Goal: Task Accomplishment & Management: Use online tool/utility

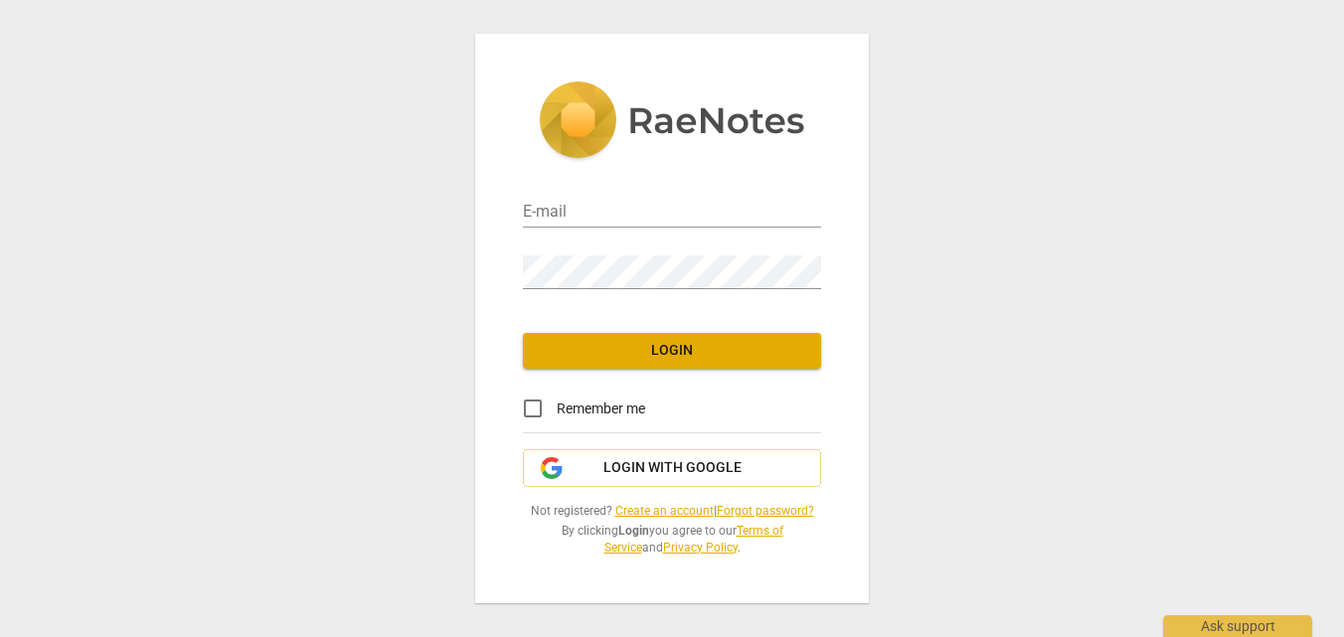
click at [601, 183] on div "E-mail" at bounding box center [672, 205] width 298 height 45
click at [598, 199] on input "email" at bounding box center [672, 213] width 298 height 29
type input "[PERSON_NAME][EMAIL_ADDRESS][DOMAIN_NAME]"
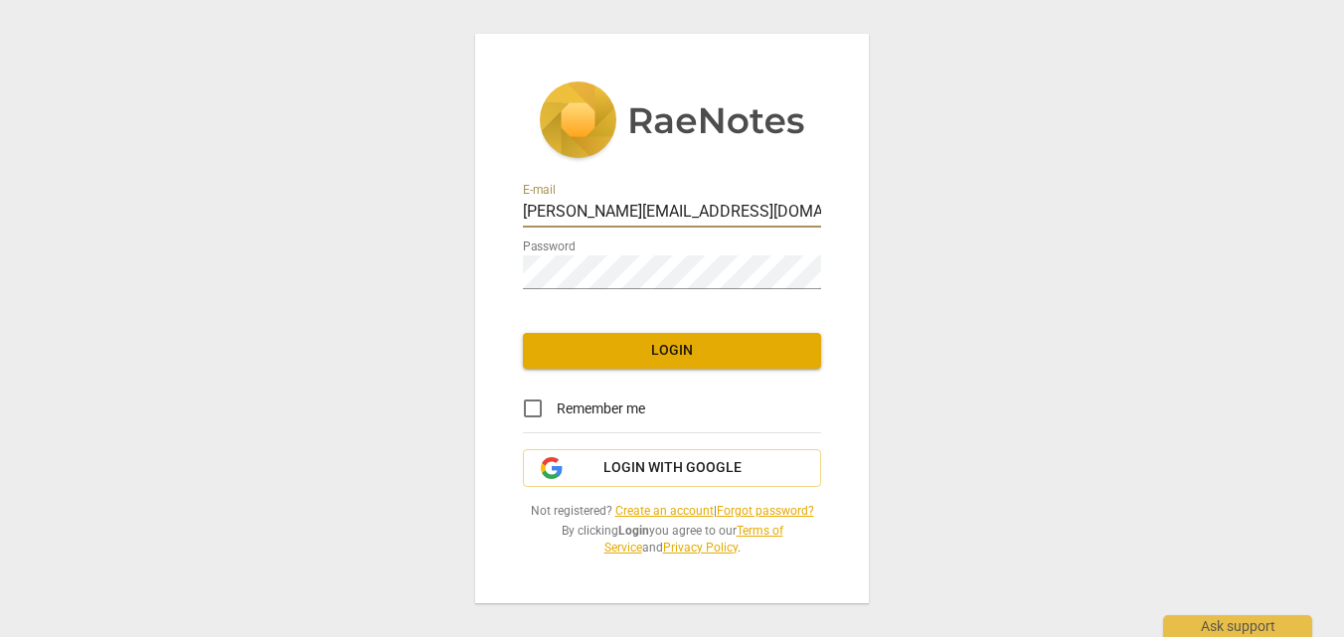
click at [653, 341] on span "Login" at bounding box center [672, 351] width 266 height 20
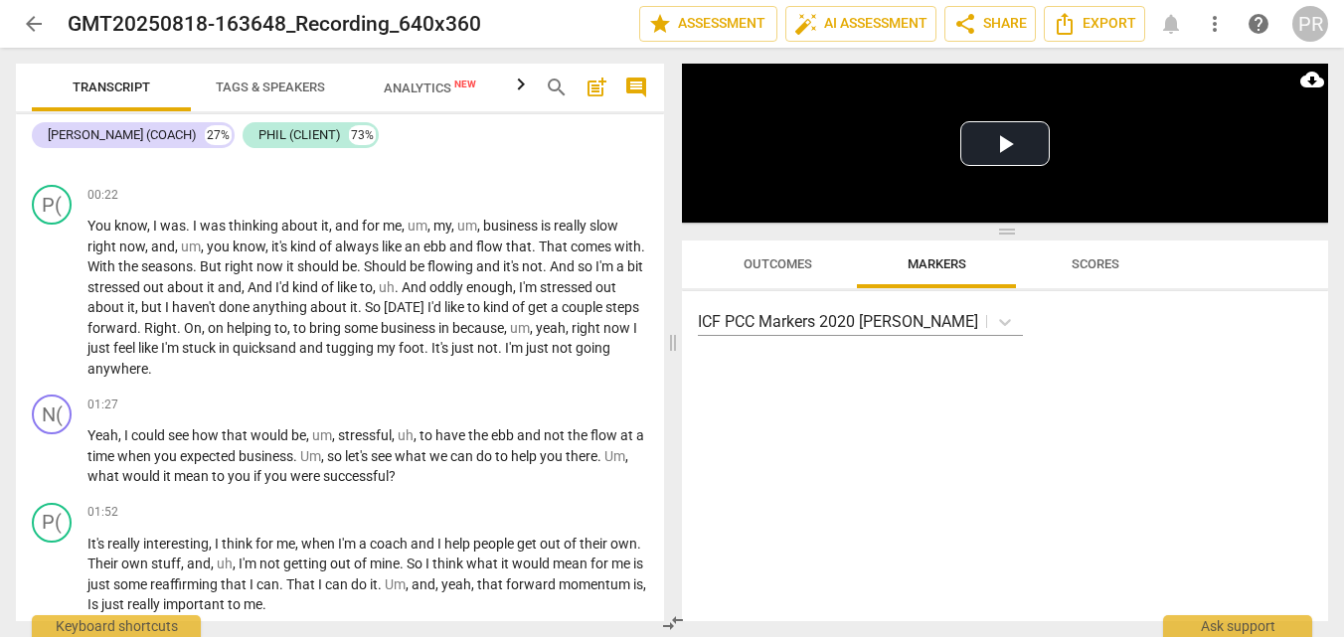
scroll to position [509, 0]
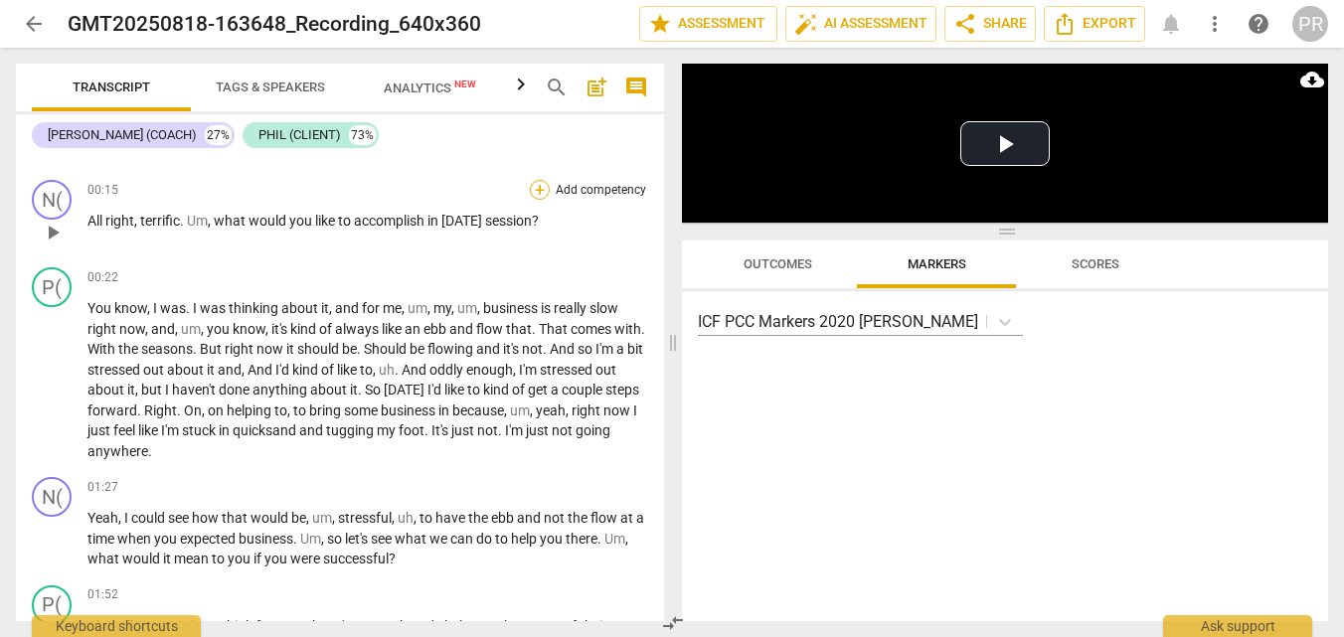
click at [536, 183] on div "+" at bounding box center [540, 190] width 20 height 20
click at [535, 188] on div "Multiselection m" at bounding box center [641, 190] width 235 height 74
click at [575, 189] on input "Multiselection" at bounding box center [570, 190] width 48 height 48
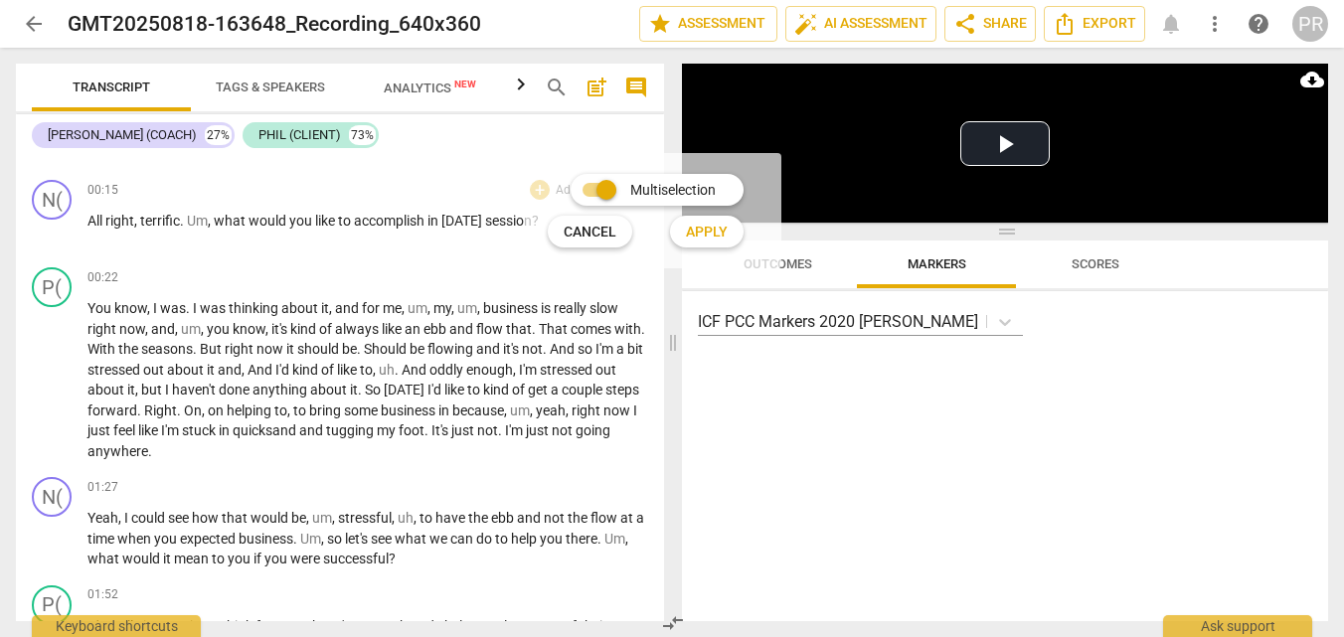
click at [641, 184] on span "Multiselection" at bounding box center [672, 190] width 85 height 21
click at [630, 184] on input "Multiselection" at bounding box center [606, 190] width 48 height 48
click at [545, 183] on div "Multiselection m" at bounding box center [645, 190] width 211 height 42
click at [530, 192] on div "Multiselection m" at bounding box center [641, 190] width 235 height 74
click at [562, 191] on input "Multiselection" at bounding box center [570, 190] width 48 height 48
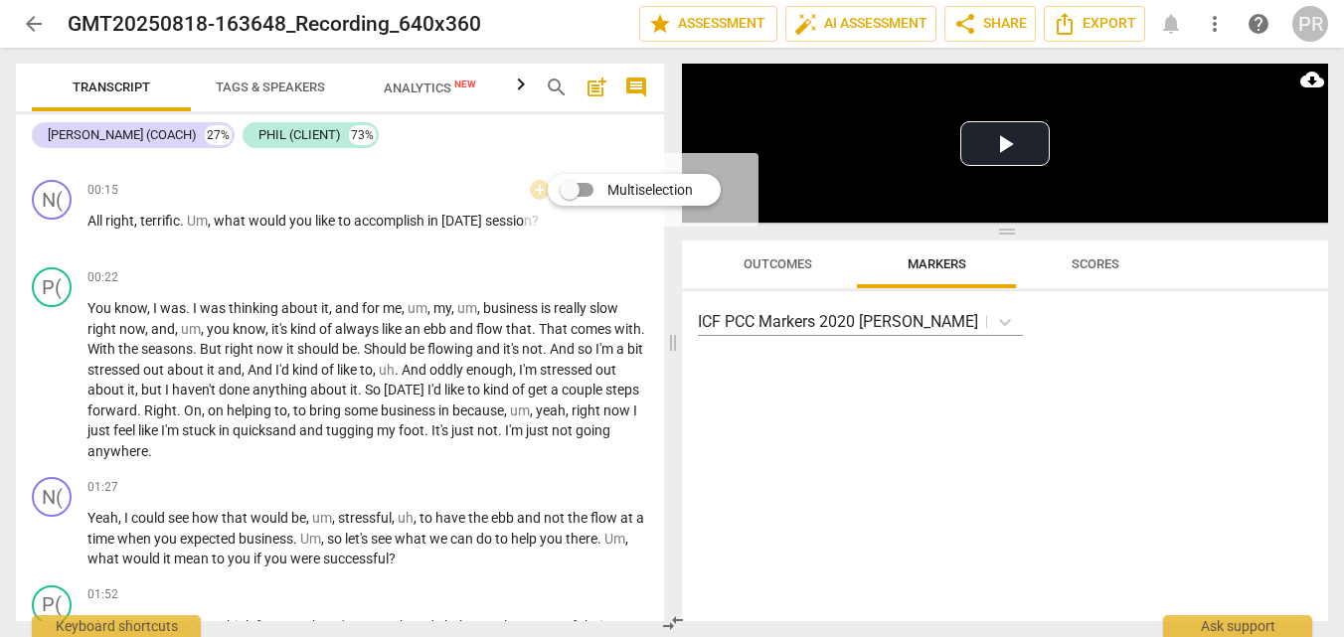
checkbox input "true"
click at [537, 191] on div "Multiselection m Cancel c Apply x" at bounding box center [652, 210] width 257 height 115
click at [726, 224] on span "Apply" at bounding box center [707, 233] width 42 height 20
click at [638, 190] on p "Add competency" at bounding box center [601, 191] width 94 height 18
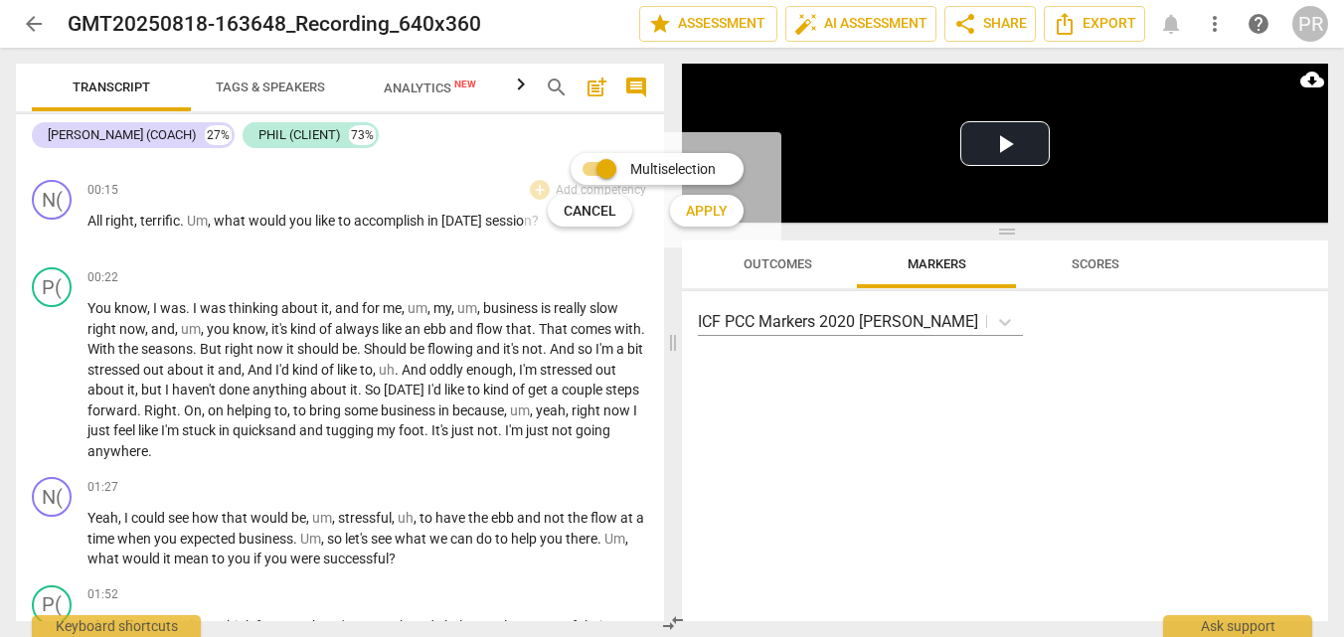
click at [602, 203] on span "Cancel" at bounding box center [590, 212] width 53 height 20
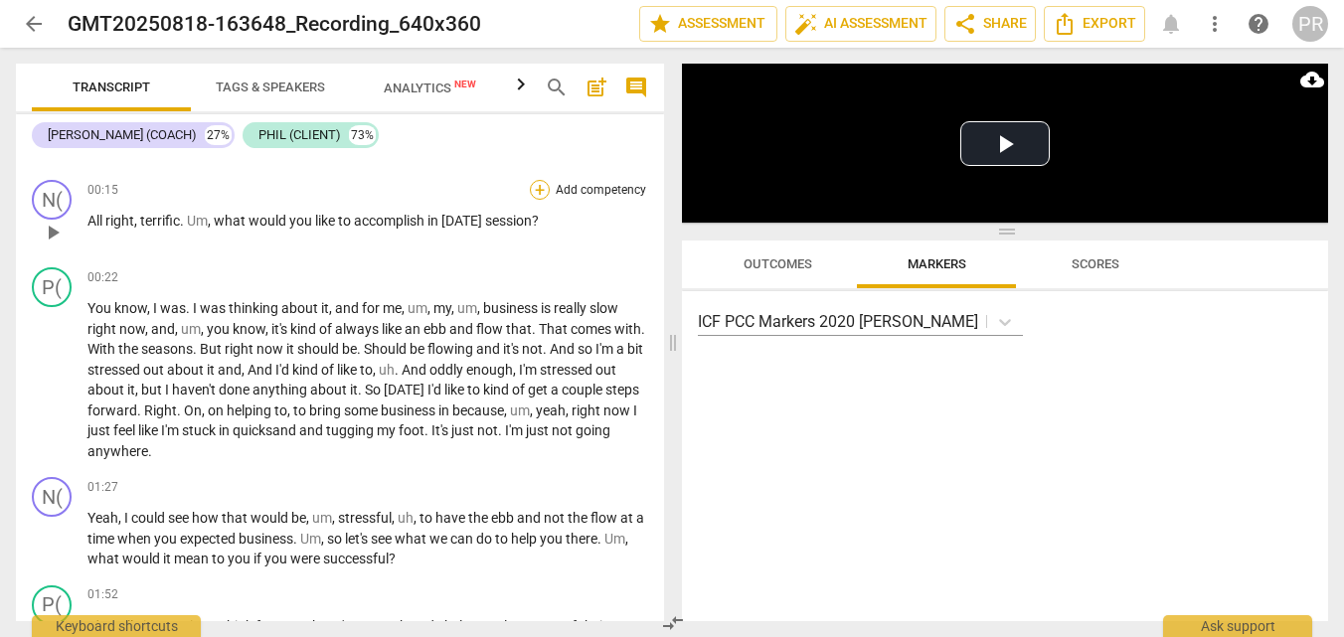
click at [533, 186] on div "+" at bounding box center [540, 190] width 20 height 20
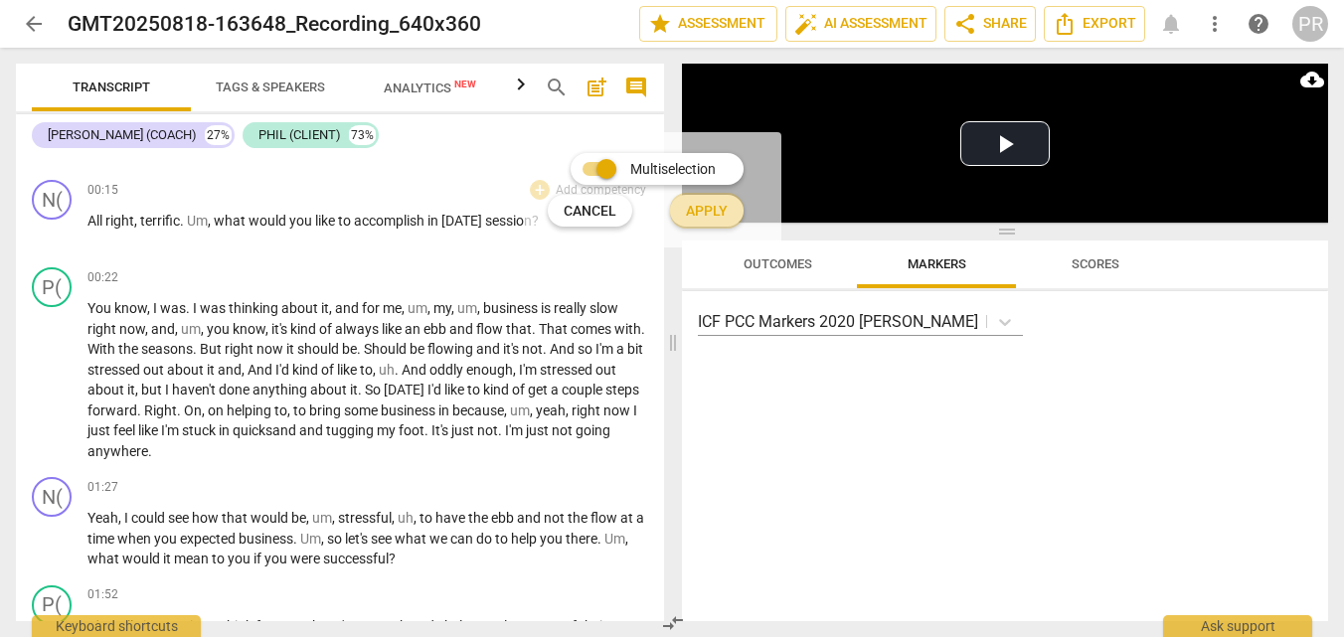
click at [722, 209] on span "Apply" at bounding box center [707, 212] width 42 height 20
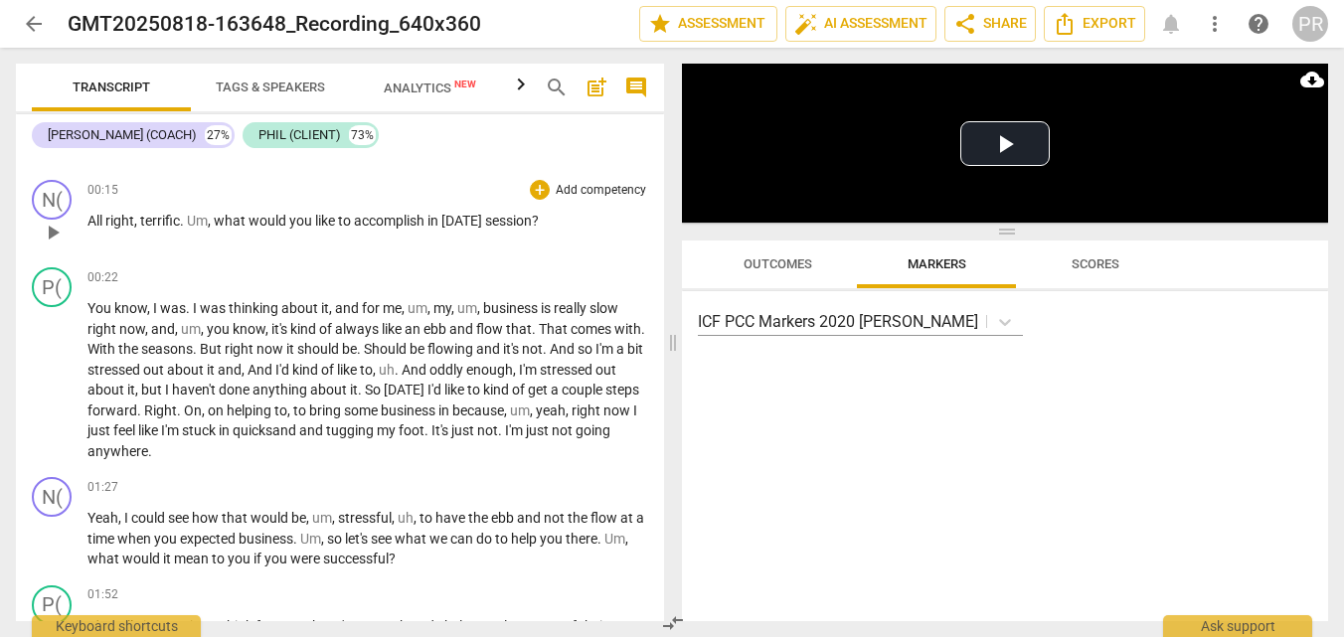
click at [609, 176] on div "N( play_arrow pause 00:15 + Add competency keyboard_arrow_right All right , ter…" at bounding box center [340, 215] width 648 height 87
click at [543, 180] on div "+ Add competency" at bounding box center [589, 190] width 118 height 20
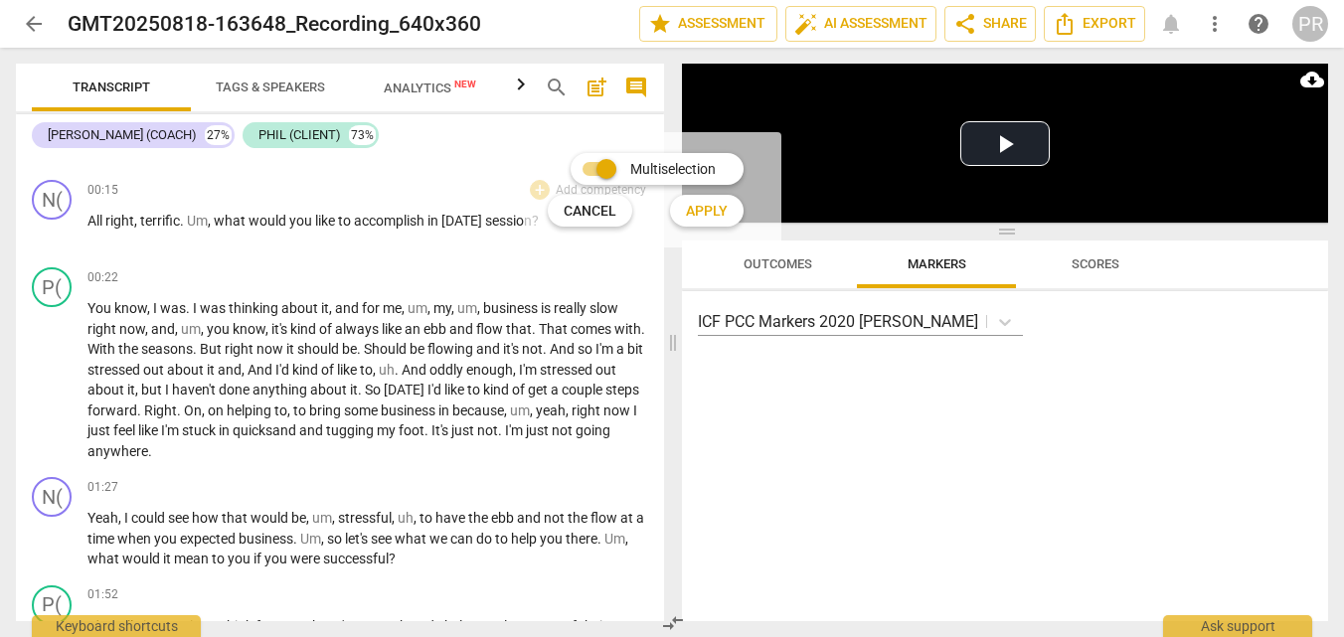
click at [591, 165] on input "Multiselection" at bounding box center [606, 169] width 48 height 48
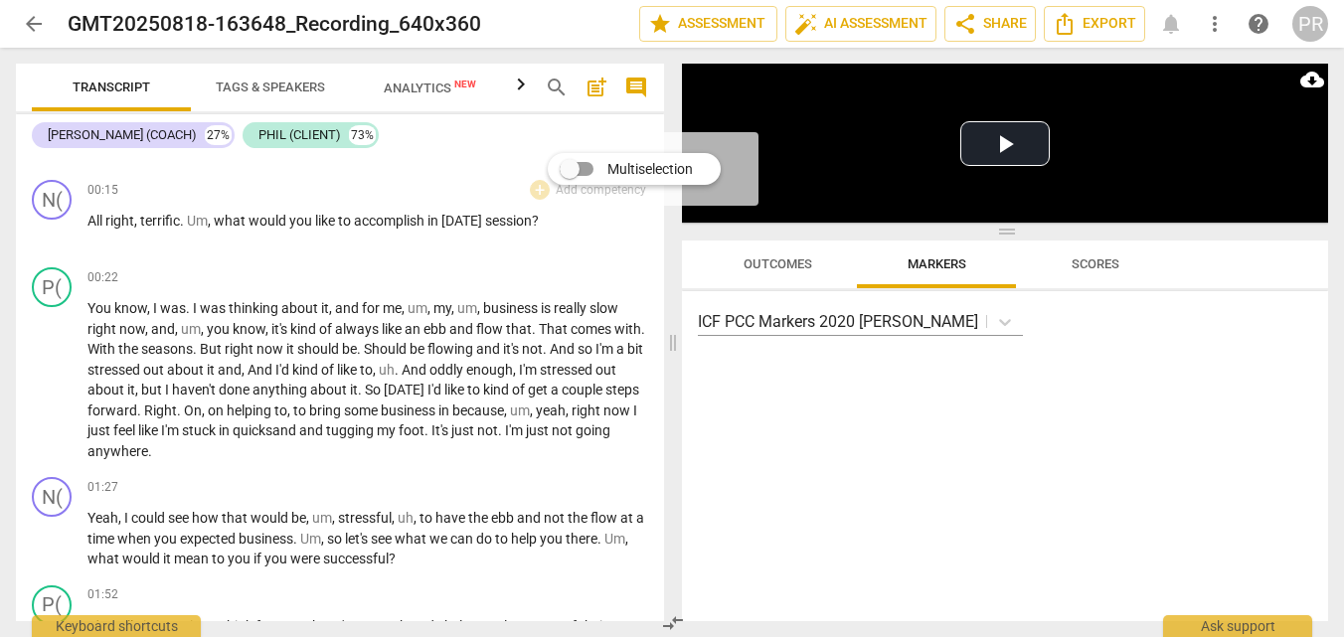
click at [608, 180] on span "Multiselection" at bounding box center [649, 169] width 85 height 21
click at [593, 180] on input "Multiselection" at bounding box center [570, 169] width 48 height 48
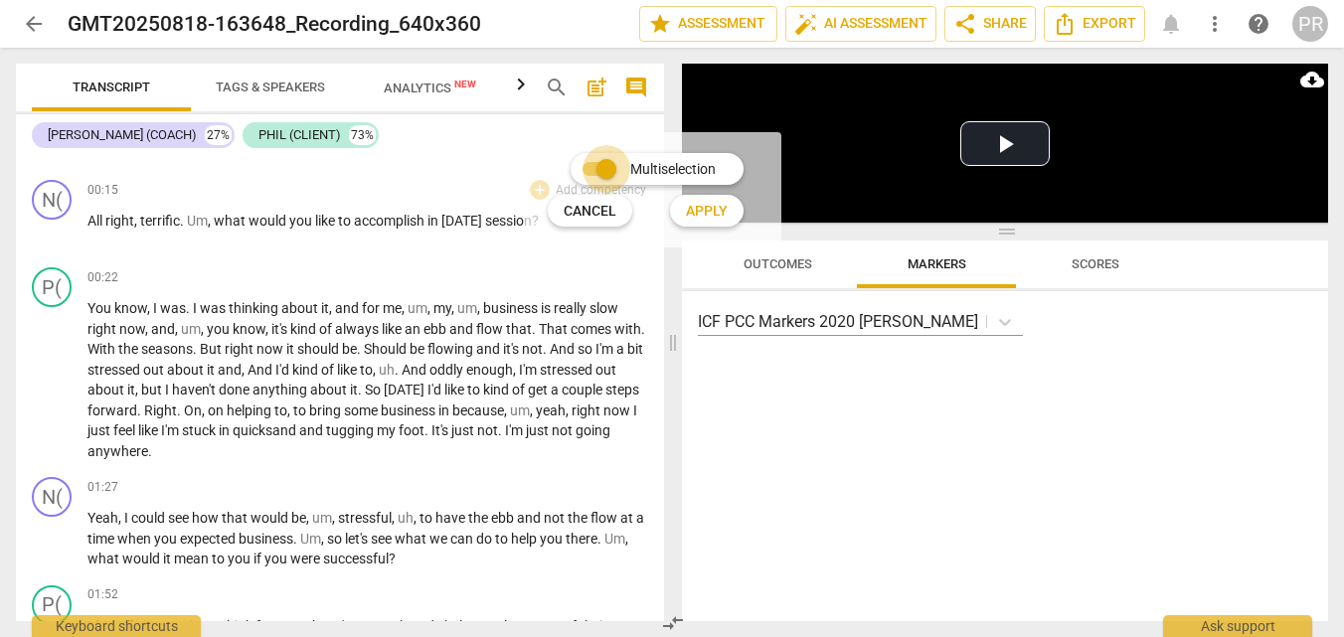
click at [609, 176] on input "Multiselection" at bounding box center [606, 169] width 48 height 48
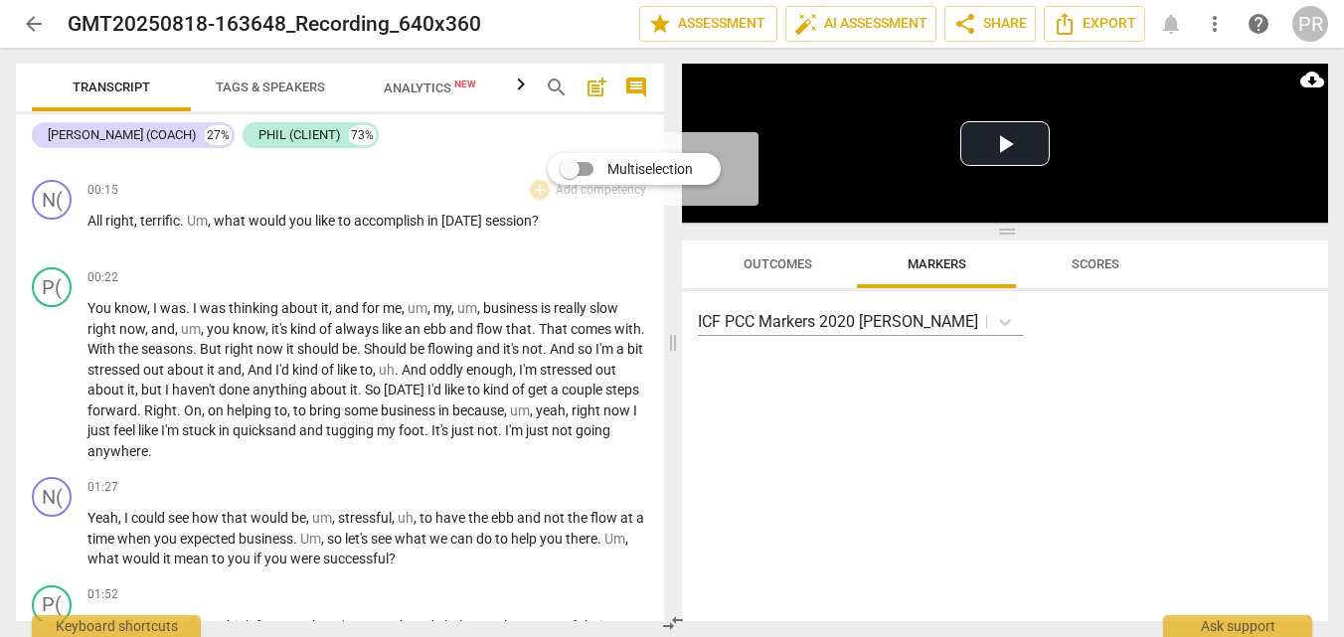
click at [674, 169] on span "Multiselection" at bounding box center [649, 169] width 85 height 21
click at [593, 169] on input "Multiselection" at bounding box center [570, 169] width 48 height 48
checkbox input "true"
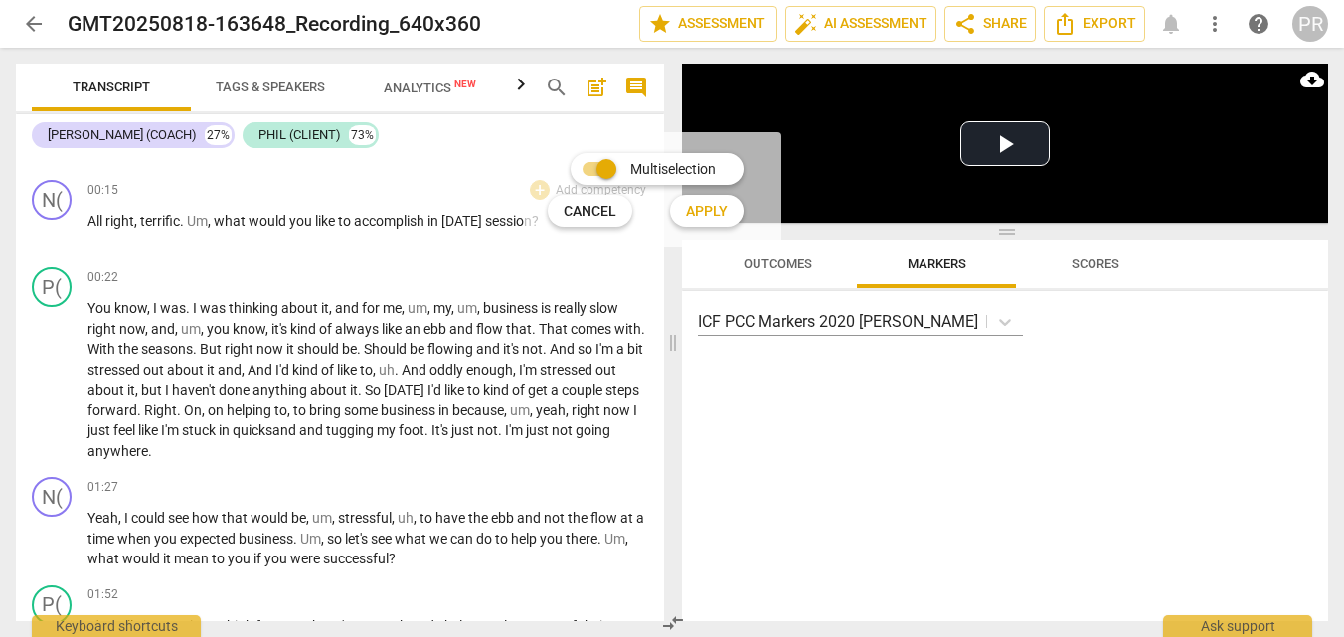
click at [726, 203] on span "Apply" at bounding box center [707, 212] width 42 height 20
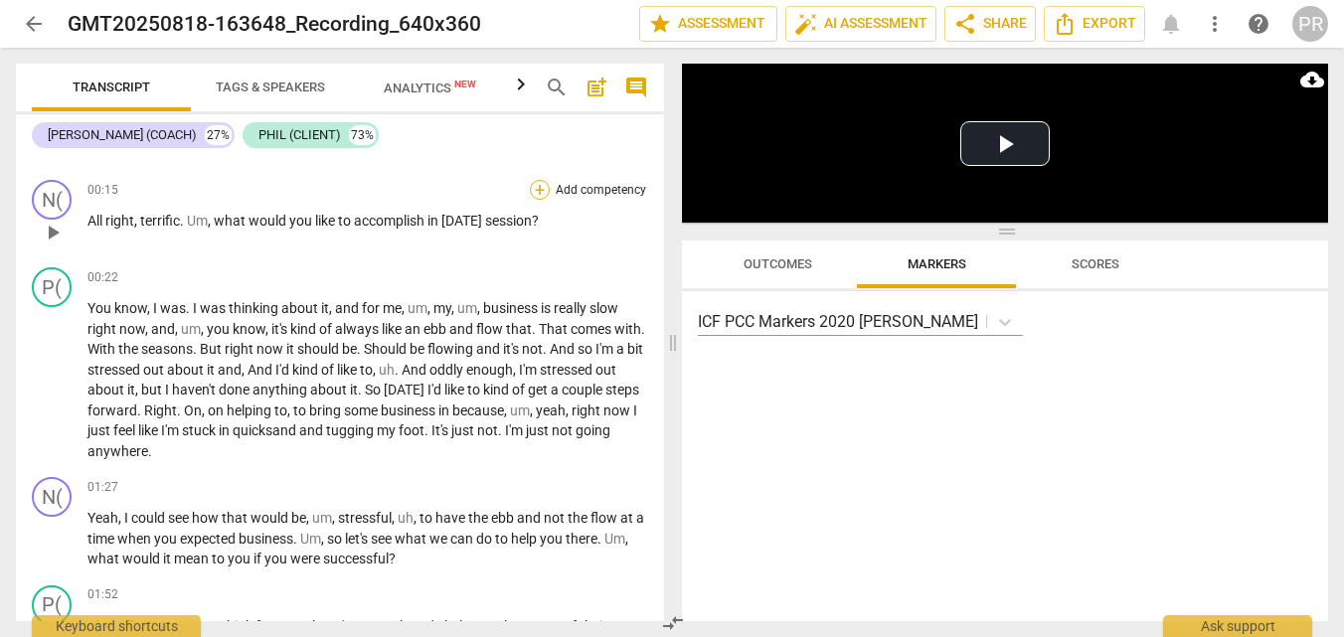
click at [535, 197] on div "+" at bounding box center [540, 190] width 20 height 20
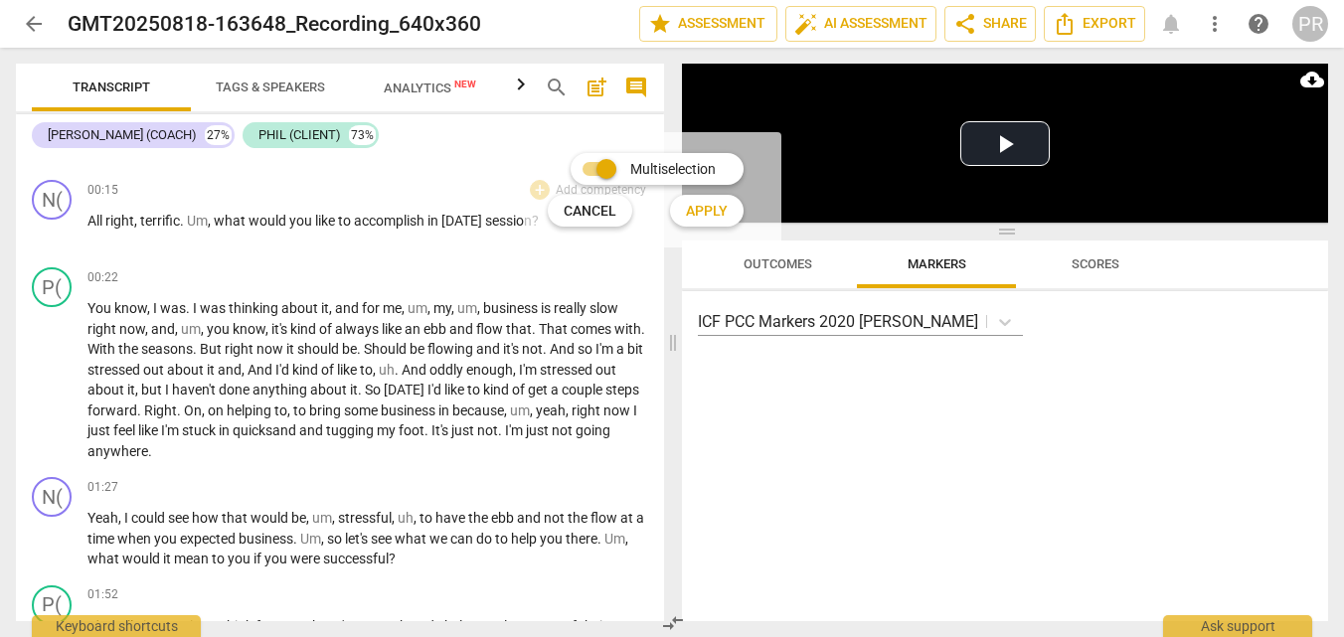
click at [728, 203] on span "Apply" at bounding box center [707, 212] width 42 height 20
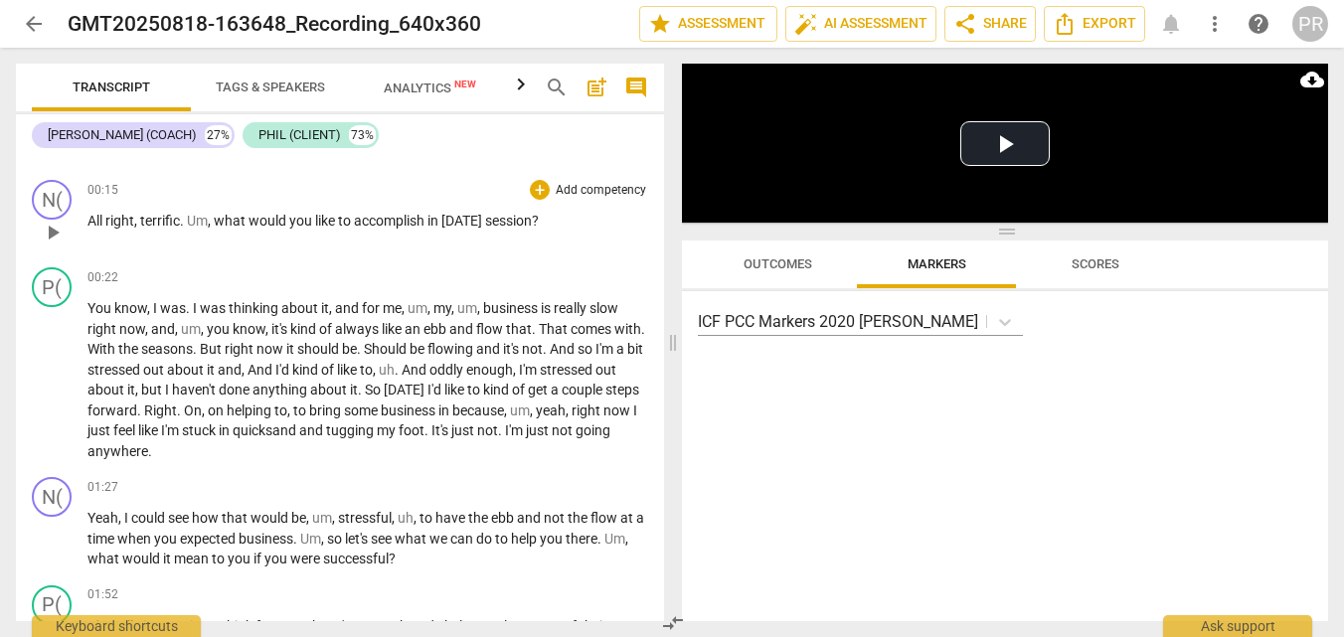
click at [602, 189] on p "Add competency" at bounding box center [601, 191] width 94 height 18
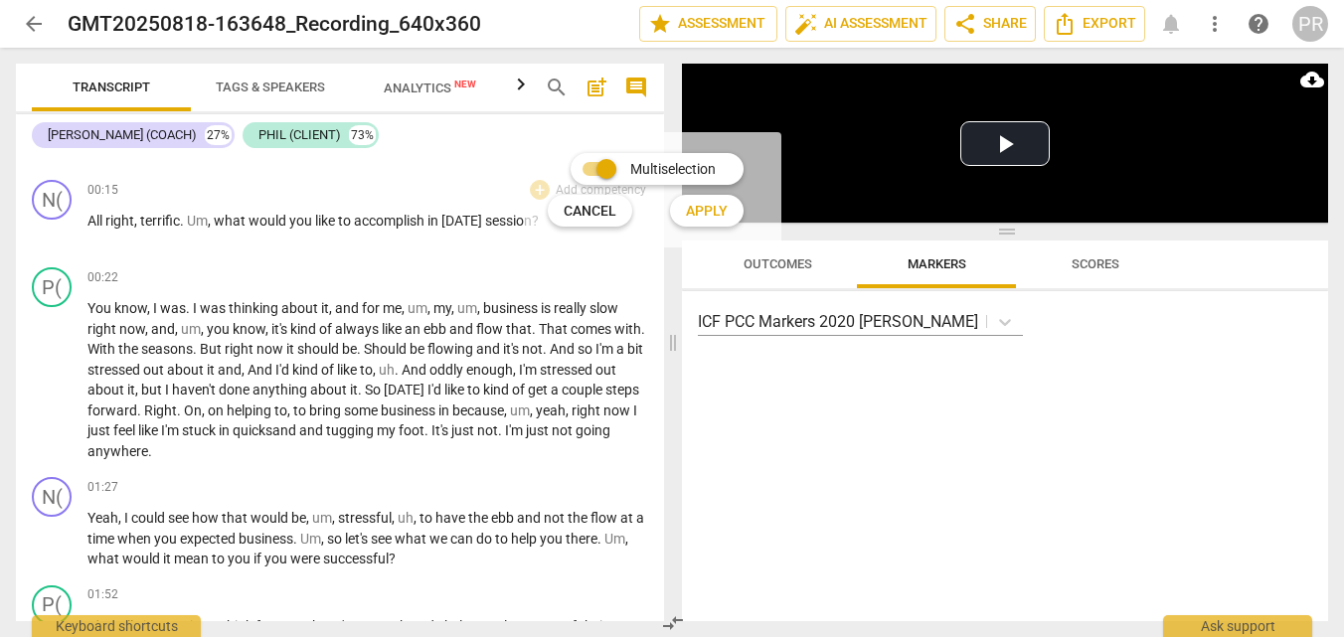
click at [594, 168] on input "Multiselection" at bounding box center [606, 169] width 48 height 48
checkbox input "false"
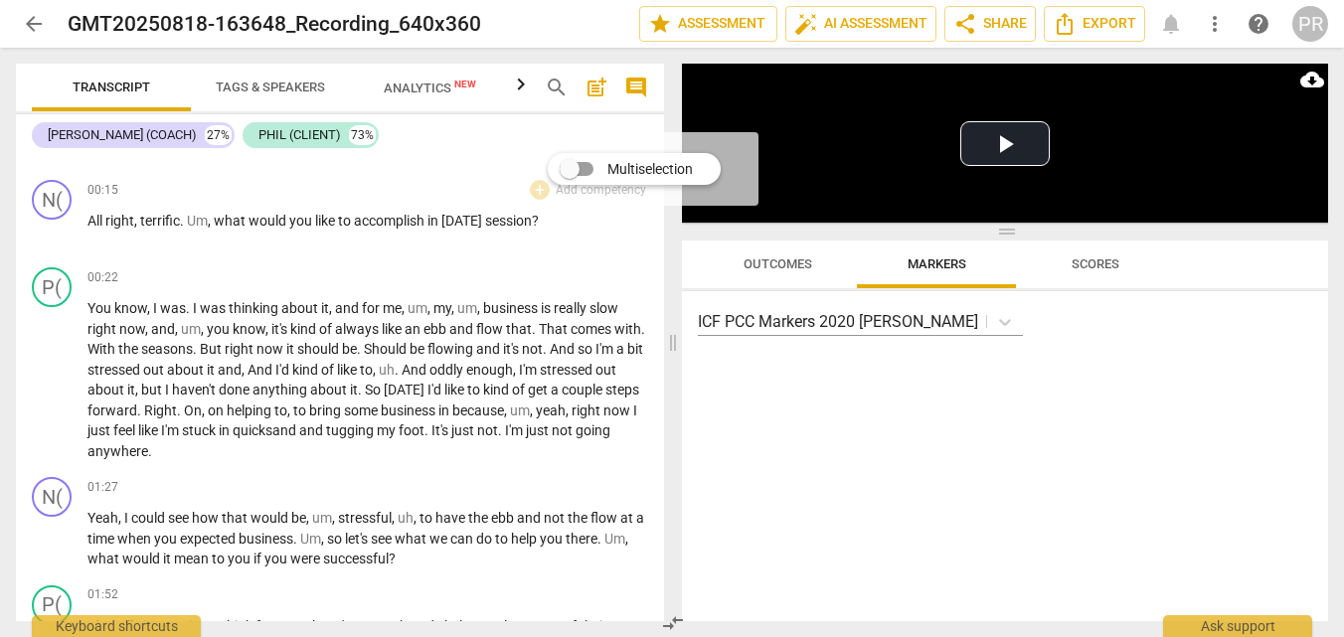
click at [769, 237] on div at bounding box center [672, 318] width 1344 height 637
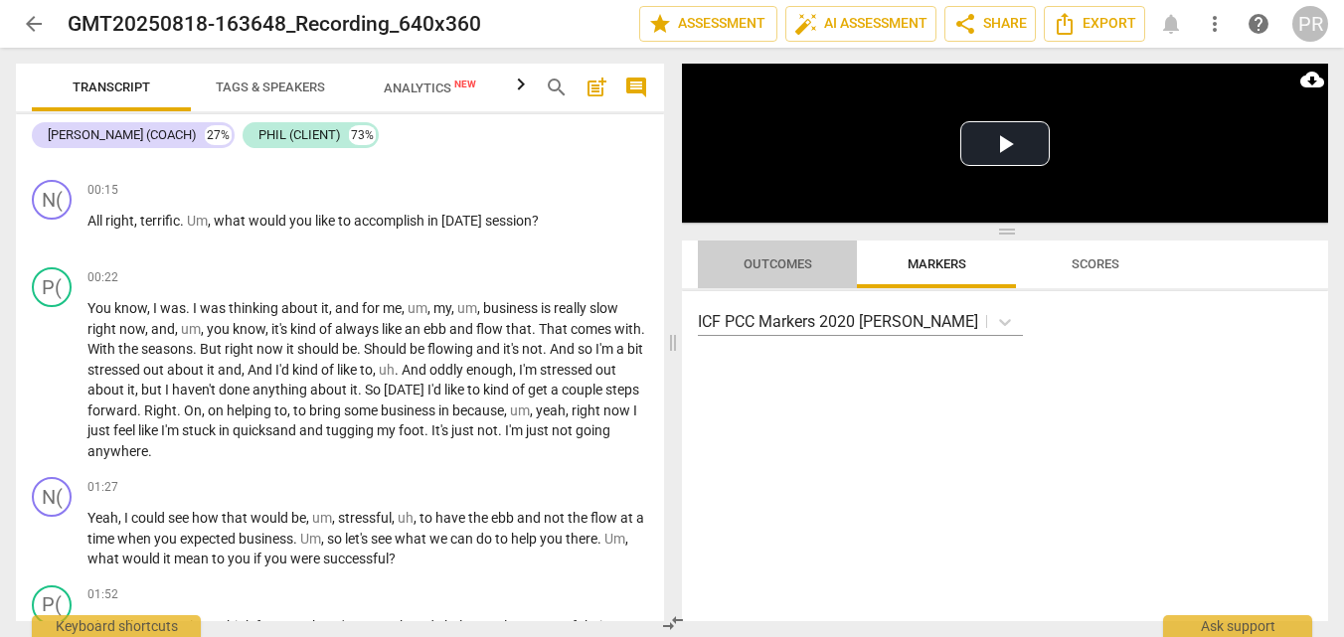
click at [773, 259] on span "Outcomes" at bounding box center [777, 263] width 69 height 15
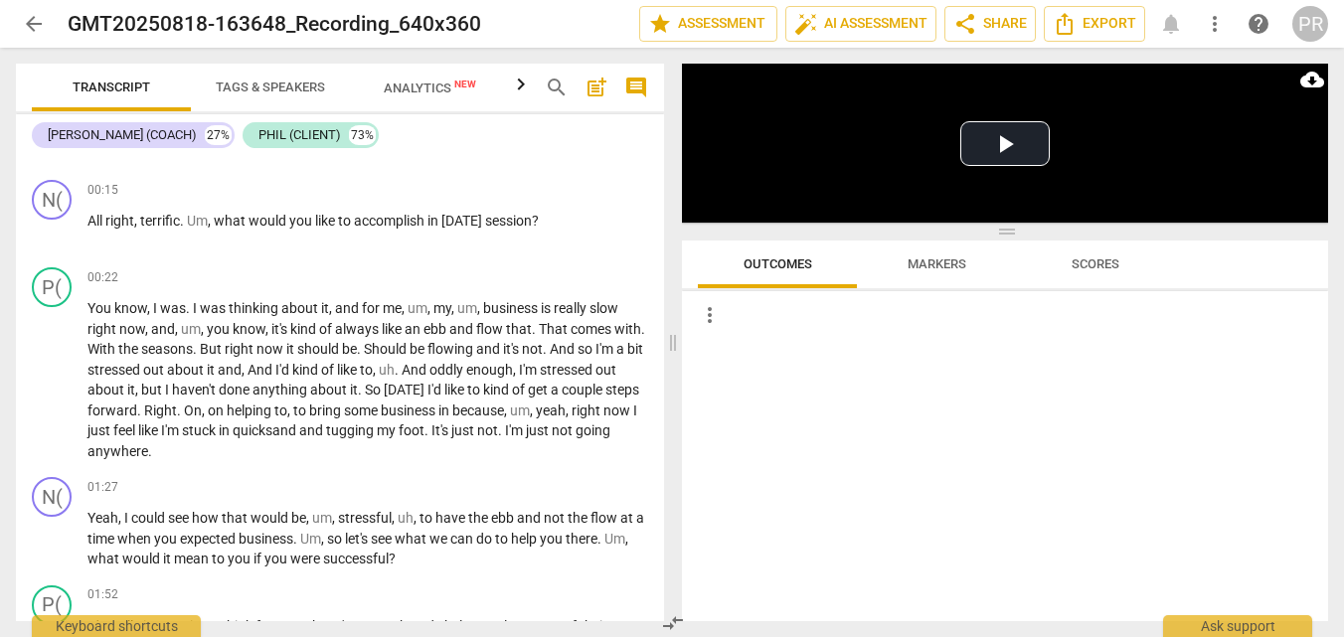
click at [944, 258] on span "Markers" at bounding box center [936, 263] width 59 height 15
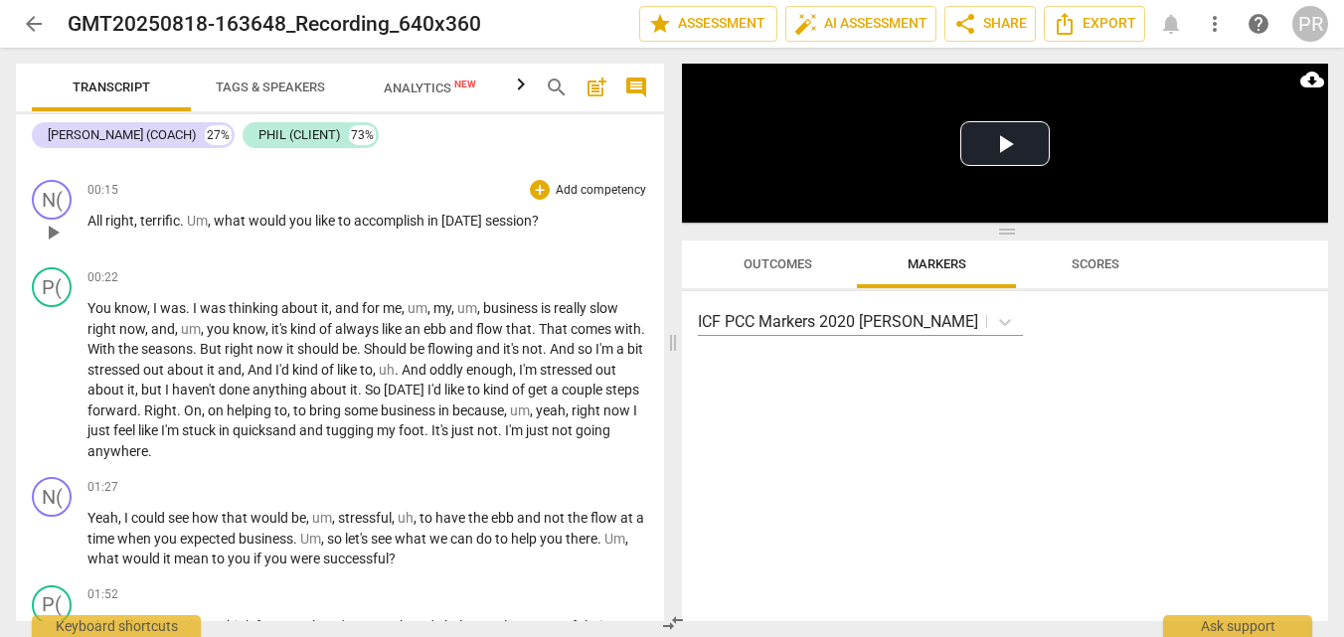
click at [587, 193] on p "Add competency" at bounding box center [601, 191] width 94 height 18
click at [683, 22] on div at bounding box center [672, 318] width 1344 height 637
click at [683, 22] on span "star Assessment" at bounding box center [708, 24] width 120 height 24
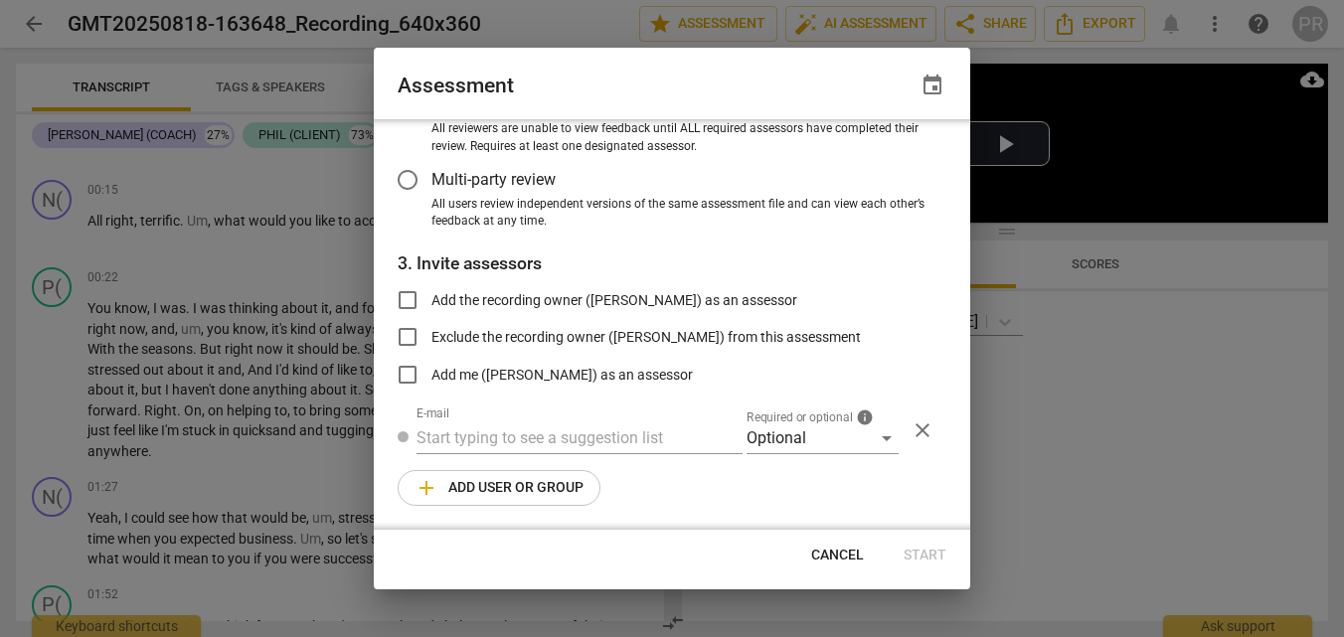
scroll to position [257, 0]
radio input "false"
click at [412, 369] on input "Add me ([PERSON_NAME]) as an assessor" at bounding box center [408, 375] width 48 height 48
checkbox input "true"
radio input "false"
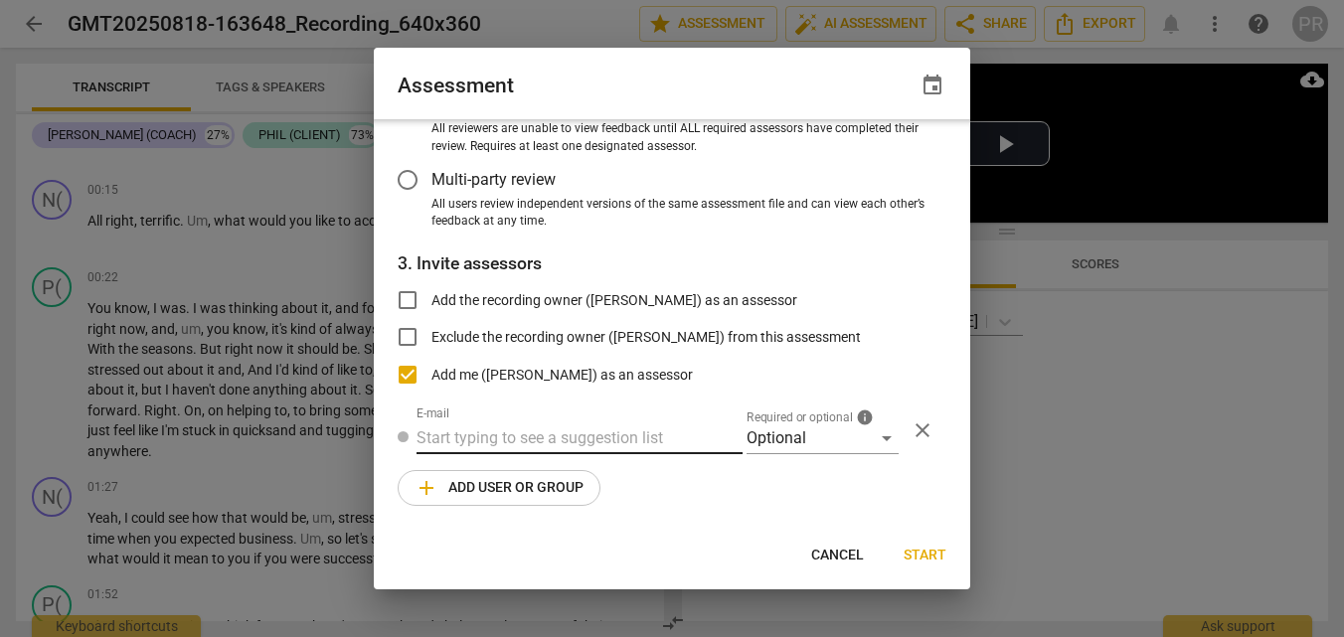
scroll to position [263, 0]
click at [501, 434] on input "text" at bounding box center [579, 438] width 326 height 32
type input "[PERSON_NAME][EMAIL_ADDRESS][DOMAIN_NAME]"
click at [878, 429] on div "Optional" at bounding box center [822, 438] width 152 height 32
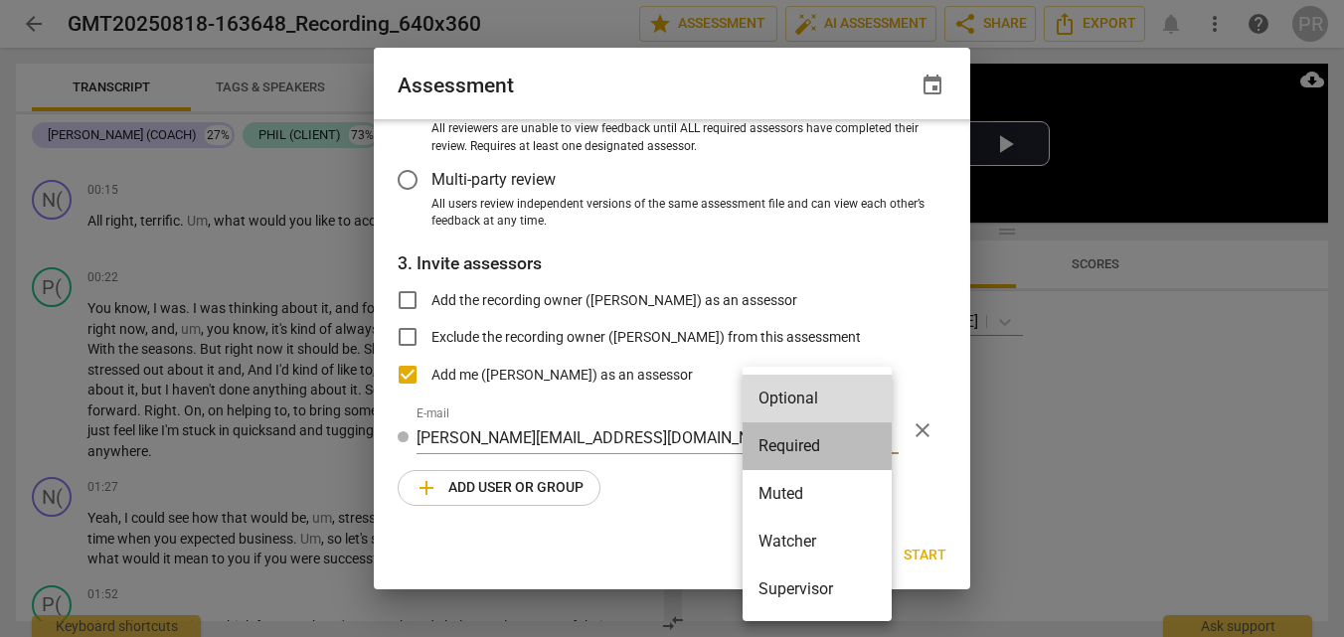
click at [845, 442] on li "Required" at bounding box center [816, 446] width 149 height 48
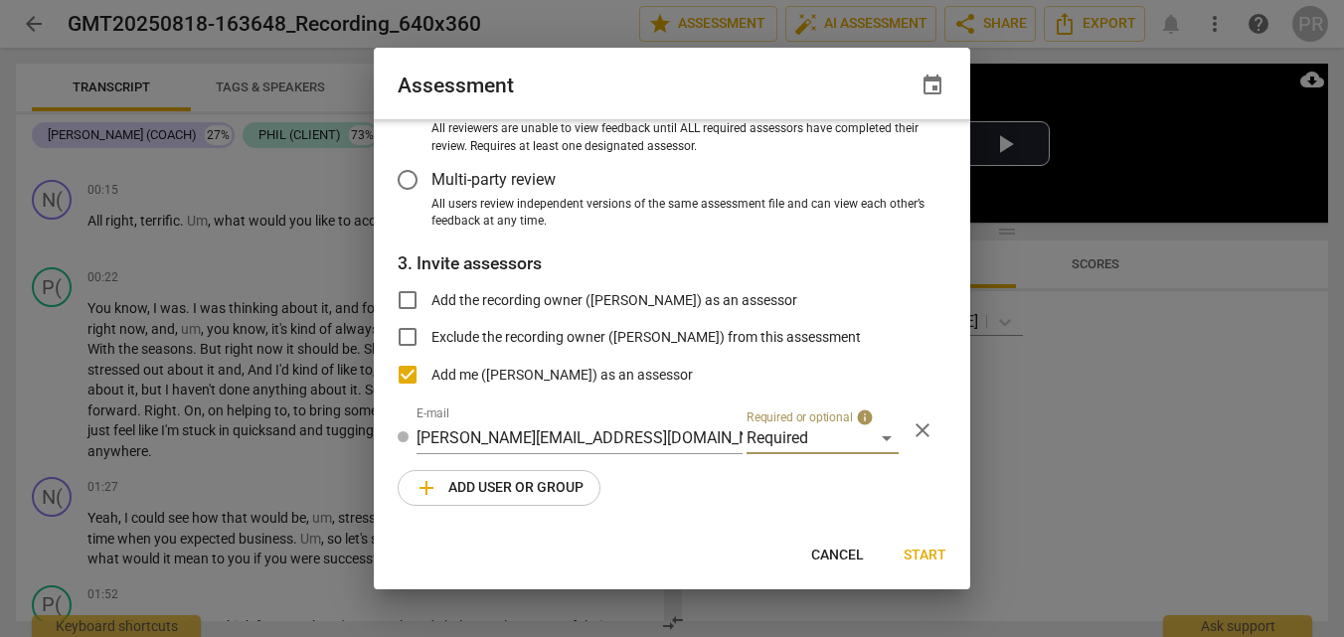
click at [927, 550] on span "Start" at bounding box center [924, 556] width 43 height 20
radio input "false"
type input "[PERSON_NAME] <[PERSON_NAME][EMAIL_ADDRESS][DOMAIN_NAME]>"
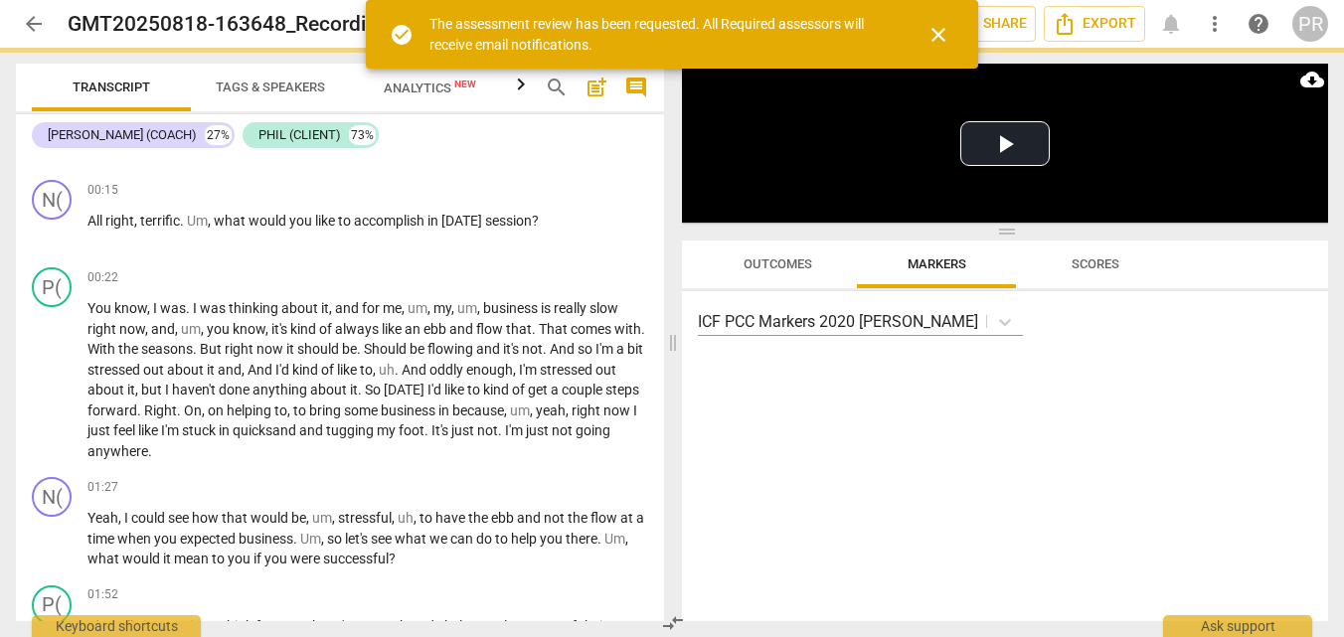
scroll to position [199, 0]
click at [927, 551] on div "ICF PCC Markers 2020 [PERSON_NAME]" at bounding box center [1005, 456] width 646 height 330
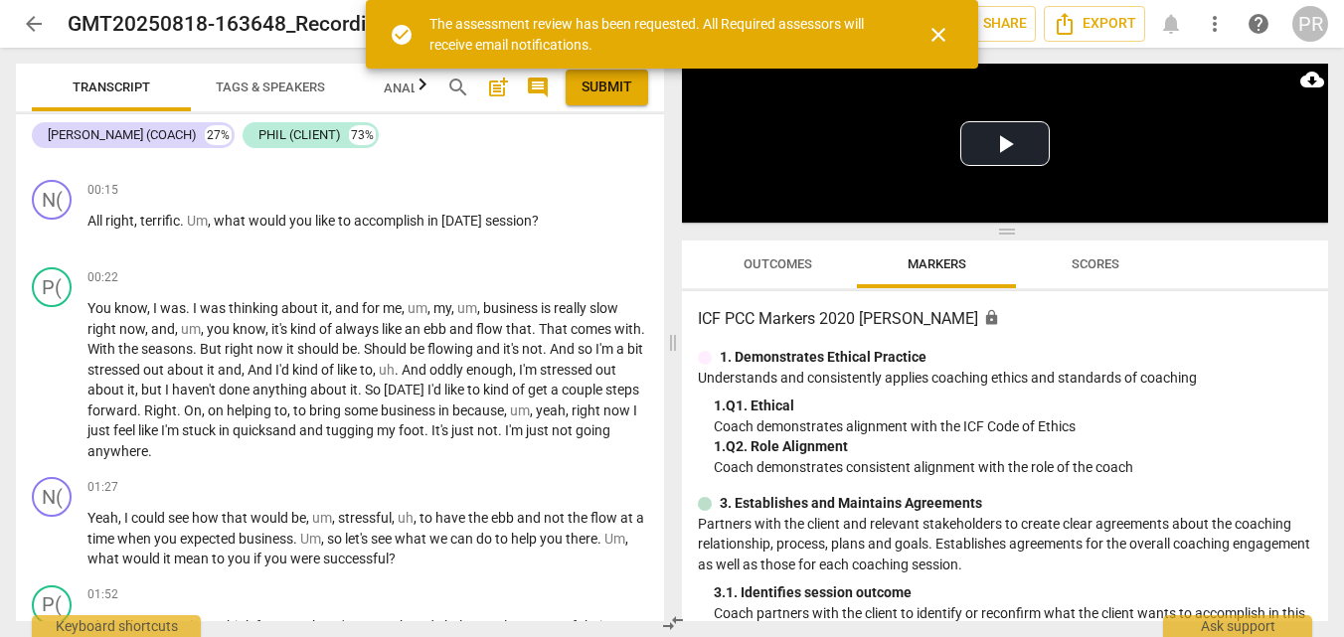
click at [944, 39] on span "close" at bounding box center [938, 35] width 24 height 24
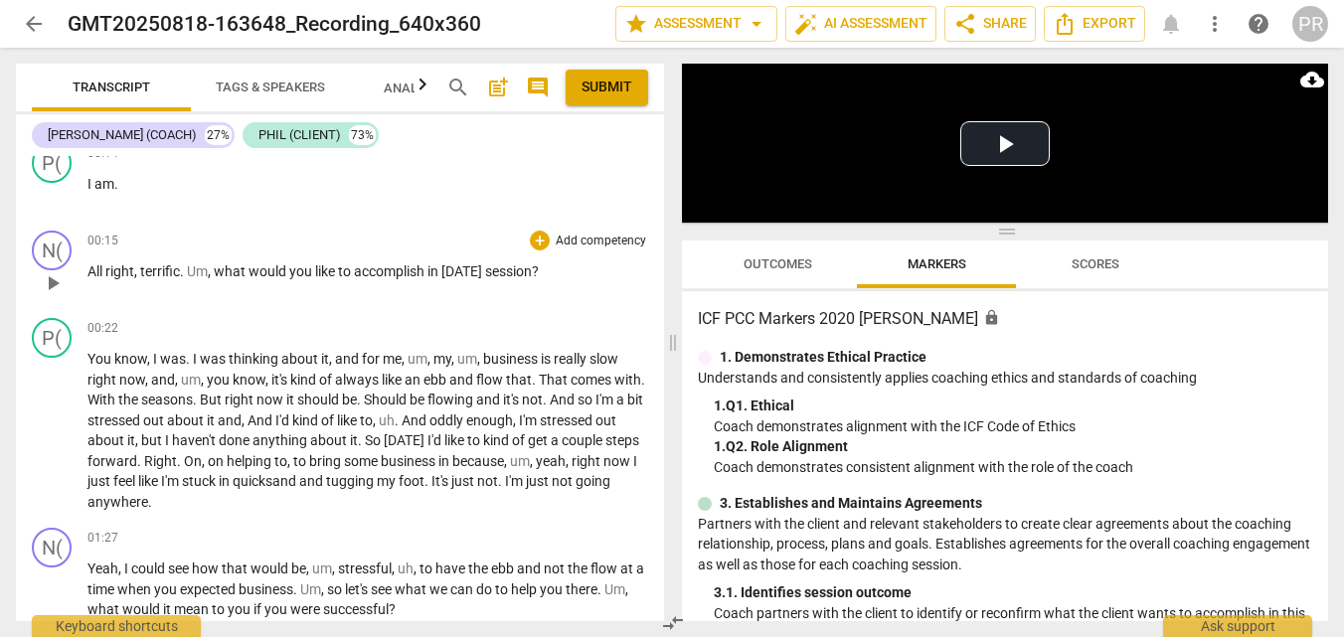
scroll to position [451, 0]
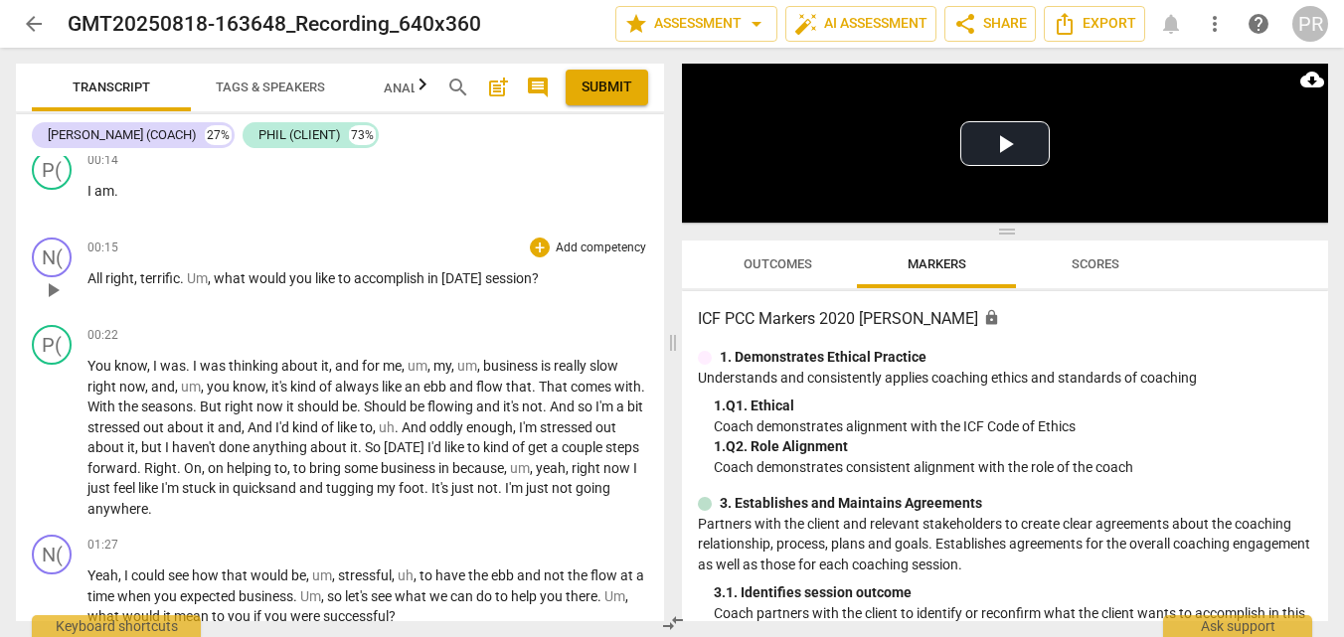
click at [554, 250] on p "Add competency" at bounding box center [601, 249] width 94 height 18
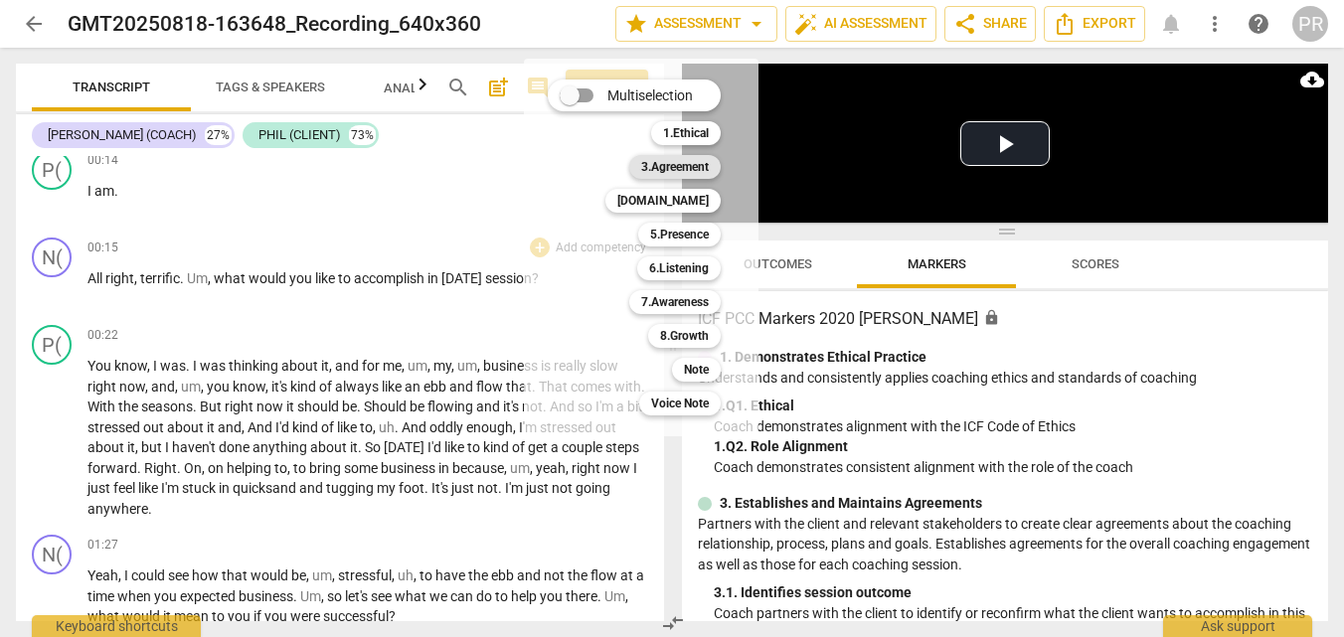
click at [689, 164] on b "3.Agreement" at bounding box center [675, 167] width 68 height 24
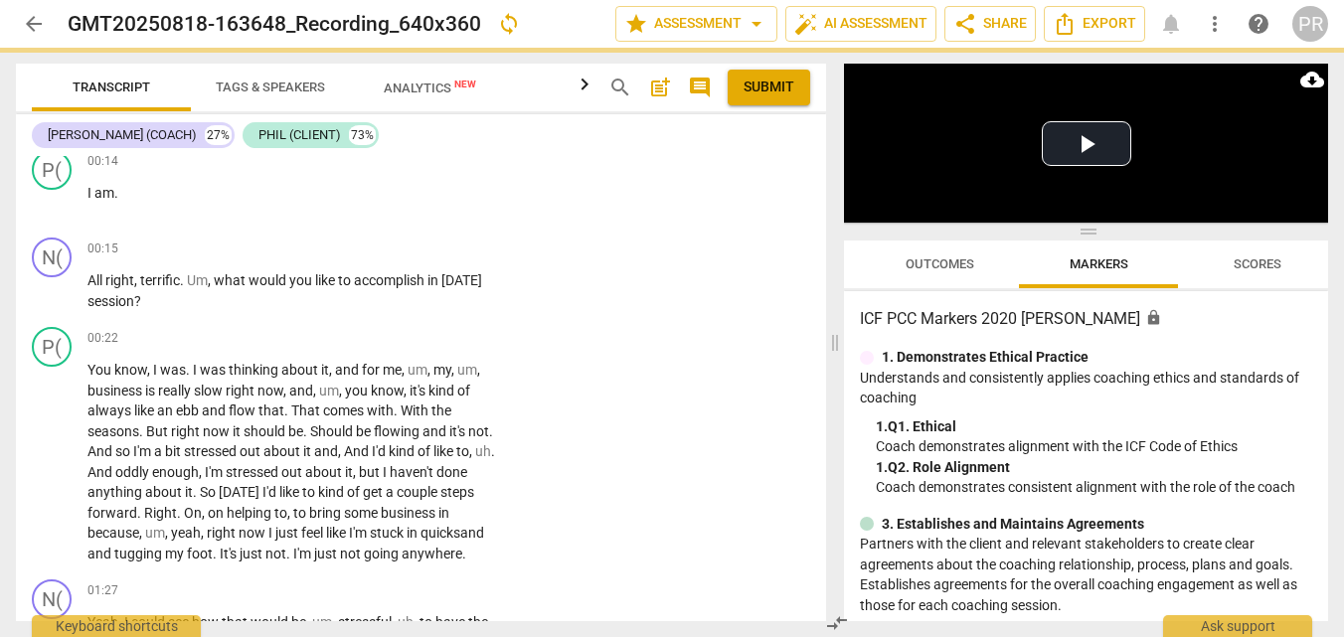
scroll to position [463, 0]
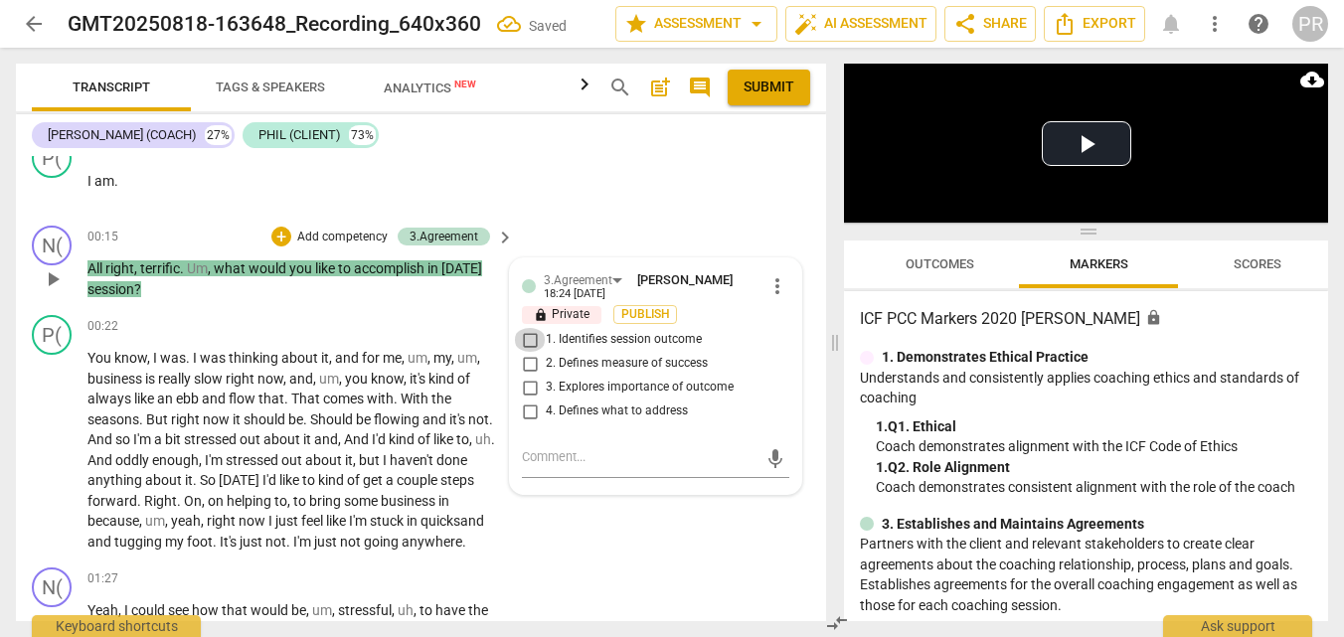
click at [526, 352] on input "1. Identifies session outcome" at bounding box center [530, 340] width 32 height 24
click at [660, 323] on span "Publish" at bounding box center [645, 314] width 30 height 17
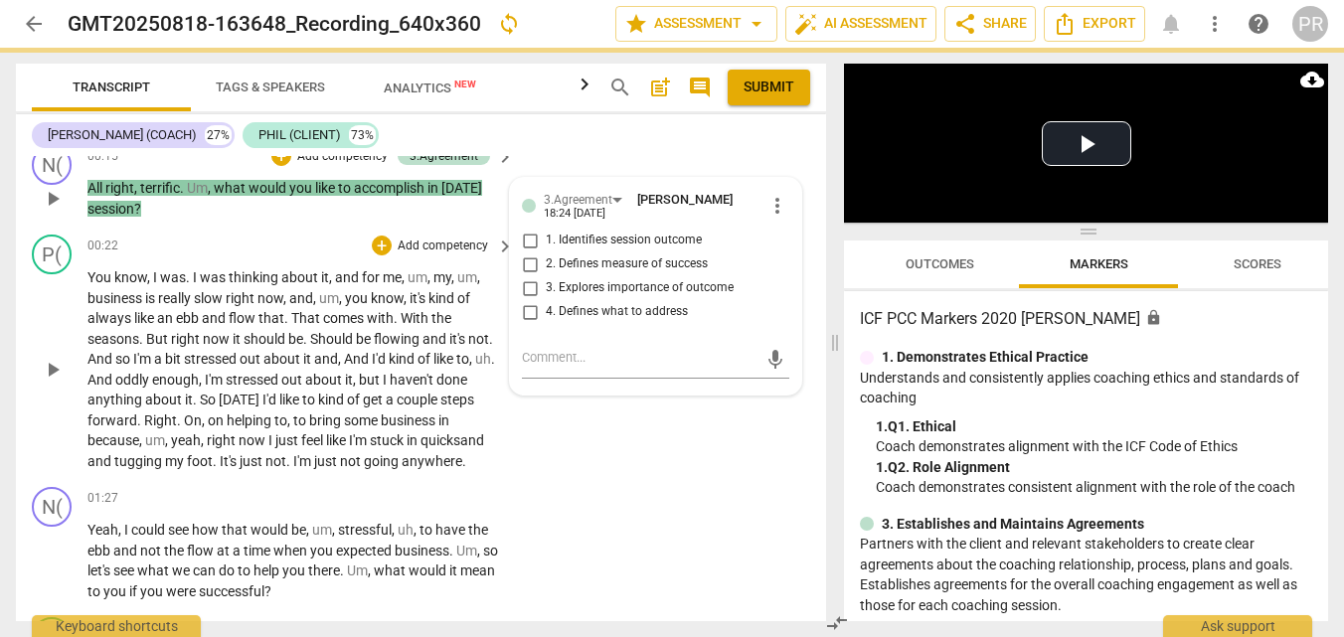
checkbox input "true"
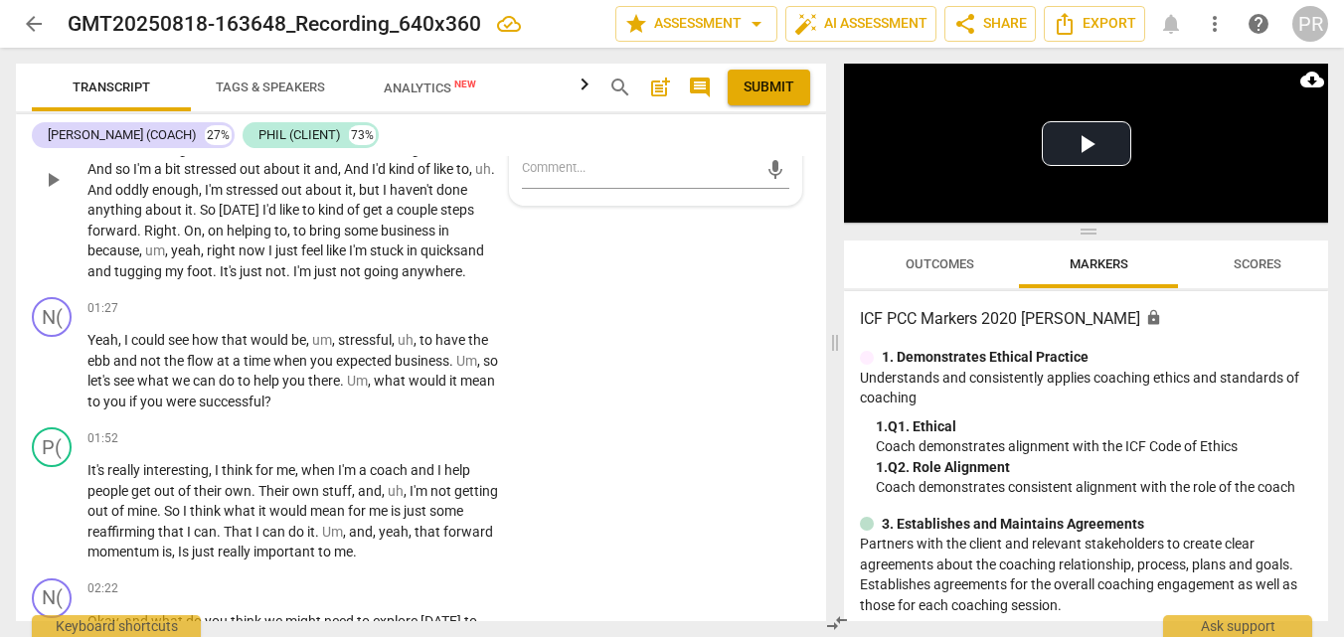
scroll to position [774, 0]
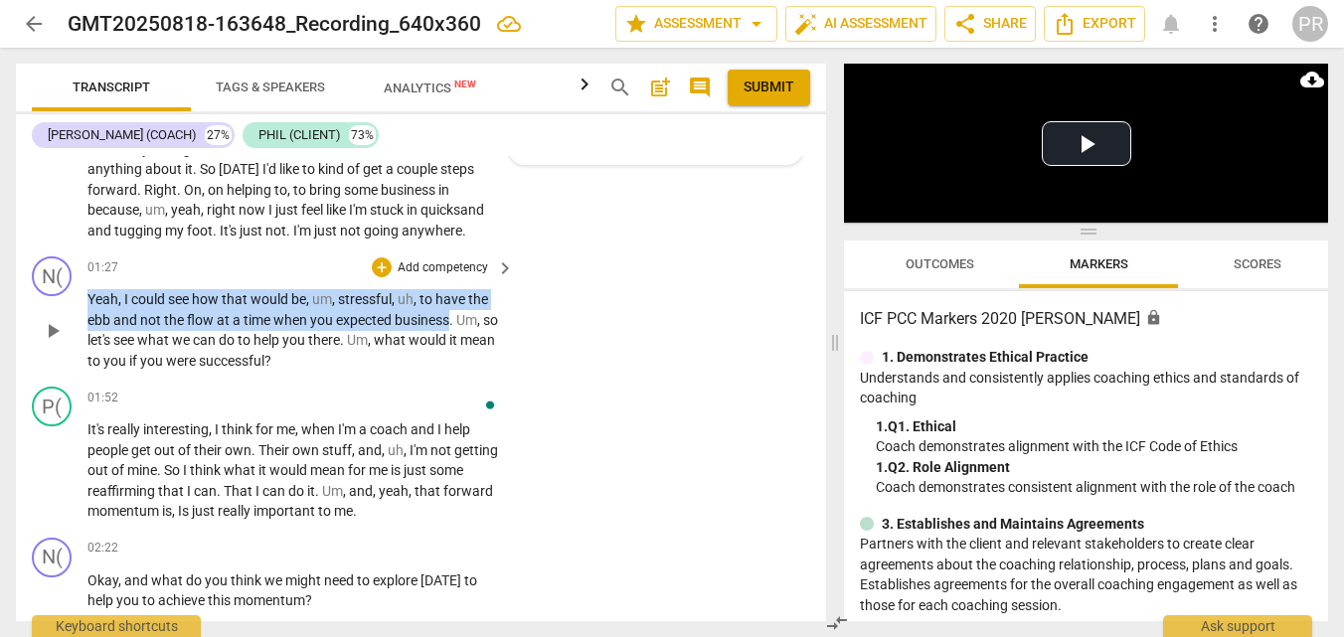
drag, startPoint x: 261, startPoint y: 496, endPoint x: 89, endPoint y: 450, distance: 177.9
click at [89, 371] on p "Yeah , I could see how that would be , um , stressful , uh , to have the ebb an…" at bounding box center [295, 329] width 416 height 81
click at [380, 277] on div "+" at bounding box center [382, 267] width 20 height 20
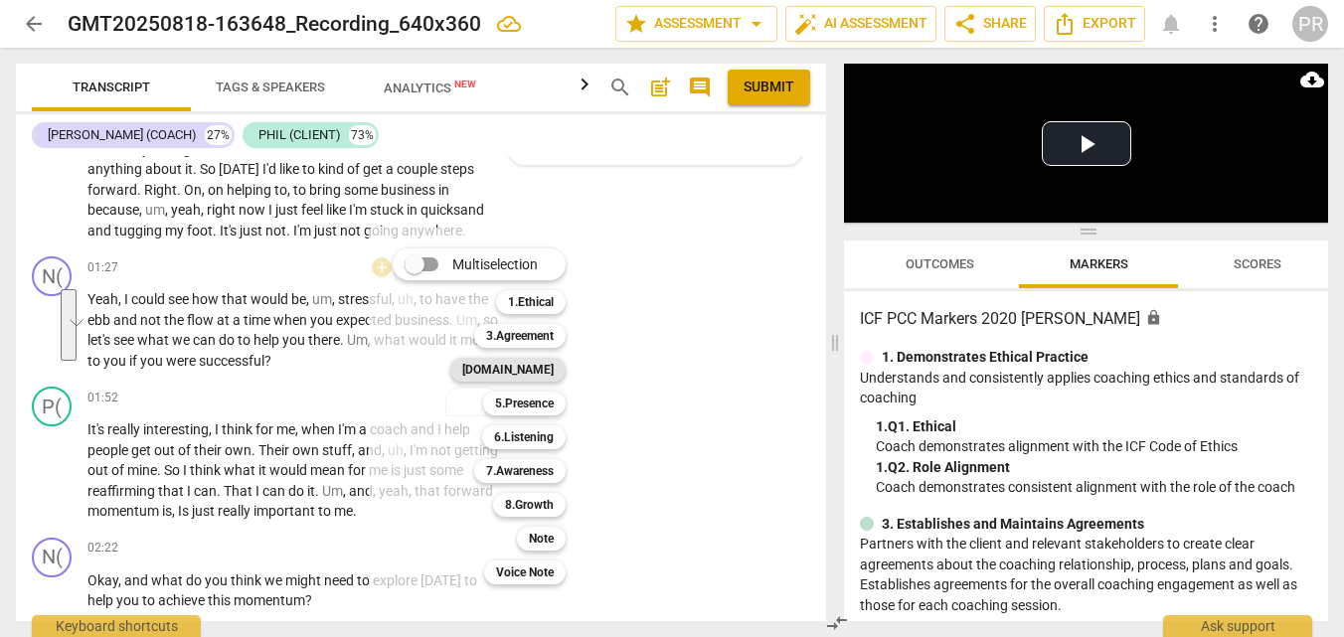
click at [548, 363] on b "[DOMAIN_NAME]" at bounding box center [507, 370] width 91 height 24
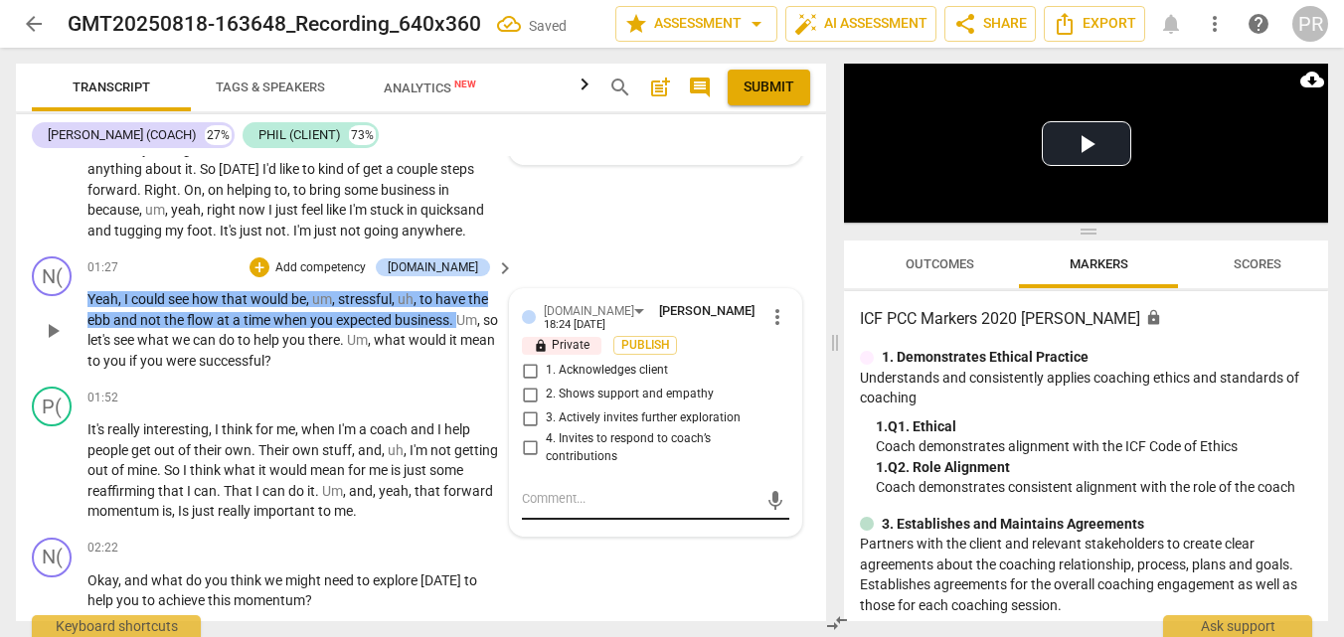
scroll to position [1073, 0]
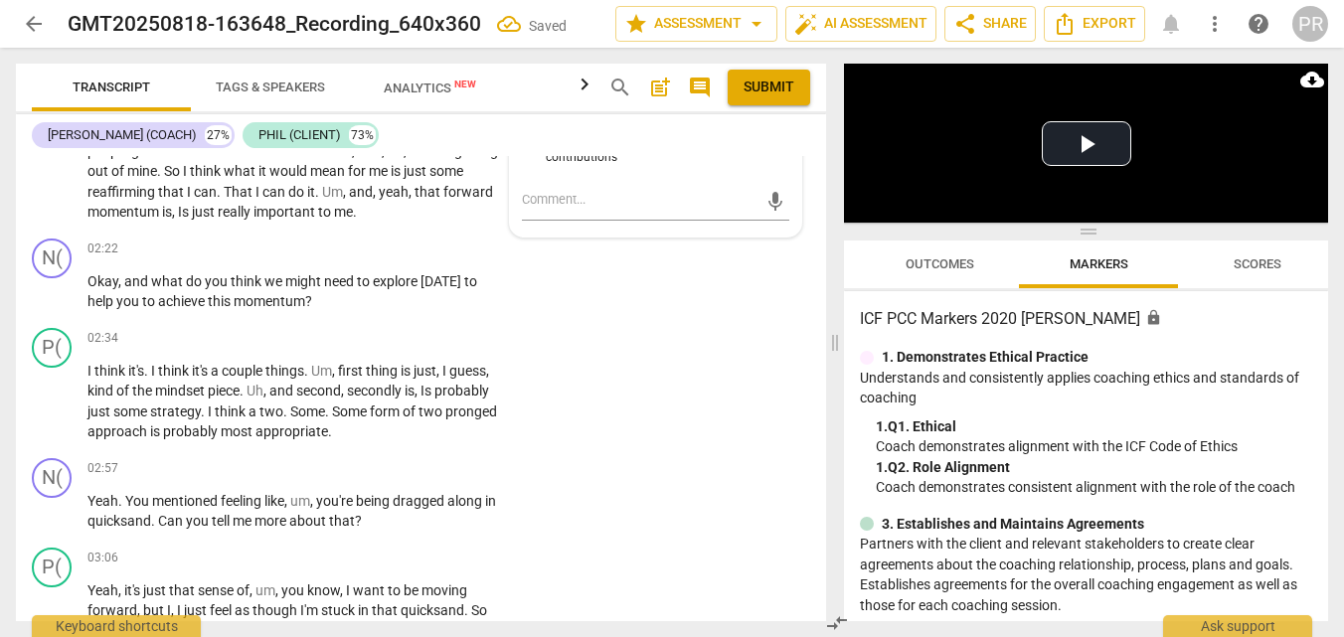
click at [525, 107] on input "2. Shows support and empathy" at bounding box center [530, 95] width 32 height 24
click at [647, 55] on span "Publish" at bounding box center [645, 46] width 30 height 17
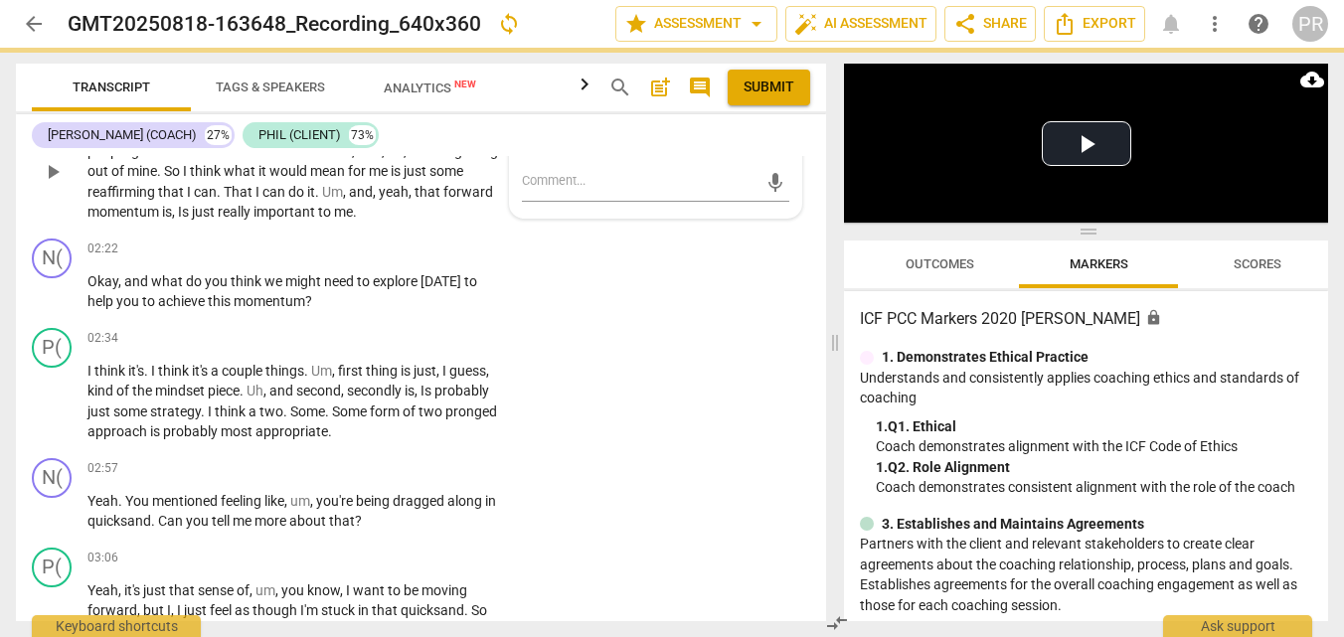
checkbox input "true"
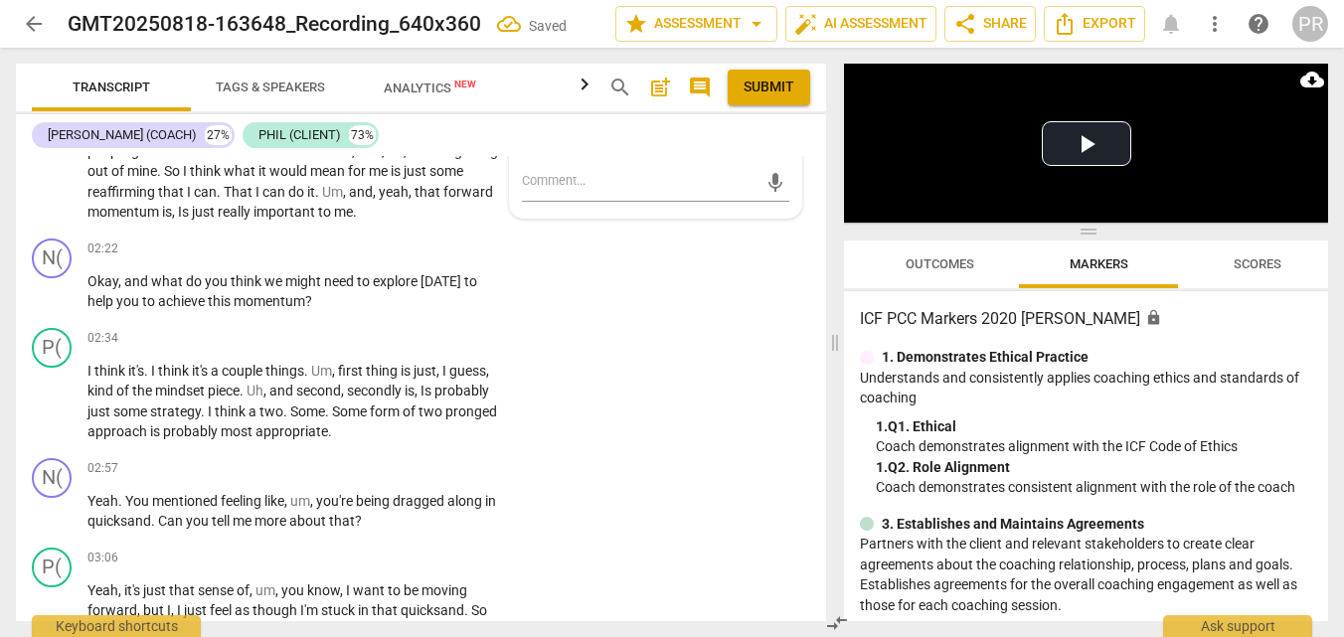
scroll to position [889, 0]
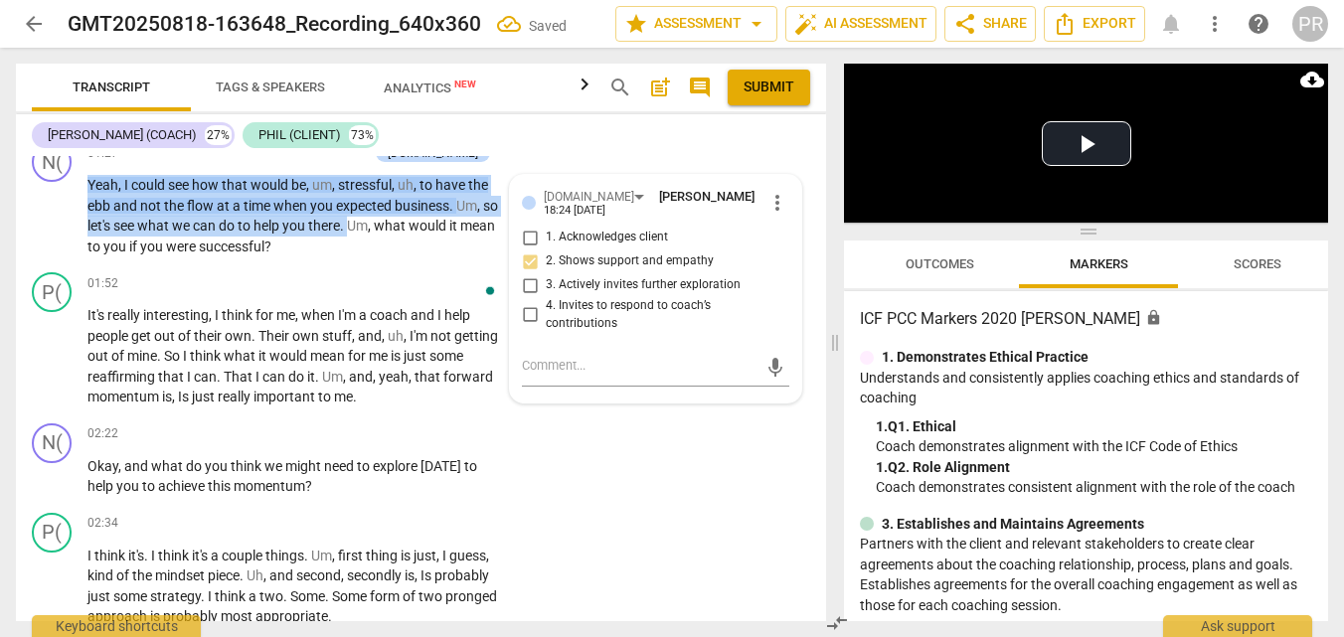
drag, startPoint x: 251, startPoint y: 225, endPoint x: 295, endPoint y: 254, distance: 52.9
click at [295, 254] on div "N( play_arrow pause 00:03 + Add competency keyboard_arrow_right Hey , [PERSON_N…" at bounding box center [421, 388] width 810 height 465
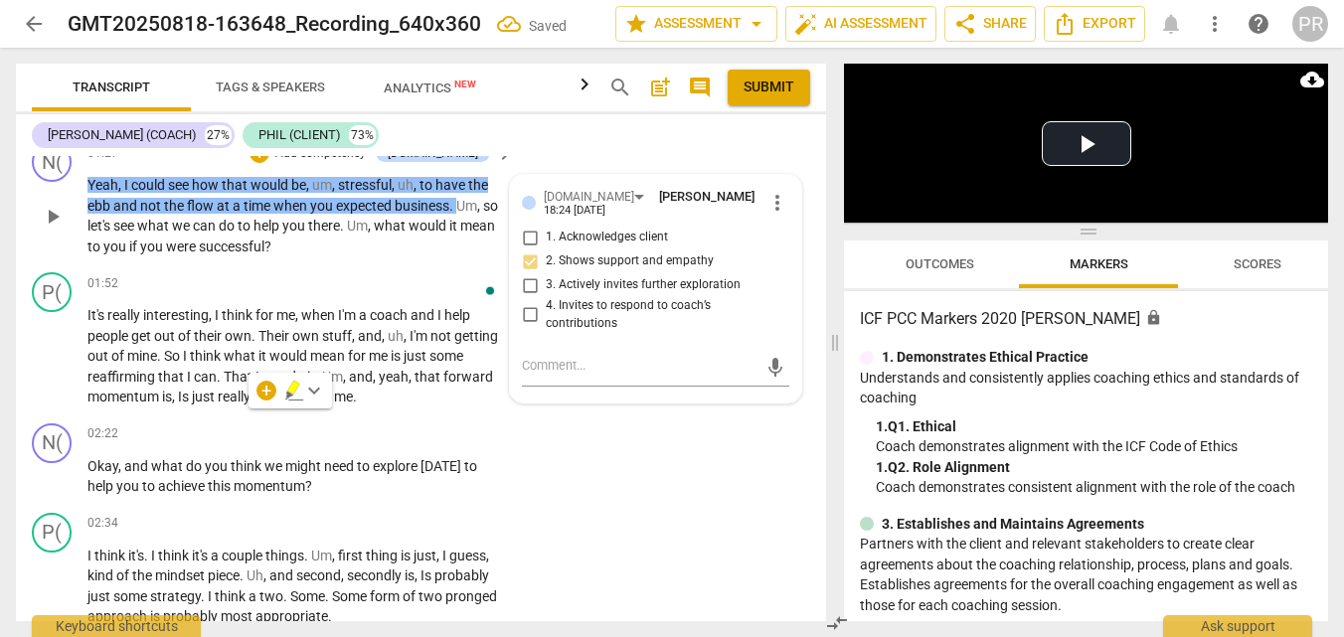
click at [187, 214] on span "the" at bounding box center [175, 206] width 23 height 16
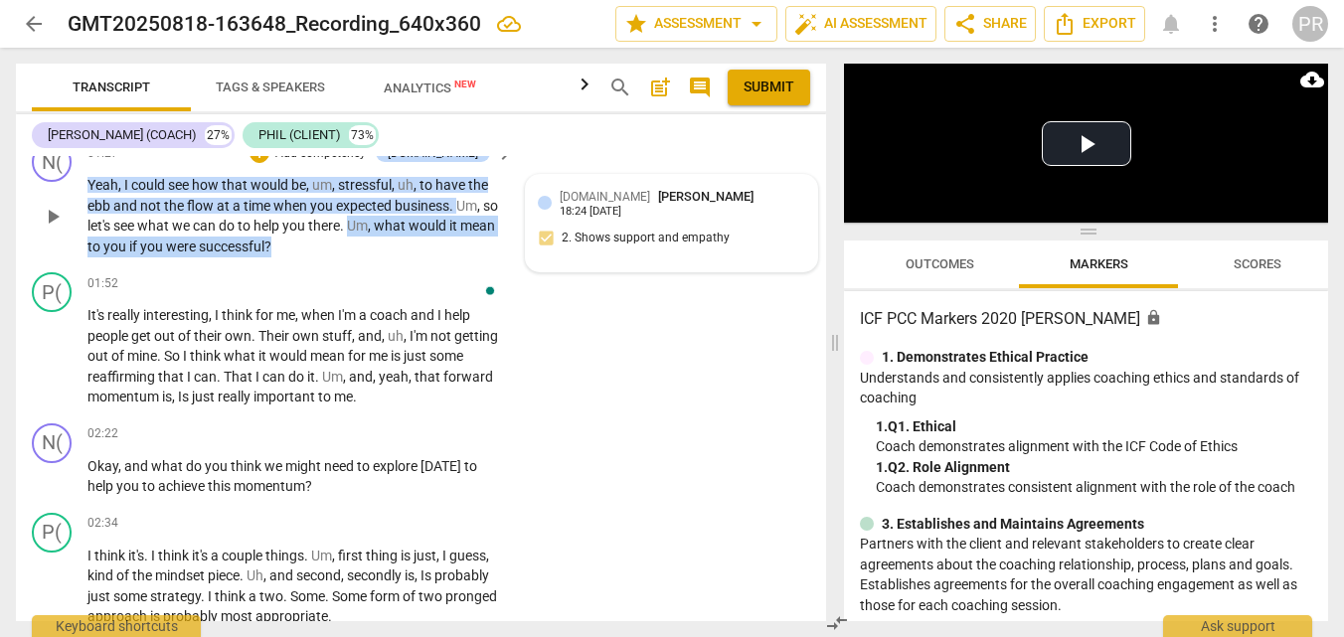
drag, startPoint x: 249, startPoint y: 416, endPoint x: 295, endPoint y: 440, distance: 51.6
click at [295, 256] on p "Yeah , I could see how that would be , um , stressful , uh , to have the ebb an…" at bounding box center [295, 215] width 416 height 81
click at [332, 163] on p "Add competency" at bounding box center [320, 154] width 94 height 18
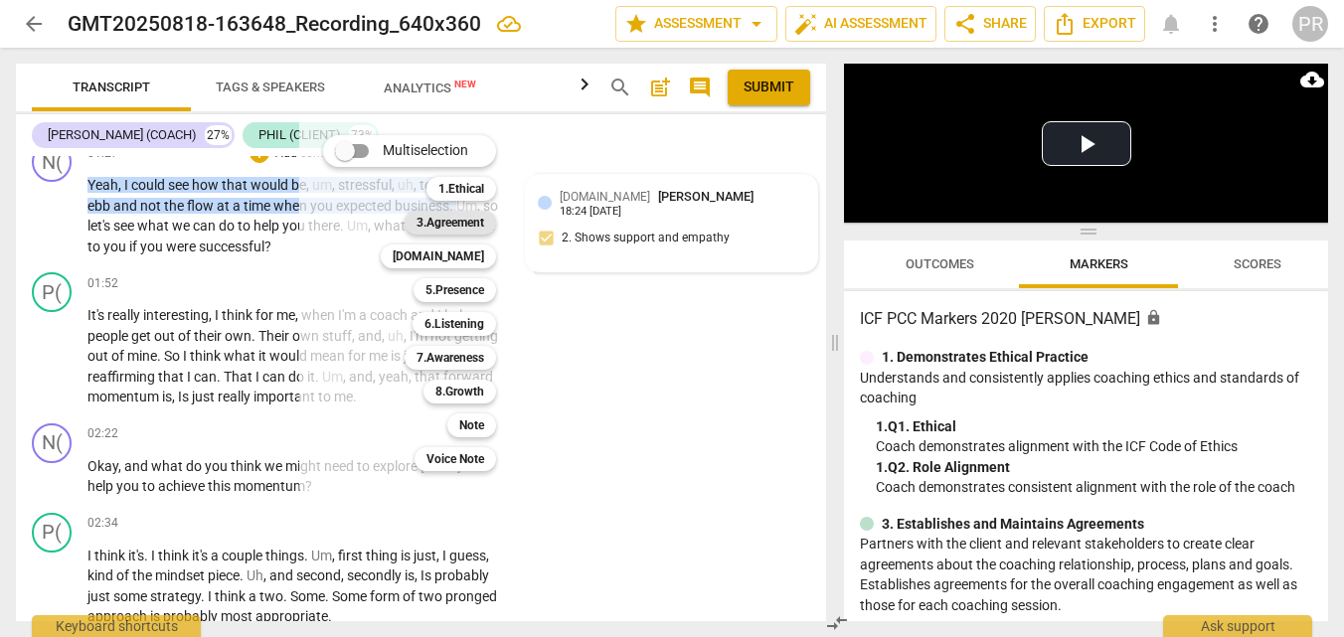
click at [484, 221] on b "3.Agreement" at bounding box center [450, 223] width 68 height 24
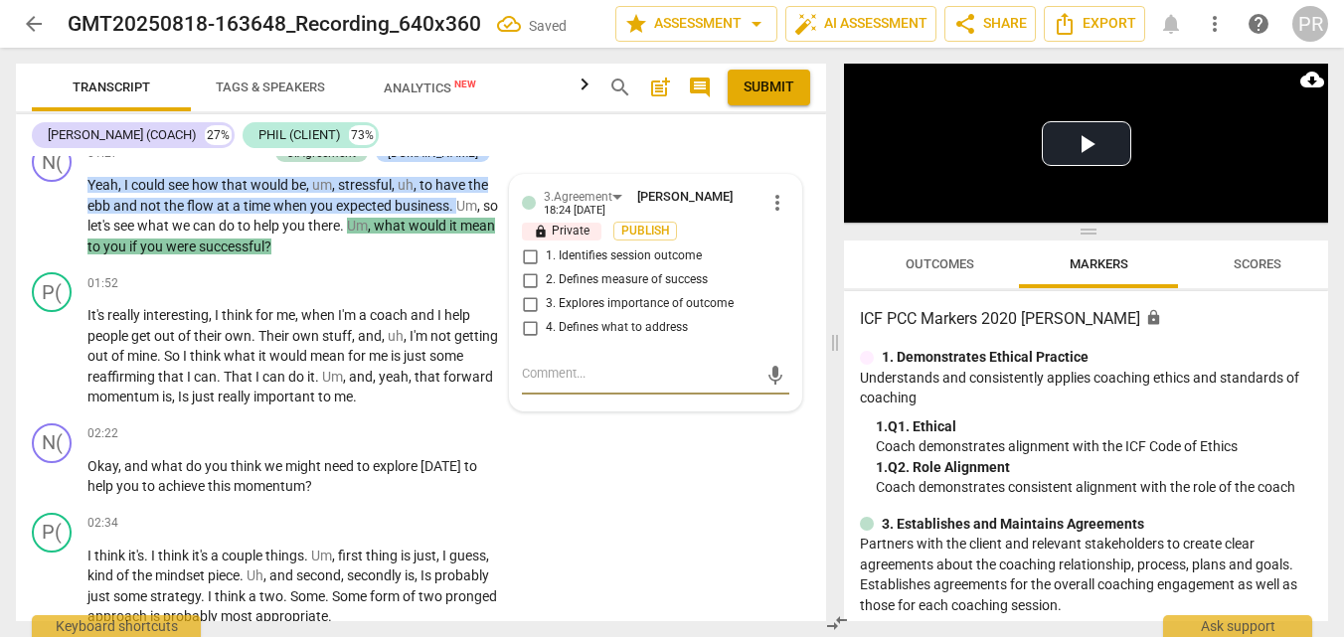
click at [527, 316] on input "3. Explores importance of outcome" at bounding box center [530, 304] width 32 height 24
checkbox input "true"
click at [558, 388] on textarea at bounding box center [640, 376] width 236 height 24
type textarea "R"
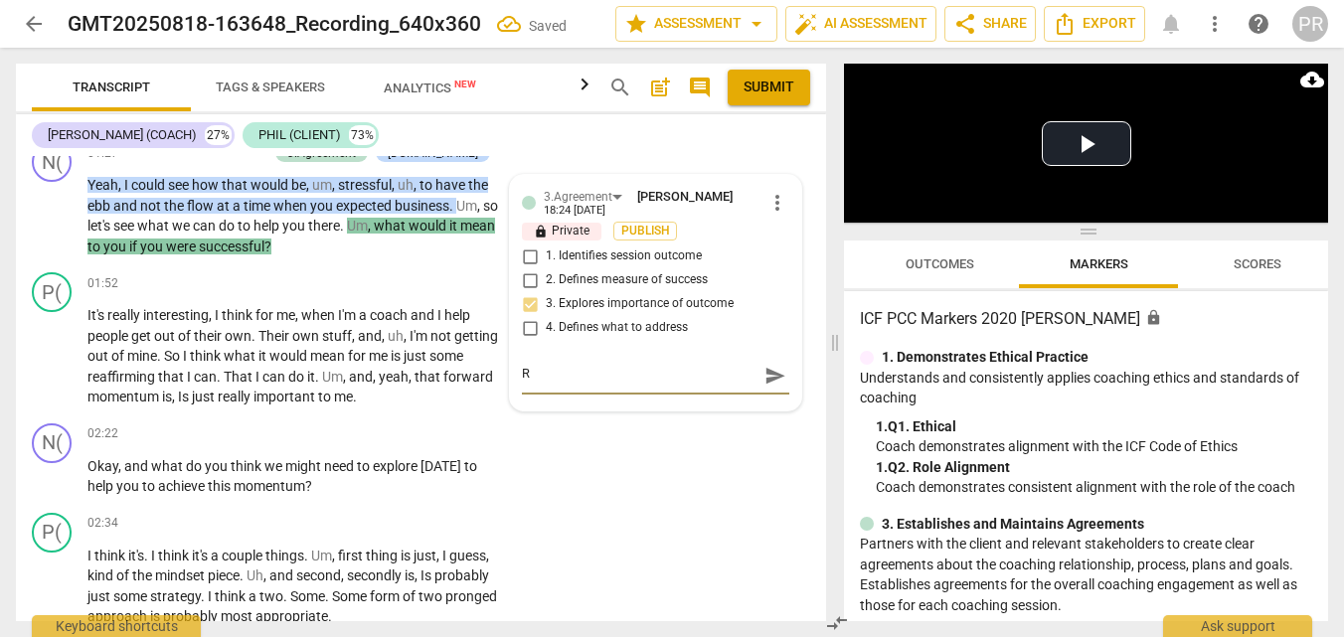
type textarea "Re"
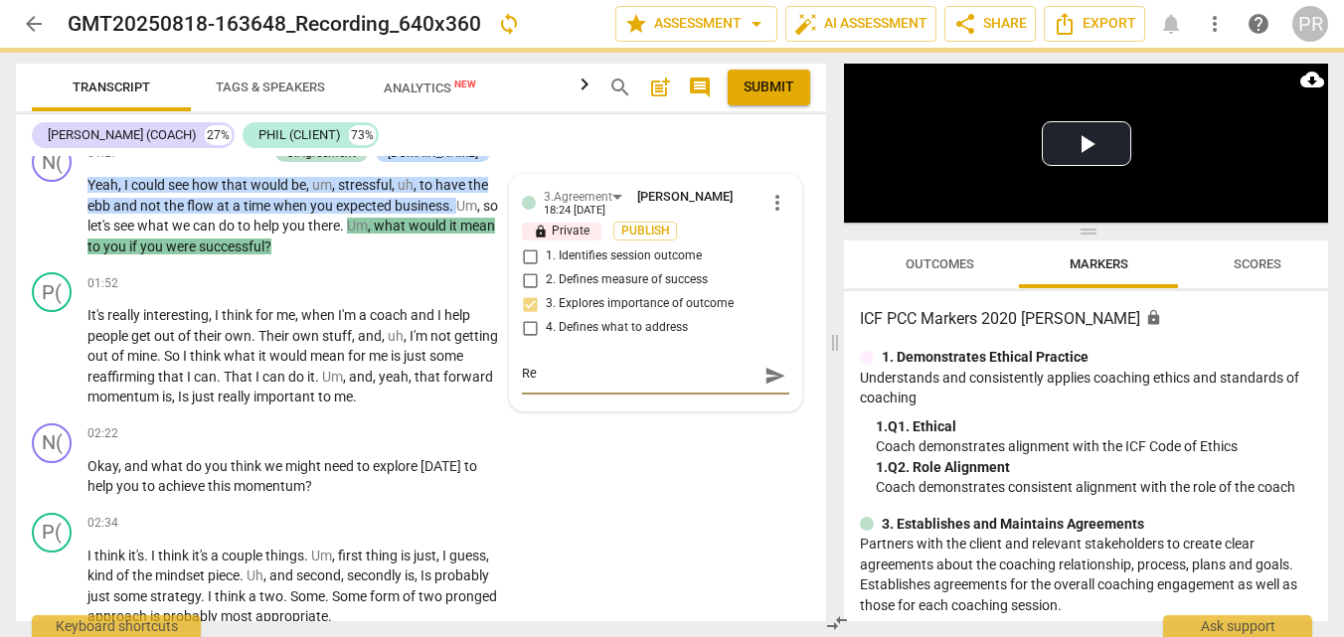
type textarea "Rem"
type textarea "Reme"
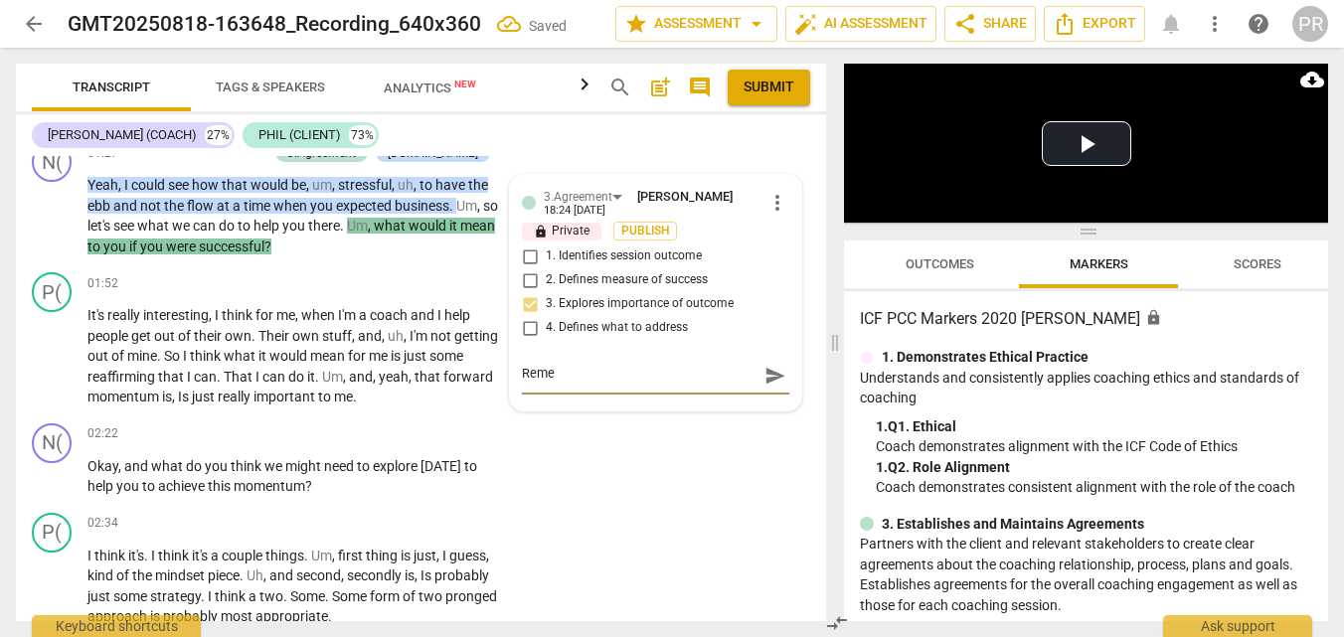
type textarea "Remem"
type textarea "Rememb"
type textarea "Remembe"
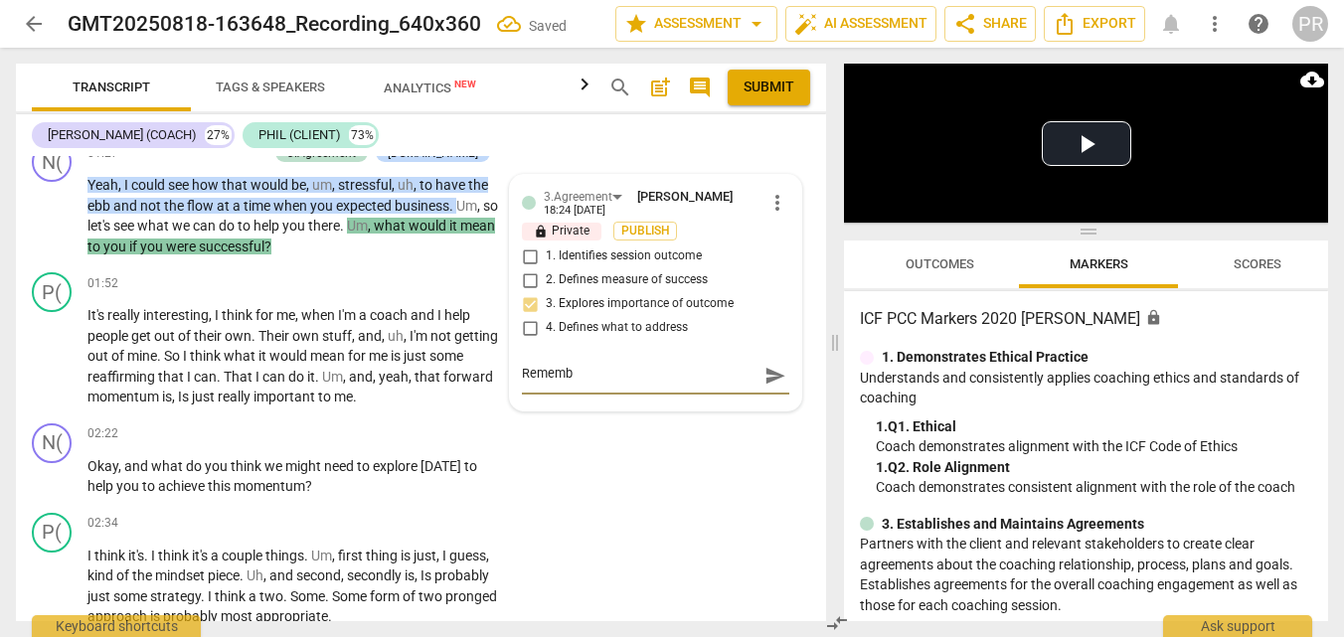
type textarea "Remembe"
type textarea "Remember"
type textarea "Remember t"
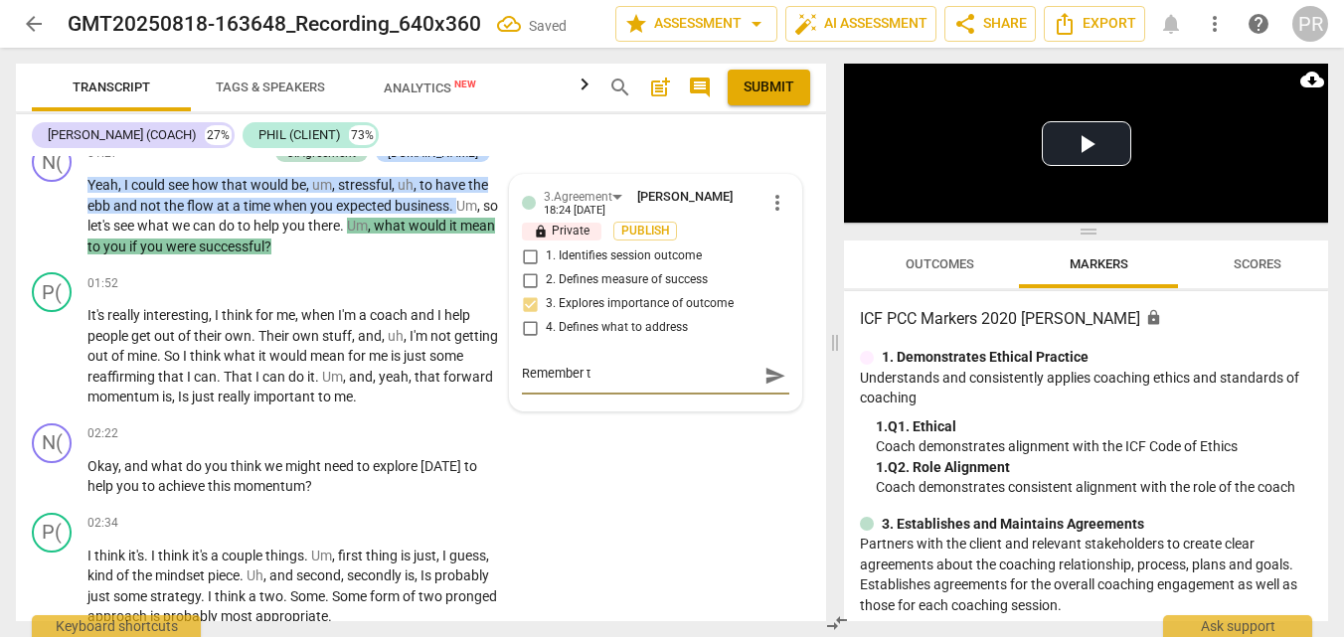
type textarea "Remember to"
type textarea "Remember to c"
type textarea "Remember to cu"
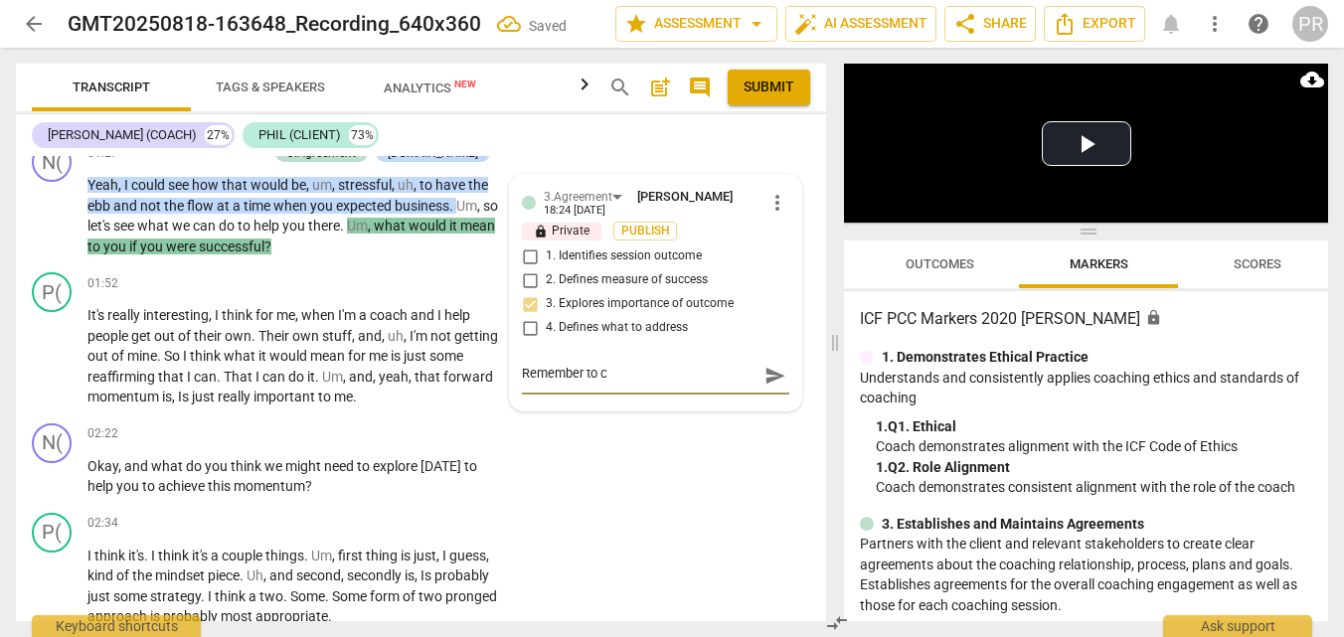
type textarea "Remember to cu"
type textarea "Remember to cus"
type textarea "Remember to cust"
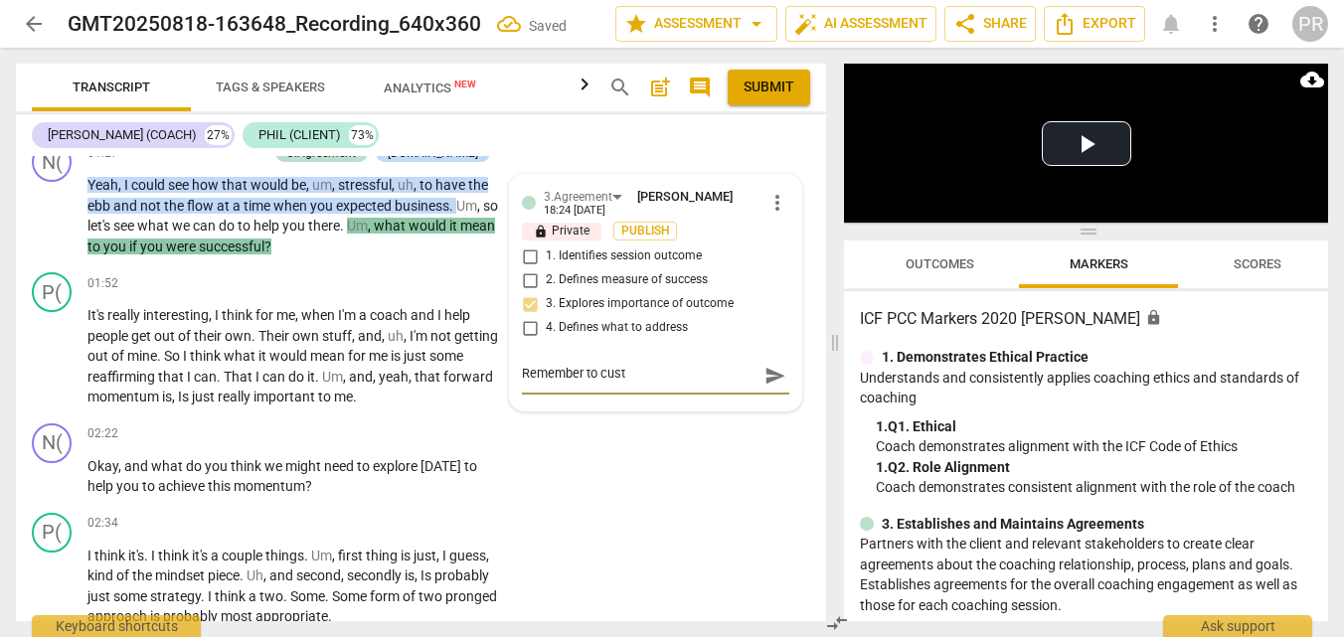
type textarea "Remember to custo"
type textarea "Remember to custom"
type textarea "Remember to customi"
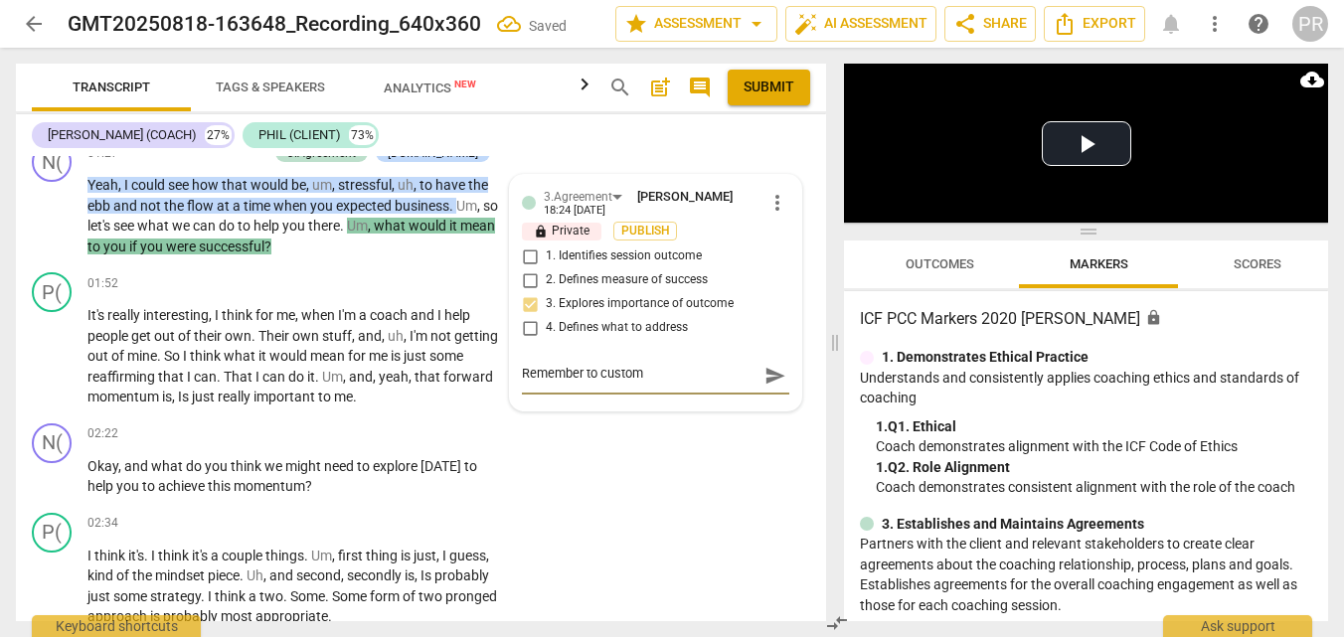
type textarea "Remember to customi"
type textarea "Remember to customiz"
type textarea "Remember to customize"
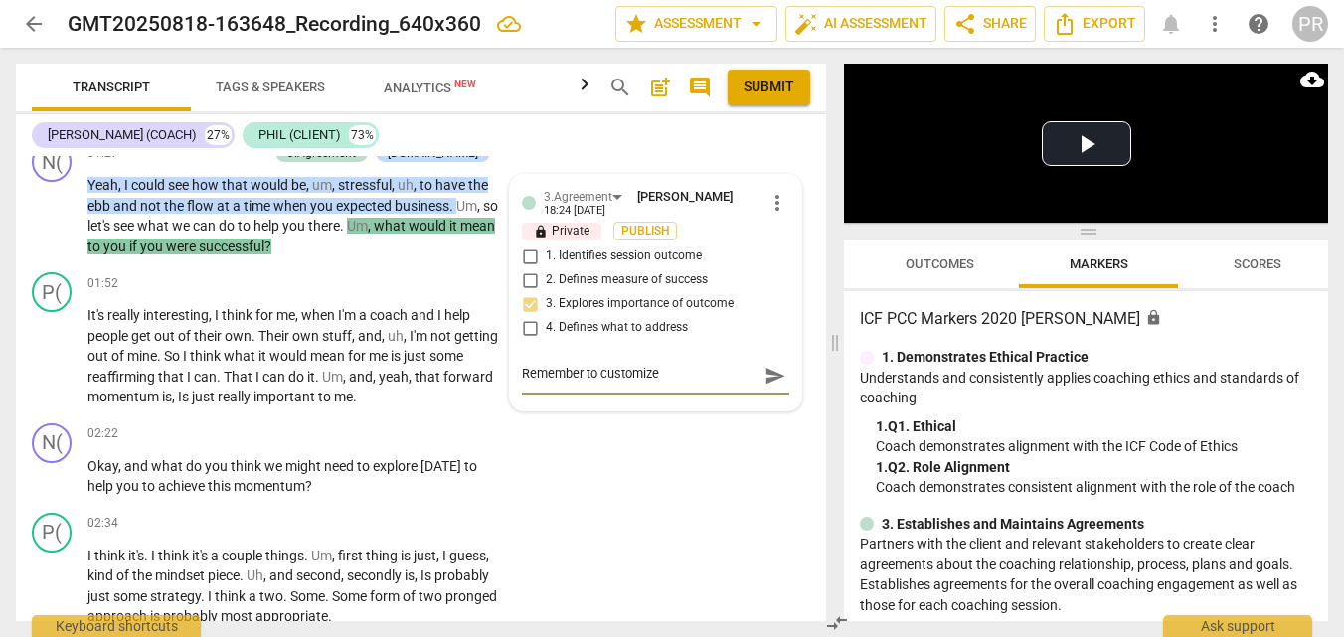
type textarea "Remember to customize?"
type textarea "Remember to customize"
type textarea "Remember to customize."
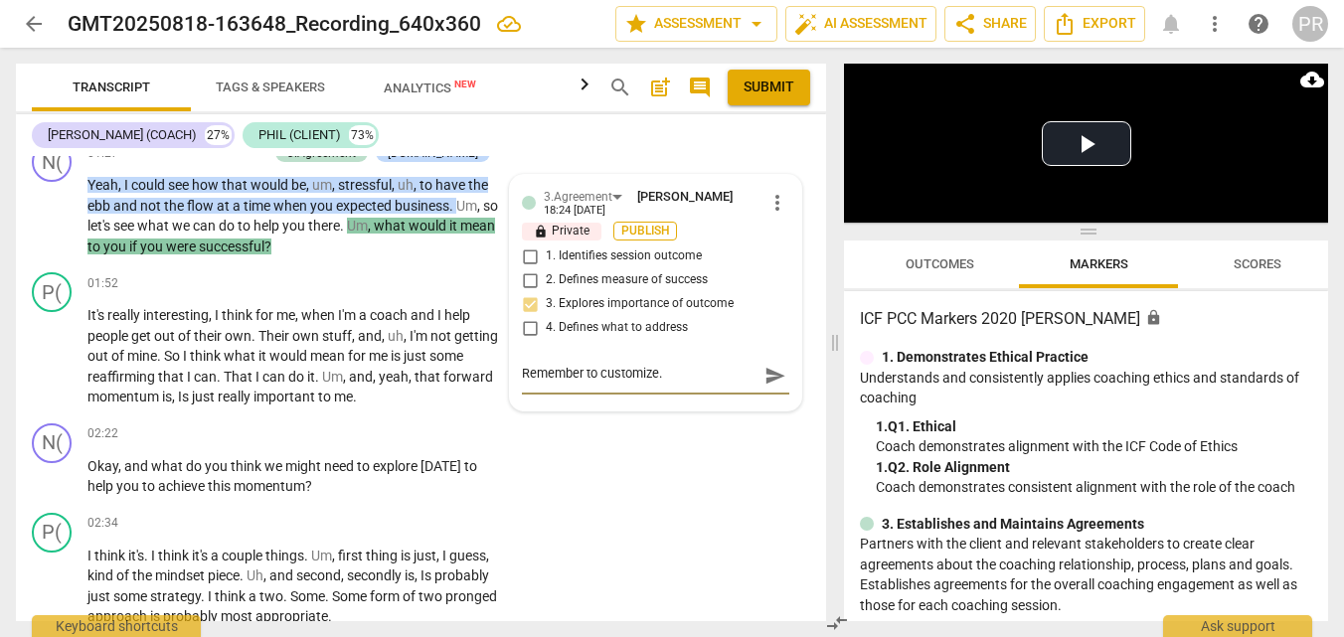
type textarea "Remember to customize."
click at [657, 240] on span "Publish" at bounding box center [645, 231] width 30 height 17
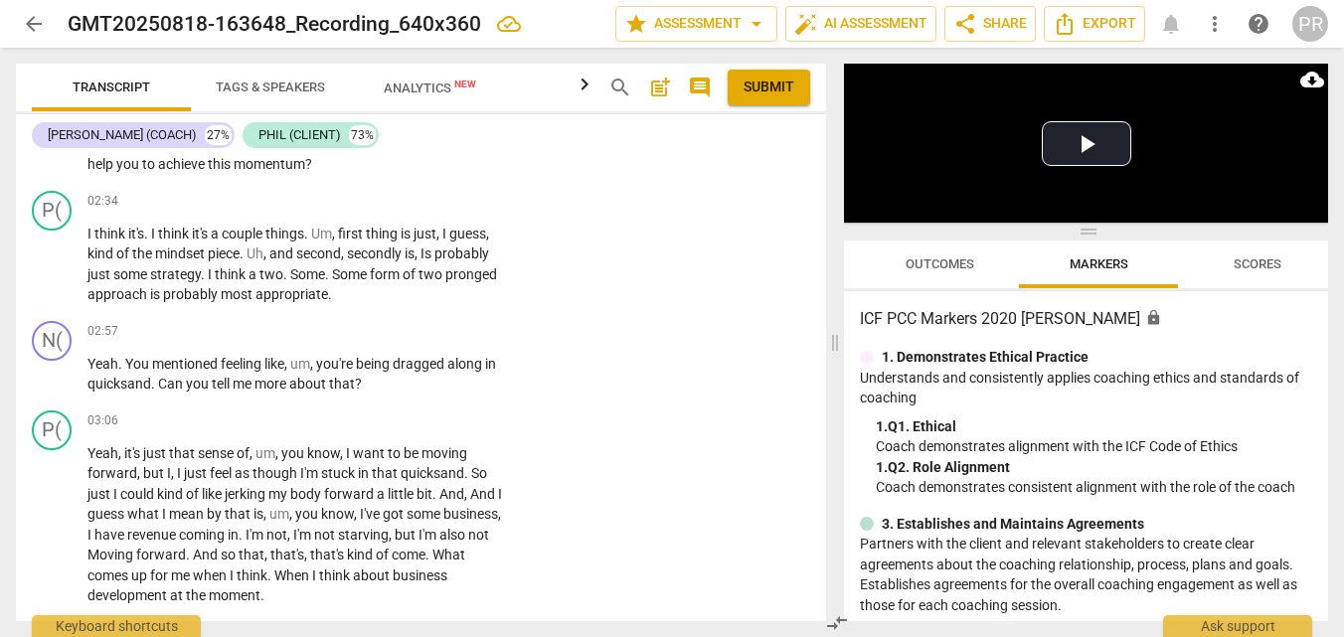
scroll to position [1224, 0]
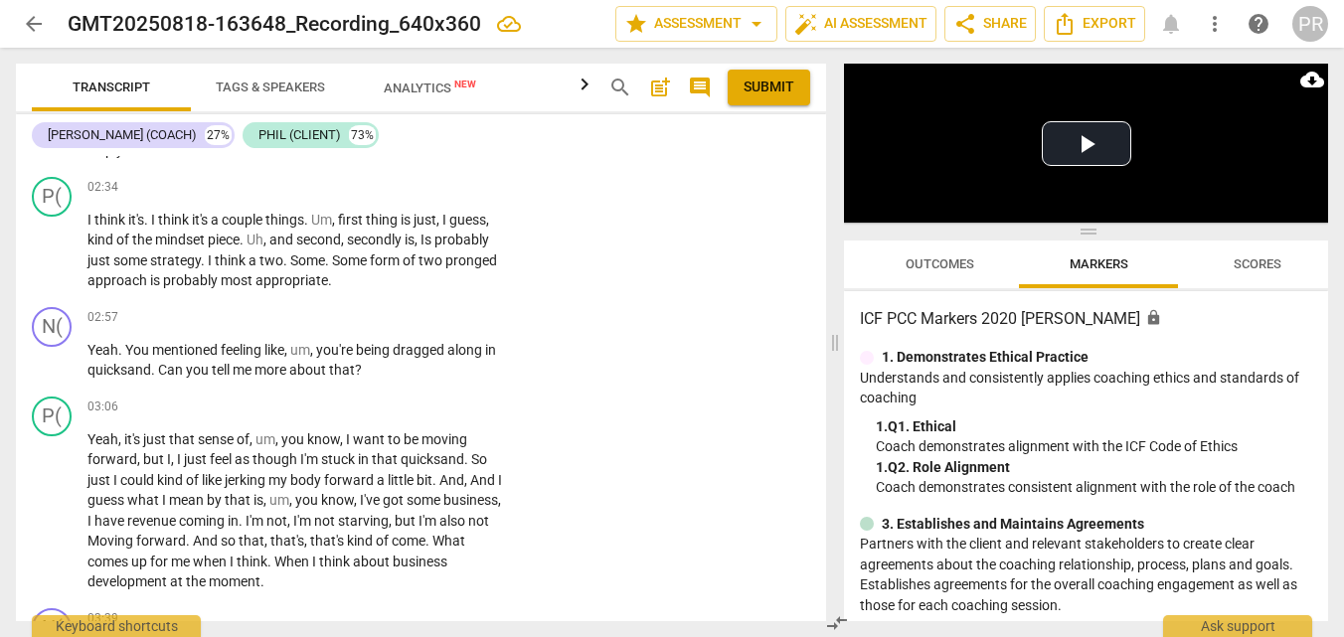
click at [453, 107] on p "Add competency" at bounding box center [443, 98] width 94 height 18
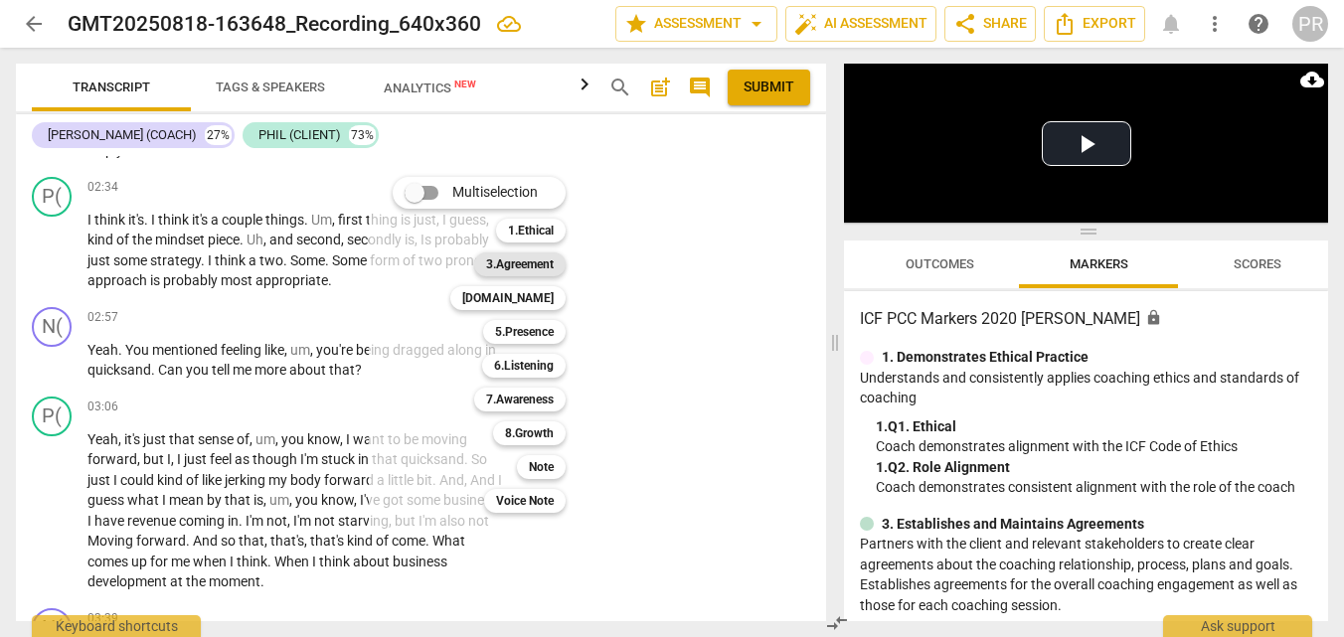
click at [554, 267] on b "3.Agreement" at bounding box center [520, 264] width 68 height 24
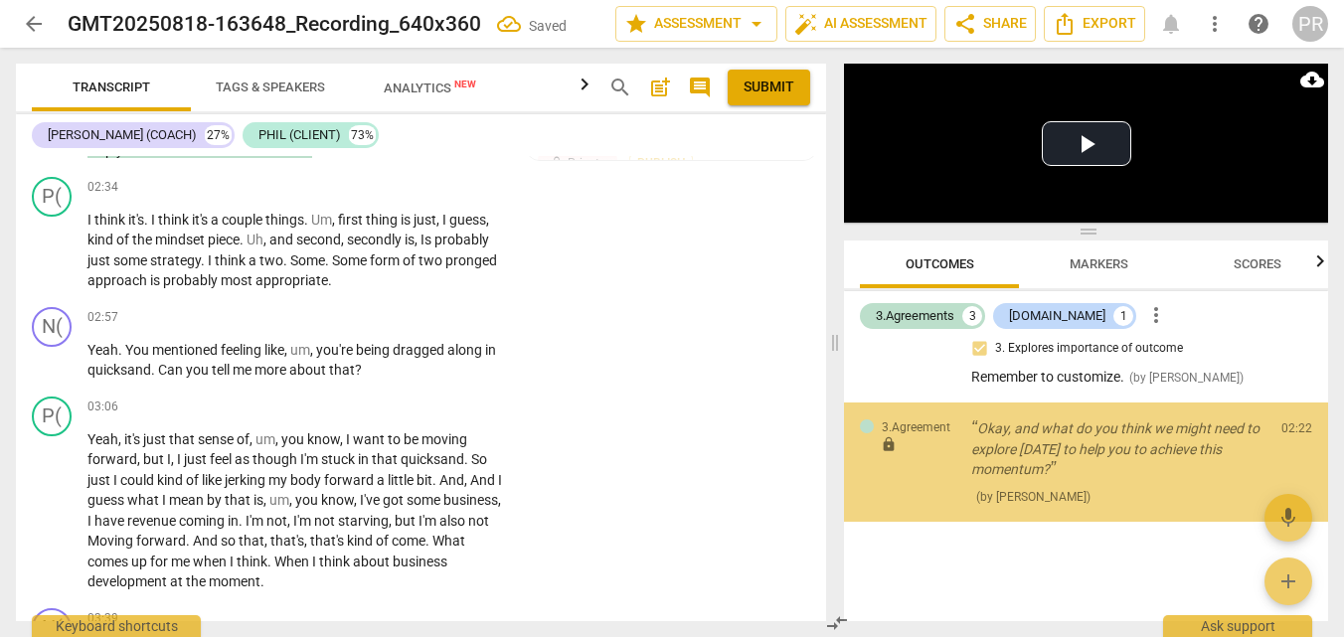
scroll to position [448, 0]
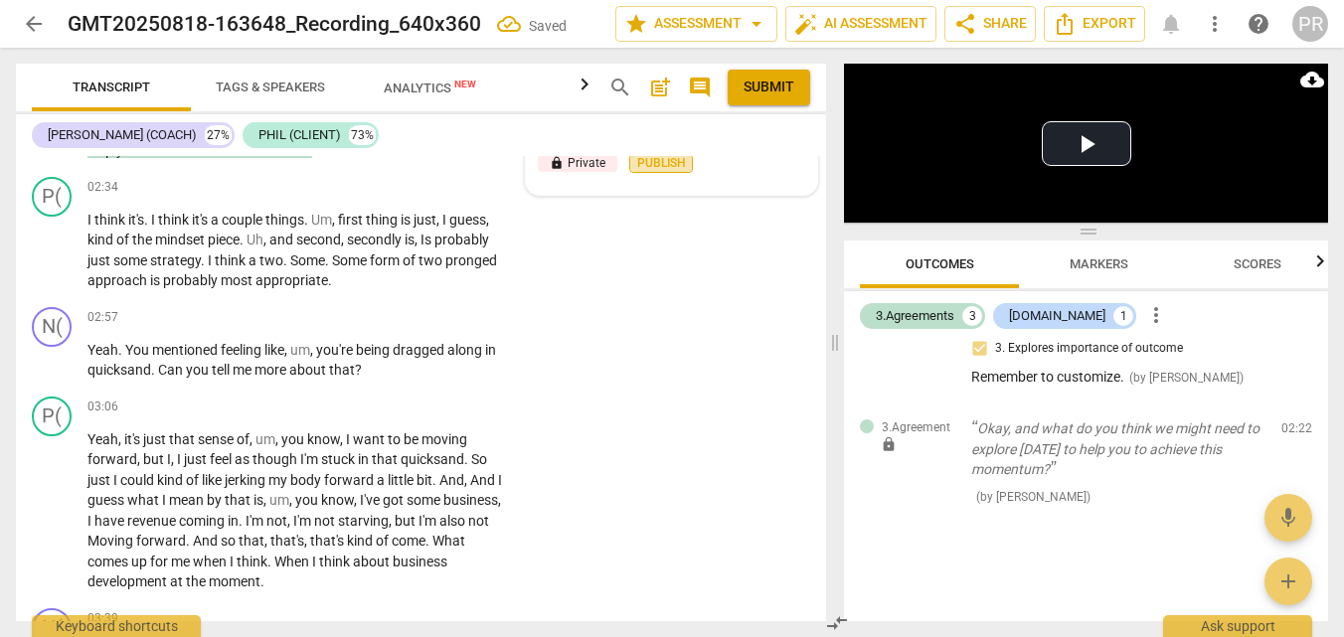
click at [665, 172] on span "Publish" at bounding box center [661, 163] width 30 height 17
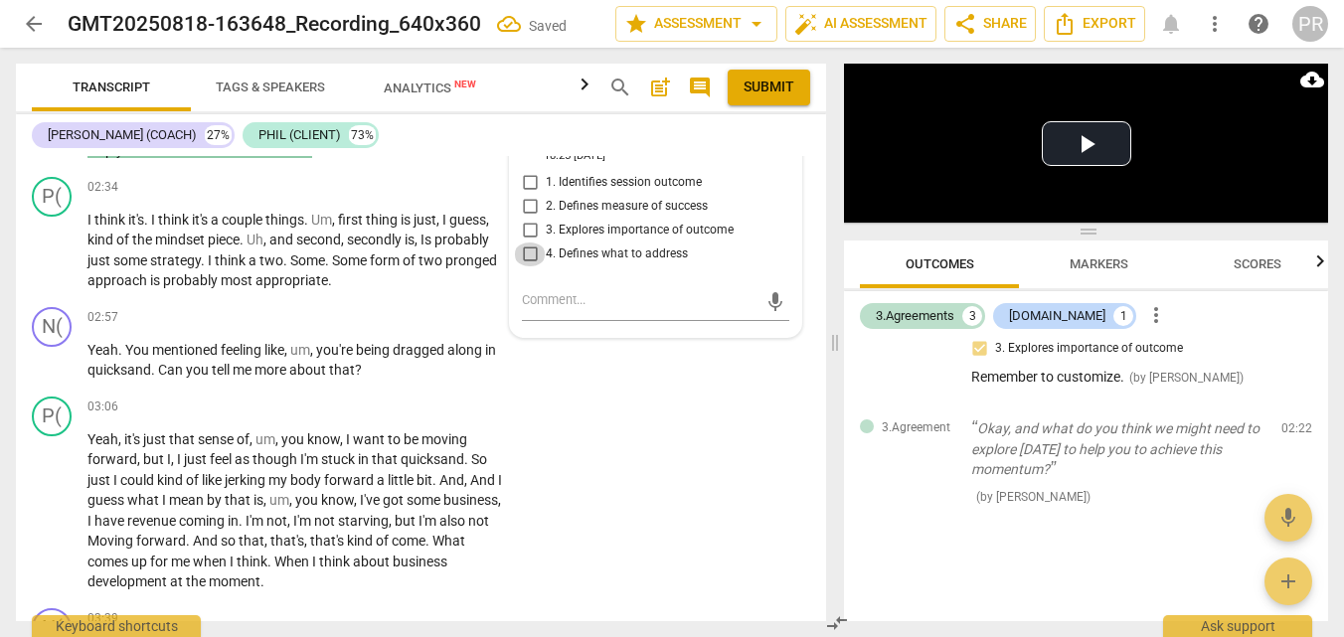
click at [534, 266] on input "4. Defines what to address" at bounding box center [530, 255] width 32 height 24
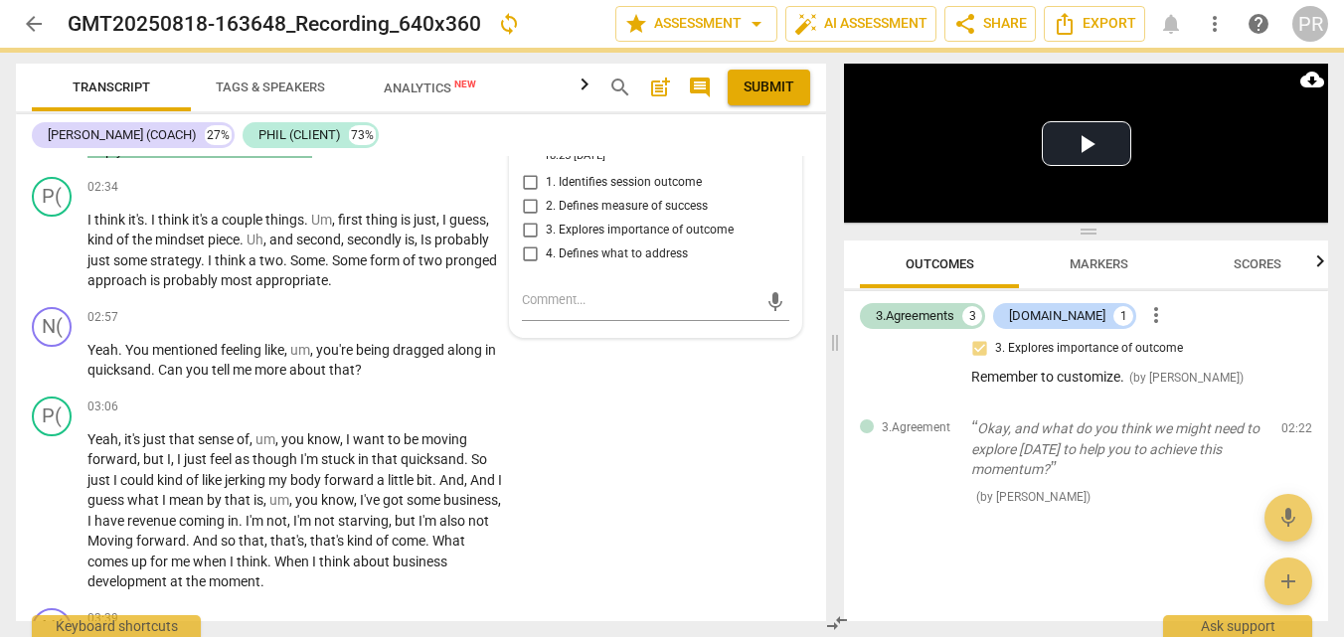
checkbox input "true"
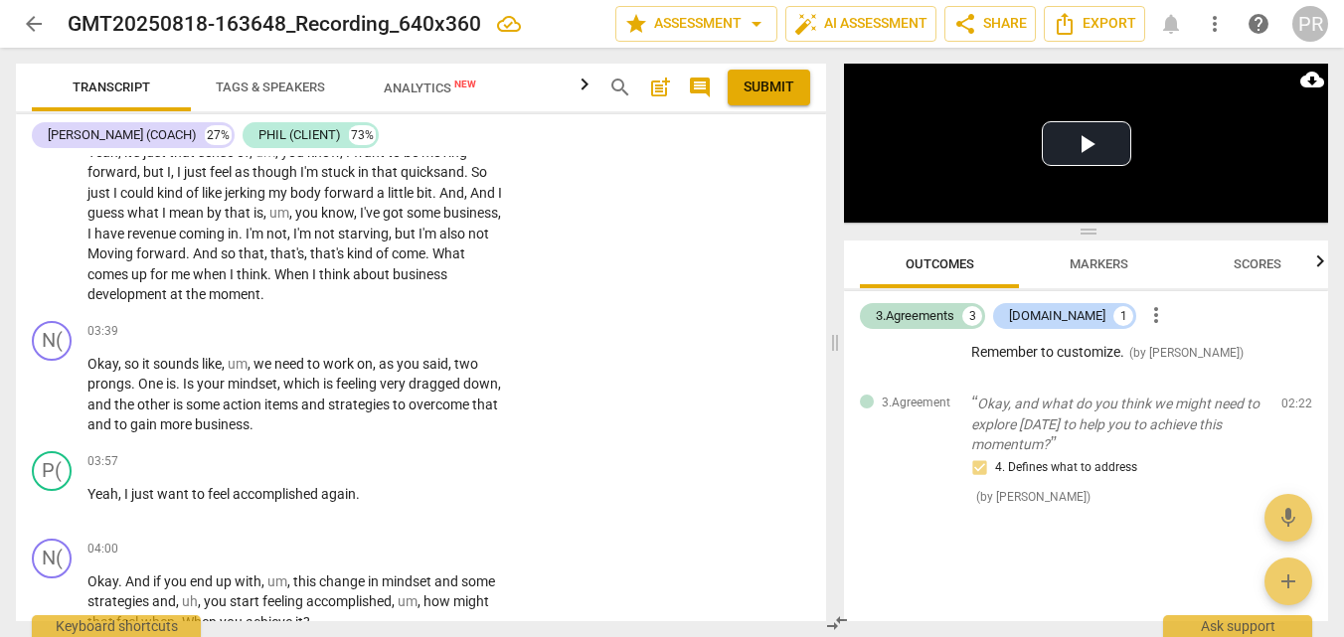
scroll to position [1518, 0]
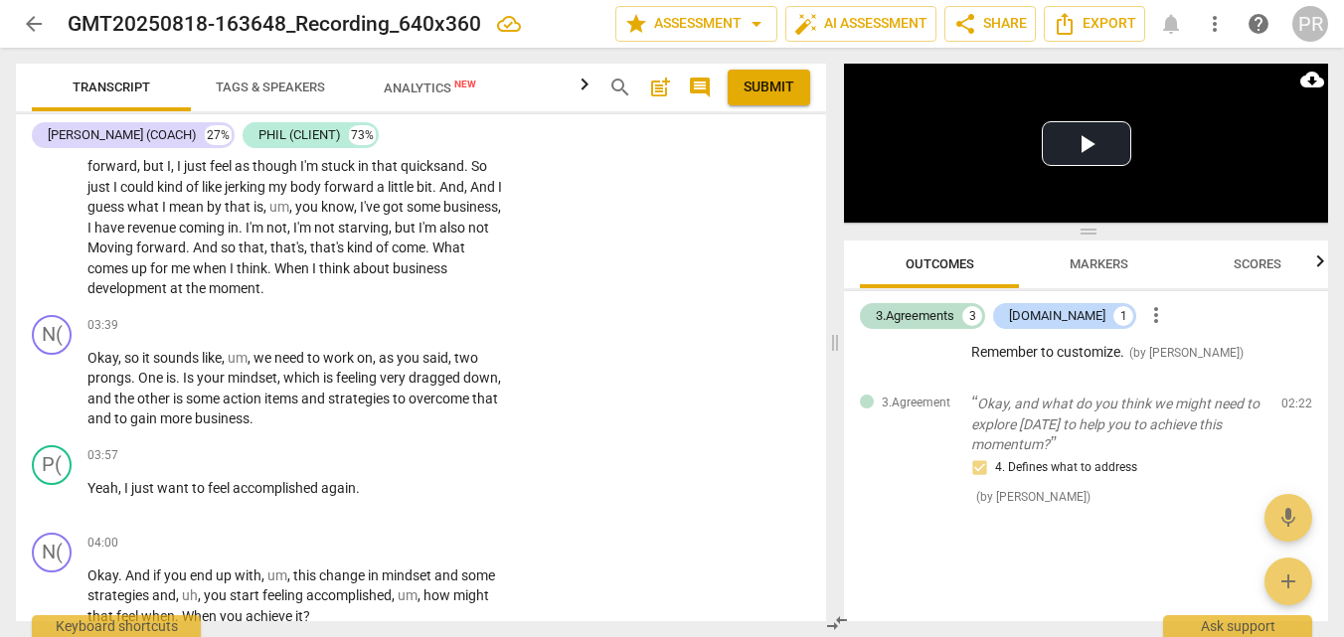
drag, startPoint x: 138, startPoint y: 365, endPoint x: 201, endPoint y: 416, distance: 81.2
click at [201, 87] on p "Yeah . You mentioned feeling like , um , you're being dragged along in quicksan…" at bounding box center [295, 67] width 416 height 41
click at [382, 35] on div "+" at bounding box center [382, 25] width 20 height 20
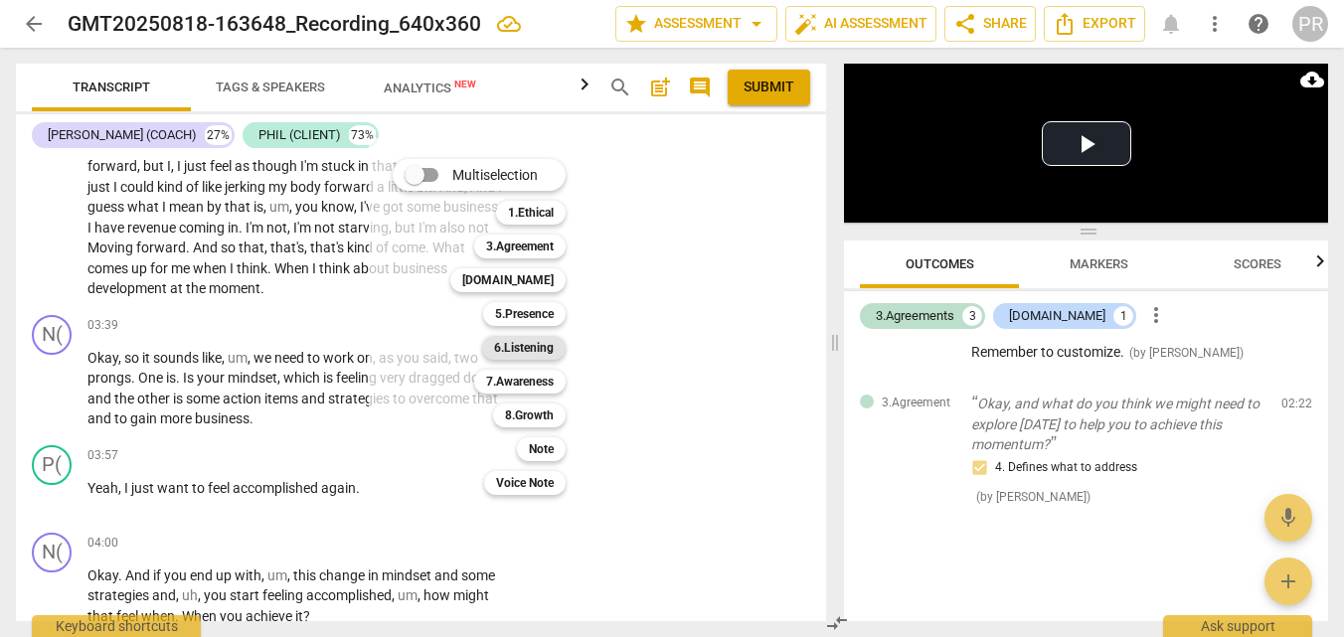
click at [554, 344] on b "6.Listening" at bounding box center [524, 348] width 60 height 24
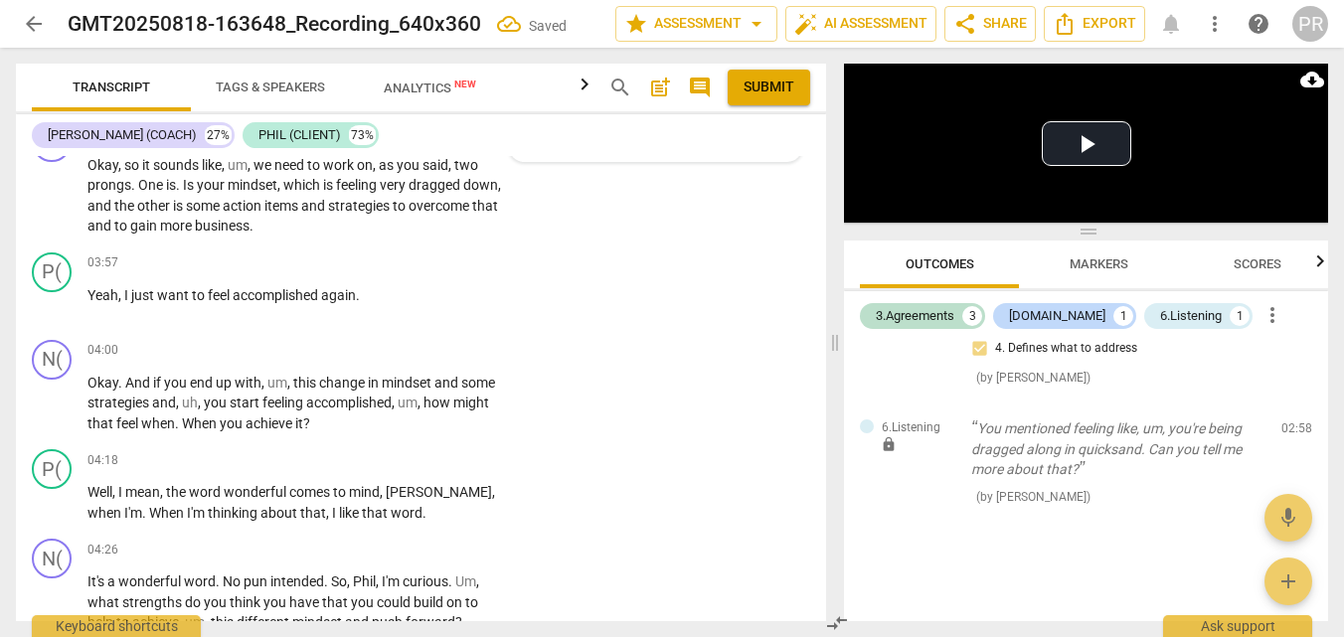
scroll to position [1701, 0]
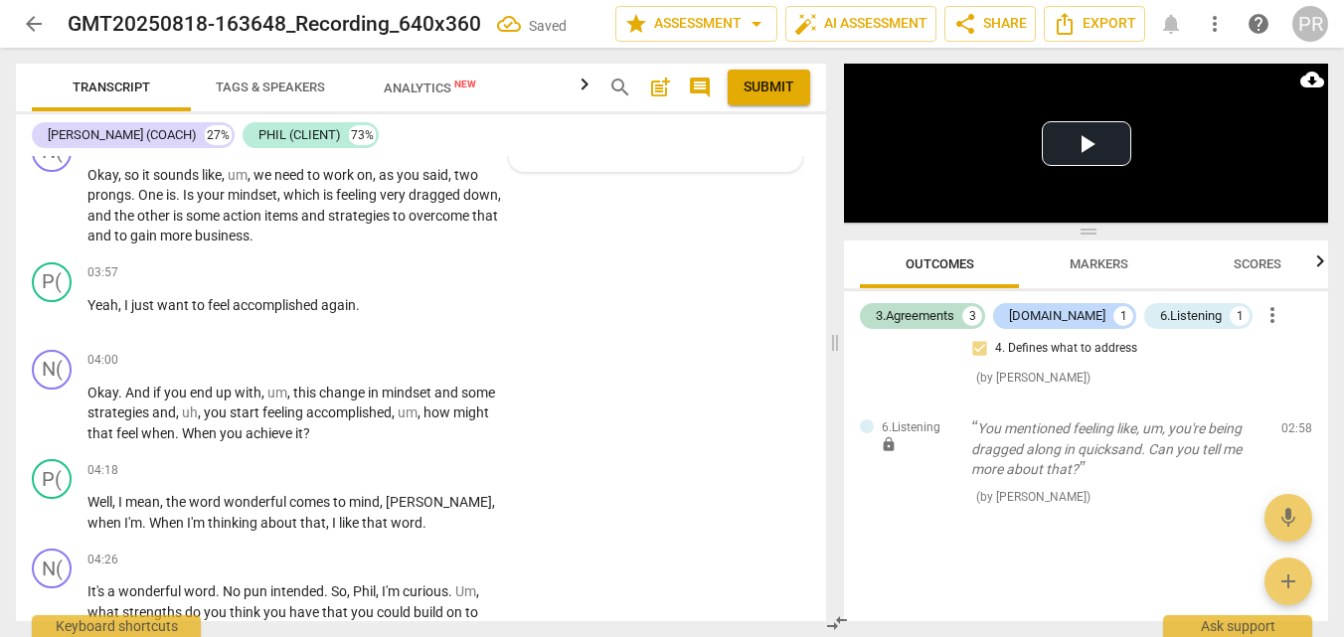
click at [529, 53] on input "5. Uncovers current perceptions" at bounding box center [530, 41] width 32 height 24
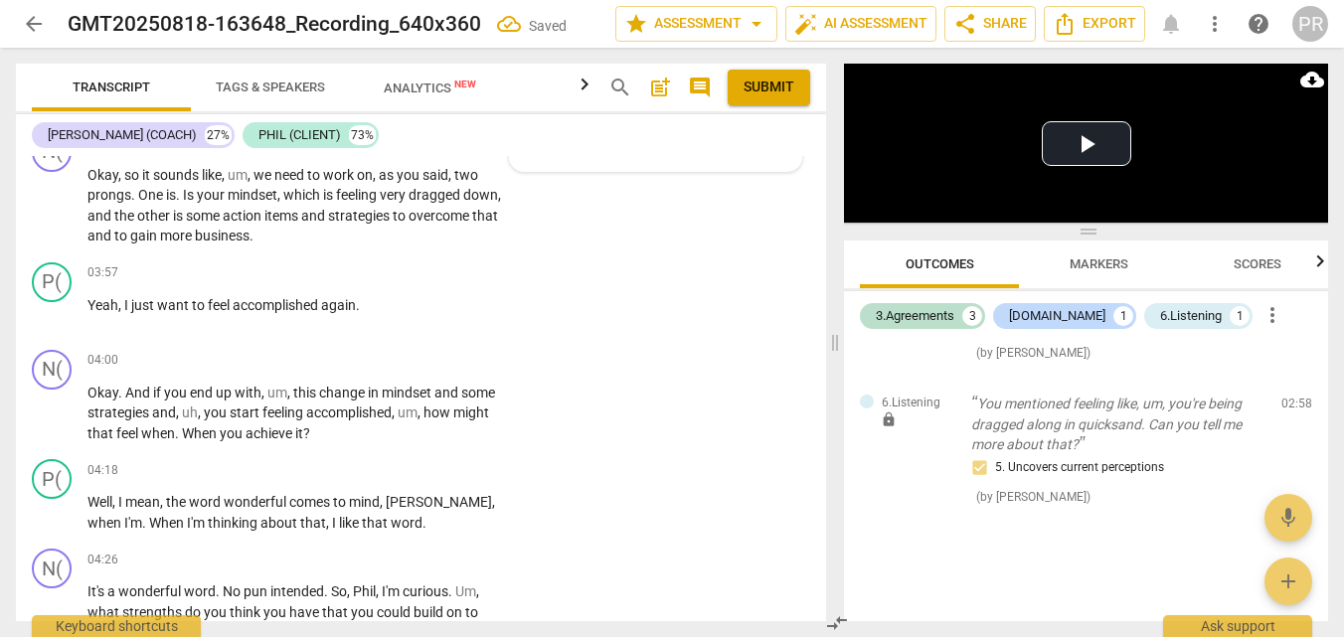
click at [529, 53] on input "5. Uncovers current perceptions" at bounding box center [530, 41] width 32 height 24
checkbox input "true"
click at [564, 148] on textarea at bounding box center [640, 136] width 236 height 24
type textarea "A"
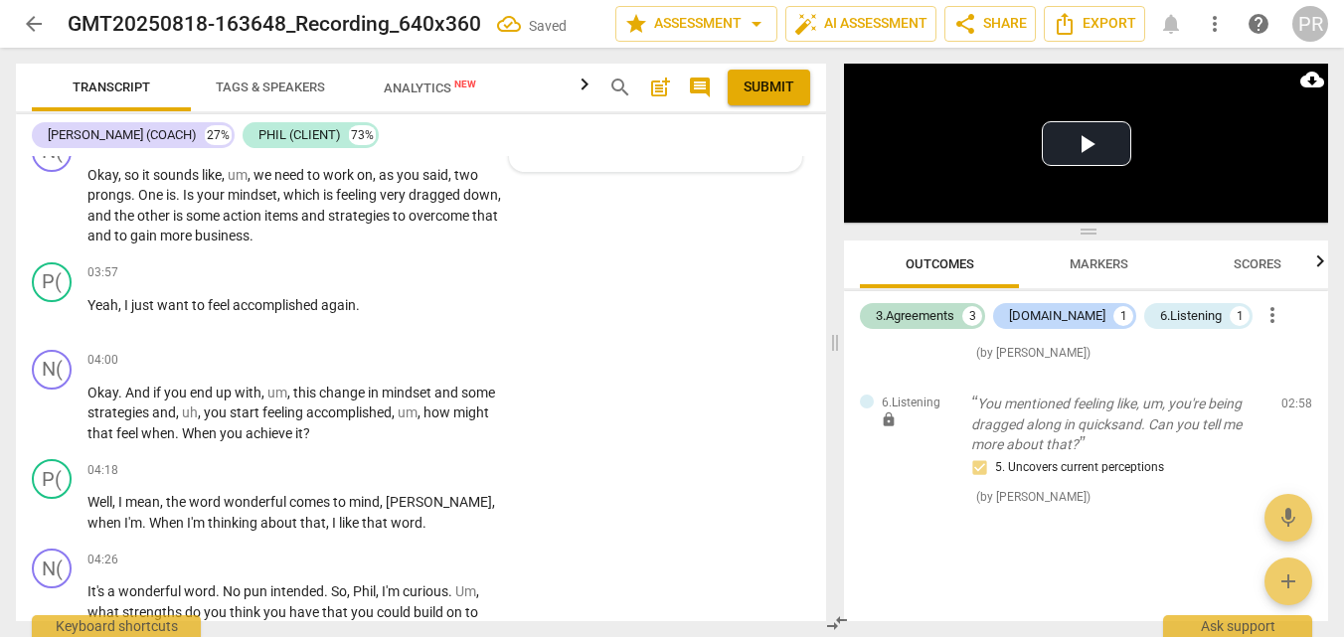
type textarea "As"
type textarea "Ask"
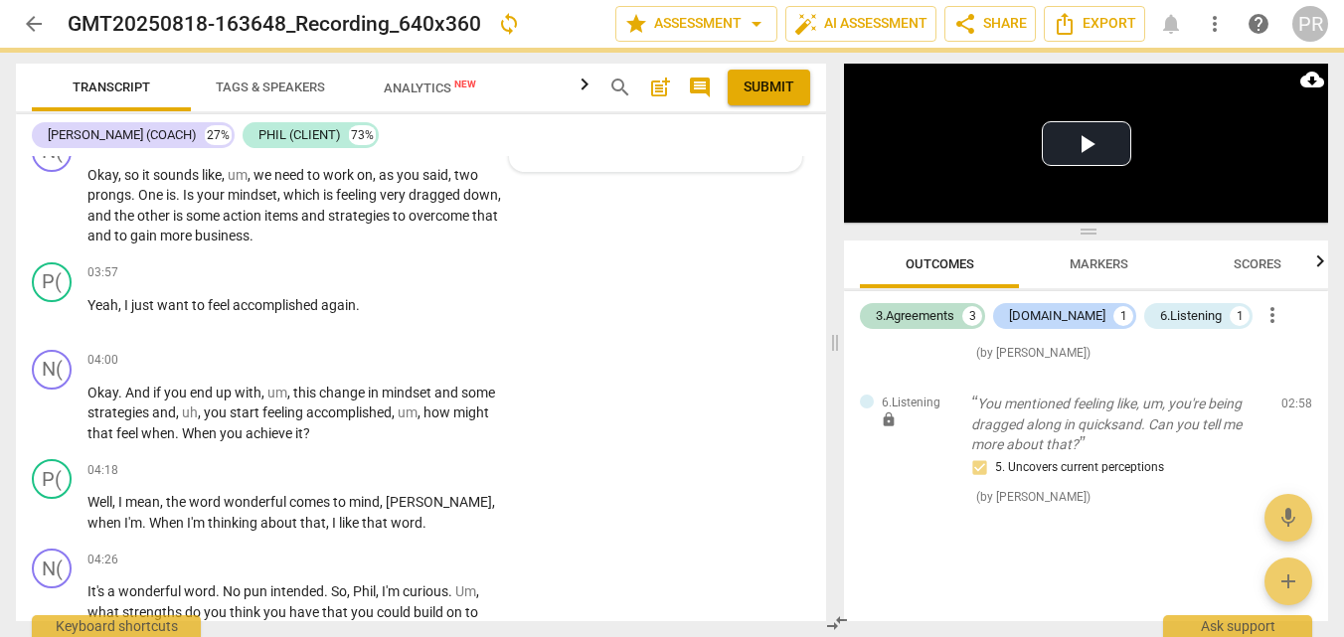
type textarea "Aska"
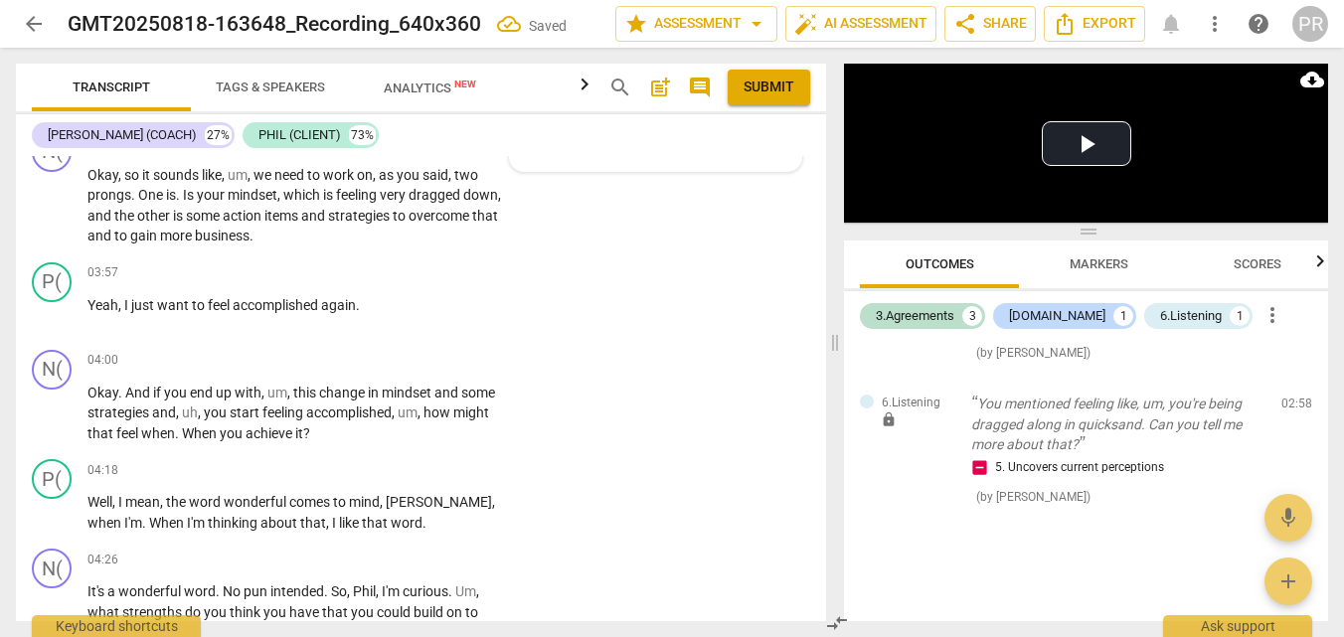
type textarea "Aska a"
type textarea "Aska ab"
type textarea "Aska abo"
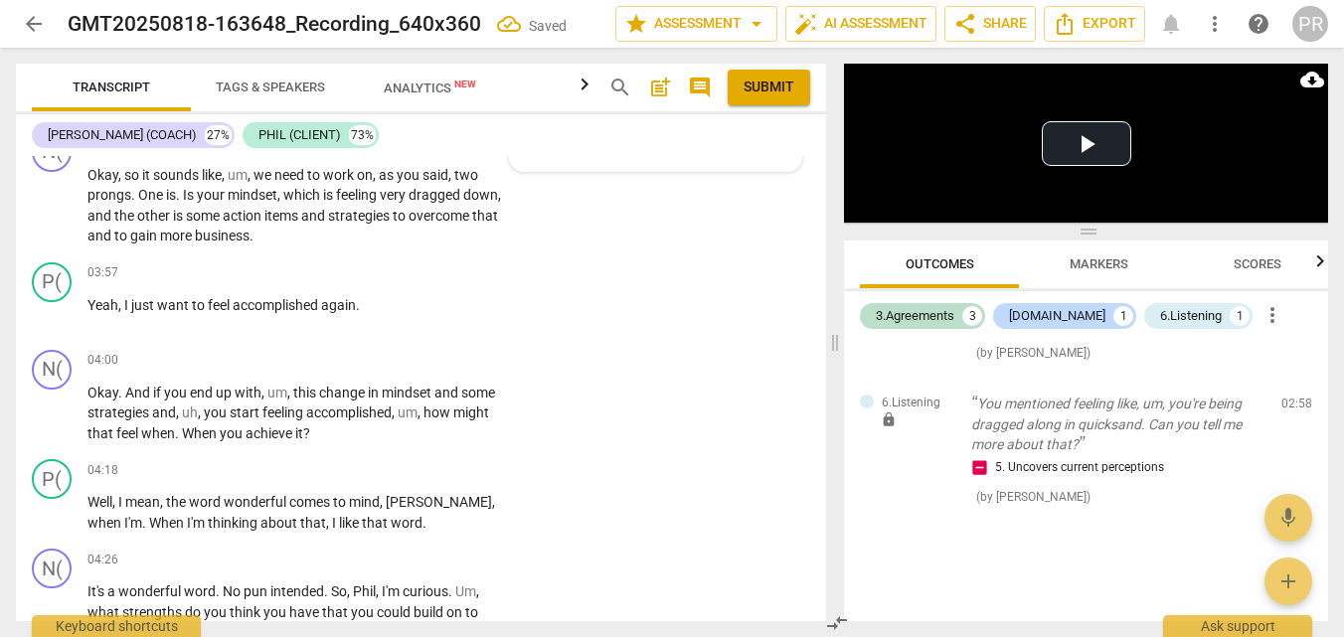
type textarea "Aska abo"
type textarea "Aska abou"
type textarea "Aska abou t"
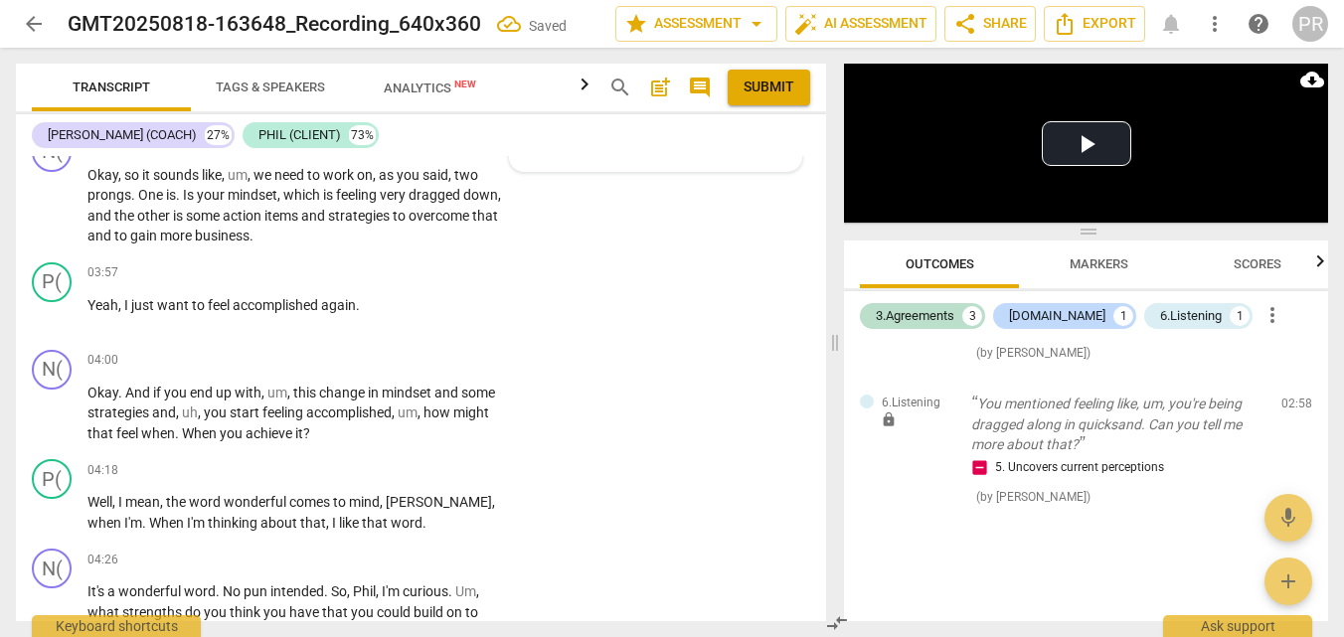
type textarea "Aska abou th"
type textarea "Aska abou the"
type textarea "Aska abou the p"
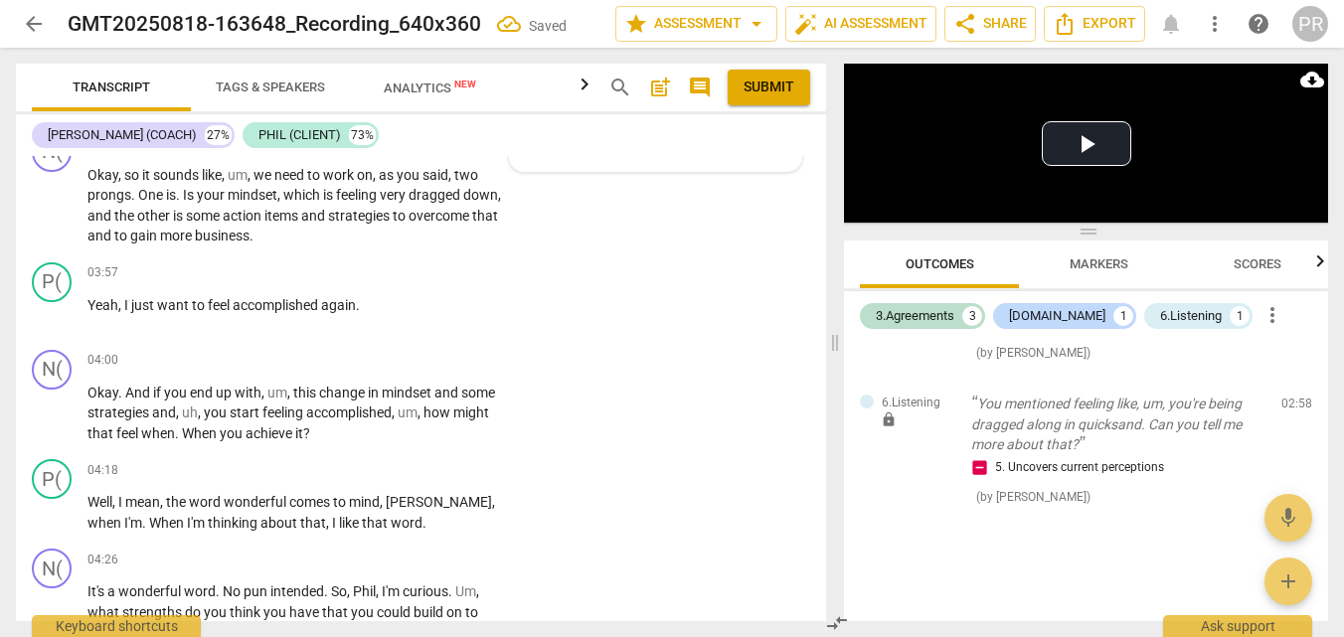
type textarea "Aska abou the p"
type textarea "Aska abou the pr"
type textarea "Aska abou the pro"
type textarea "Aska abou the prob"
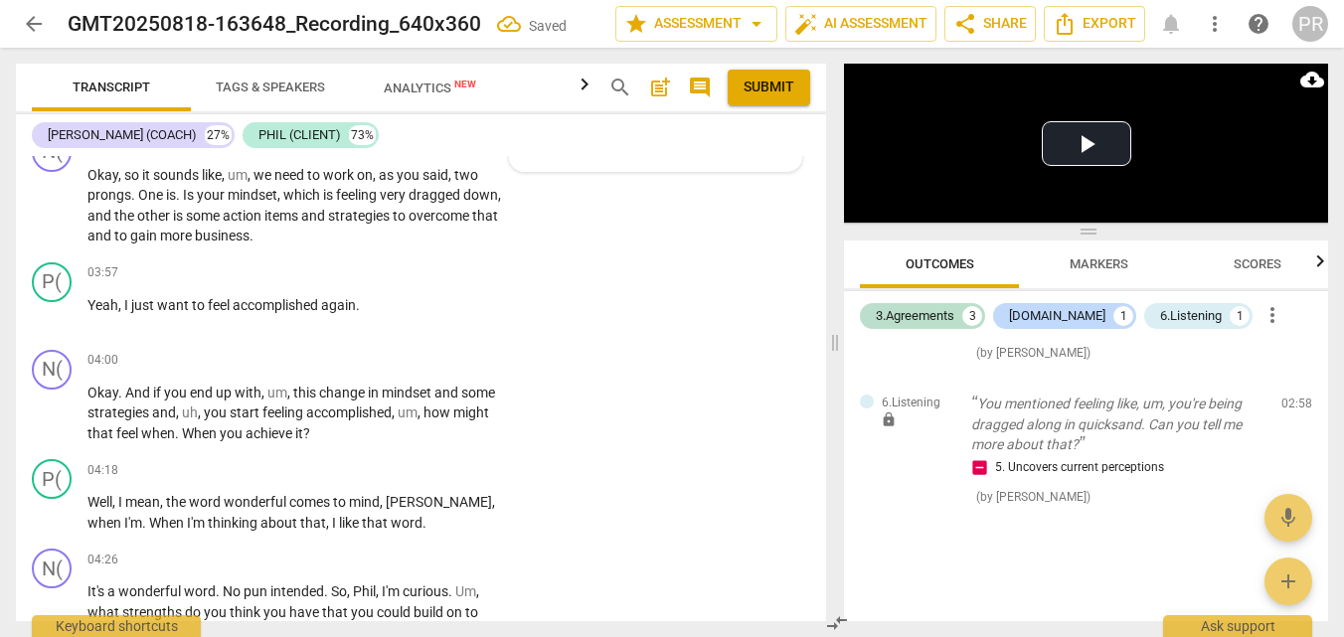
type textarea "Aska abou the probl"
type textarea "Aska abou the proble"
type textarea "Aska abou the problem"
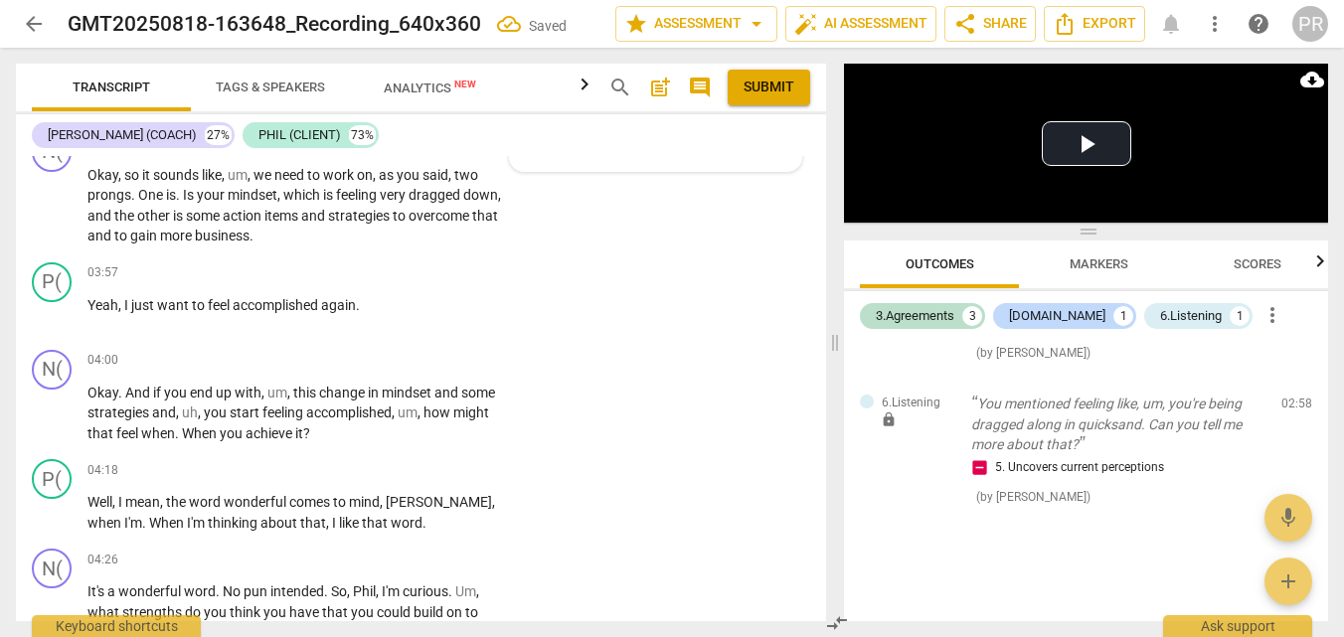
type textarea "Aska abou the problem"
click at [594, 148] on textarea "Aska abou the problem" at bounding box center [640, 136] width 236 height 24
type textarea "Aska about the problem"
click at [555, 148] on textarea "Aska about the problem" at bounding box center [640, 136] width 236 height 24
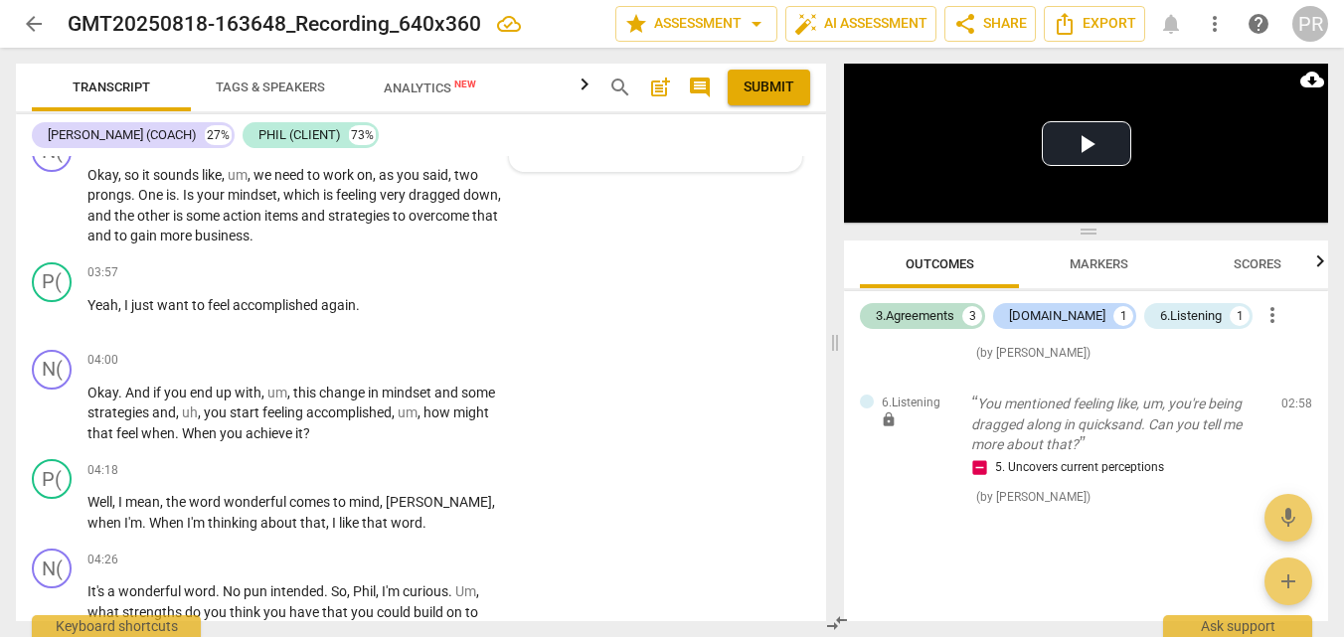
type textarea "Ask about the problem"
type textarea "Asks about the problem"
click at [744, 148] on textarea "Asks about the problem" at bounding box center [640, 136] width 236 height 24
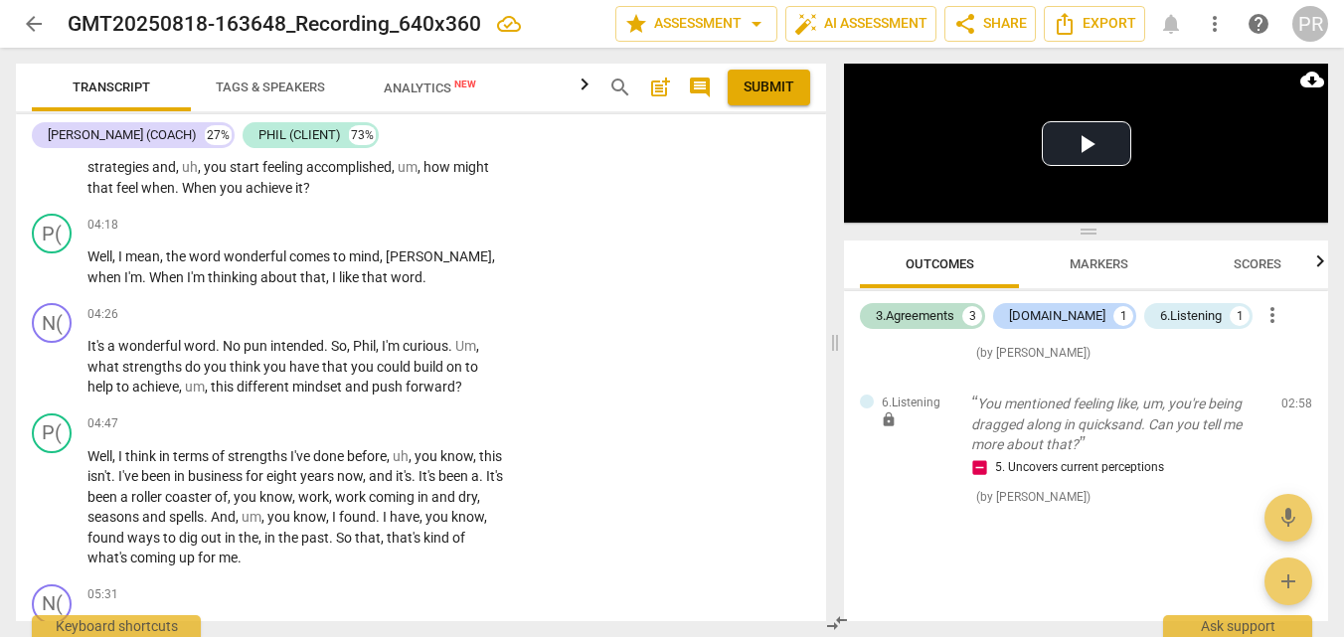
scroll to position [1948, 0]
type textarea "Asks about the problem"
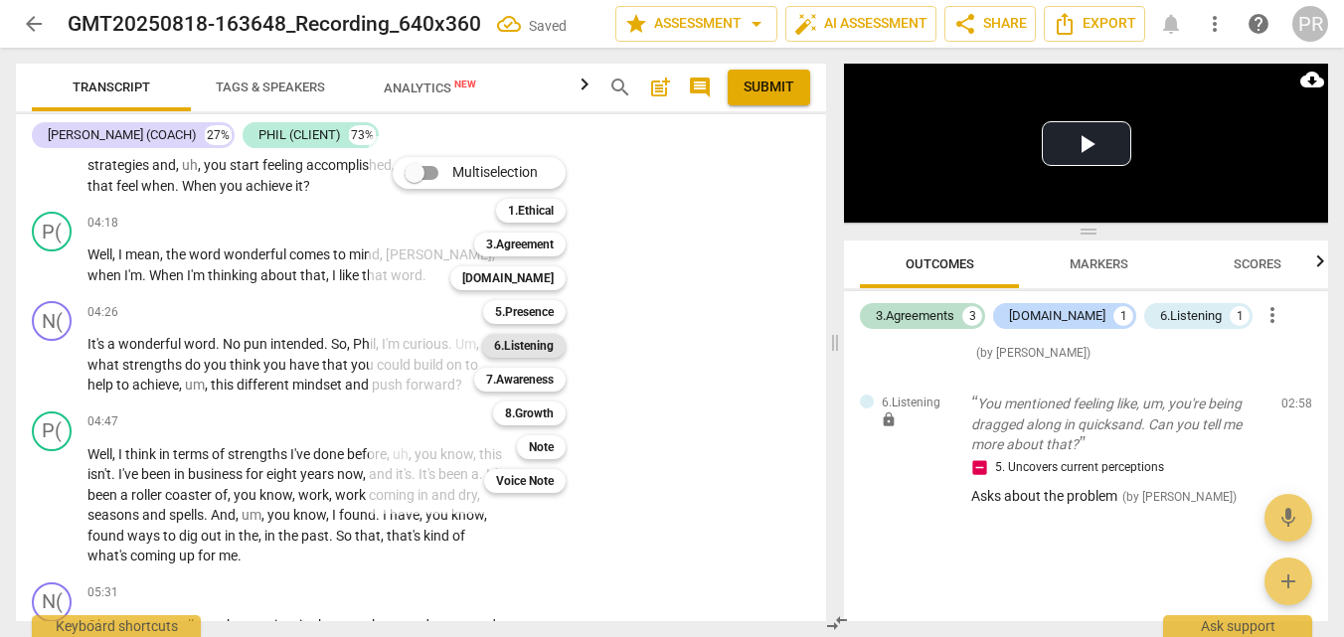
click at [554, 336] on b "6.Listening" at bounding box center [524, 346] width 60 height 24
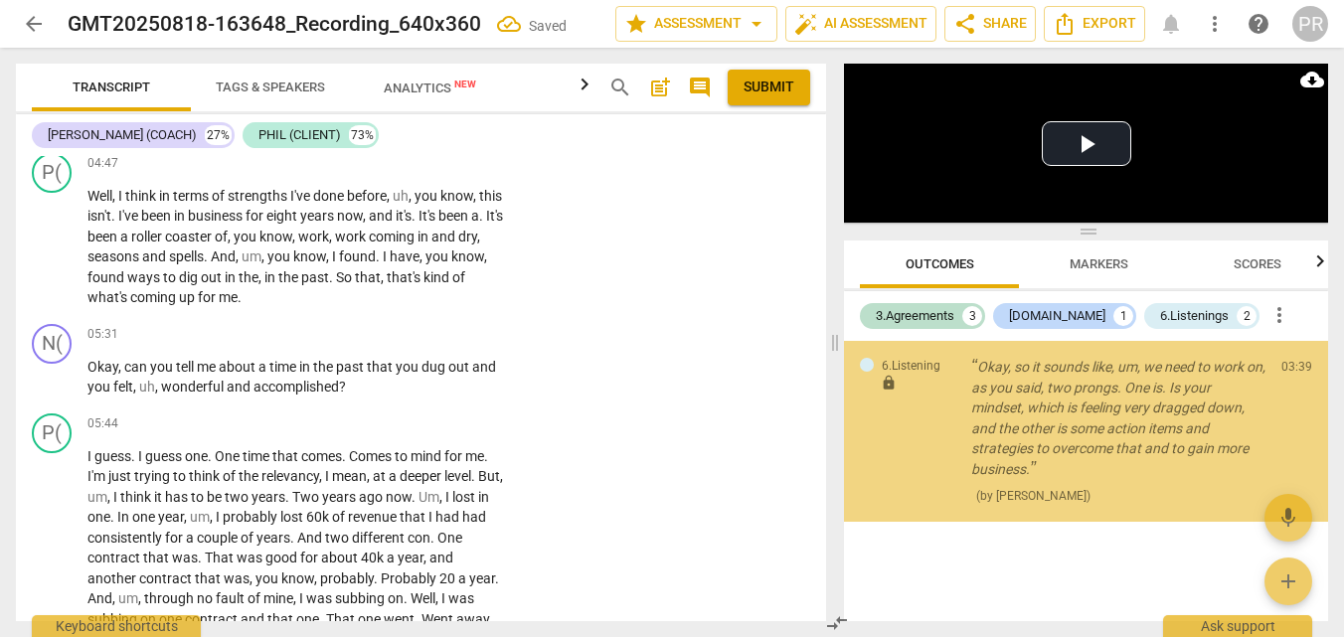
scroll to position [880, 0]
checkbox input "true"
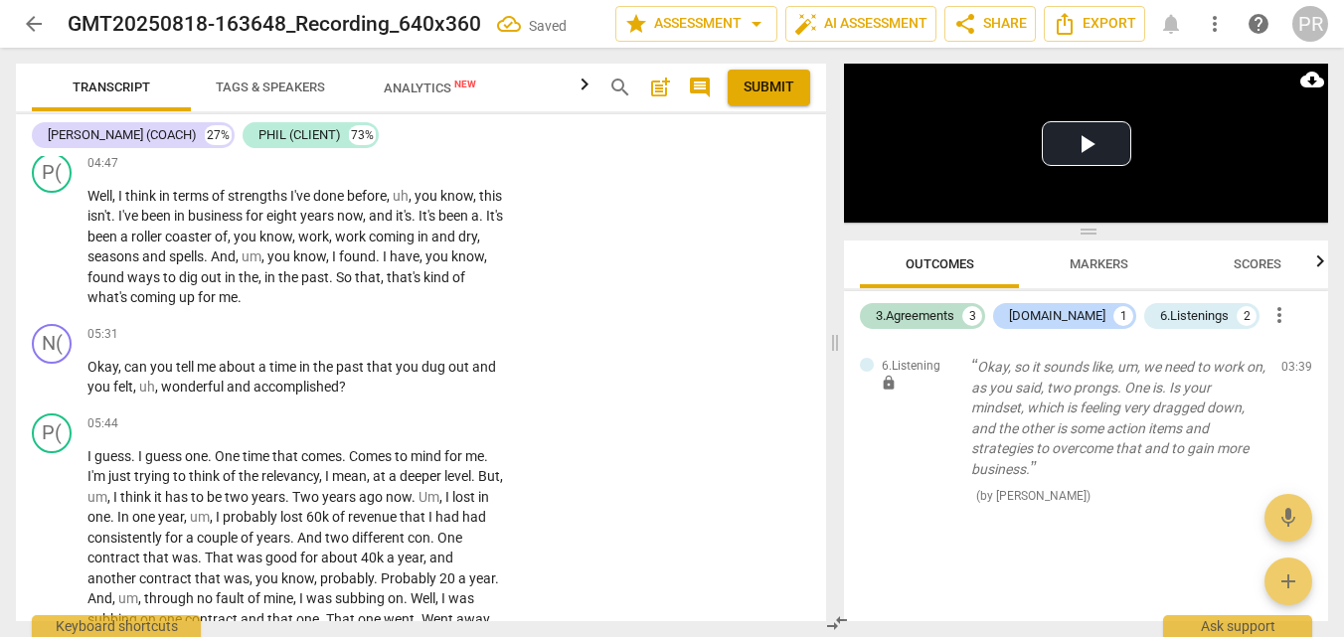
scroll to position [2212, 0]
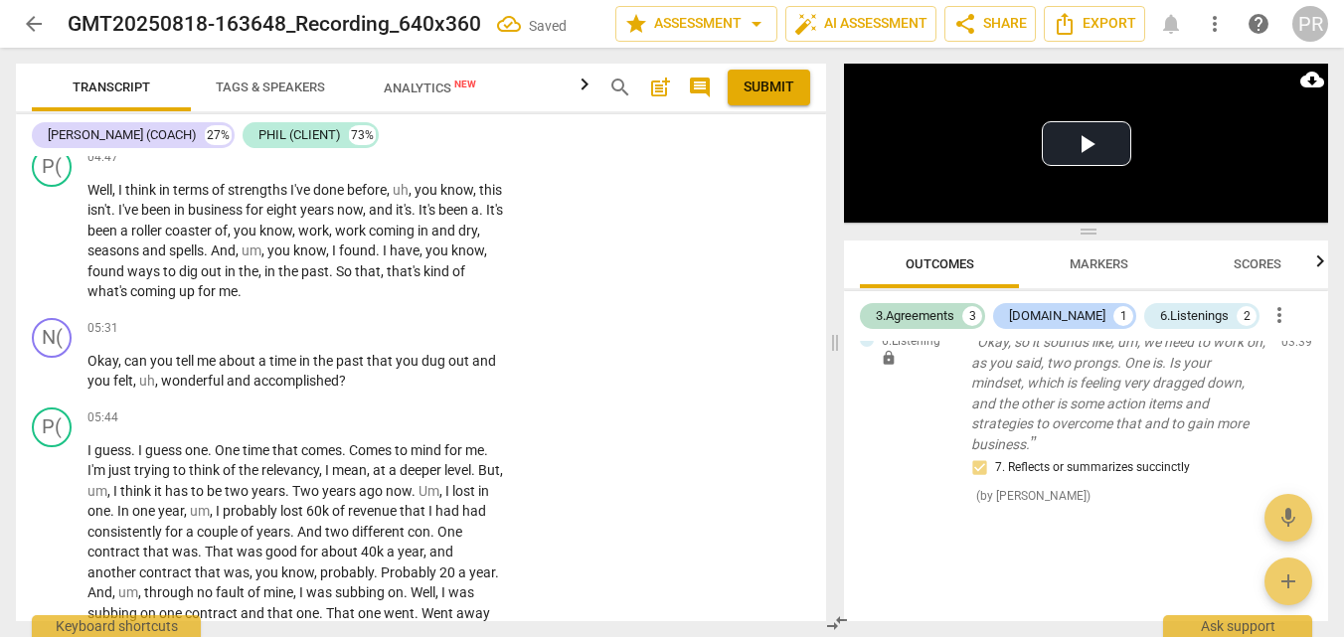
drag, startPoint x: 90, startPoint y: 364, endPoint x: 261, endPoint y: 437, distance: 186.1
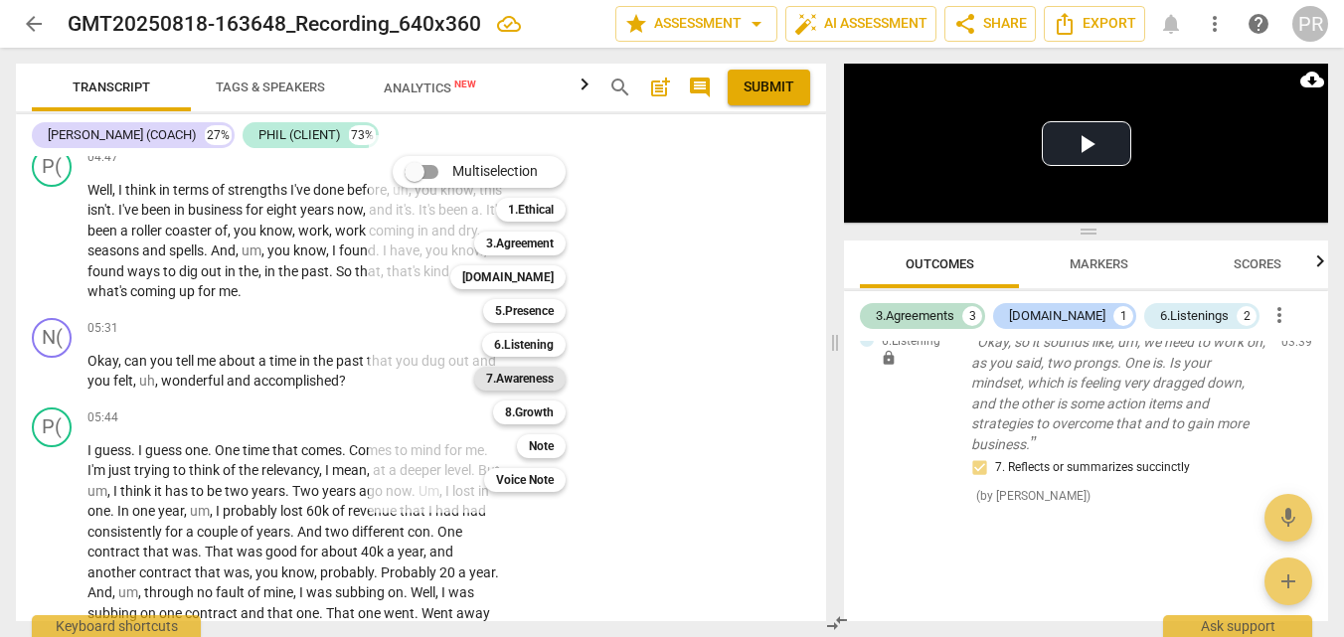
click at [554, 370] on b "7.Awareness" at bounding box center [520, 379] width 68 height 24
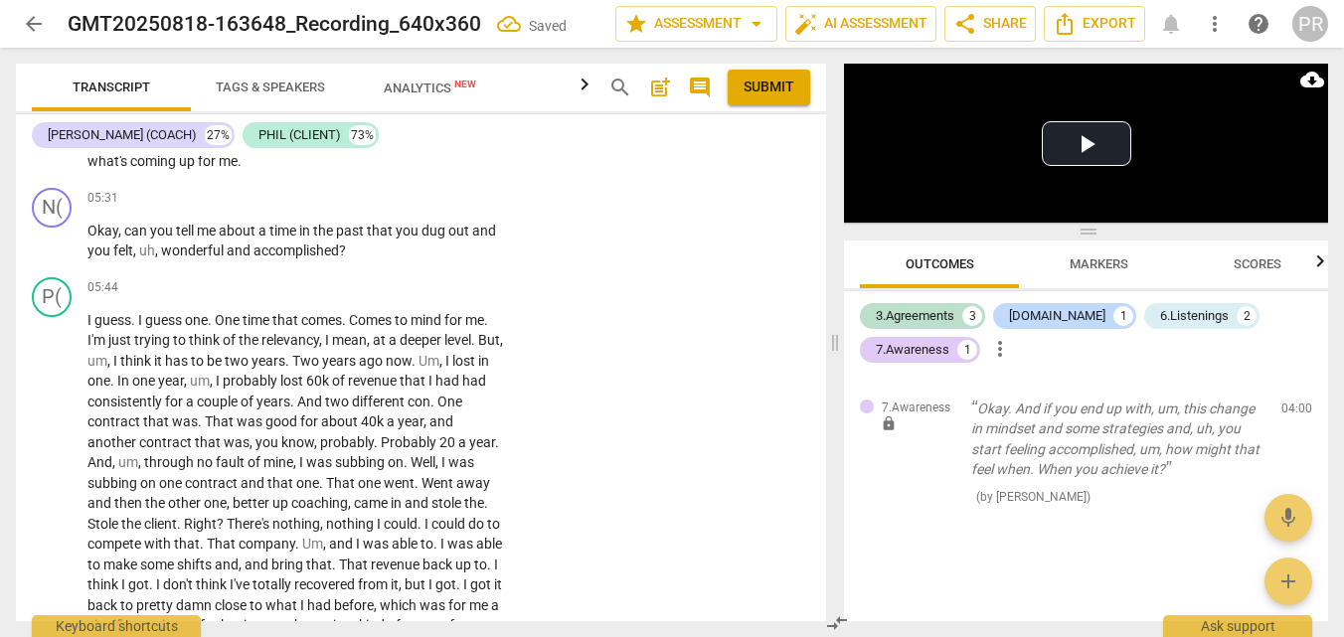
scroll to position [2108, 0]
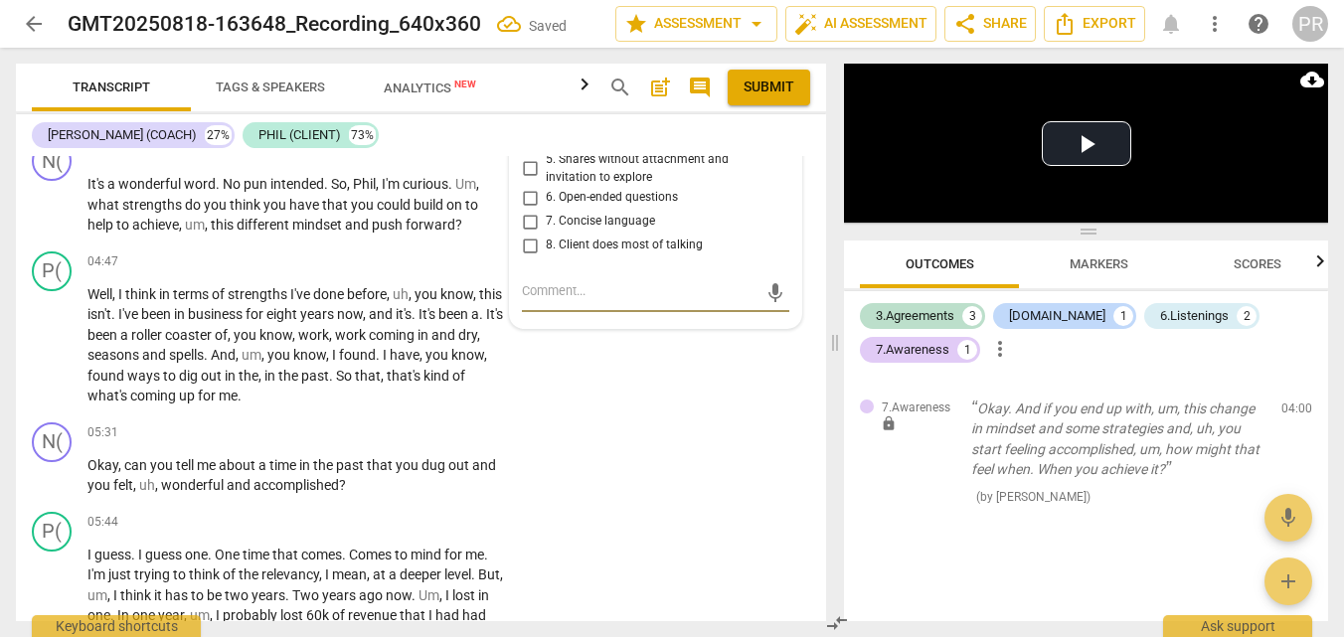
click at [527, 69] on input "1. Explores current thinking and feeling" at bounding box center [530, 57] width 32 height 24
checkbox input "true"
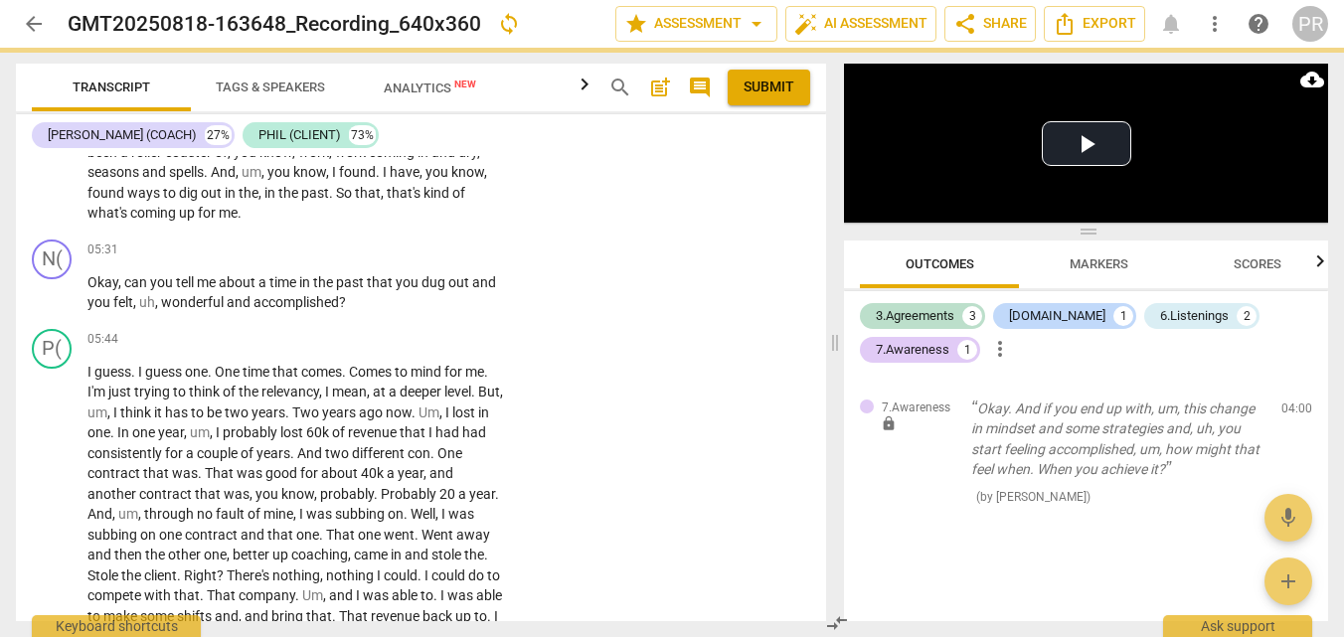
scroll to position [2326, 0]
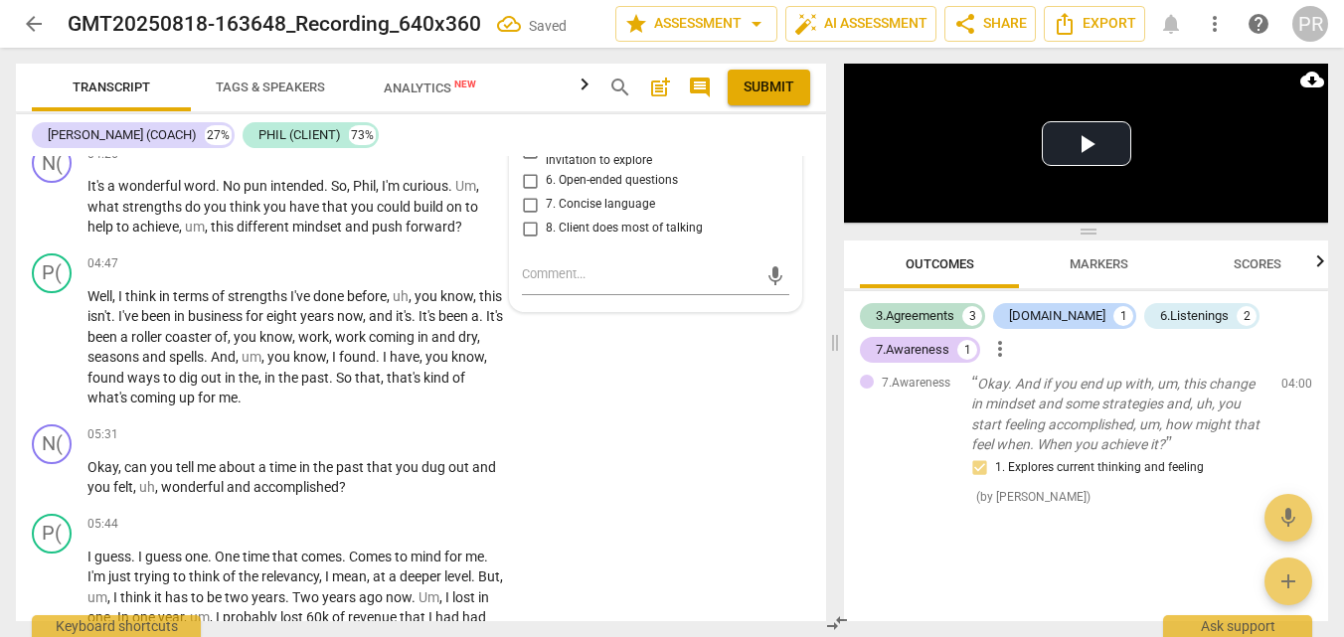
scroll to position [2039, 0]
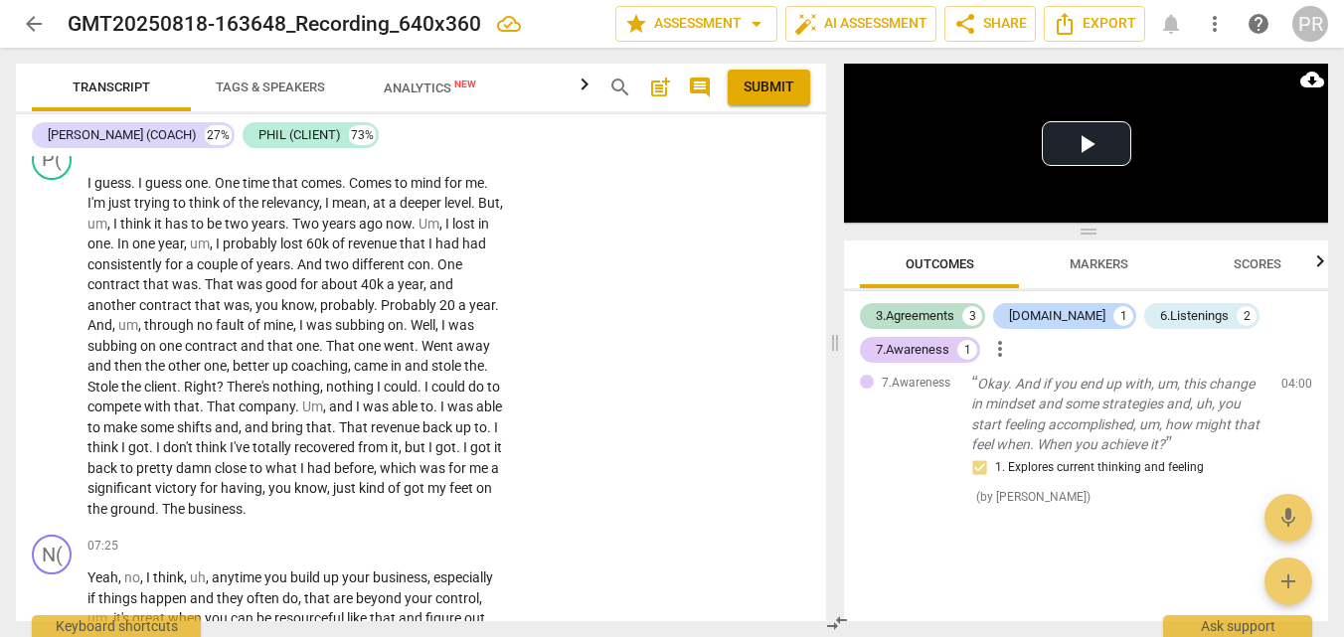
scroll to position [2481, 0]
drag, startPoint x: 396, startPoint y: 366, endPoint x: 400, endPoint y: 438, distance: 72.7
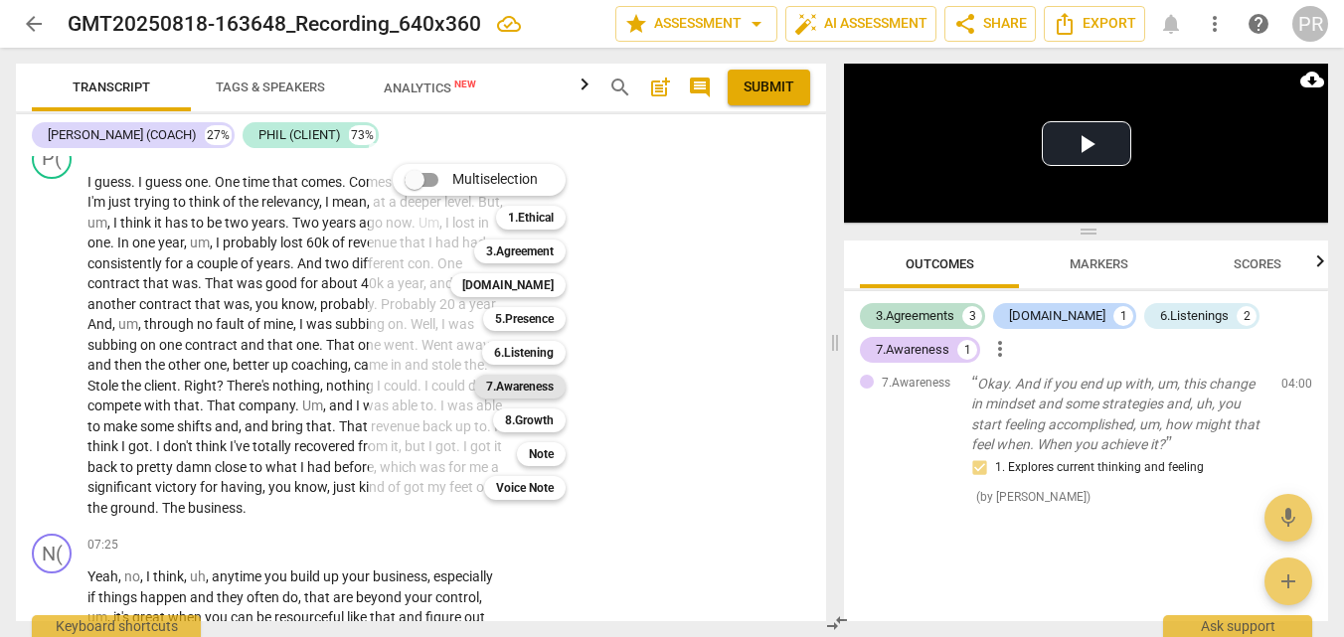
click at [540, 381] on b "7.Awareness" at bounding box center [520, 387] width 68 height 24
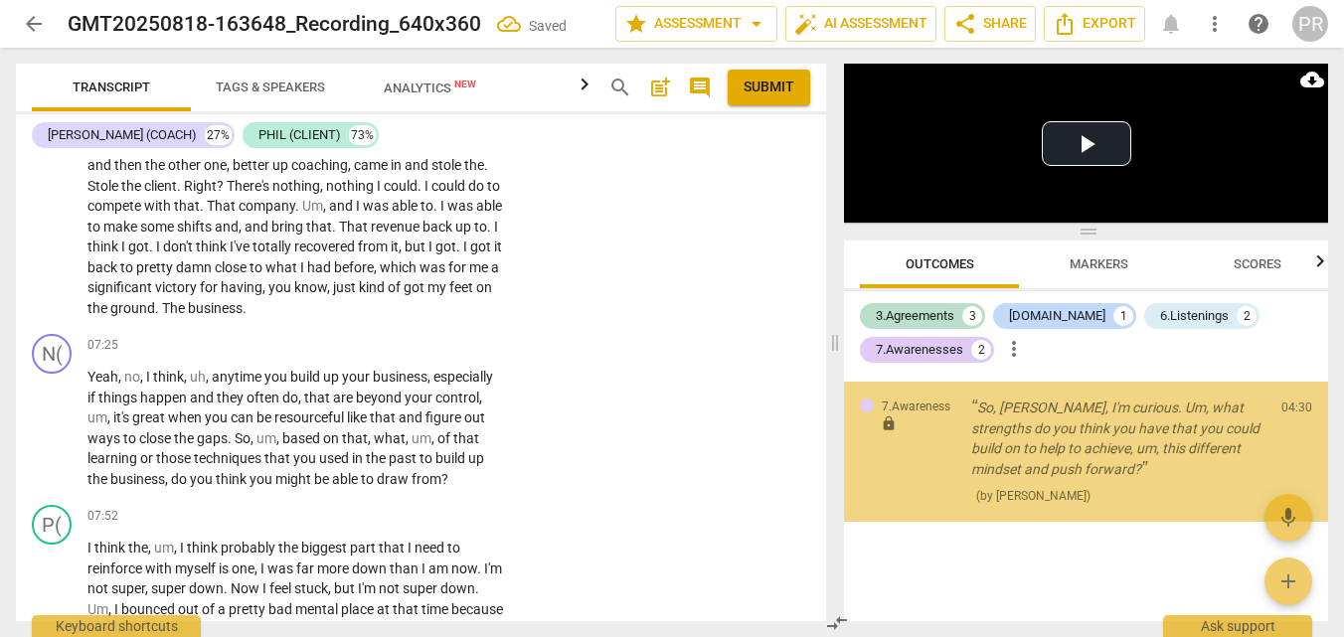
scroll to position [2668, 0]
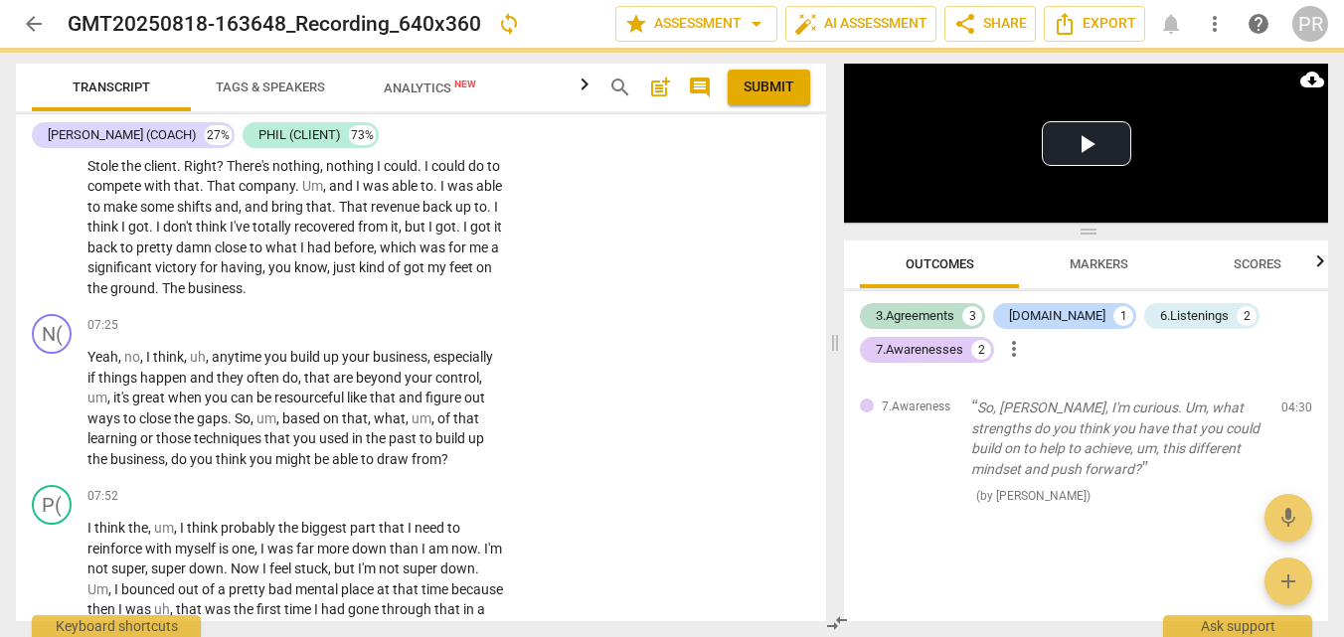
scroll to position [2704, 0]
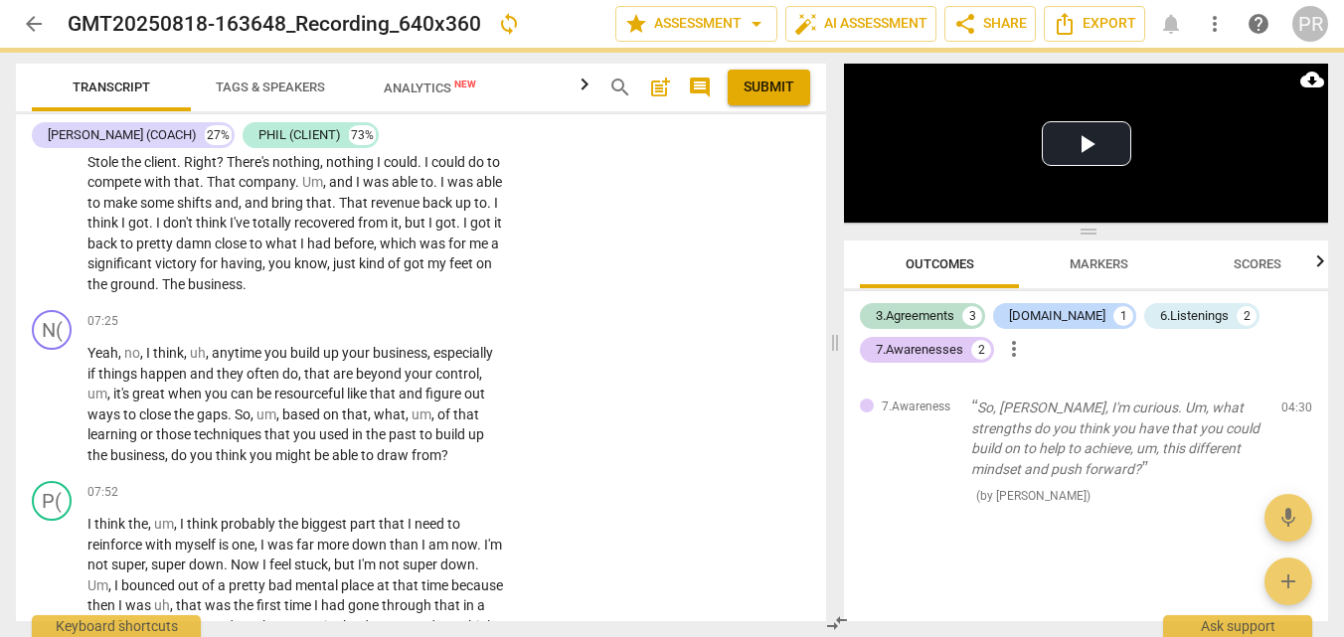
checkbox input "true"
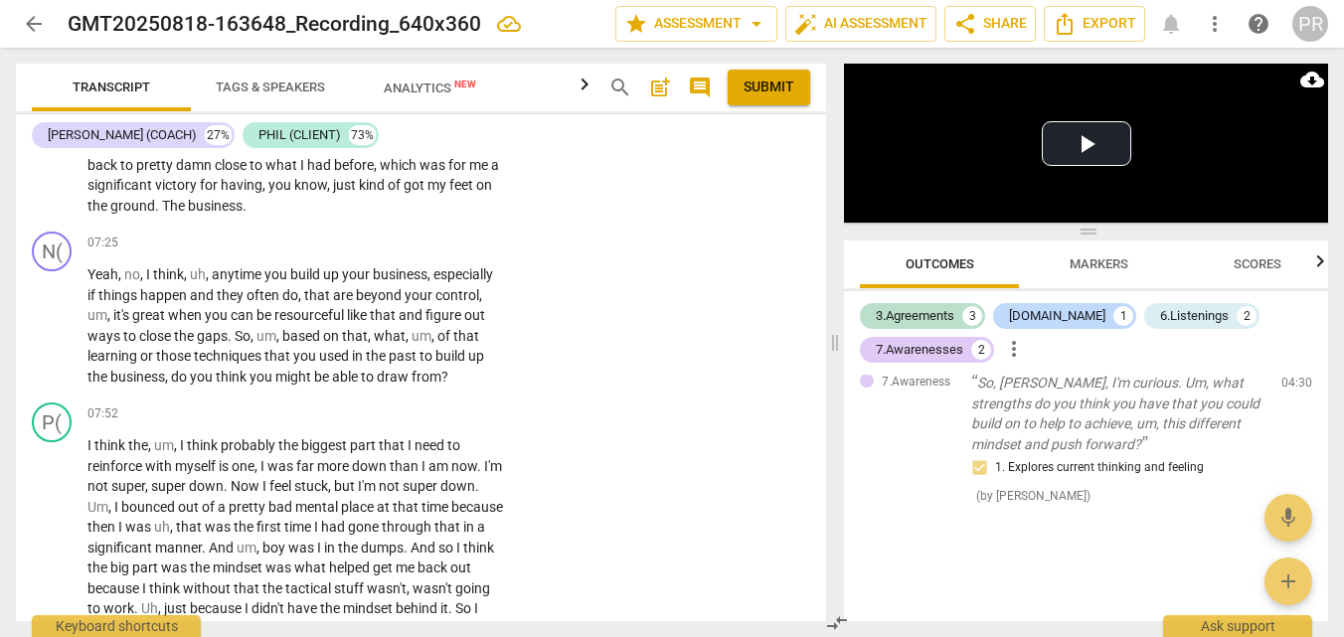
scroll to position [2799, 0]
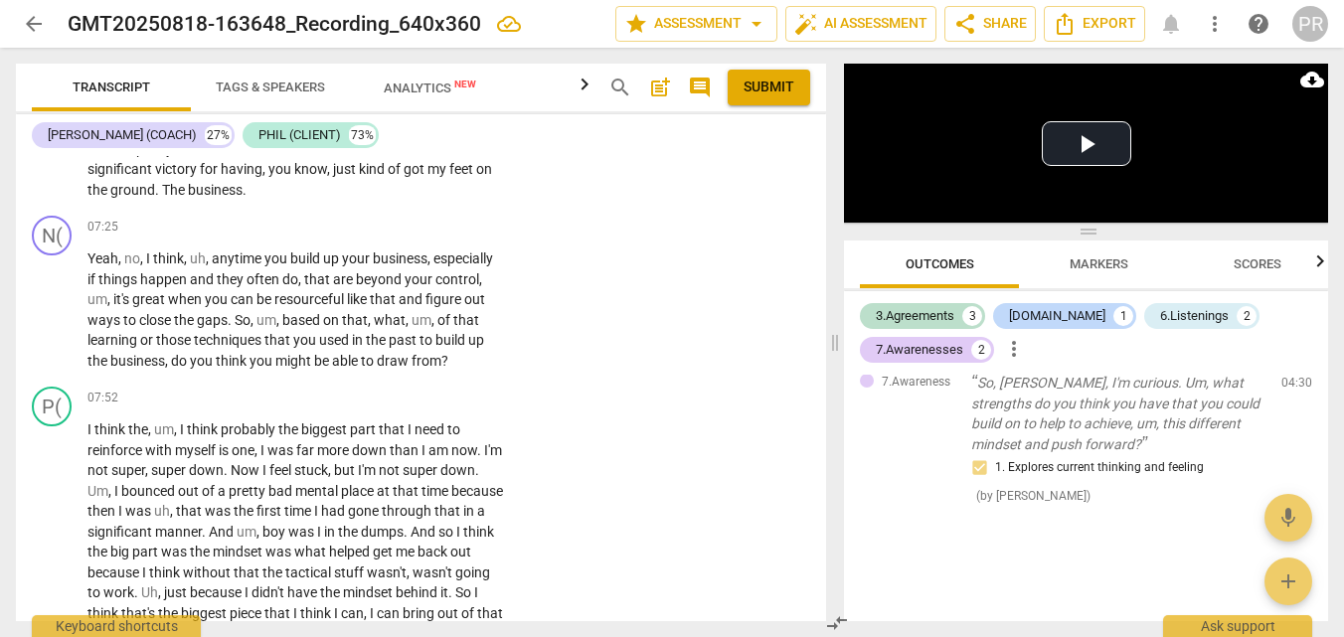
drag, startPoint x: 89, startPoint y: 429, endPoint x: 229, endPoint y: 476, distance: 146.8
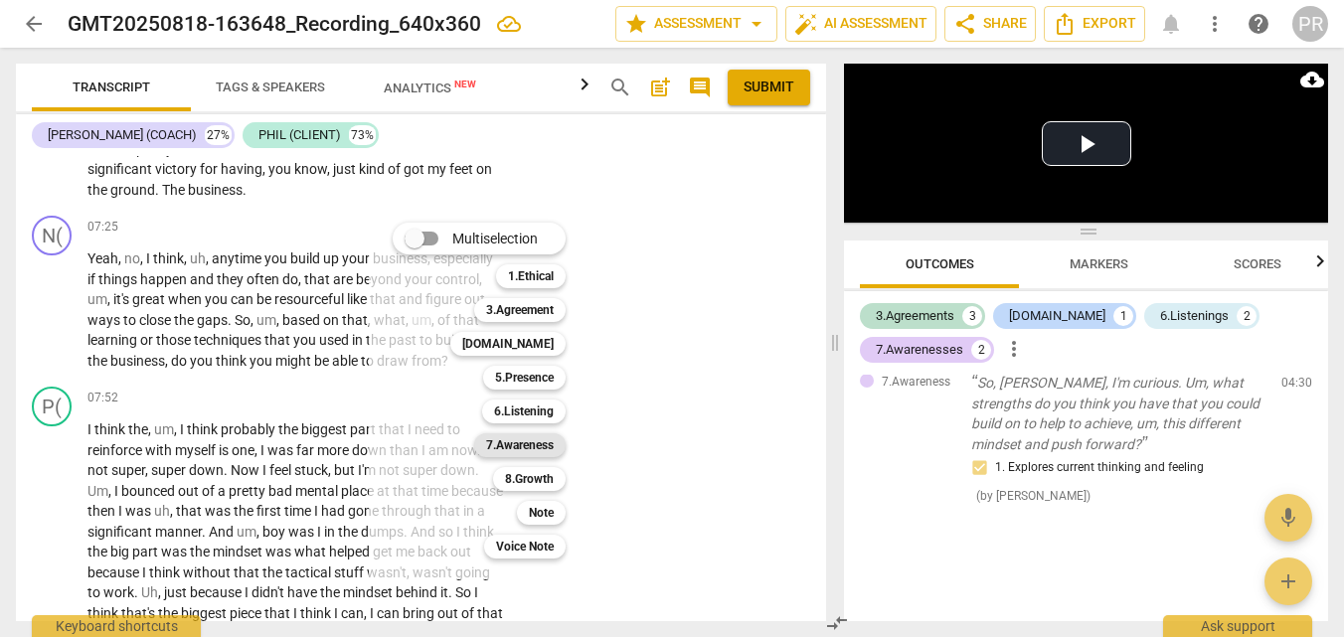
click at [550, 445] on b "7.Awareness" at bounding box center [520, 445] width 68 height 24
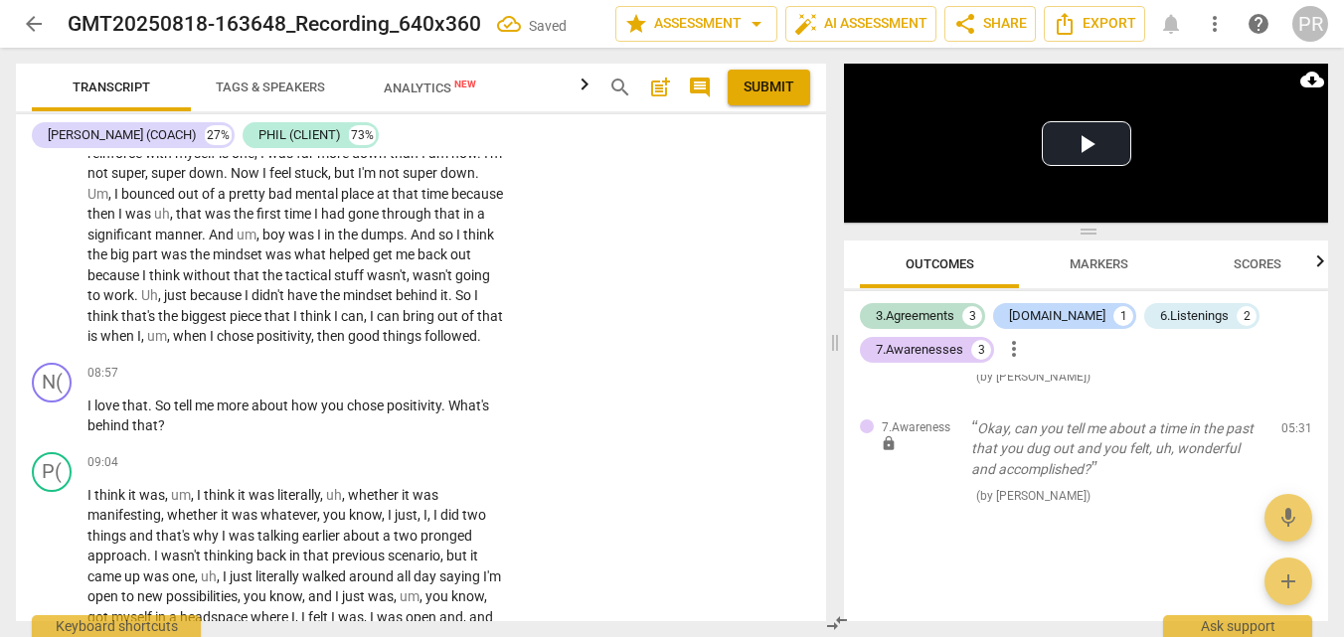
scroll to position [3031, 0]
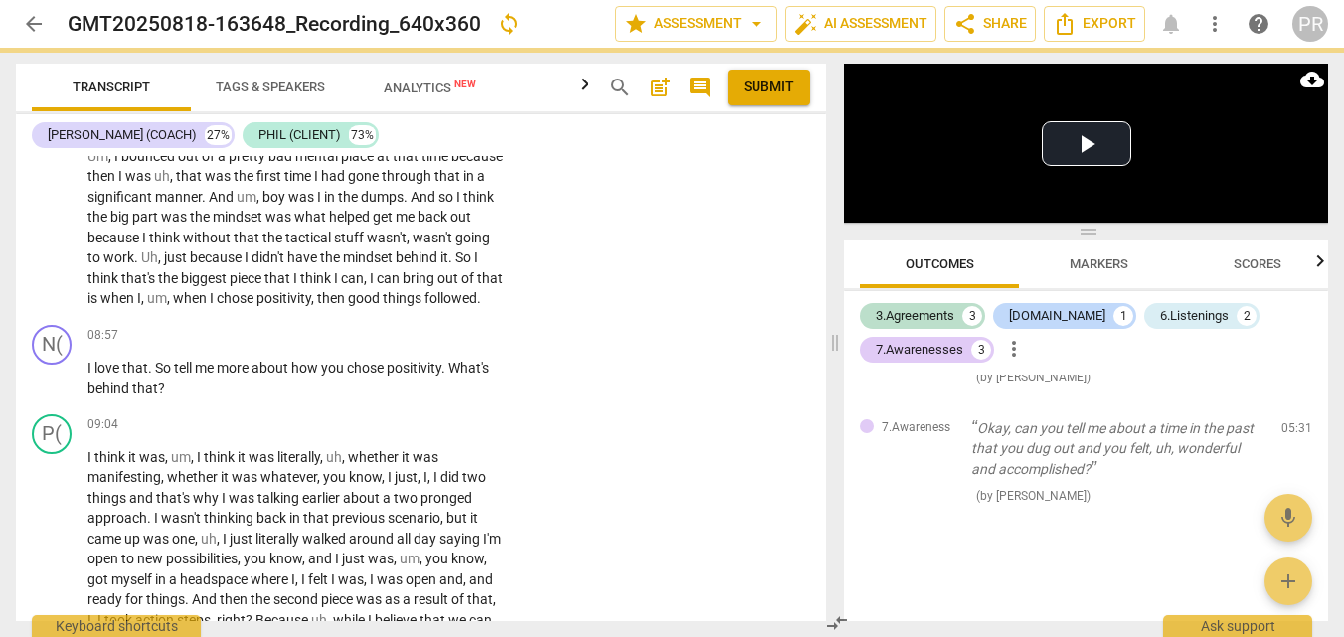
checkbox input "true"
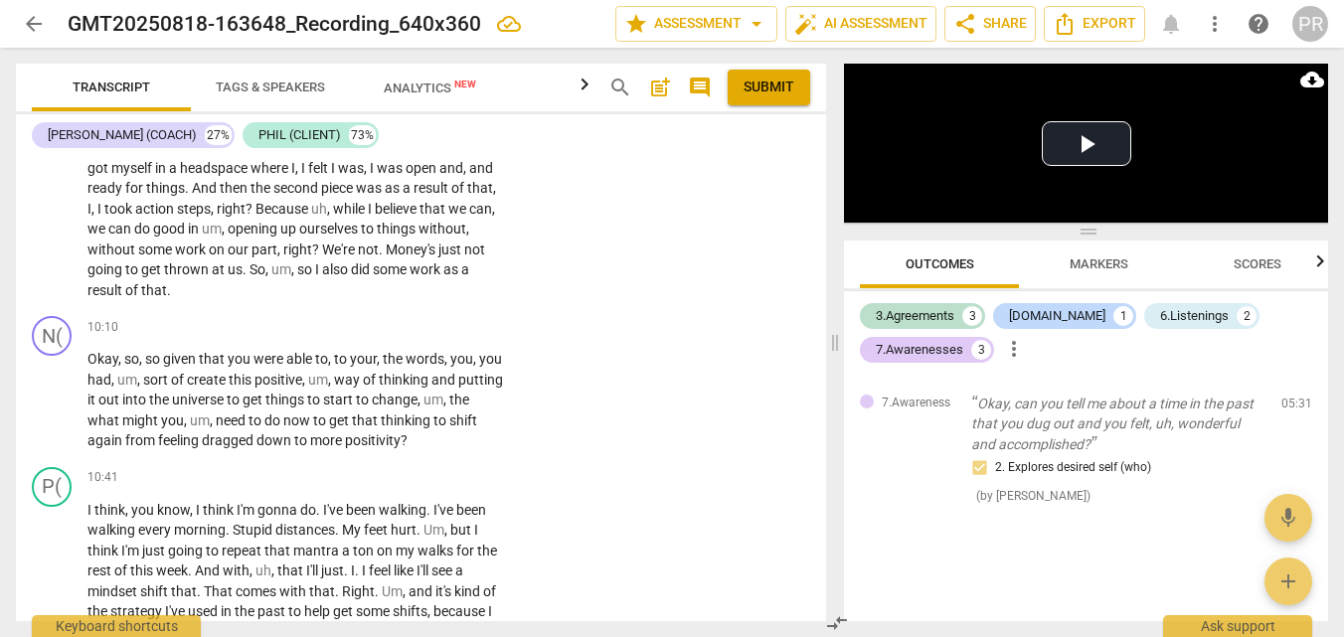
scroll to position [3548, 0]
drag, startPoint x: 223, startPoint y: 486, endPoint x: 94, endPoint y: 372, distance: 171.8
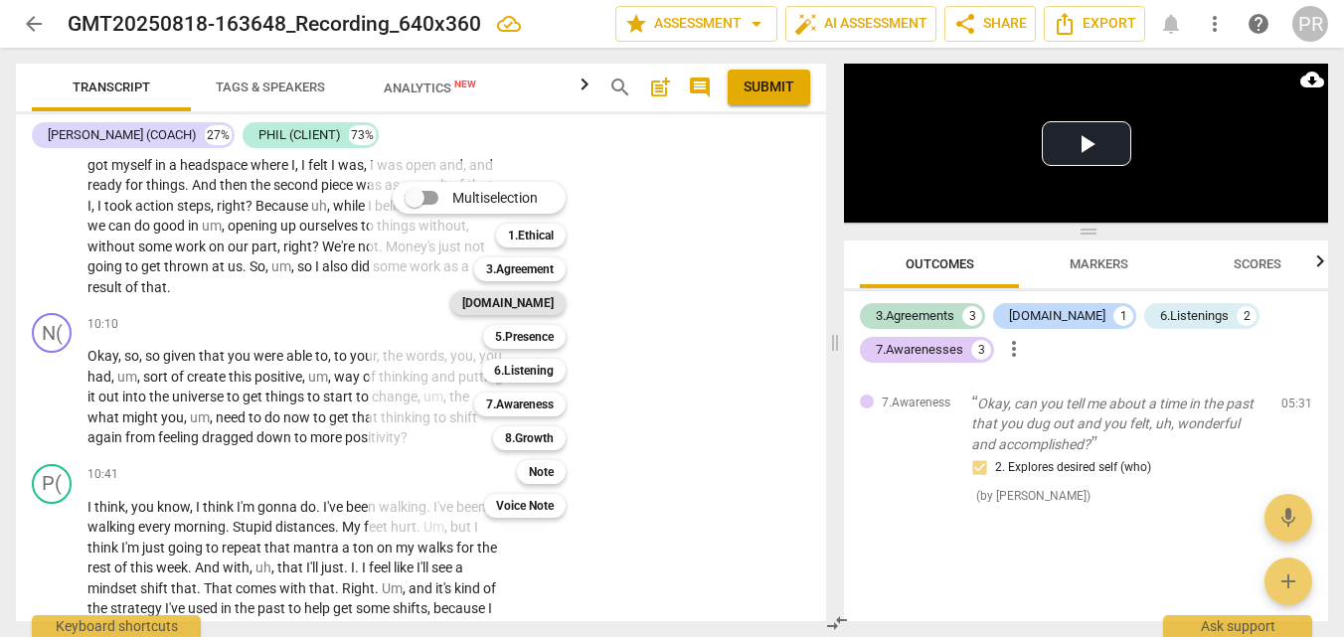
click at [554, 298] on b "[DOMAIN_NAME]" at bounding box center [507, 303] width 91 height 24
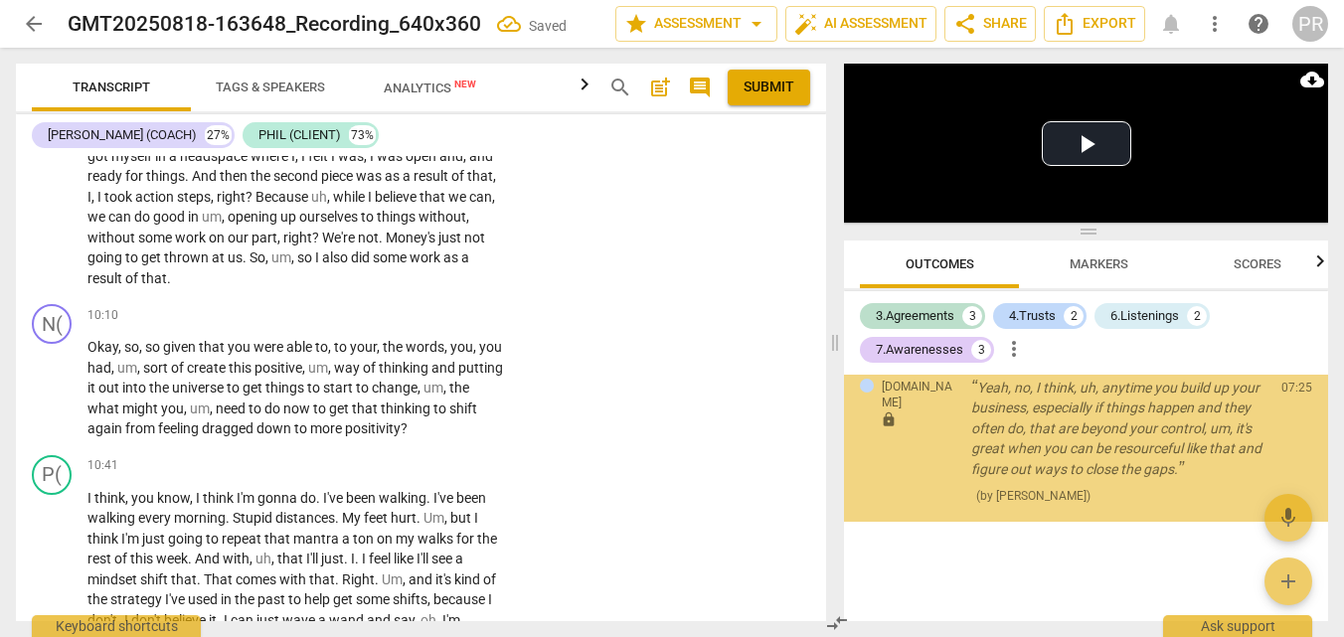
scroll to position [3560, 0]
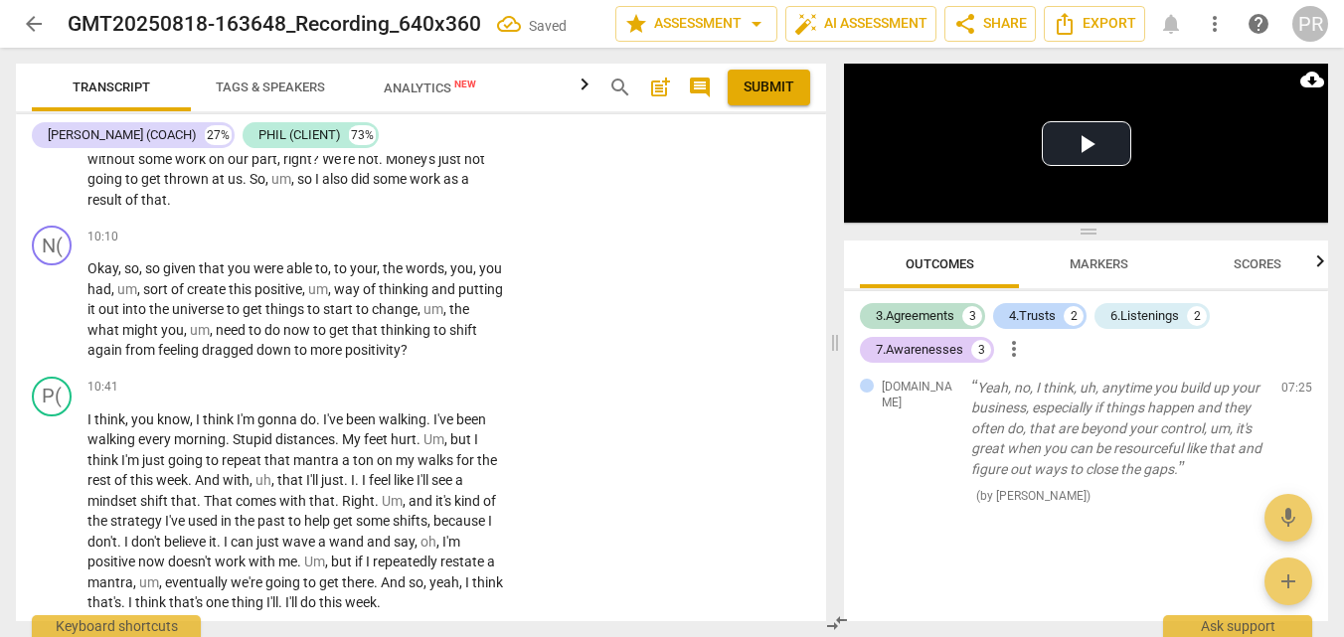
scroll to position [3643, 0]
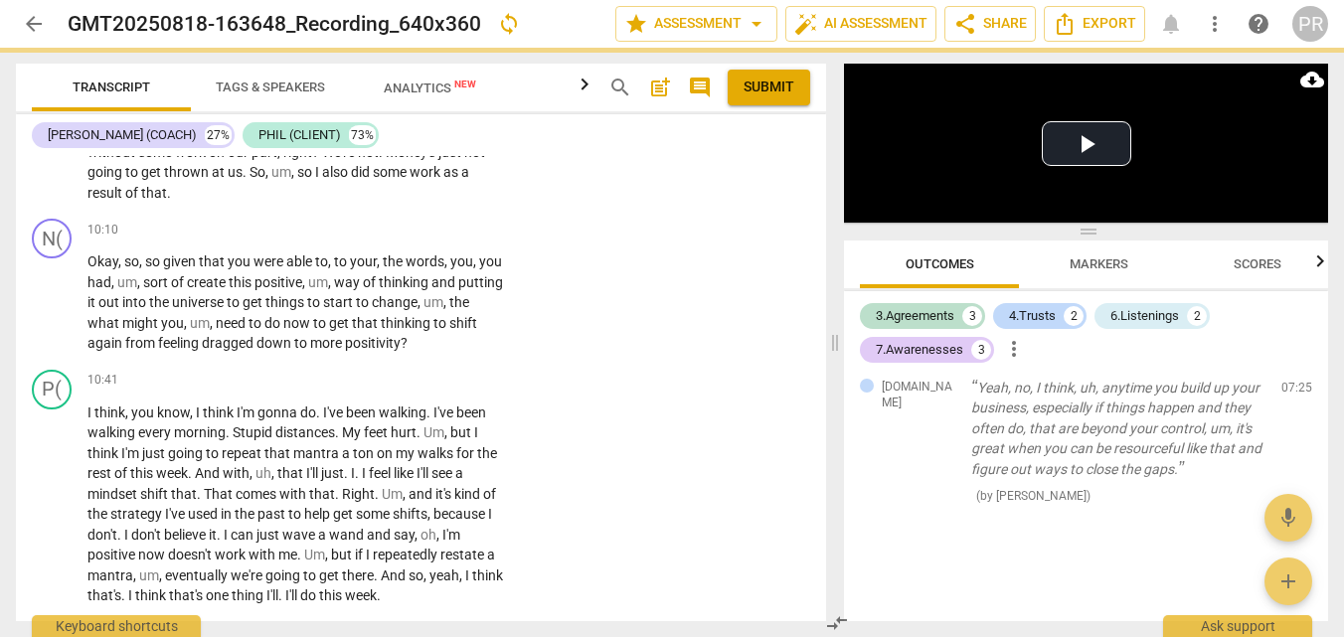
checkbox input "true"
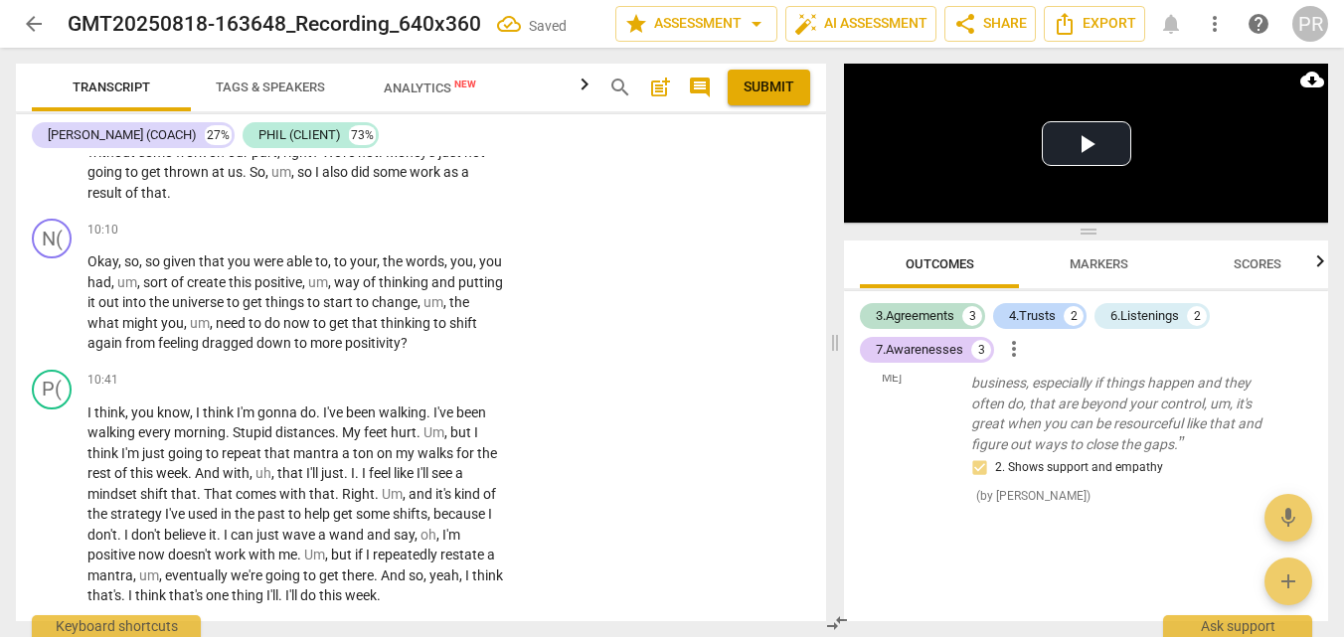
drag, startPoint x: 231, startPoint y: 395, endPoint x: 262, endPoint y: 464, distance: 76.5
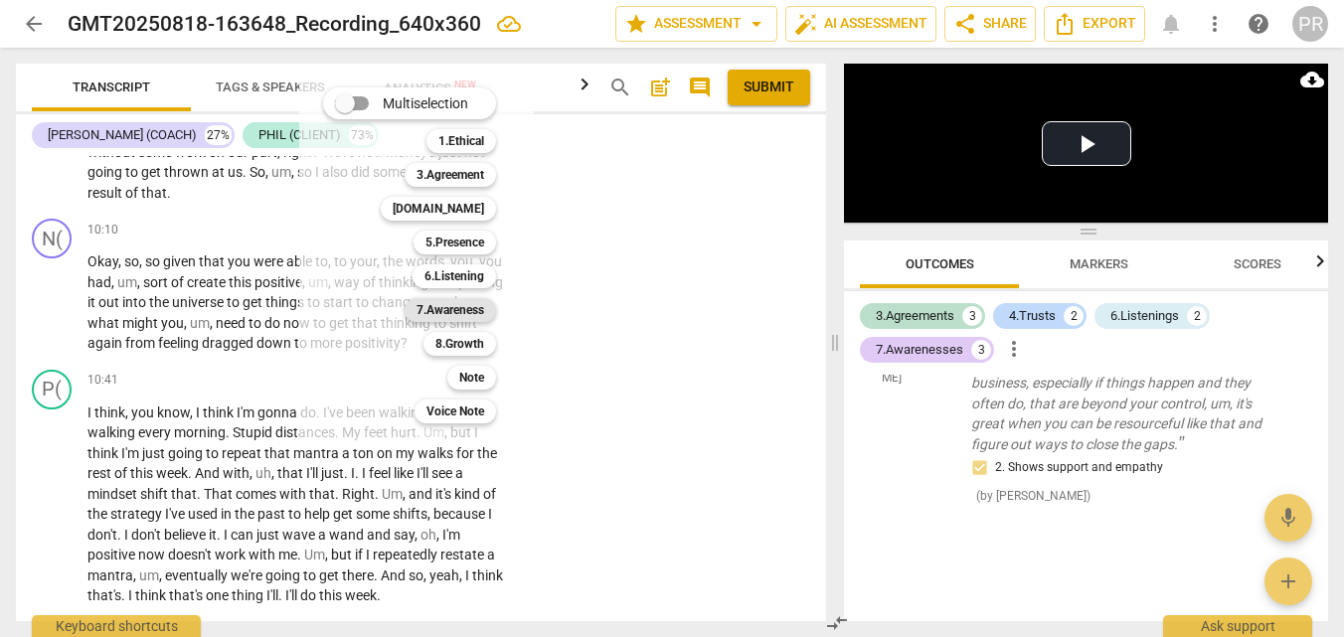
click at [484, 308] on b "7.Awareness" at bounding box center [450, 310] width 68 height 24
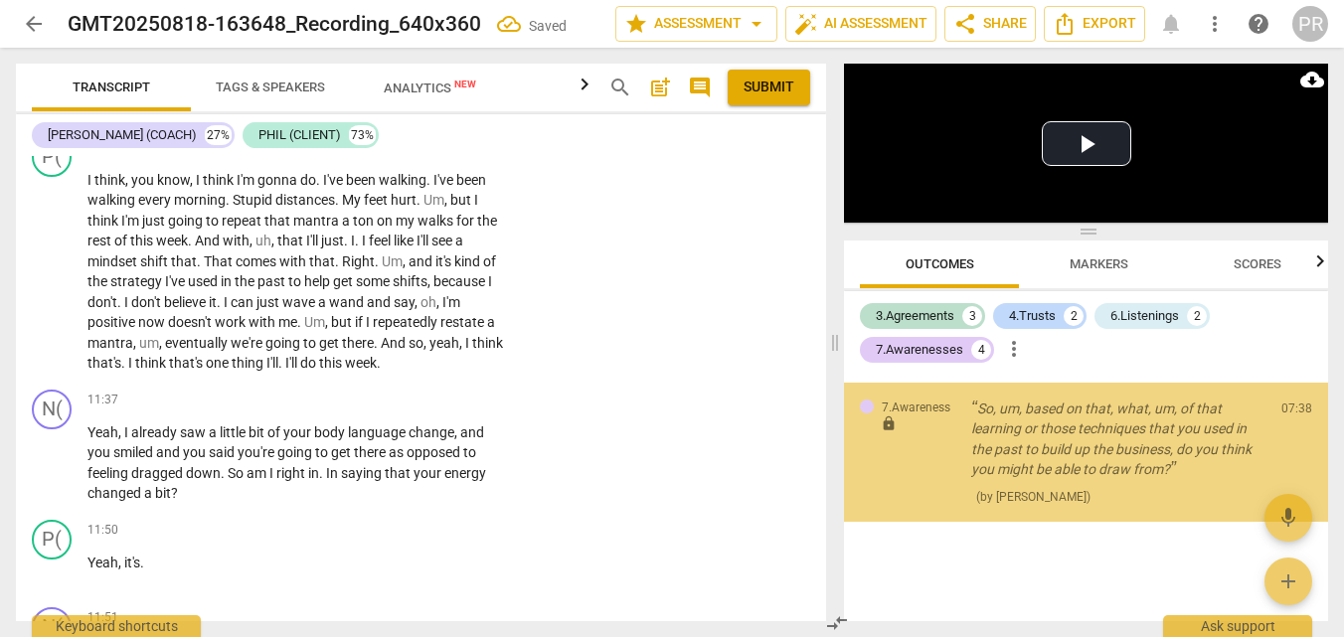
scroll to position [3841, 0]
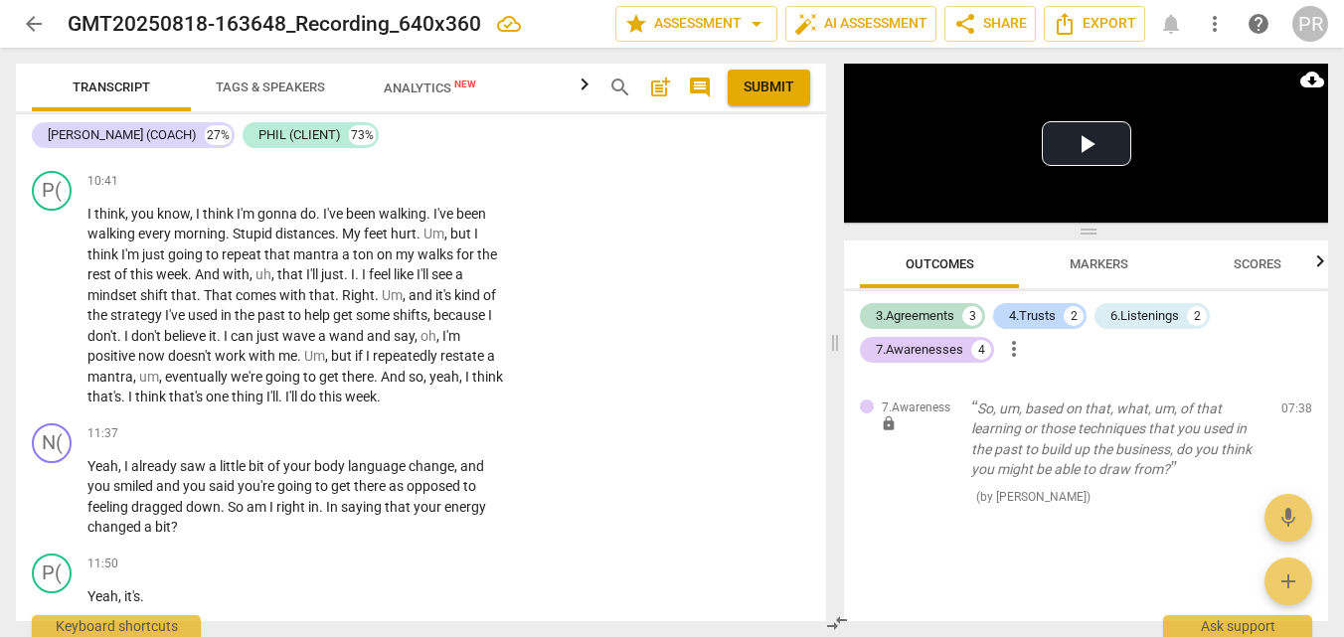
checkbox input "true"
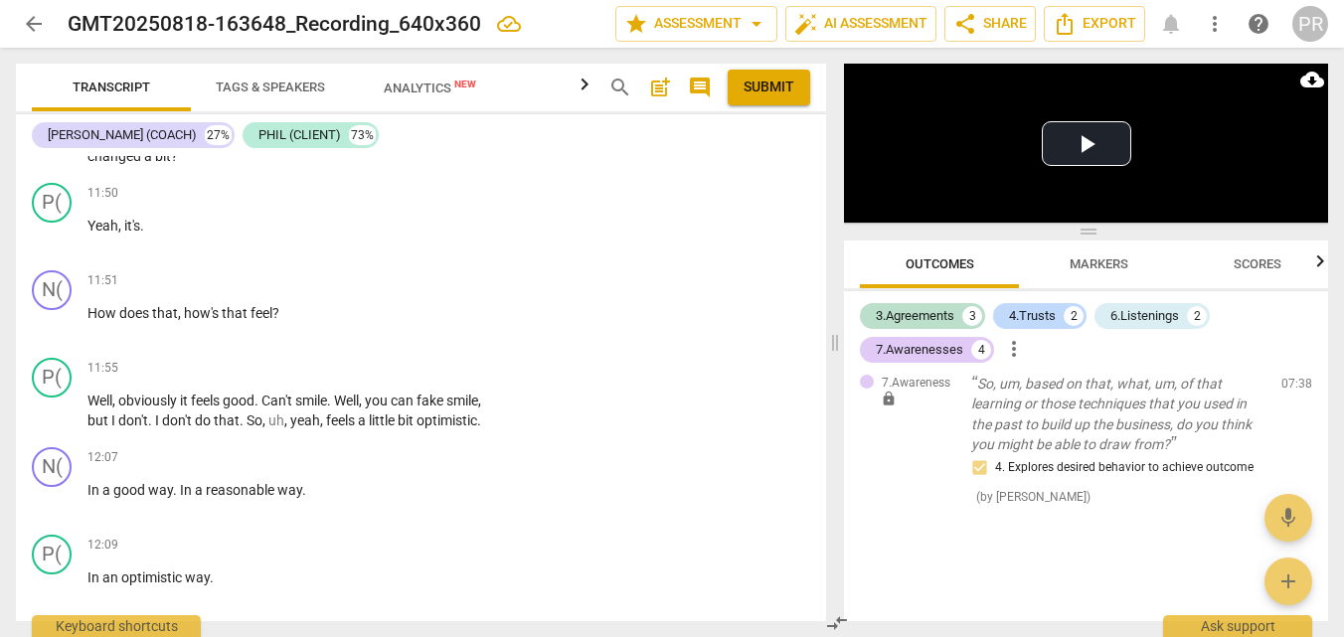
scroll to position [4228, 0]
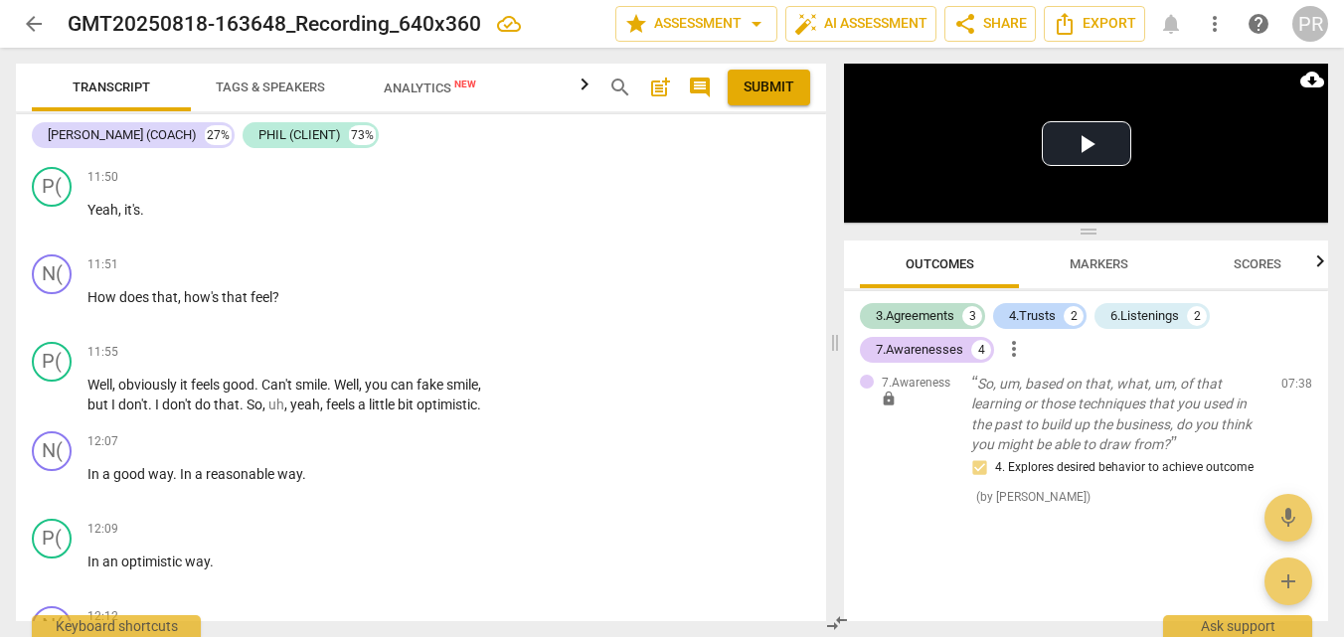
drag, startPoint x: 172, startPoint y: 390, endPoint x: 337, endPoint y: 413, distance: 166.7
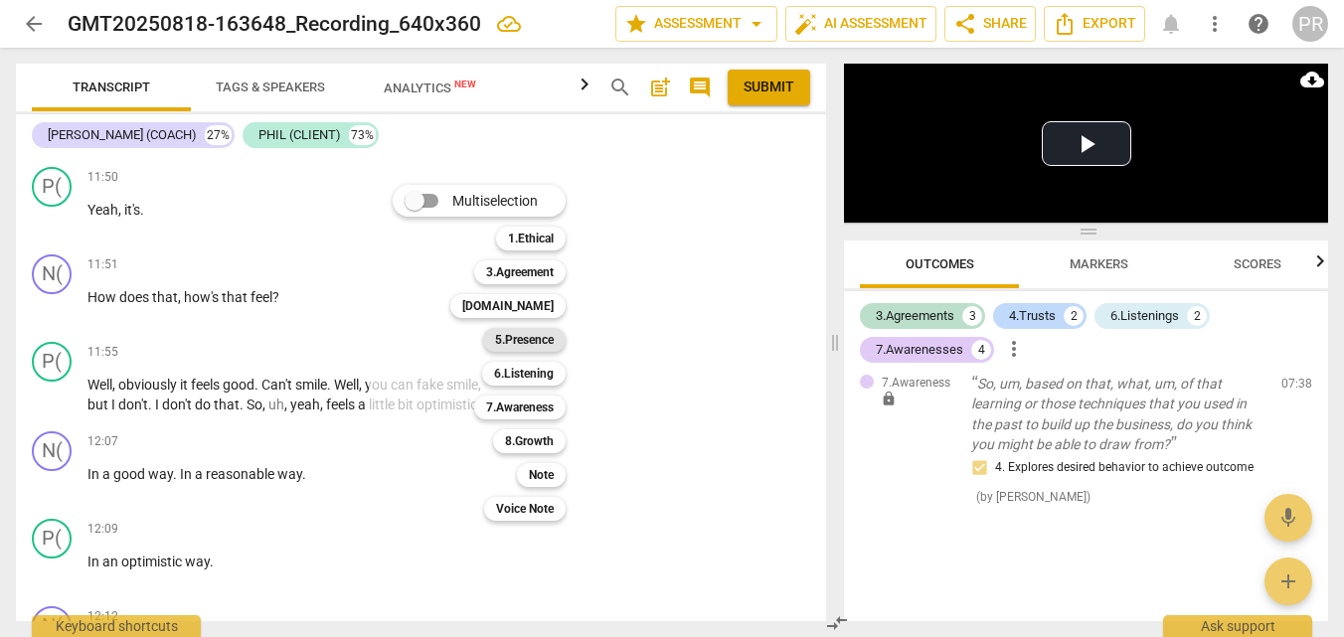
click at [554, 336] on b "5.Presence" at bounding box center [524, 340] width 59 height 24
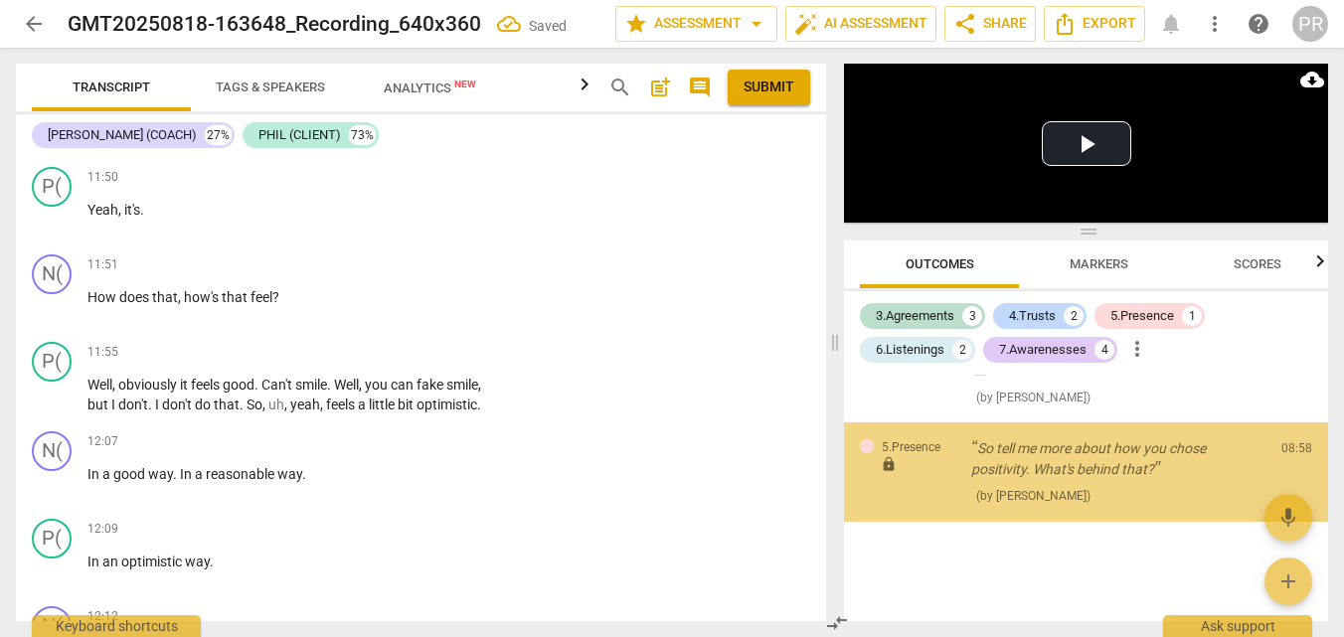
scroll to position [2274, 0]
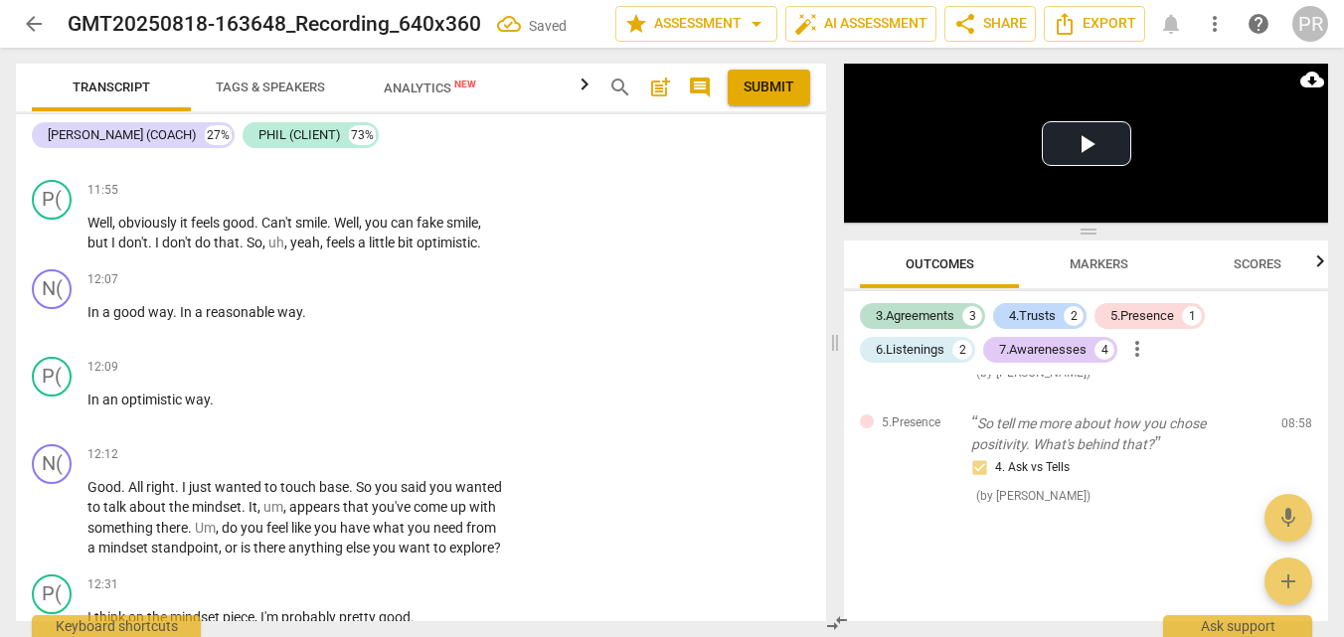
scroll to position [4383, 0]
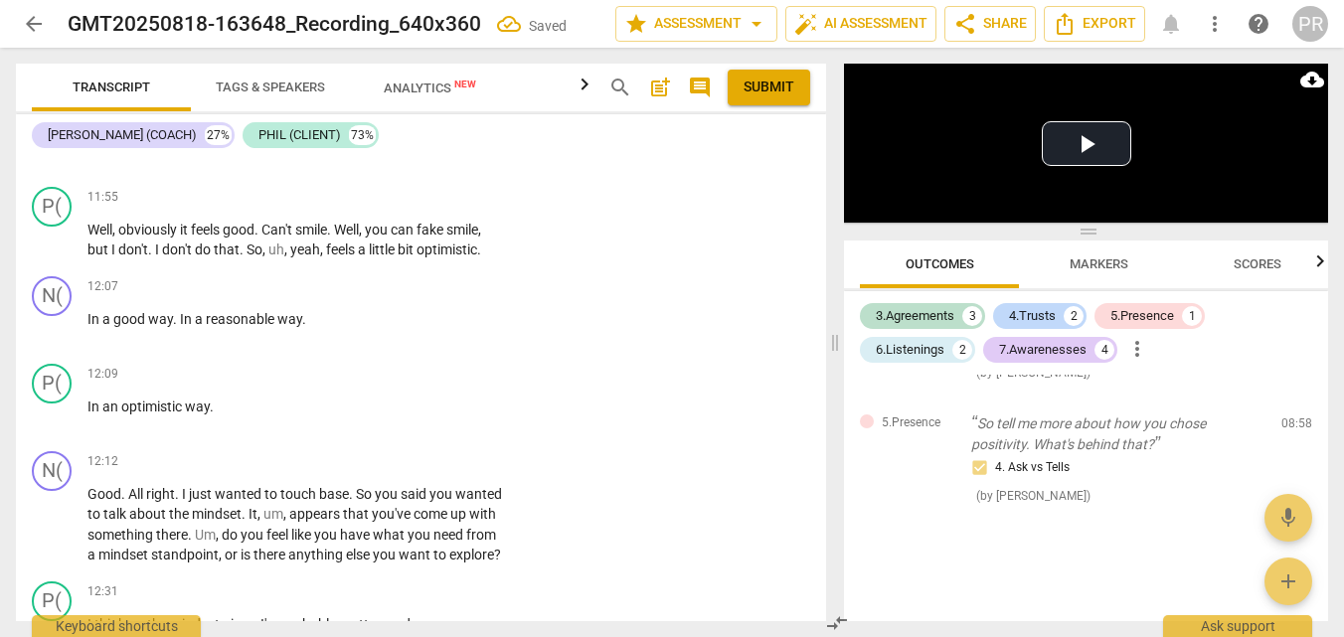
checkbox input "true"
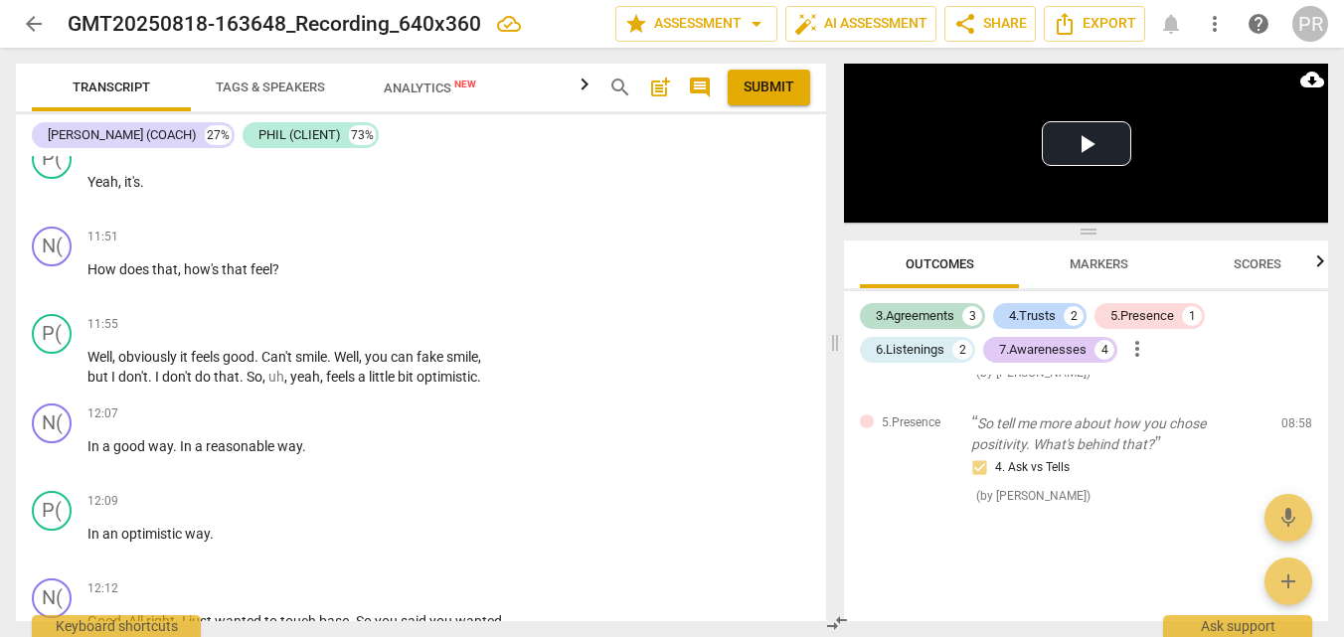
scroll to position [4202, 0]
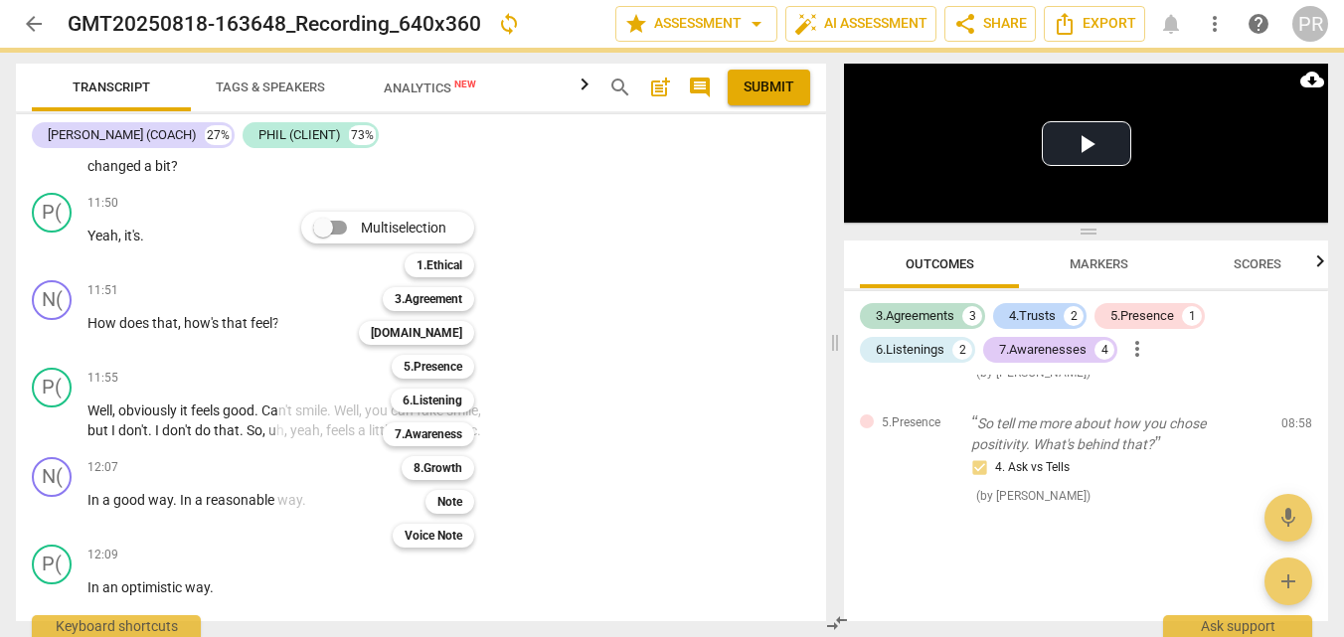
checkbox input "true"
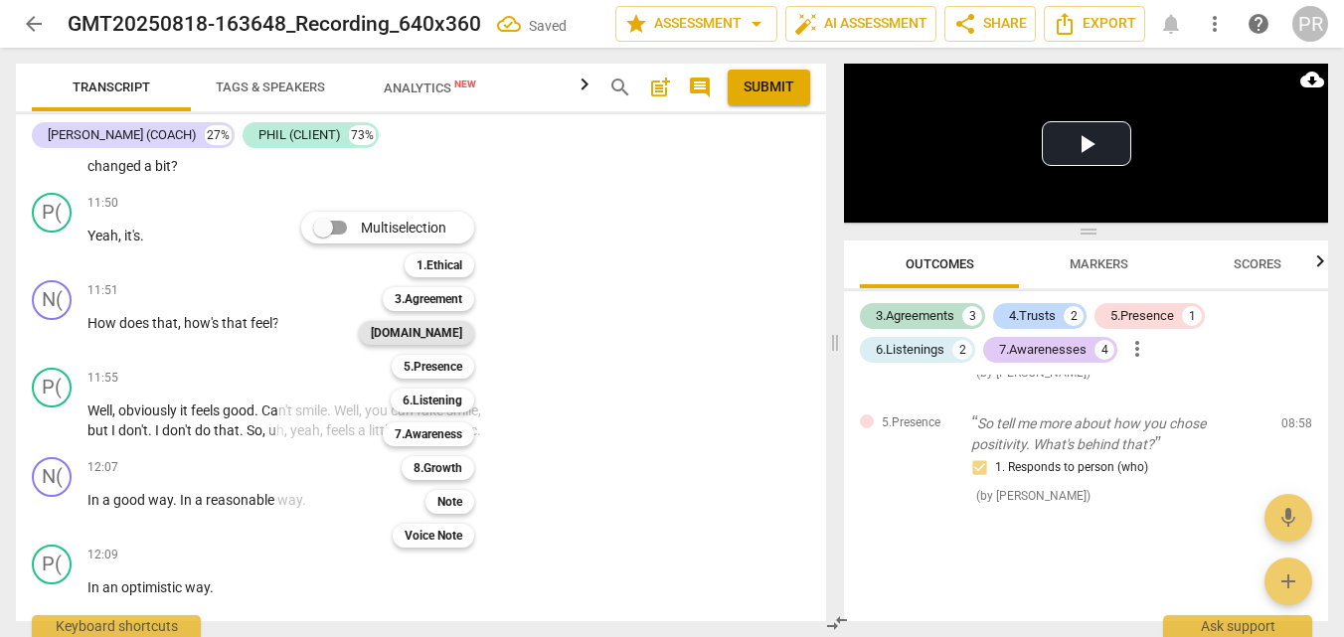
click at [462, 335] on b "[DOMAIN_NAME]" at bounding box center [416, 333] width 91 height 24
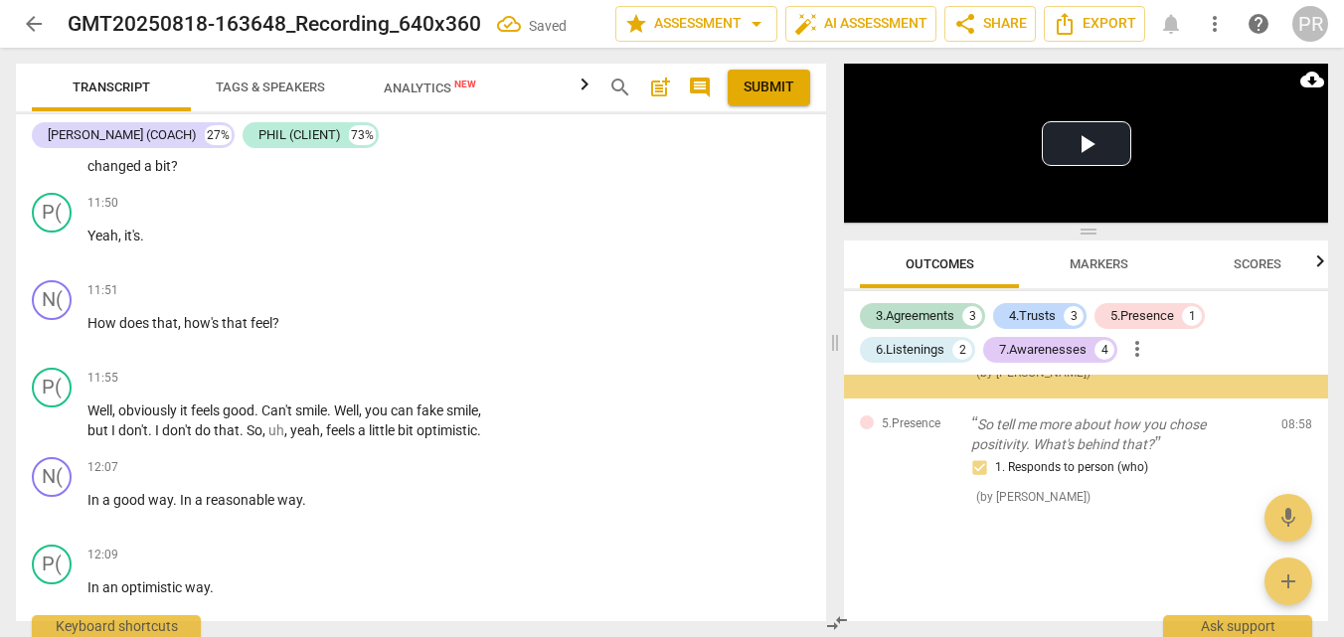
scroll to position [4464, 0]
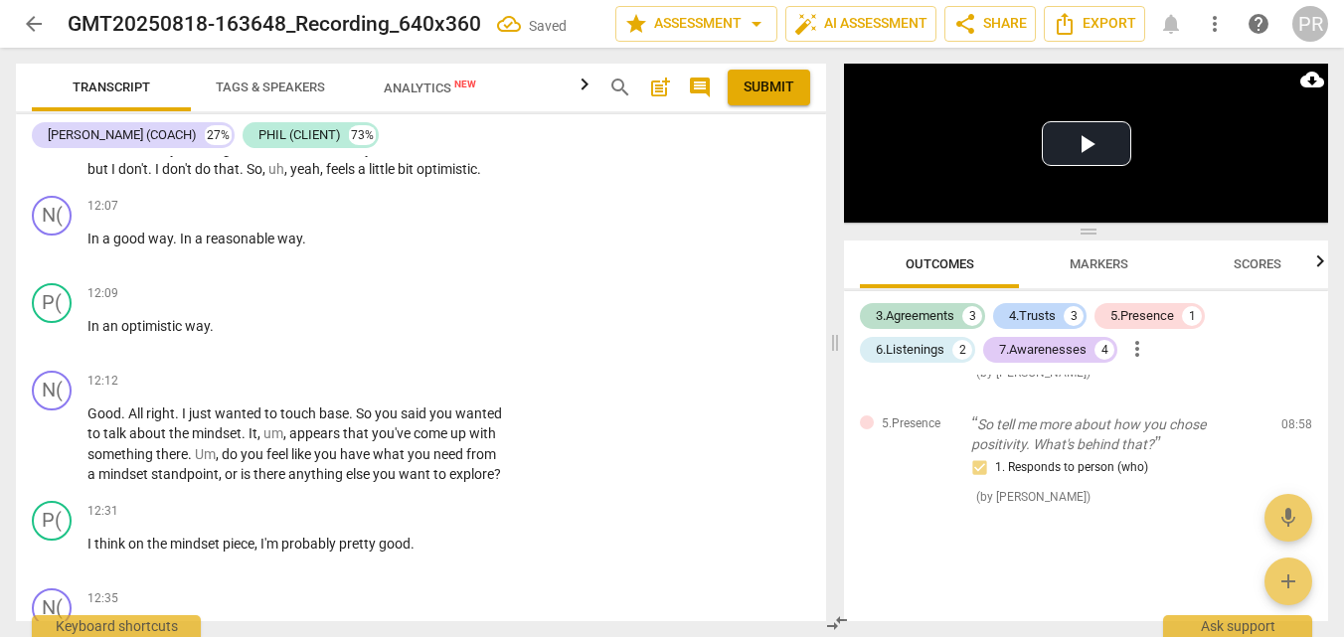
checkbox input "true"
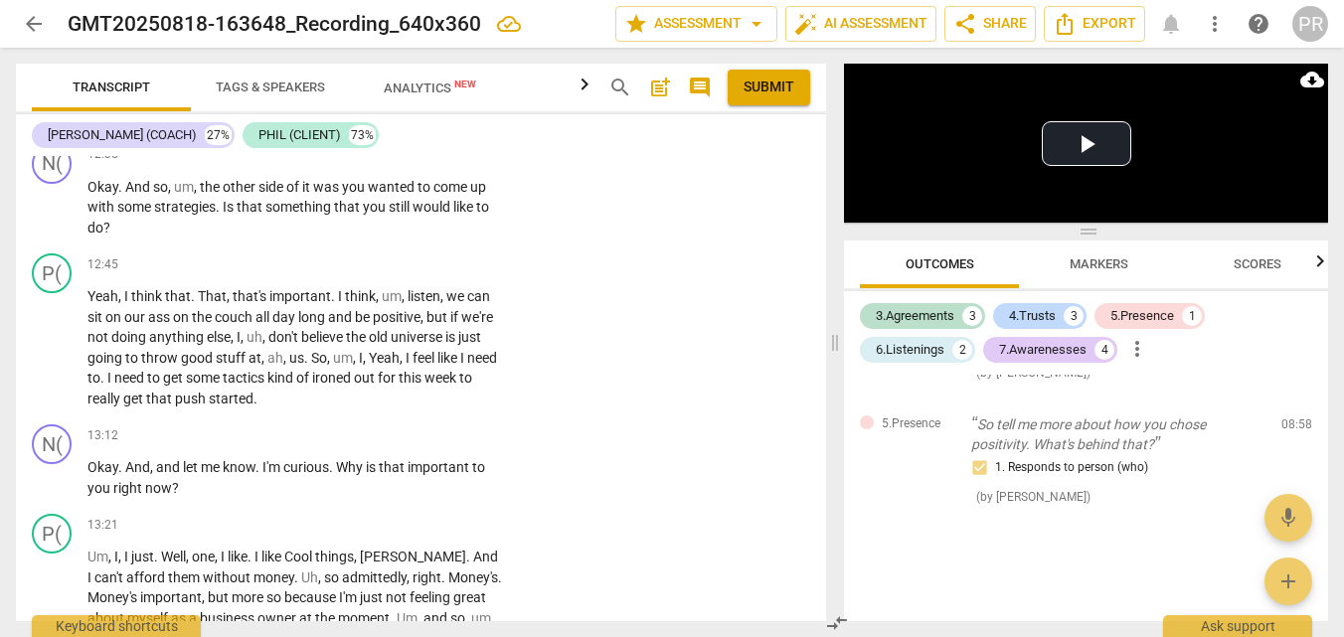
scroll to position [4911, 0]
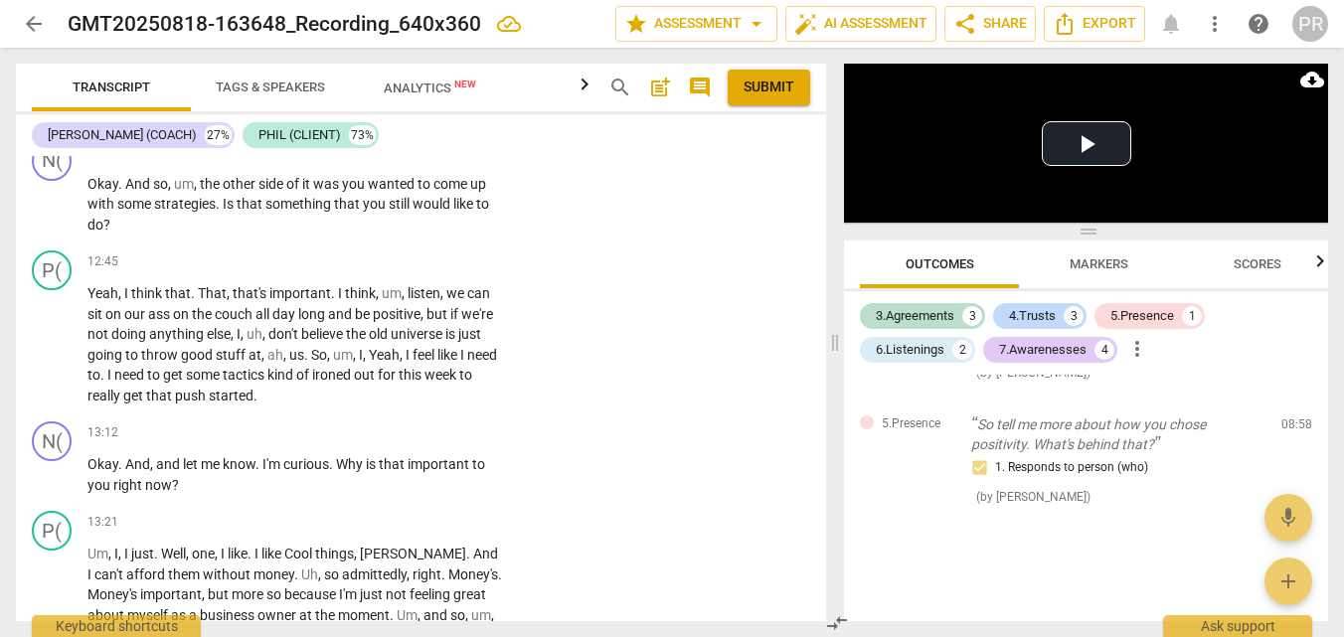
drag, startPoint x: 92, startPoint y: 365, endPoint x: 225, endPoint y: 419, distance: 143.0
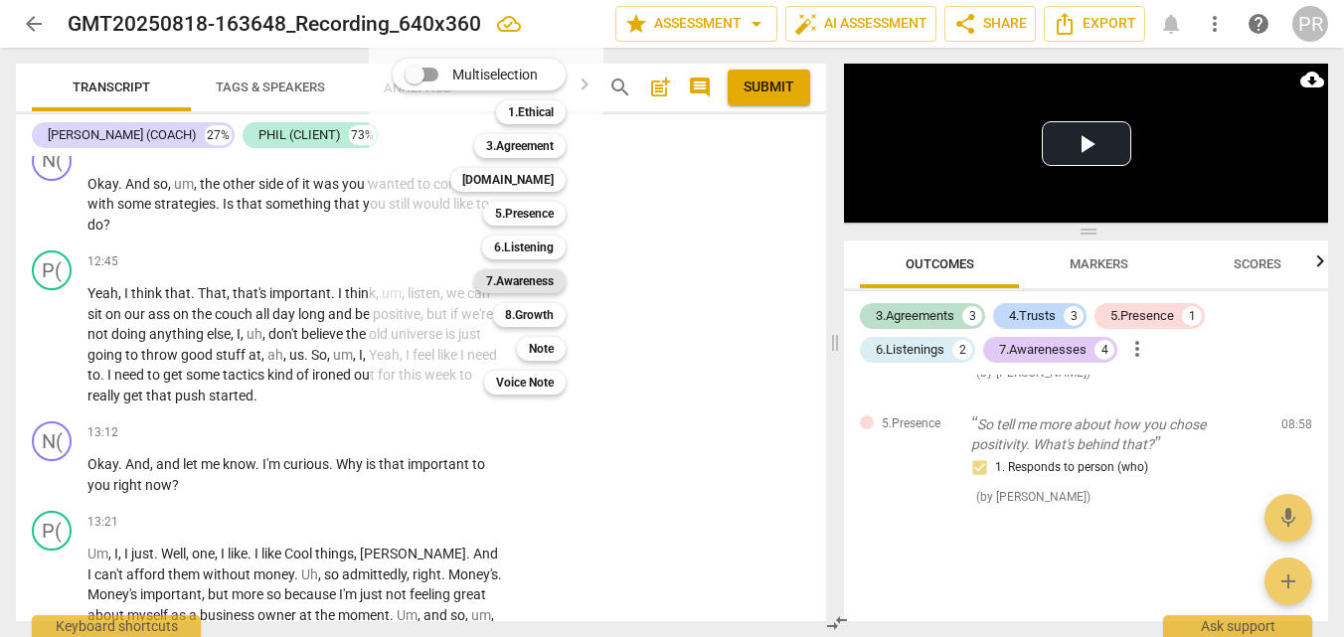
click at [554, 272] on b "7.Awareness" at bounding box center [520, 281] width 68 height 24
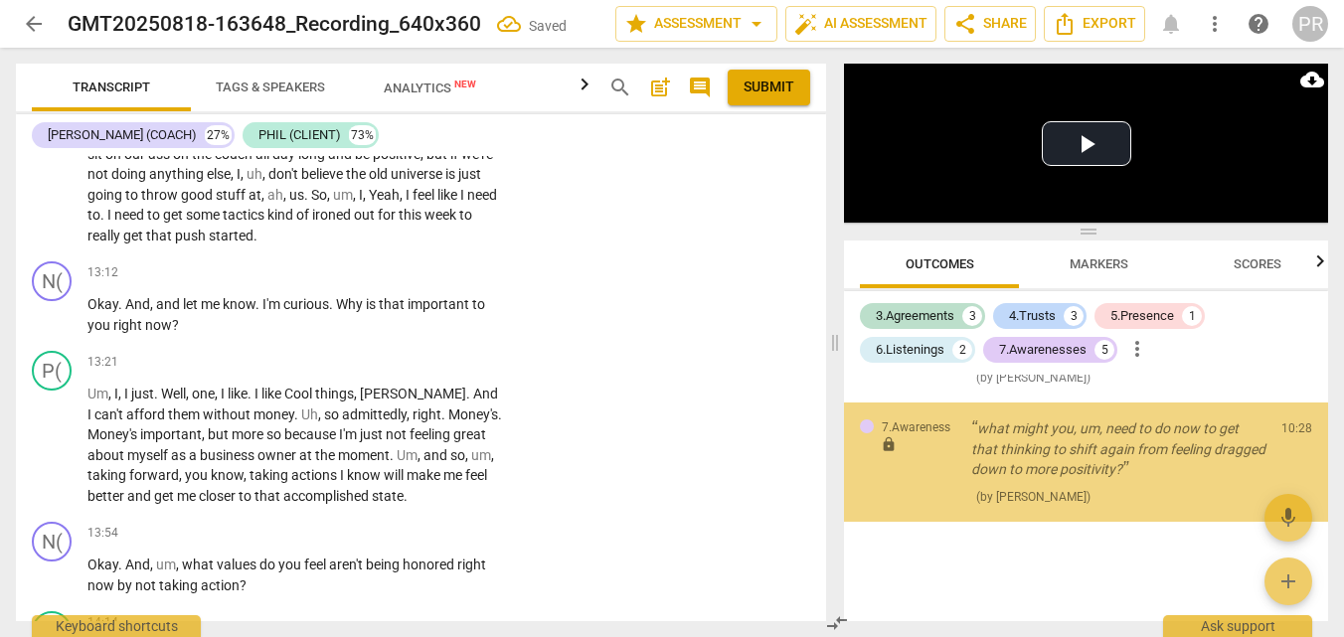
scroll to position [5070, 0]
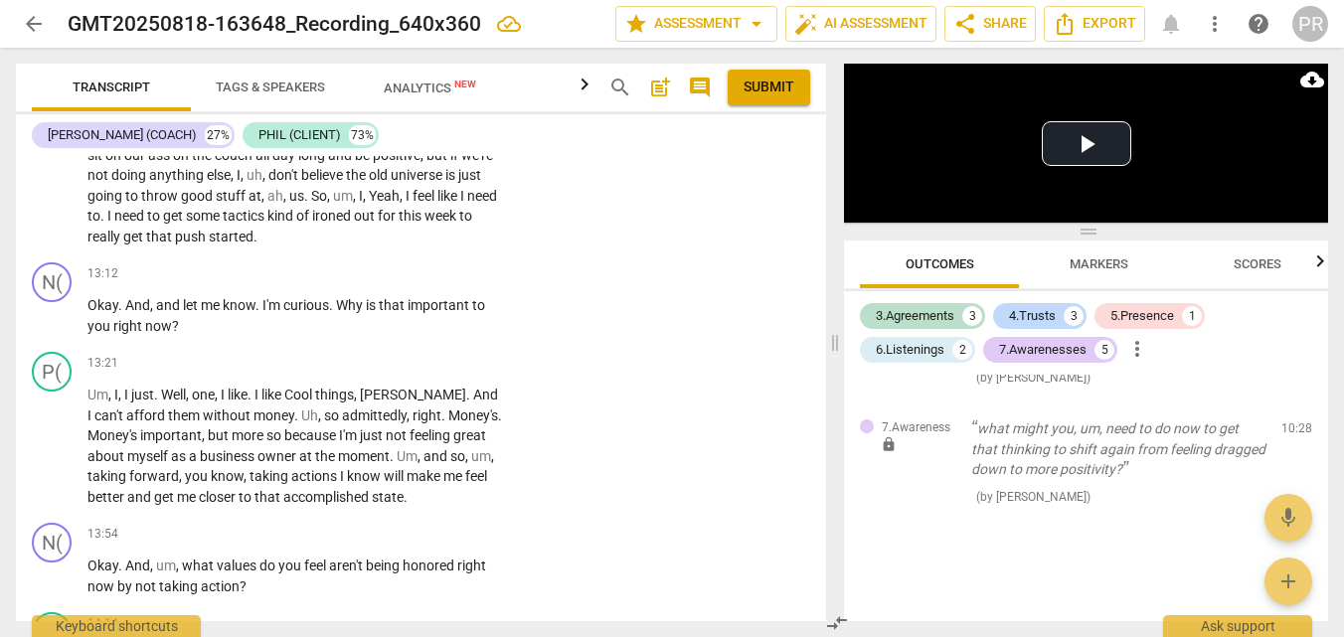
checkbox input "true"
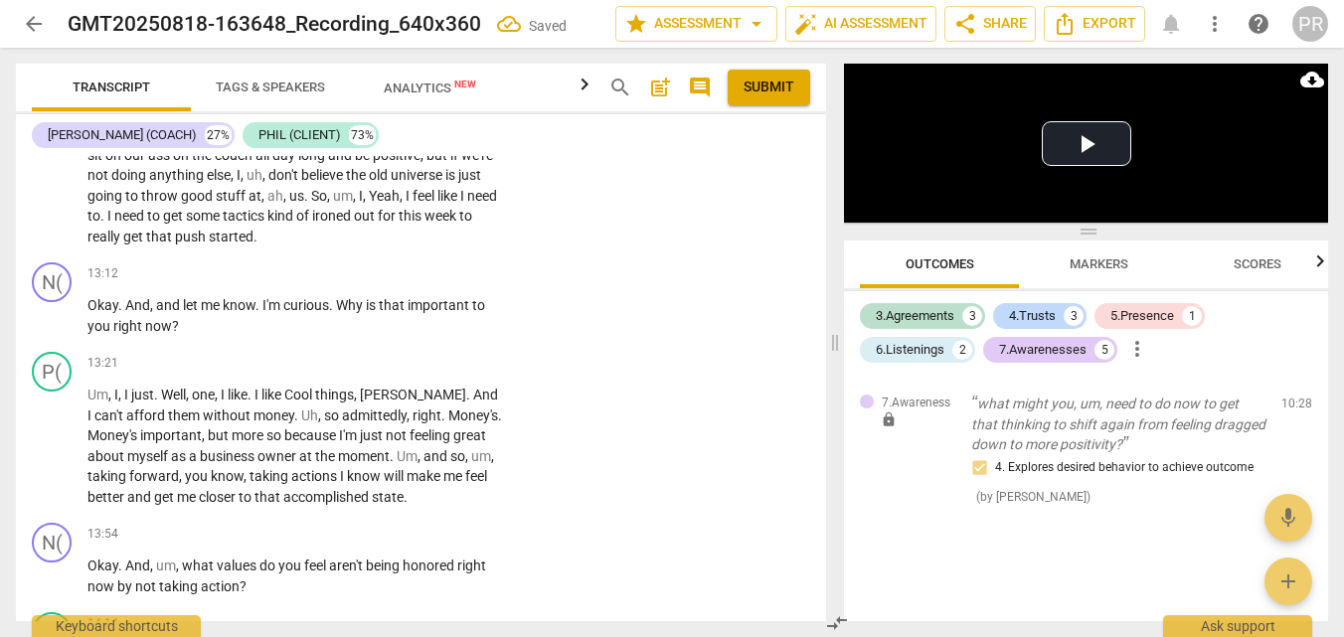
checkbox input "true"
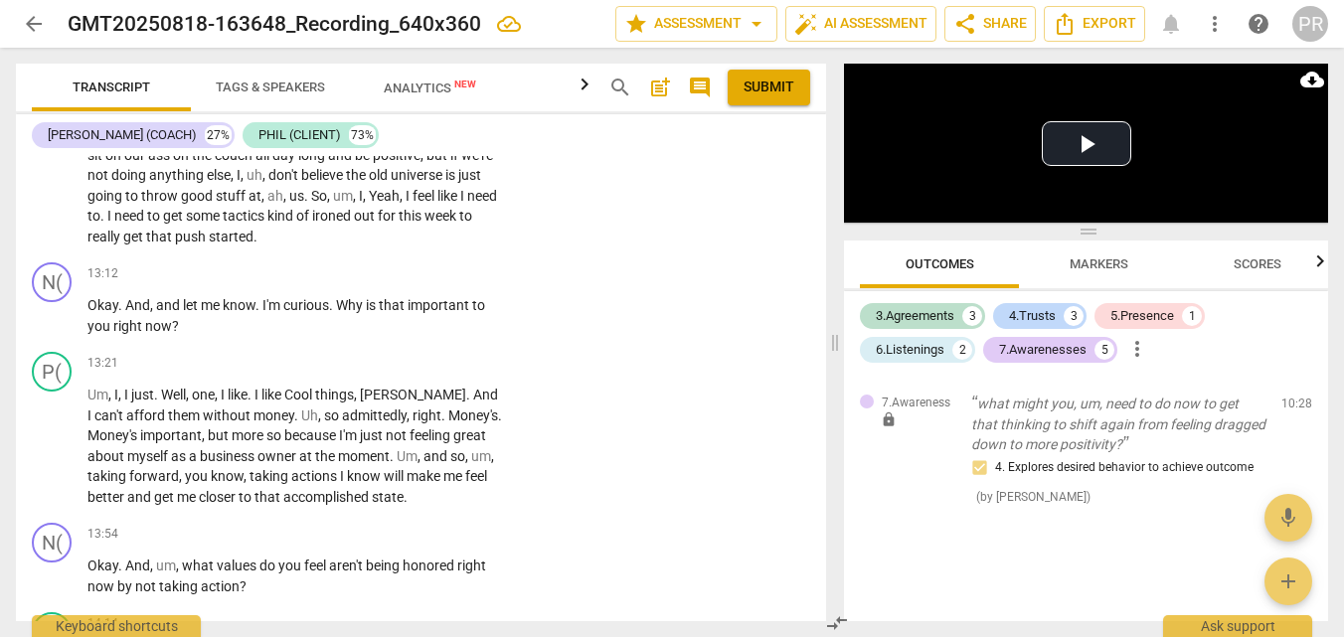
checkbox input "true"
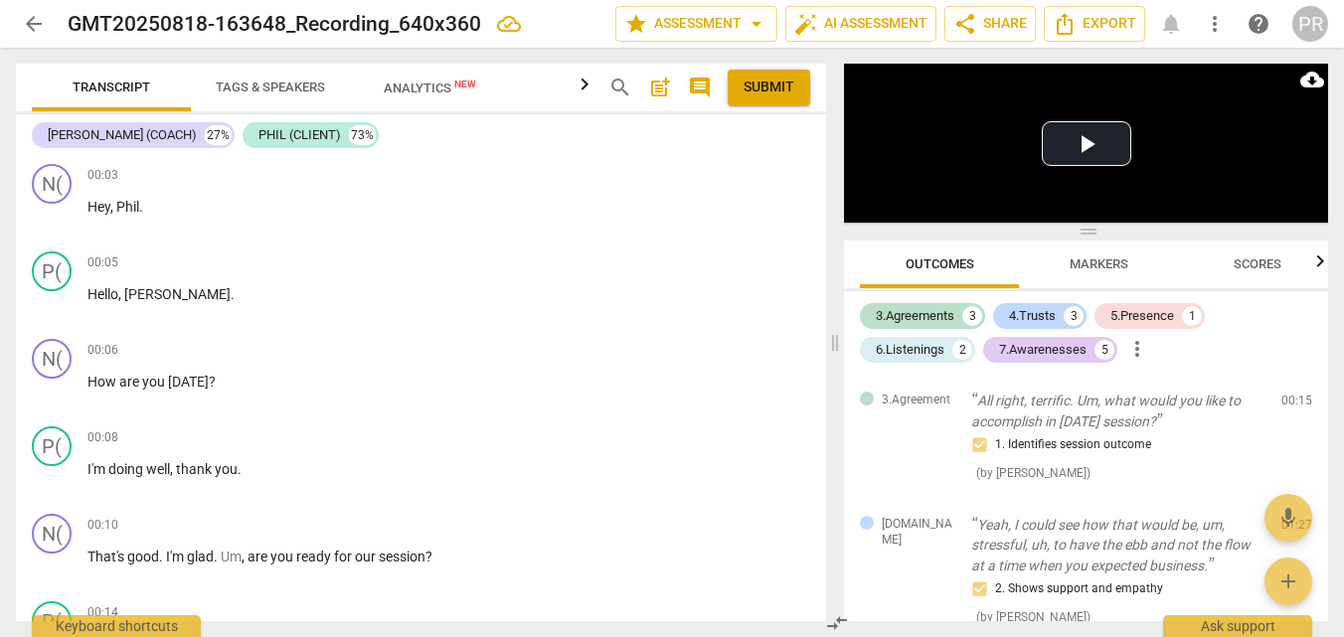
scroll to position [2615, 0]
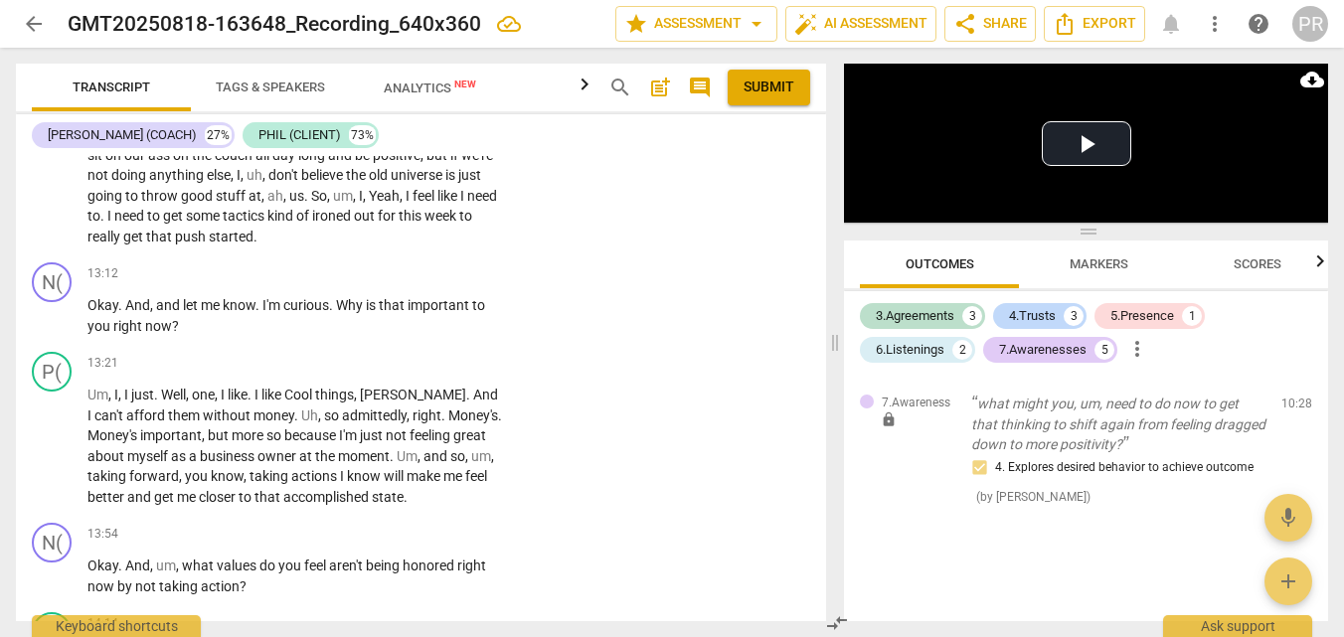
checkbox input "false"
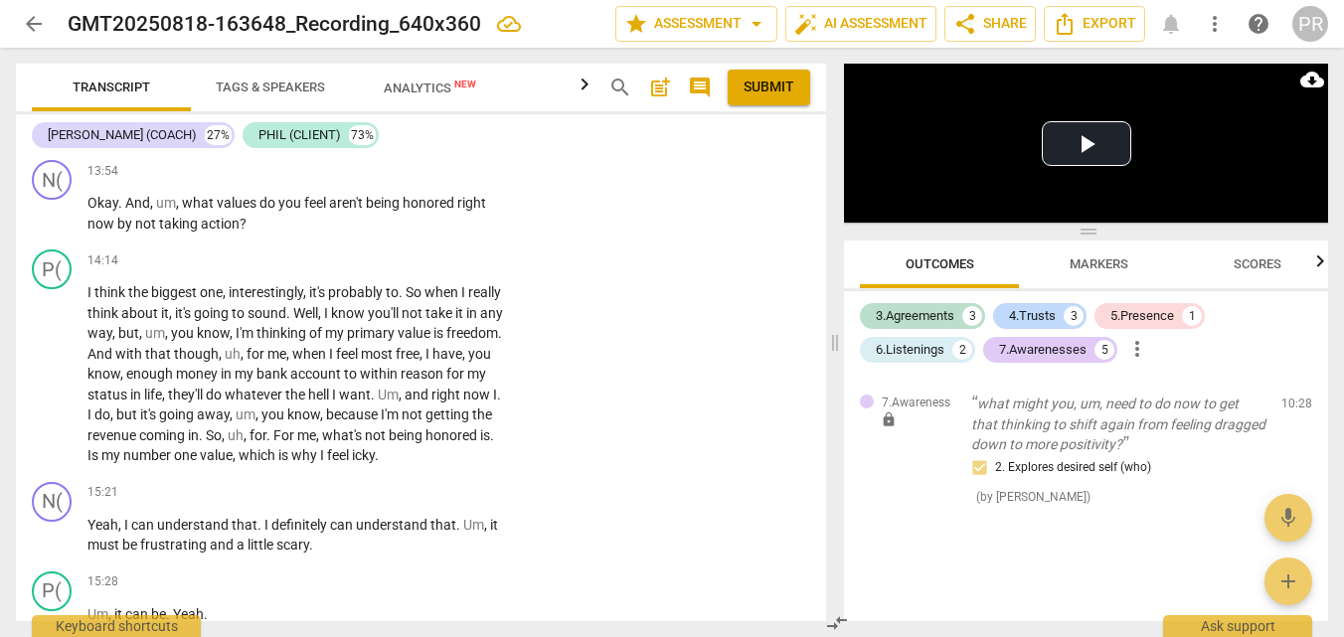
scroll to position [5430, 0]
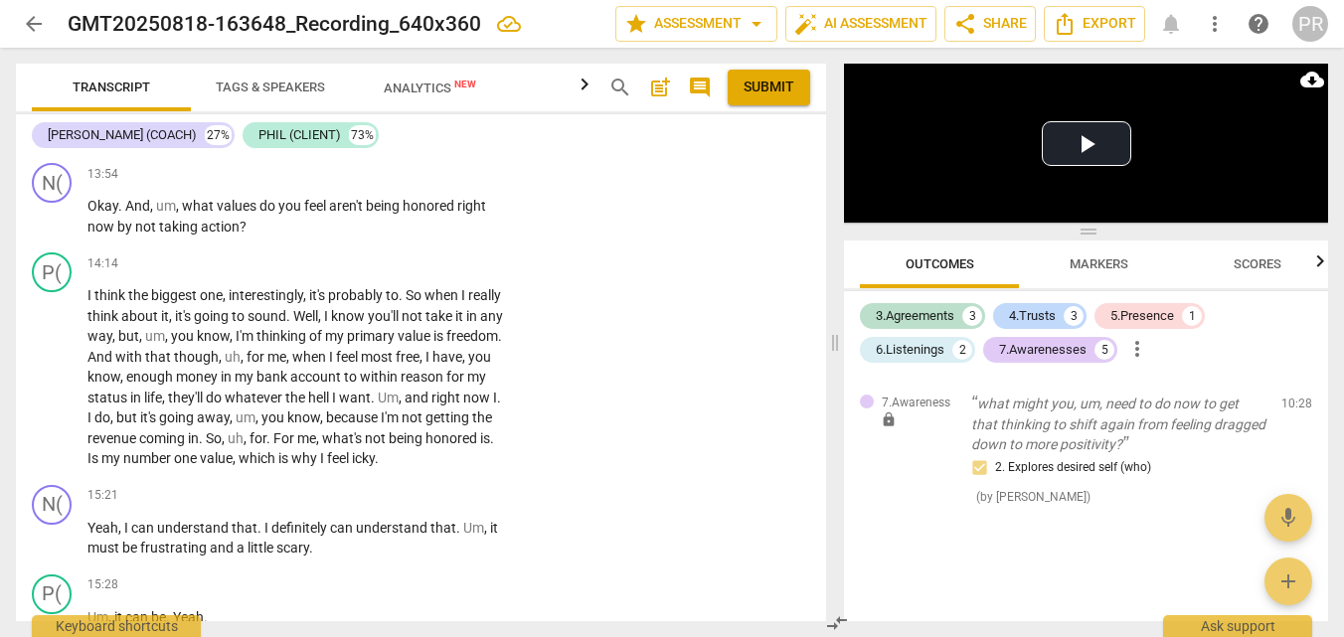
drag, startPoint x: 87, startPoint y: 346, endPoint x: 475, endPoint y: 434, distance: 397.6
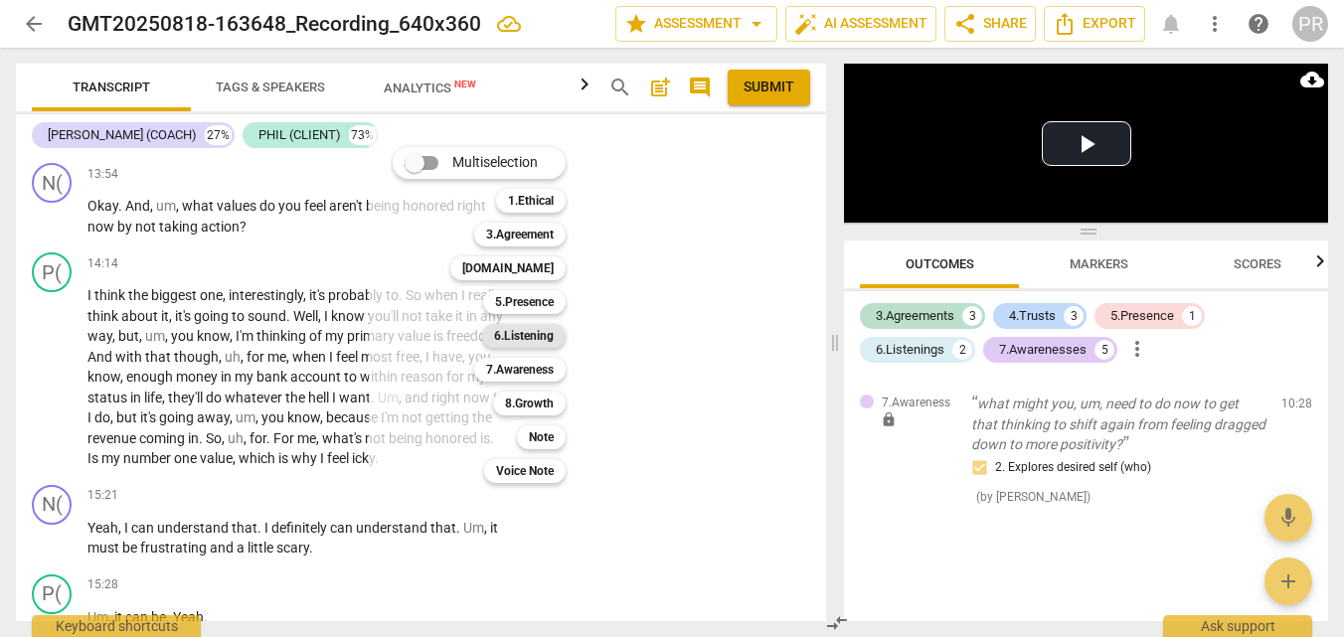
click at [554, 331] on b "6.Listening" at bounding box center [524, 336] width 60 height 24
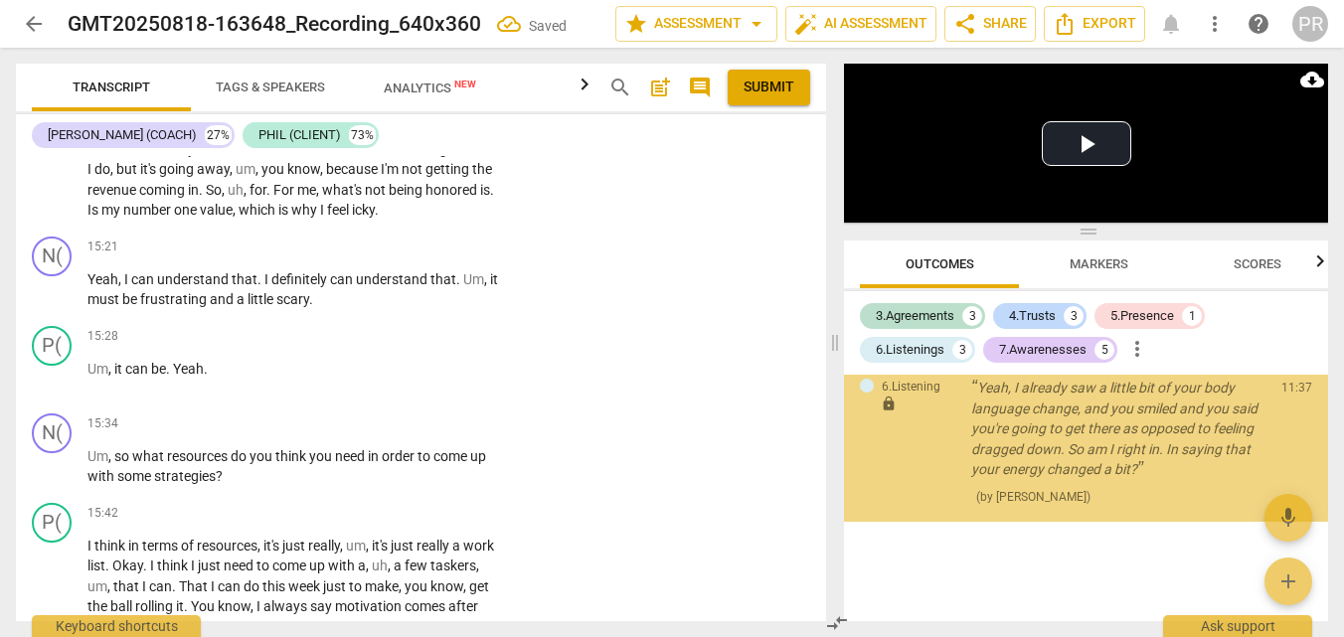
scroll to position [2844, 0]
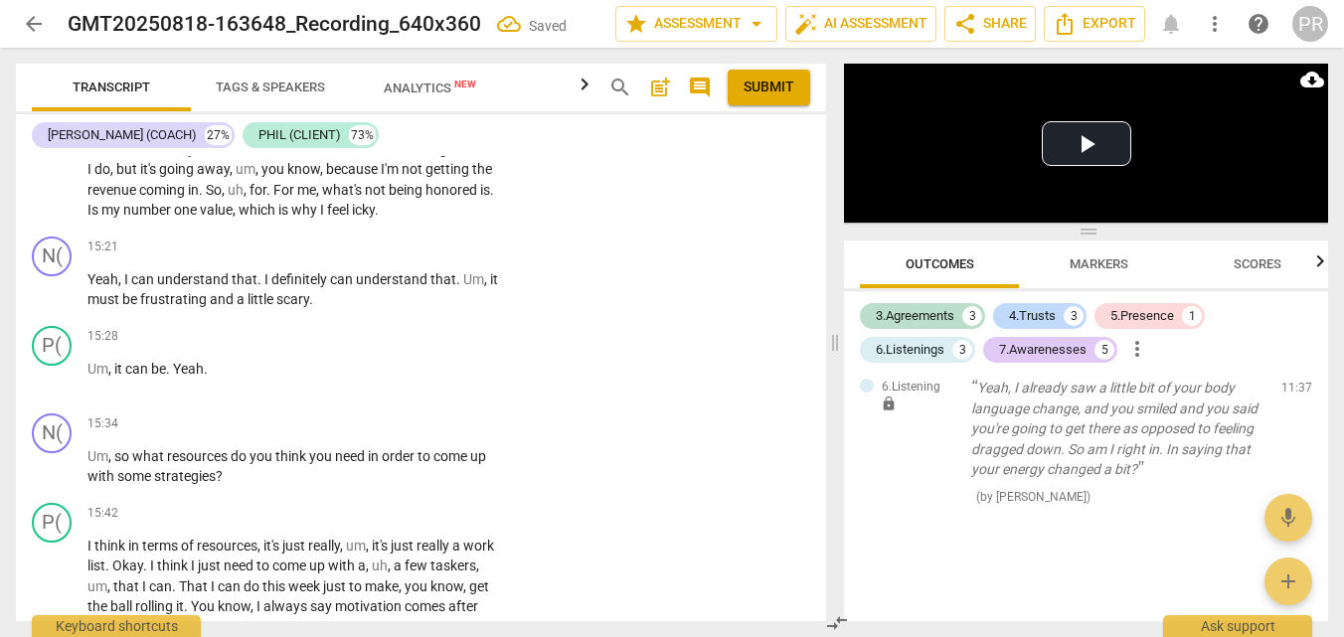
checkbox input "true"
type textarea "A"
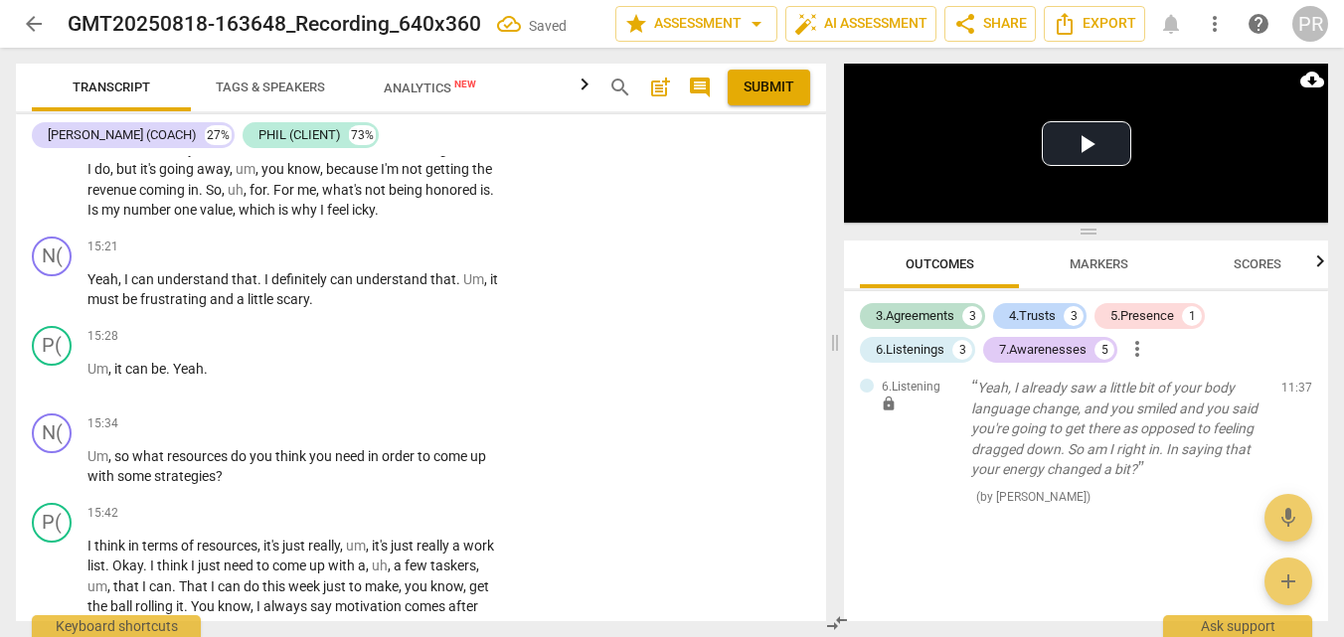
type textarea "A"
type textarea "As"
type textarea "Ask"
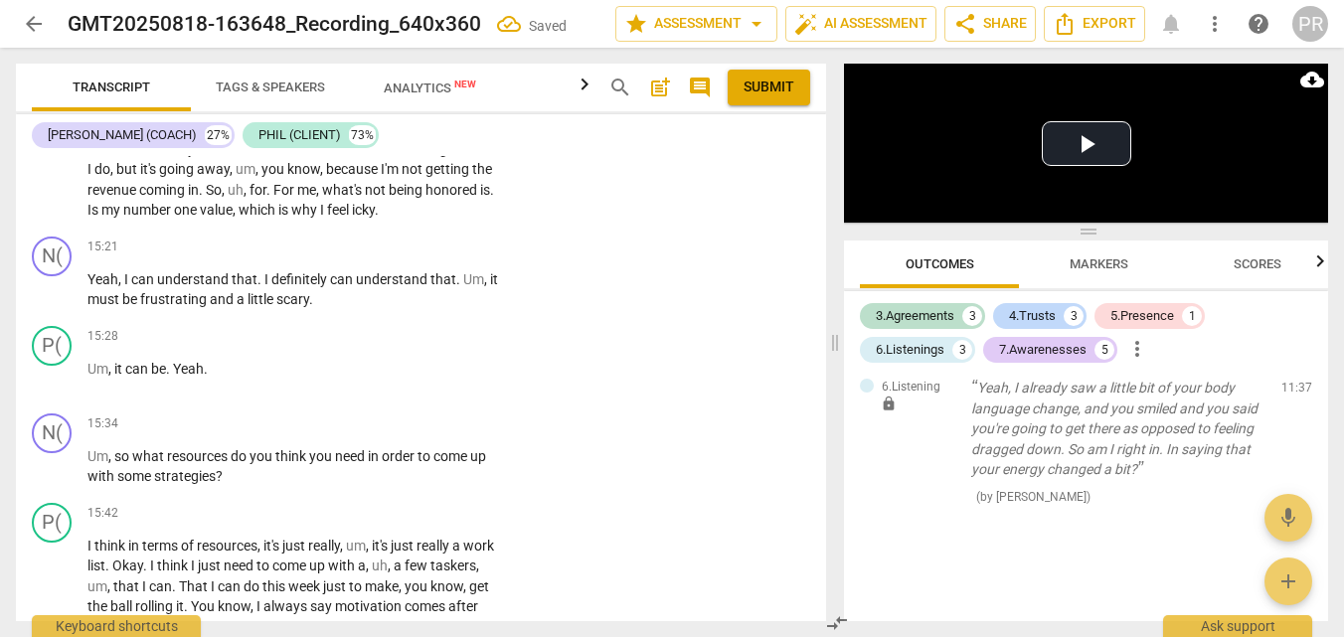
type textarea "Asks"
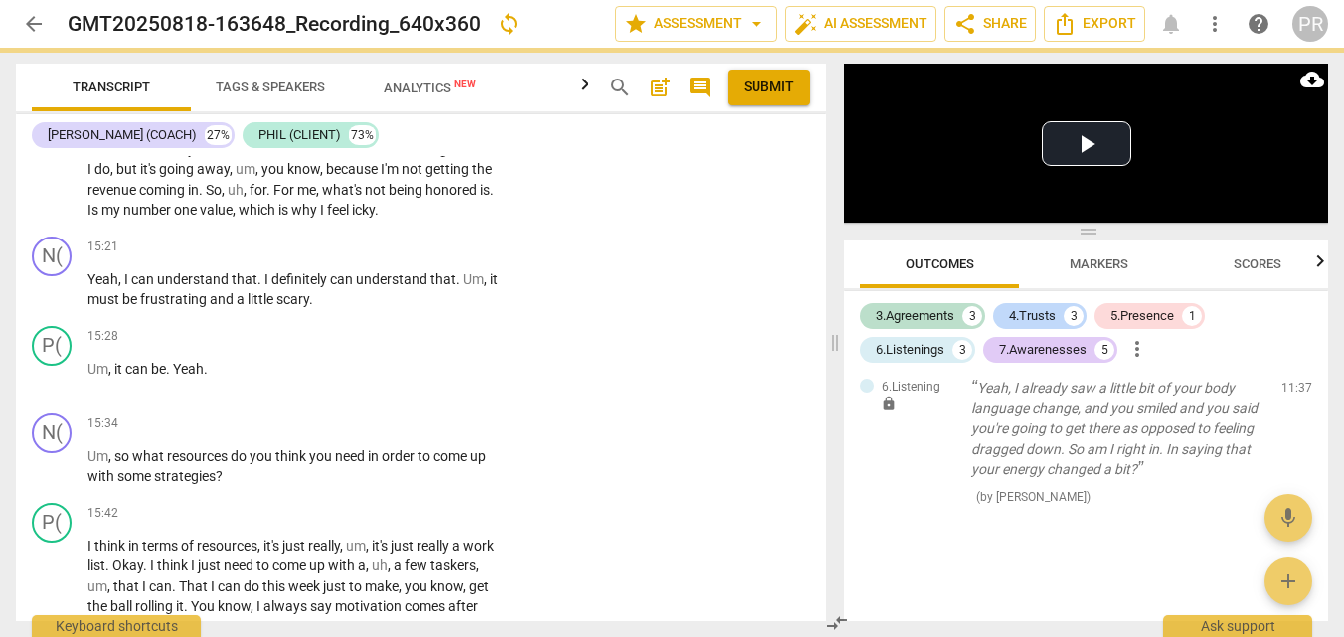
type textarea "Asks i"
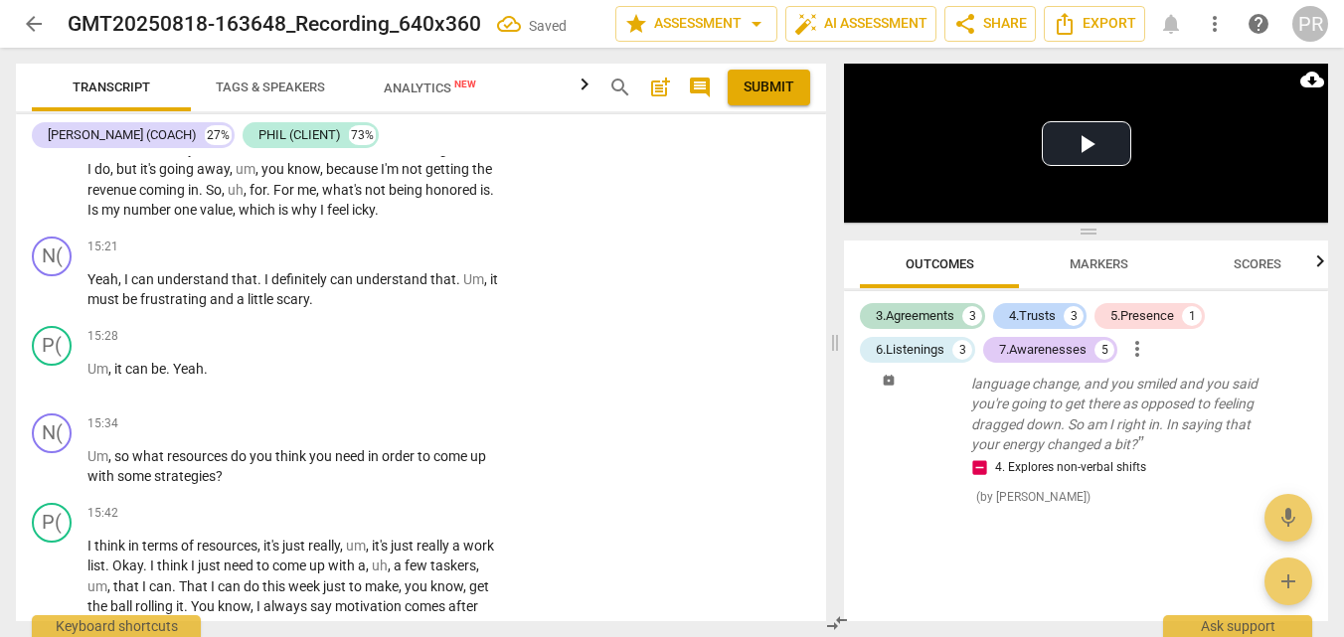
type textarea "Asks if"
type textarea "Asks if s"
type textarea "Asks if sh"
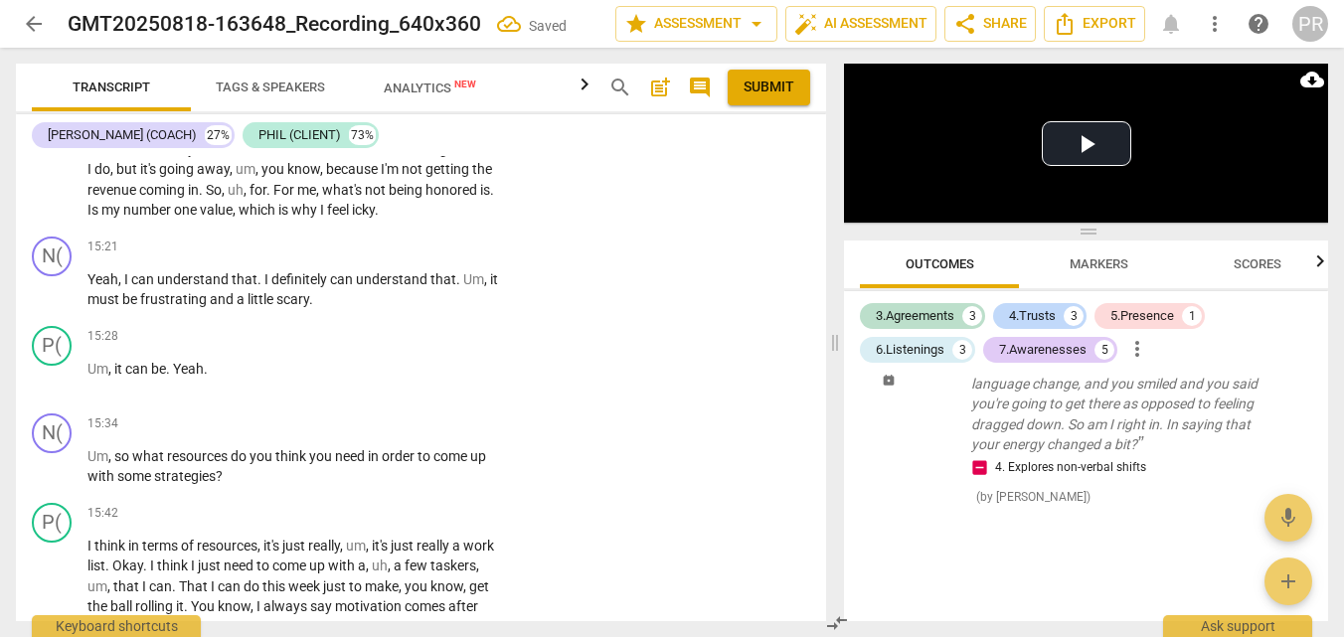
type textarea "Asks if sh"
type textarea "Asks if she"
type textarea "Asks if she i"
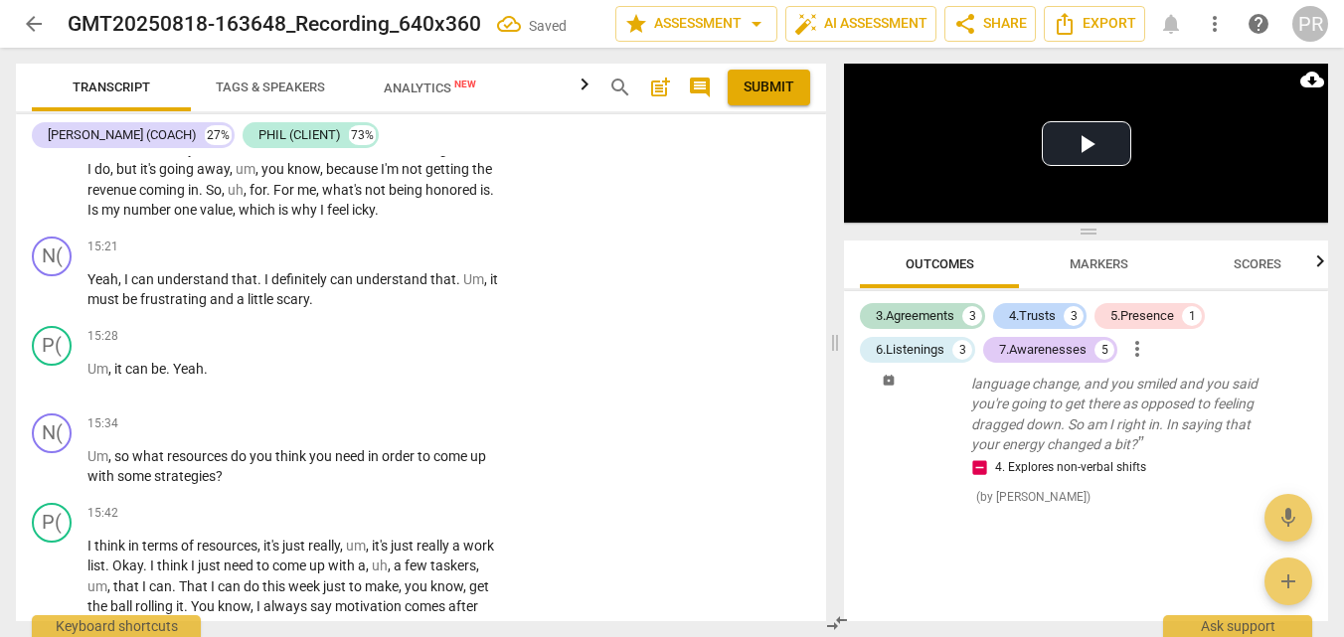
type textarea "Asks if she is"
type textarea "Asks if she is r"
type textarea "Asks if she is ri"
type textarea "Asks if she is rig"
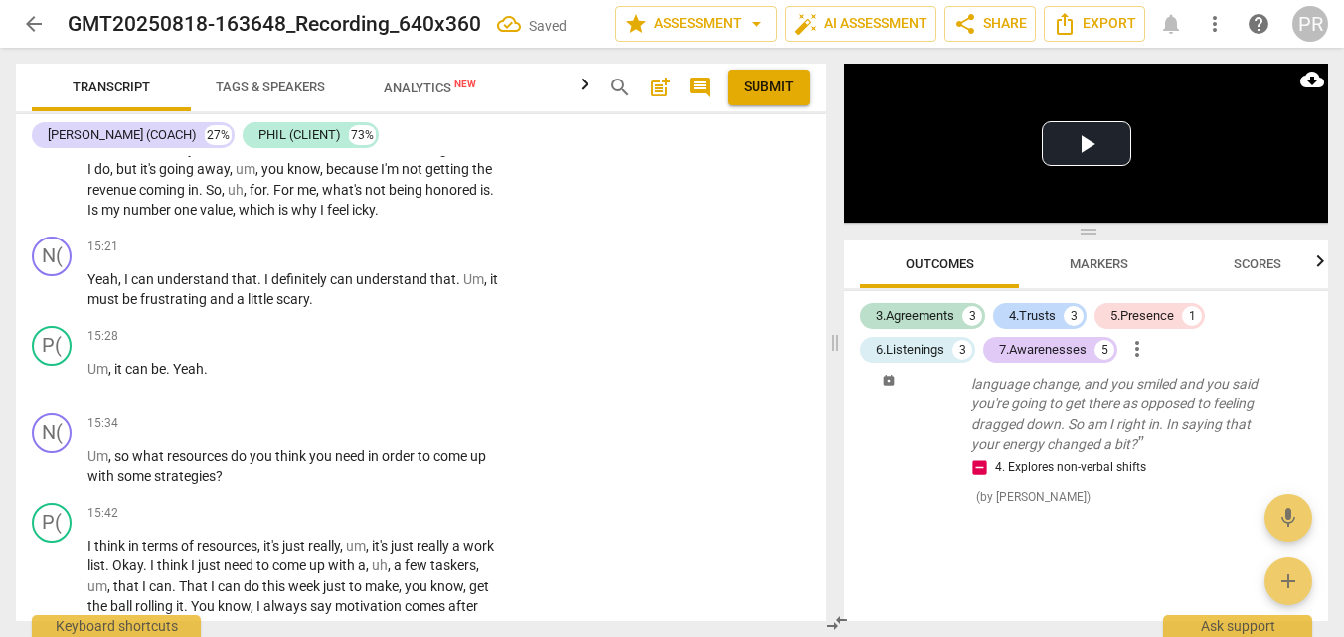
type textarea "Asks if she is rig"
type textarea "Asks if she is righ"
type textarea "Asks if she is right"
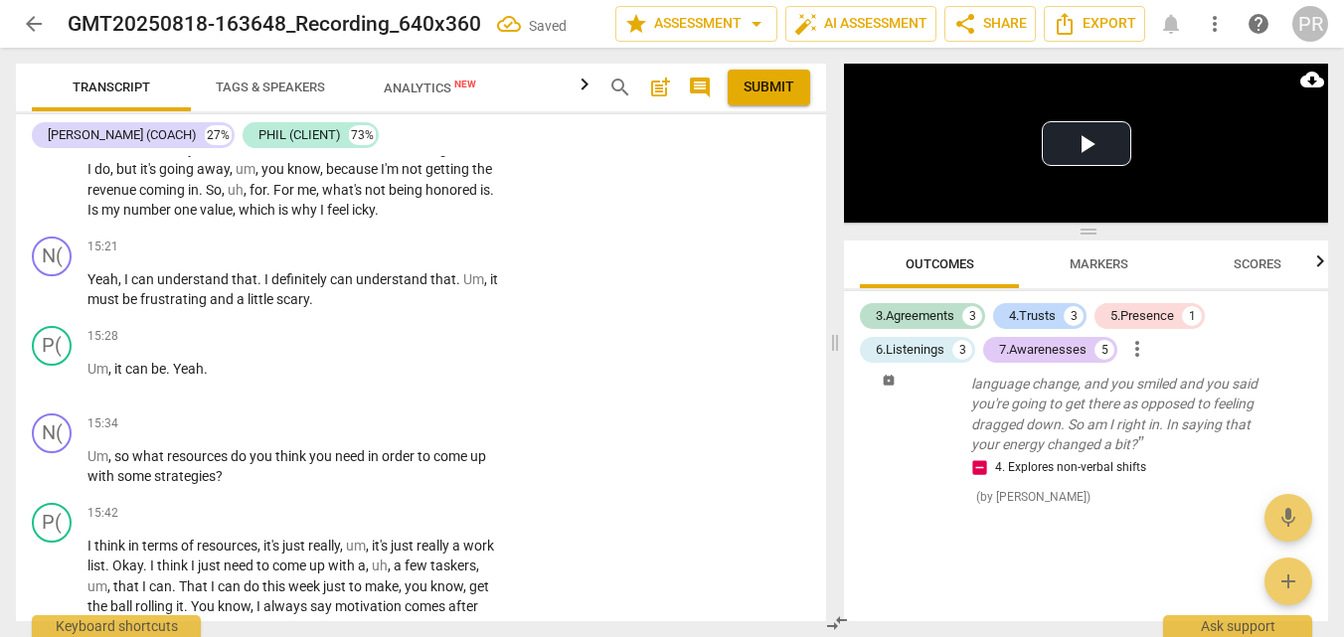
type textarea "Asks if she is right a"
type textarea "Asks if she is right ab"
type textarea "Asks if she is right abo"
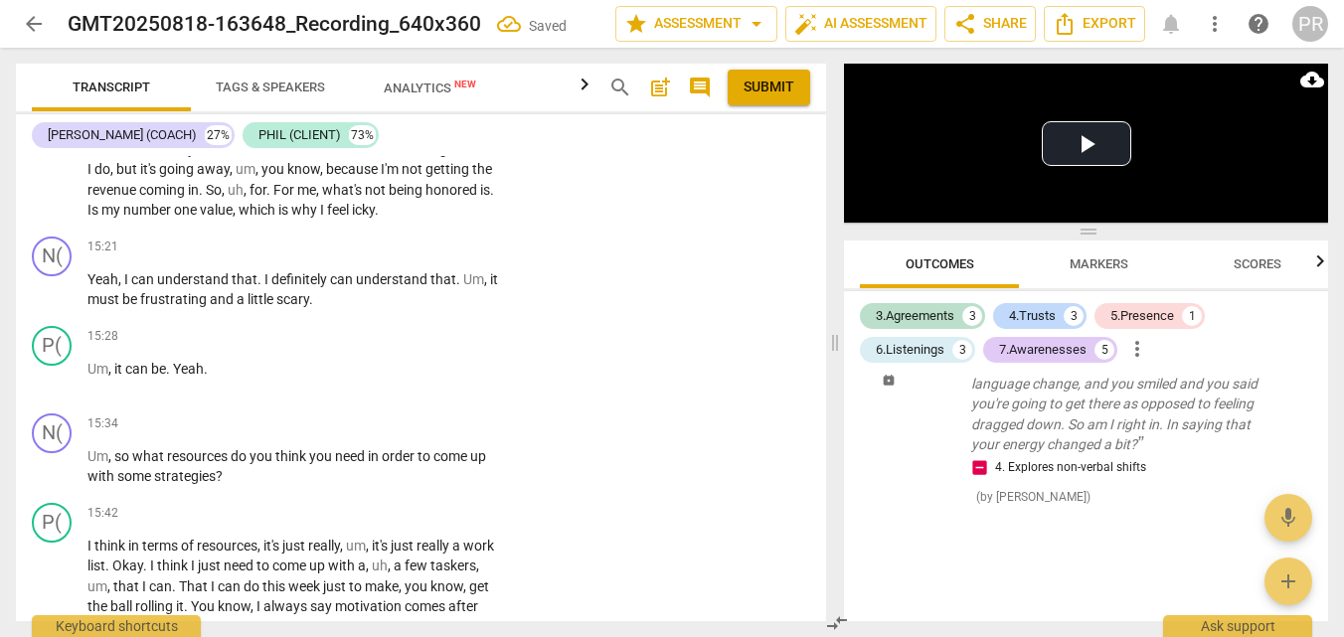
type textarea "Asks if she is right abo"
type textarea "Asks if she is right abou"
type textarea "Asks if she is right abou t"
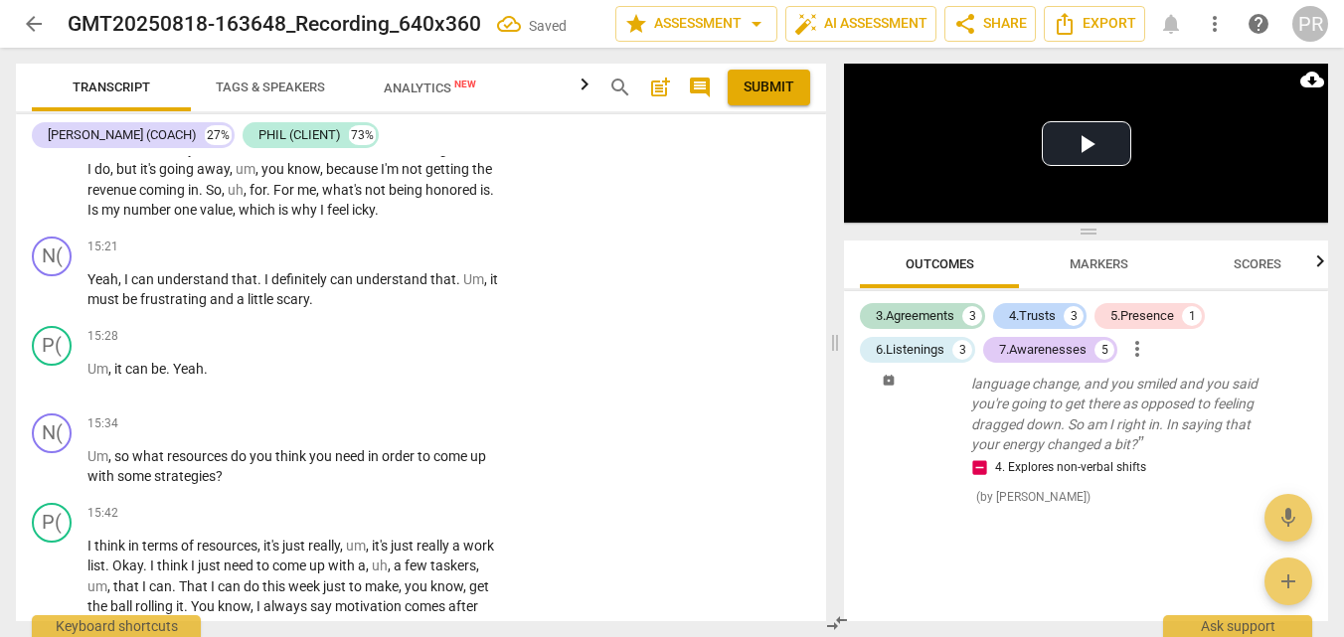
type textarea "Asks if she is right abou th"
type textarea "Asks if she is right abou the"
type textarea "Asks if she is right abou the e"
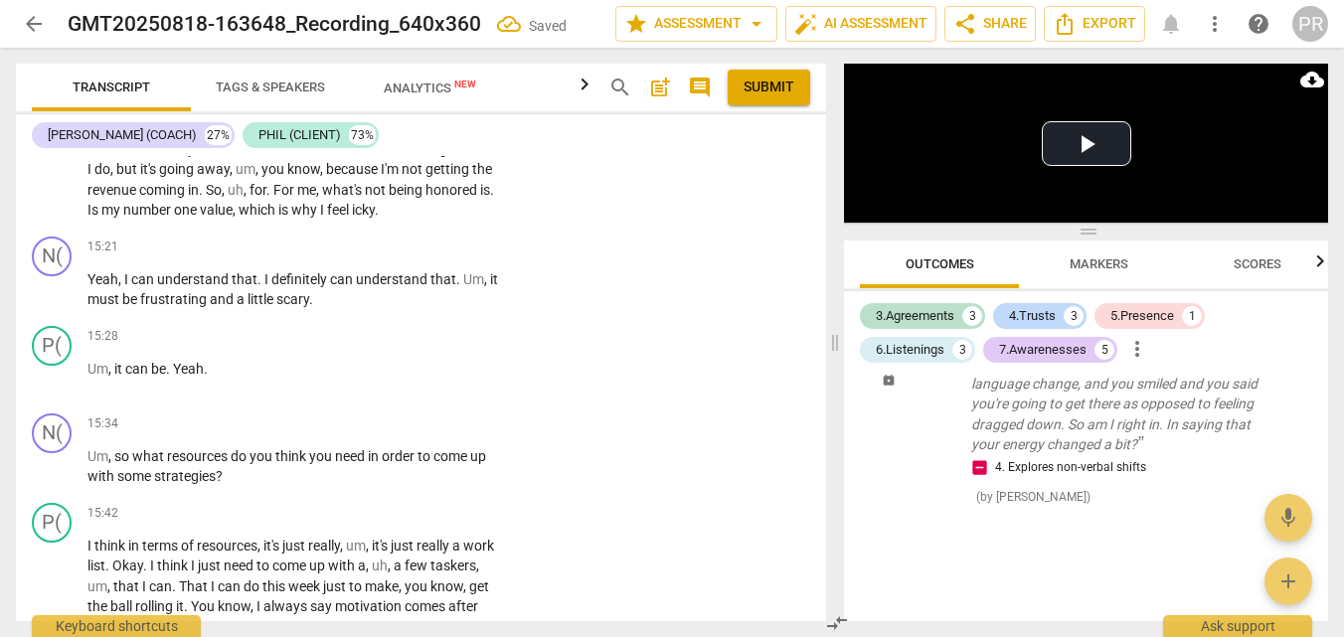
type textarea "Asks if she is right abou the e"
type textarea "Asks if she is right abou the en"
type textarea "Asks if she is right abou the ene"
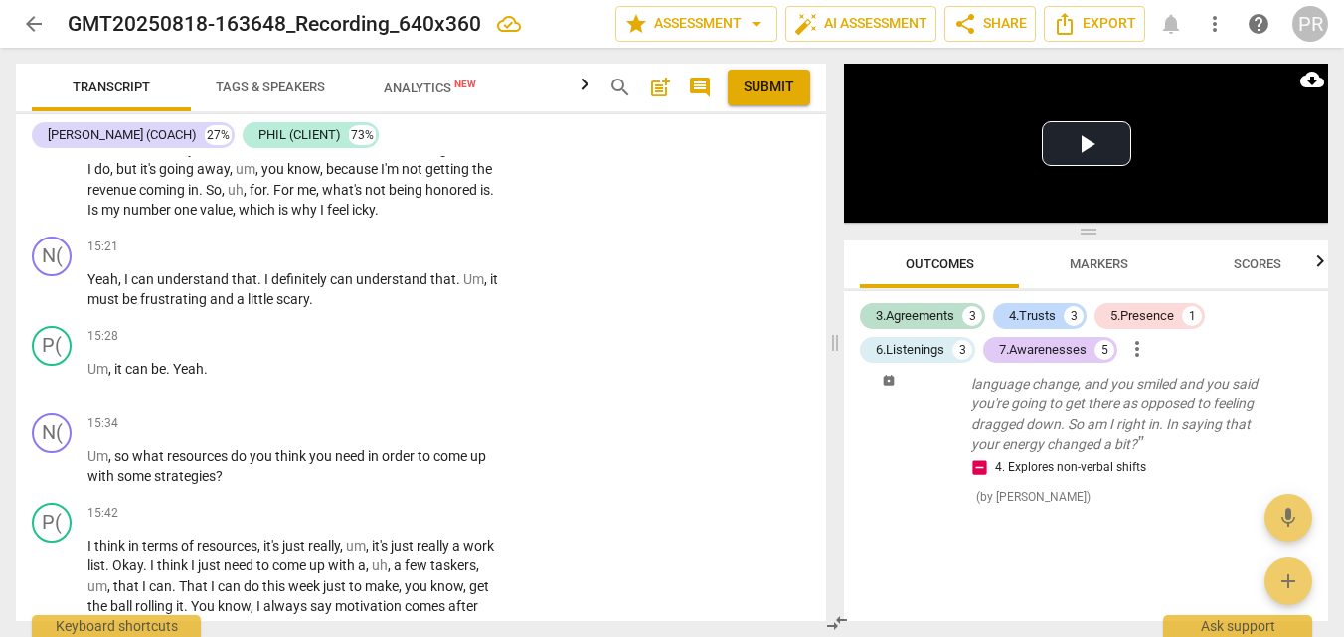
type textarea "Asks if she is right abou the ener"
type textarea "Asks if she is right abou the energ"
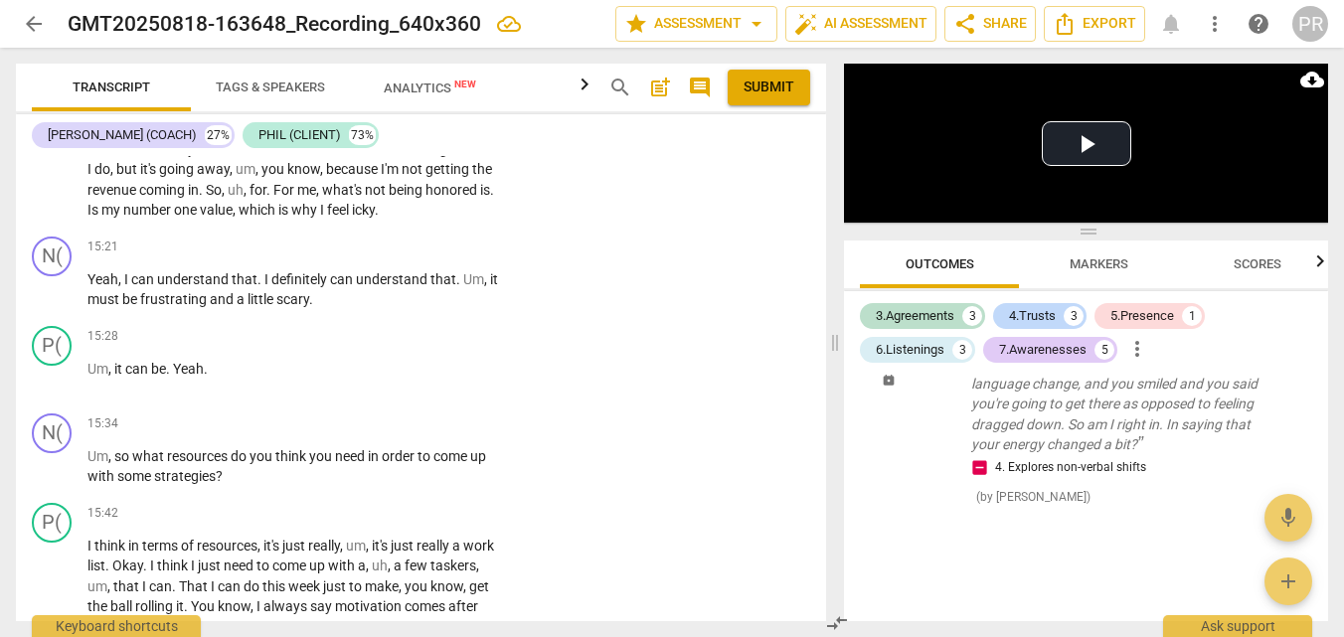
type textarea "Asks if she is right abou the energy"
type textarea "Asks if she is right abou the energy s"
type textarea "Asks if she is right abou the energy sh"
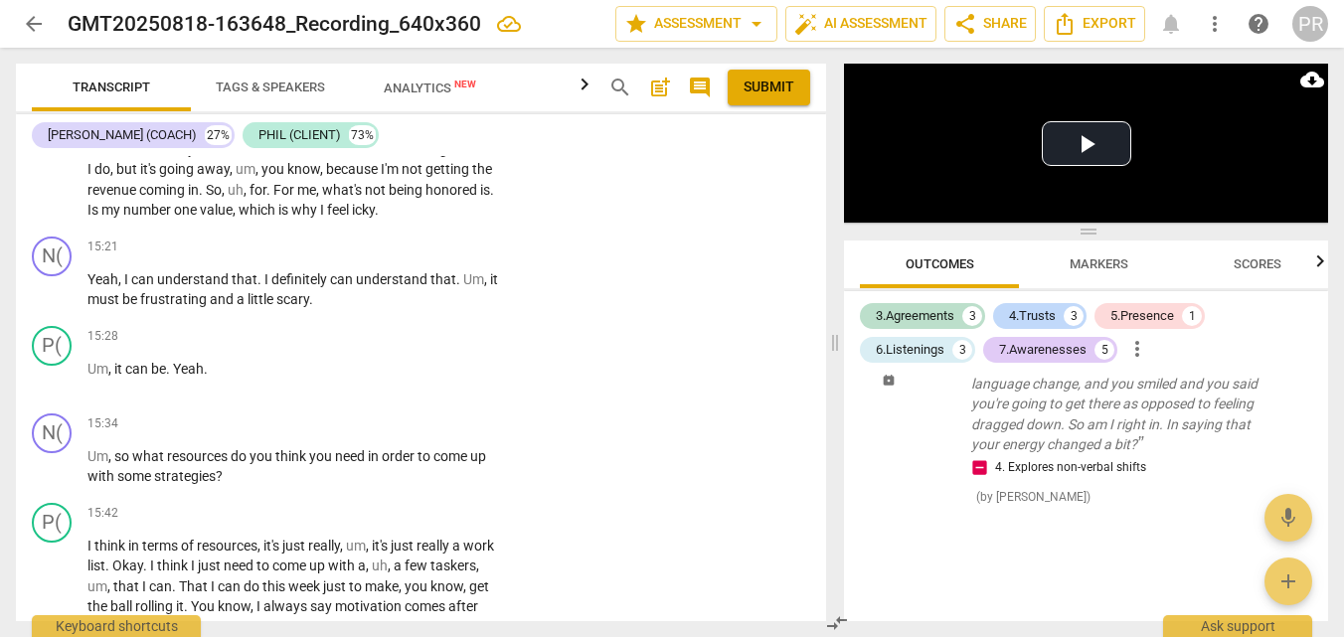
type textarea "Asks if she is right abou the energy sh"
type textarea "Asks if she is right abou the energy sho"
type textarea "Asks if she is right abou the energy shof"
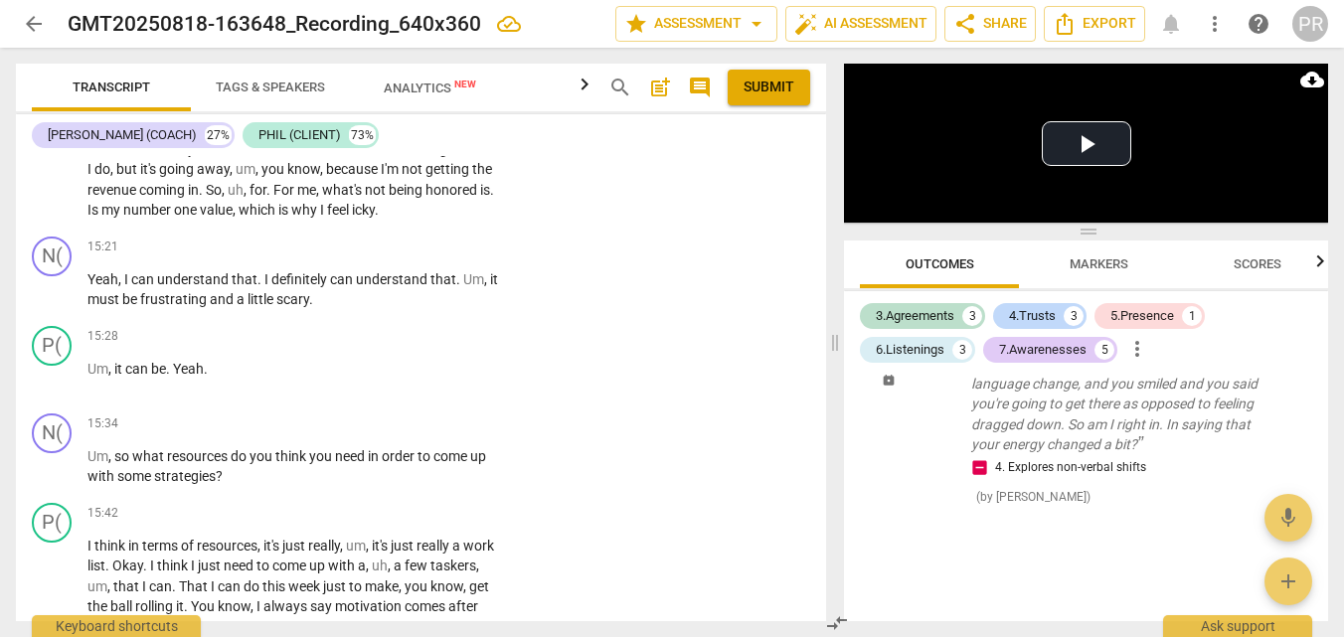
type textarea "Asks if she is right abou the energy shof"
type textarea "Asks if she is right abou the energy shoft"
type textarea "Asks if she is right abou the energy shoft a"
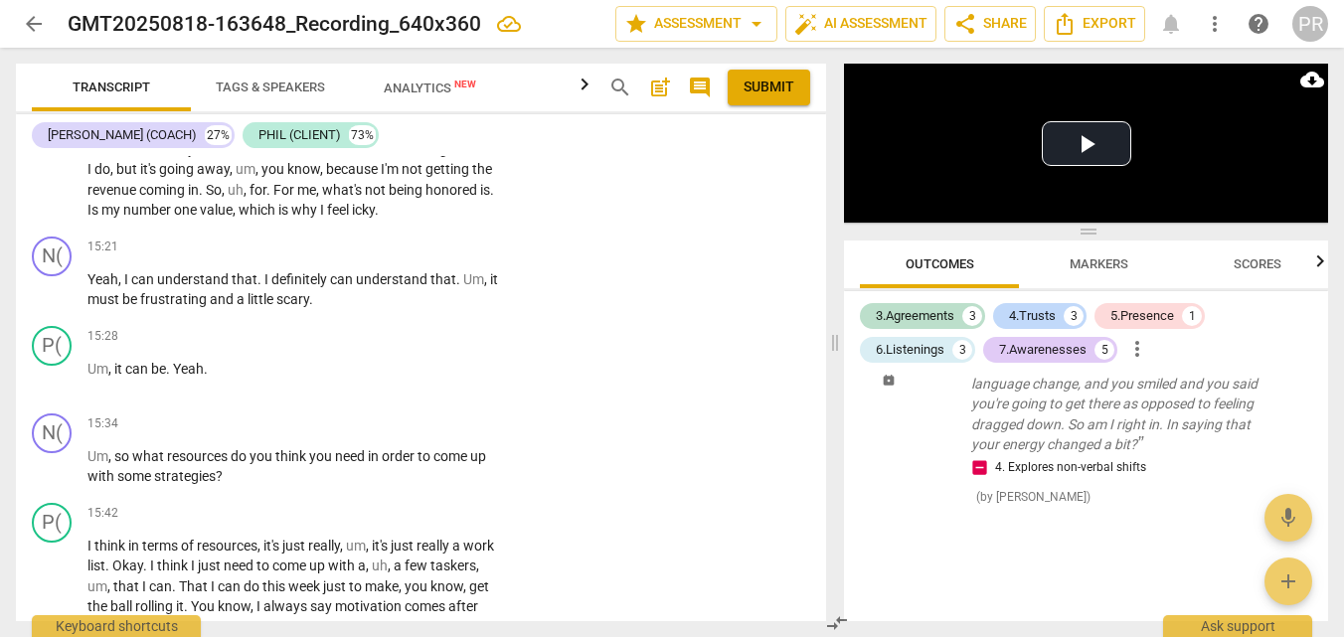
type textarea "Asks if she is right abou the energy shoft ad"
type textarea "Asks if she is right abou the energy shoft ads"
type textarea "Asks if she is right abou the energy shoft ads o"
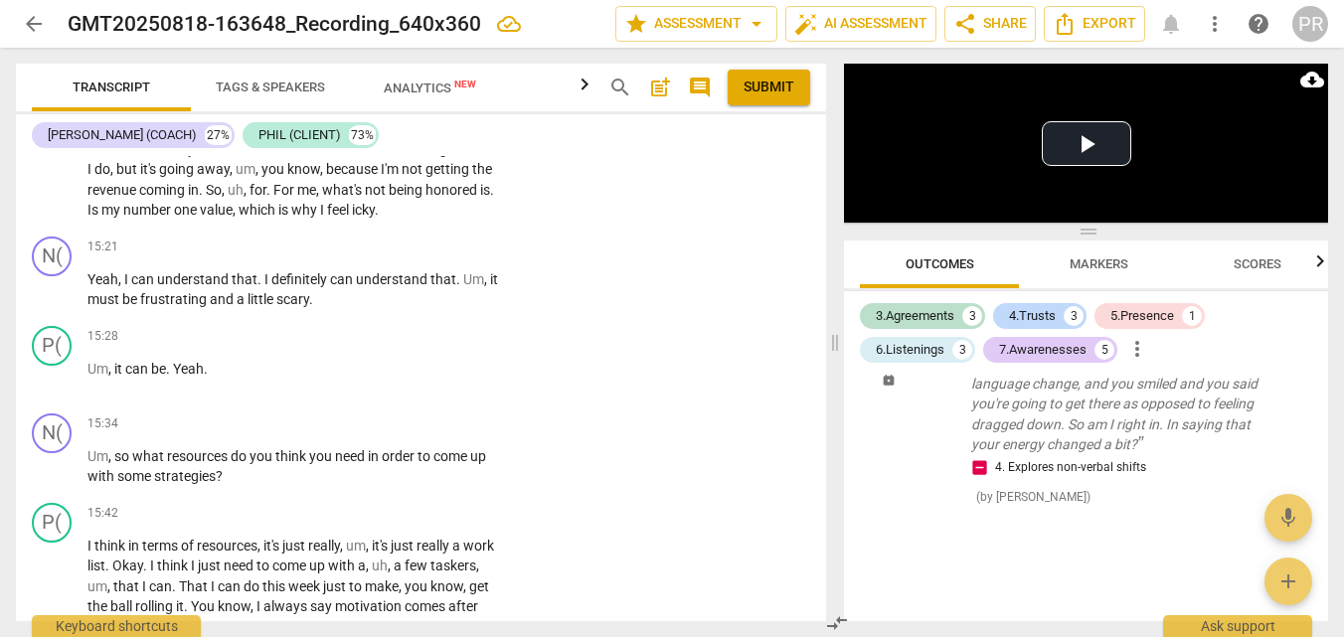
type textarea "Asks if she is right abou the energy shoft ads o"
type textarea "Asks if she is right abou the energy shoft ads op"
type textarea "Asks if she is right abou the energy shoft ads opp"
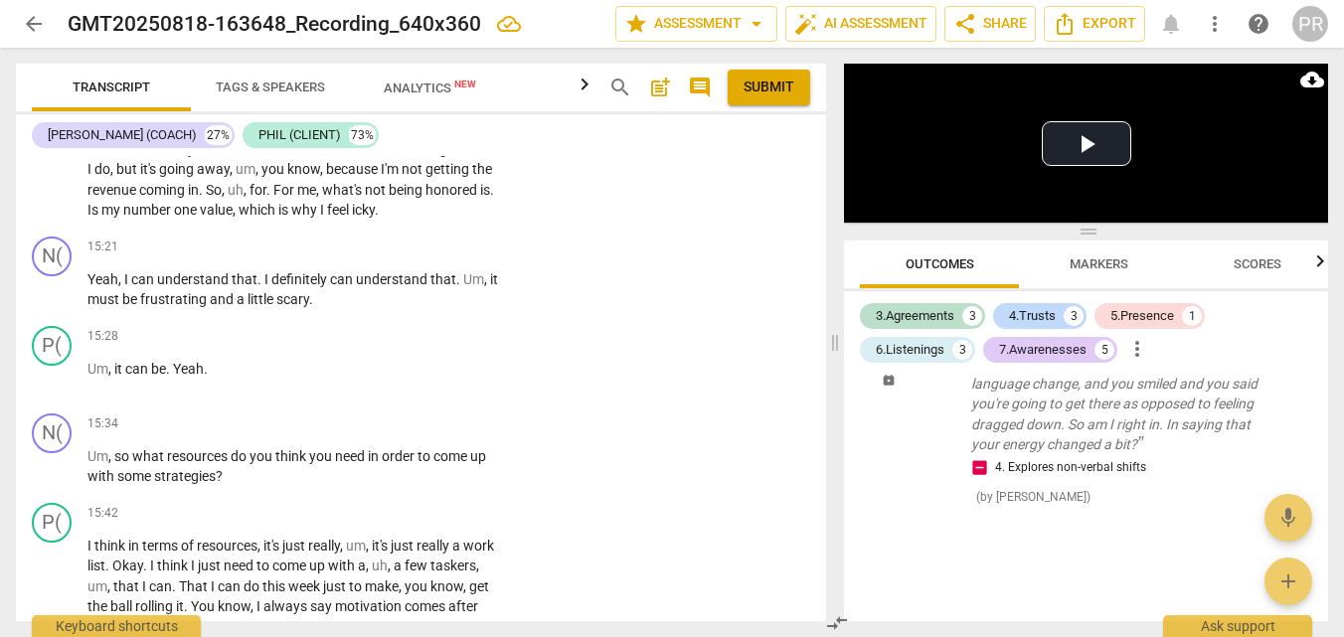
type textarea "Asks if she is right abou the energy shoft ads oppo"
type textarea "Asks if she is right abou the energy shoft ads oppos"
type textarea "Asks if she is right abou the energy shoft ads oppose"
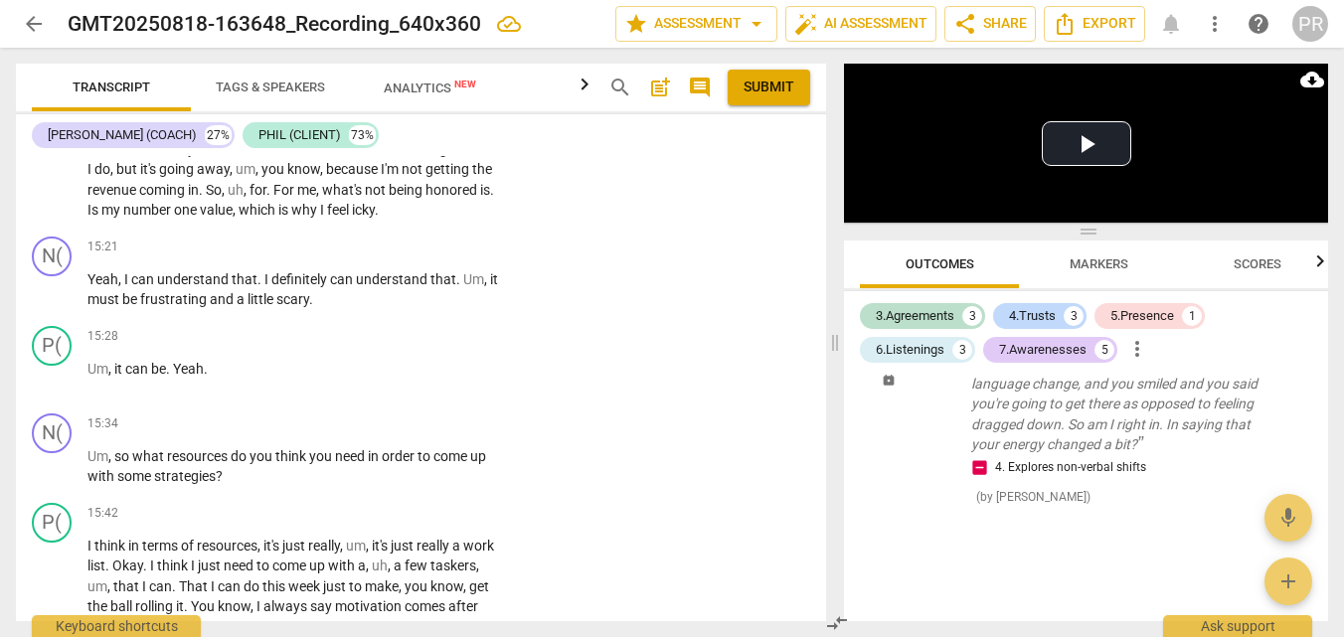
type textarea "Asks if she is right abou the energy shoft ads oppose"
type textarea "Asks if she is right abou the energy shoft ads opposed"
type textarea "Asks if she is right abou the energy shoft ads opposed t"
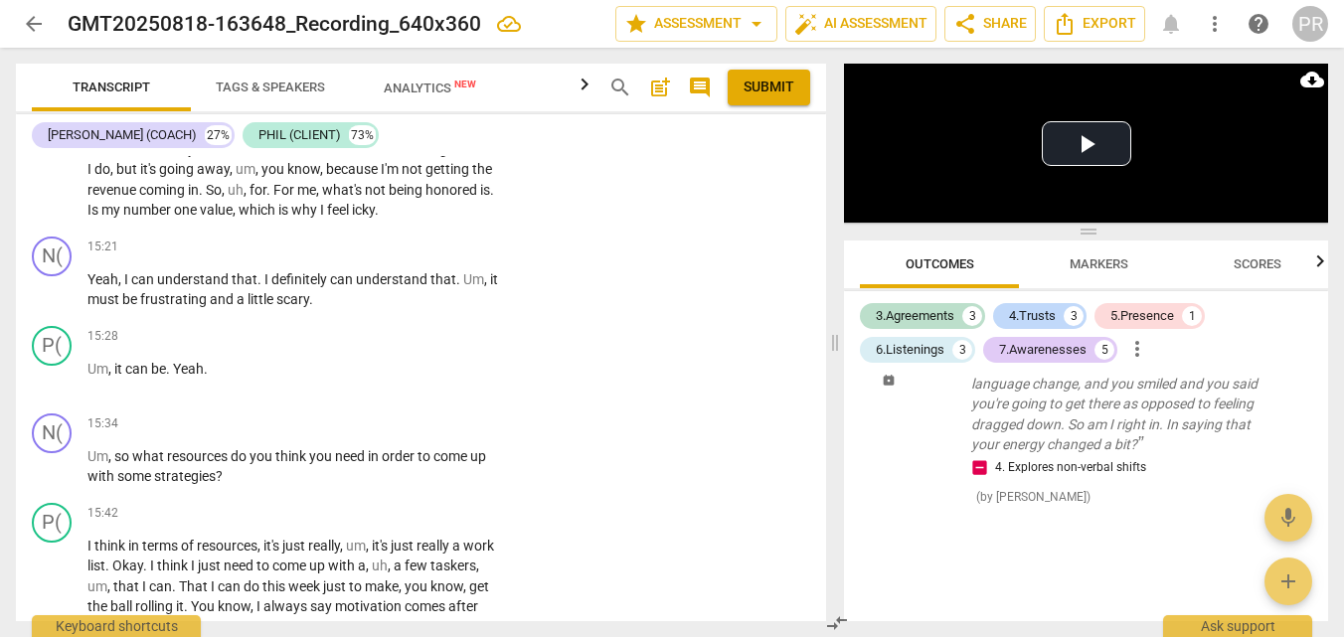
type textarea "Asks if she is right abou the energy shoft ads opposed to"
type textarea "Asks if she is right abou the energy shoft ads opposed to e"
type textarea "Asks if she is right abou the energy shoft ads opposed to ec"
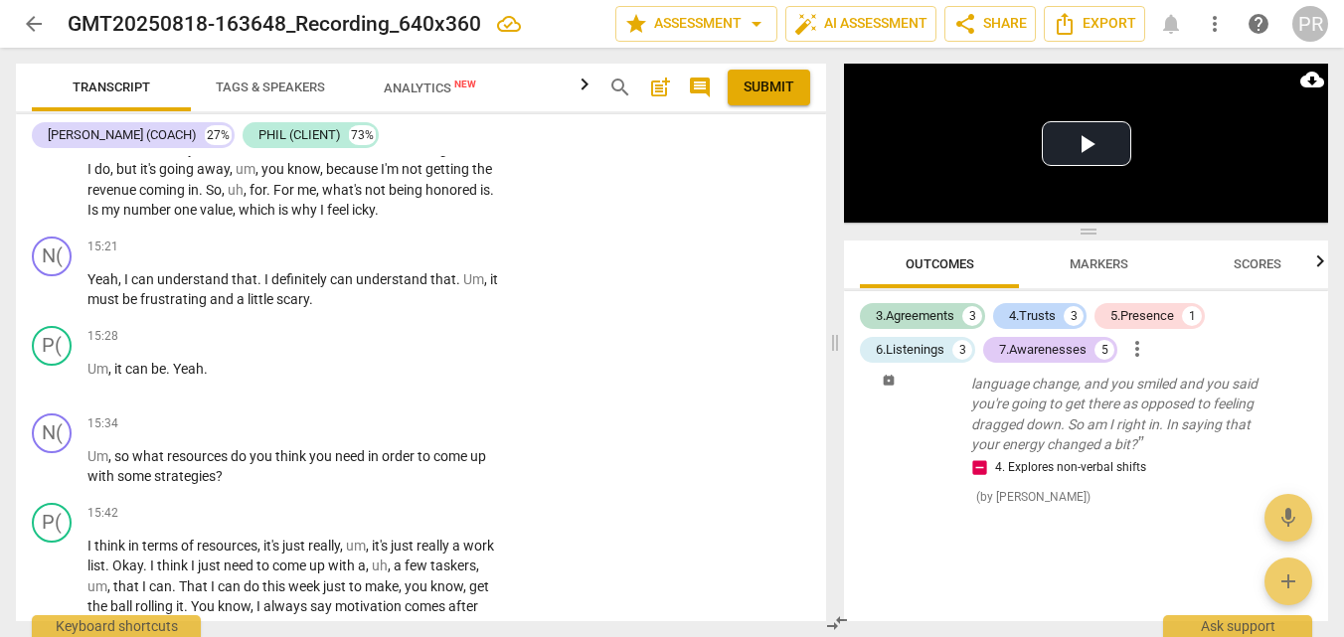
type textarea "Asks if she is right abou the energy shoft ads opposed to ec"
type textarea "Asks if she is right abou the energy shoft ads opposed to ecp"
type textarea "Asks if she is right abou the energy shoft ads opposed to ecpl"
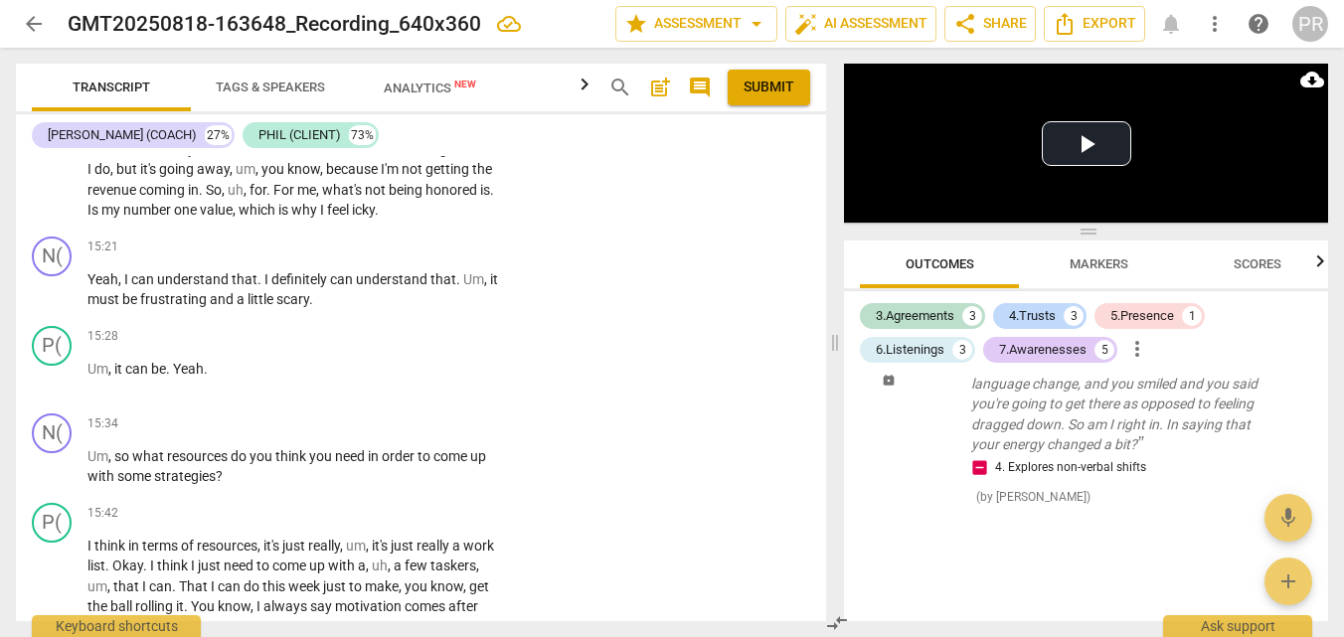
scroll to position [20, 0]
type textarea "Asks if she is right abou the energy shoft ads opposed to ecplo"
type textarea "Asks if she is right abou the energy shoft ads opposed to ecplor"
type textarea "Asks if she is right abou the energy shoft ads opposed to ecplori"
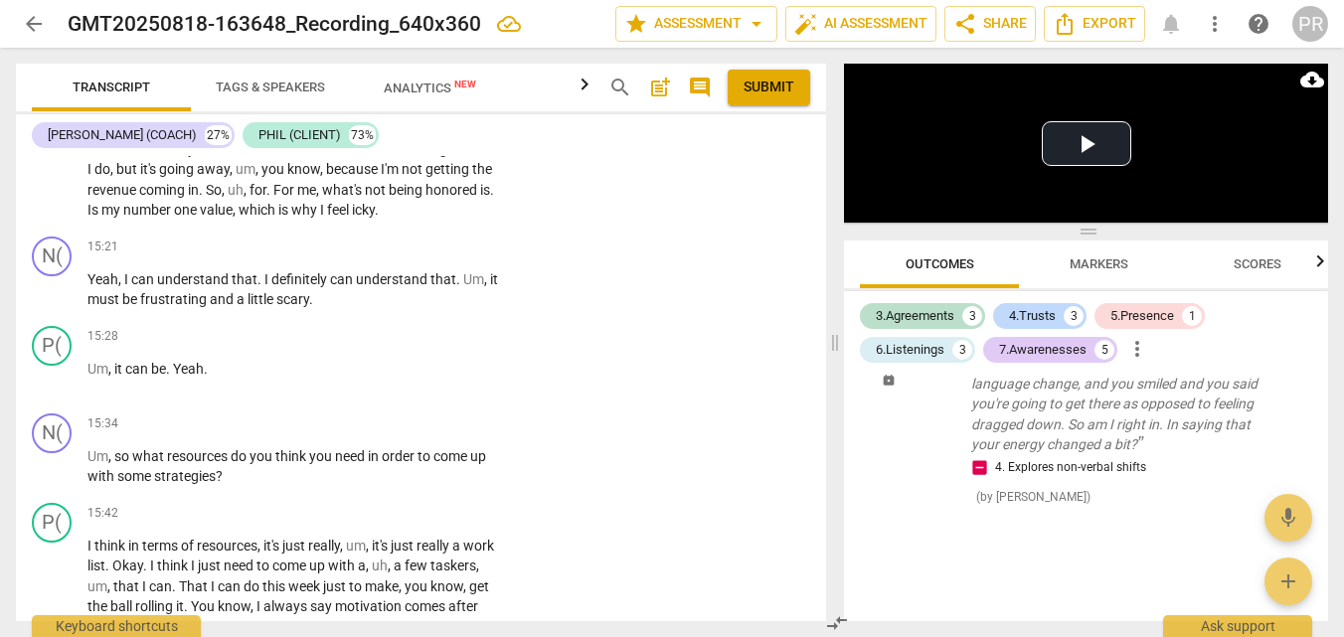
type textarea "Asks if she is right abou the energy shoft ads opposed to ecplorin"
type textarea "Asks if she is right abou the energy shoft ads opposed to ecploring"
type textarea "Asks if she is right abou the energy shoft ads opposed to ecploring i"
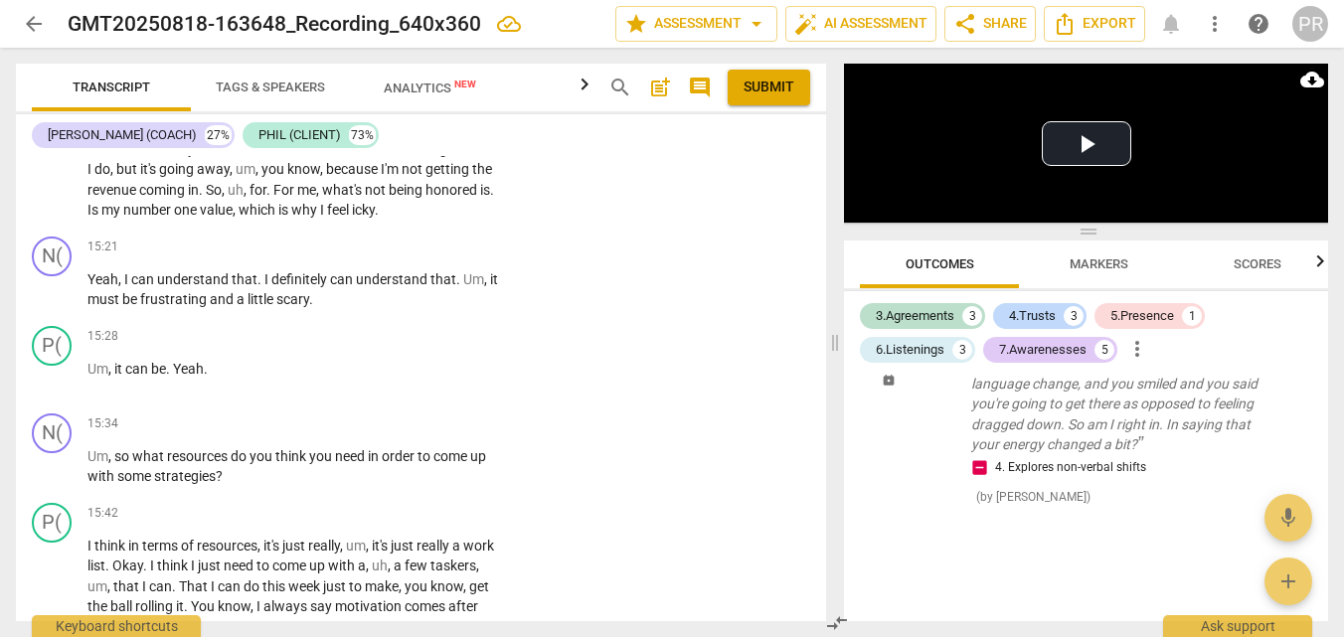
type textarea "Asks if she is right abou the energy shoft ads opposed to ecploring i"
type textarea "Asks if she is right abou the energy shoft ads opposed to ecploring it"
type textarea "Asks if she is right abou the energy shoft ads opposed to eploring it"
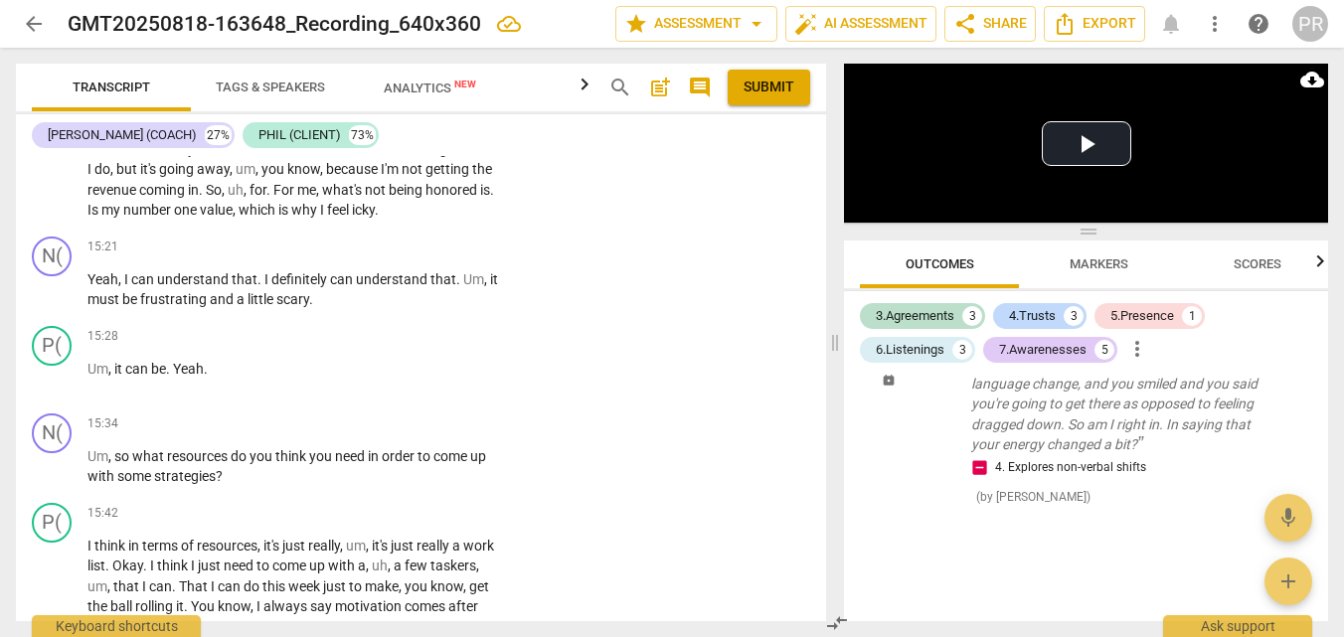
type textarea "Asks if she is right abou the energy shoft ads opposed to eploring it"
type textarea "Asks if she is right abou the energy shoft ads opposed to exploring it"
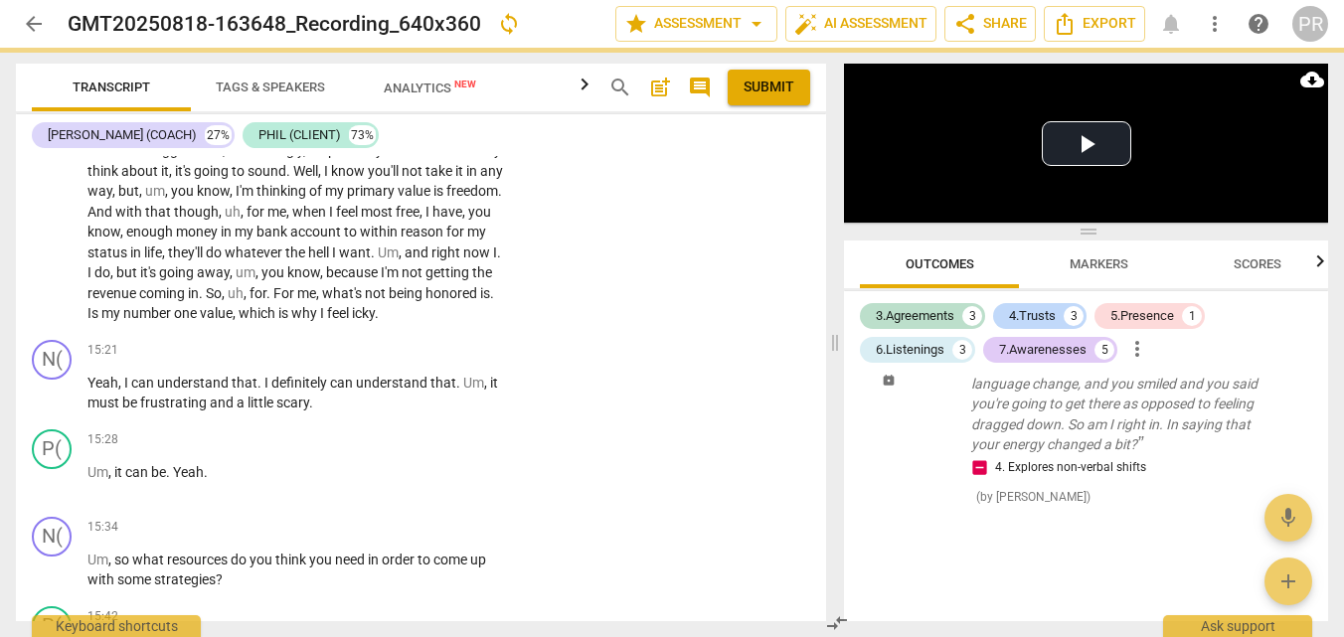
scroll to position [5506, 0]
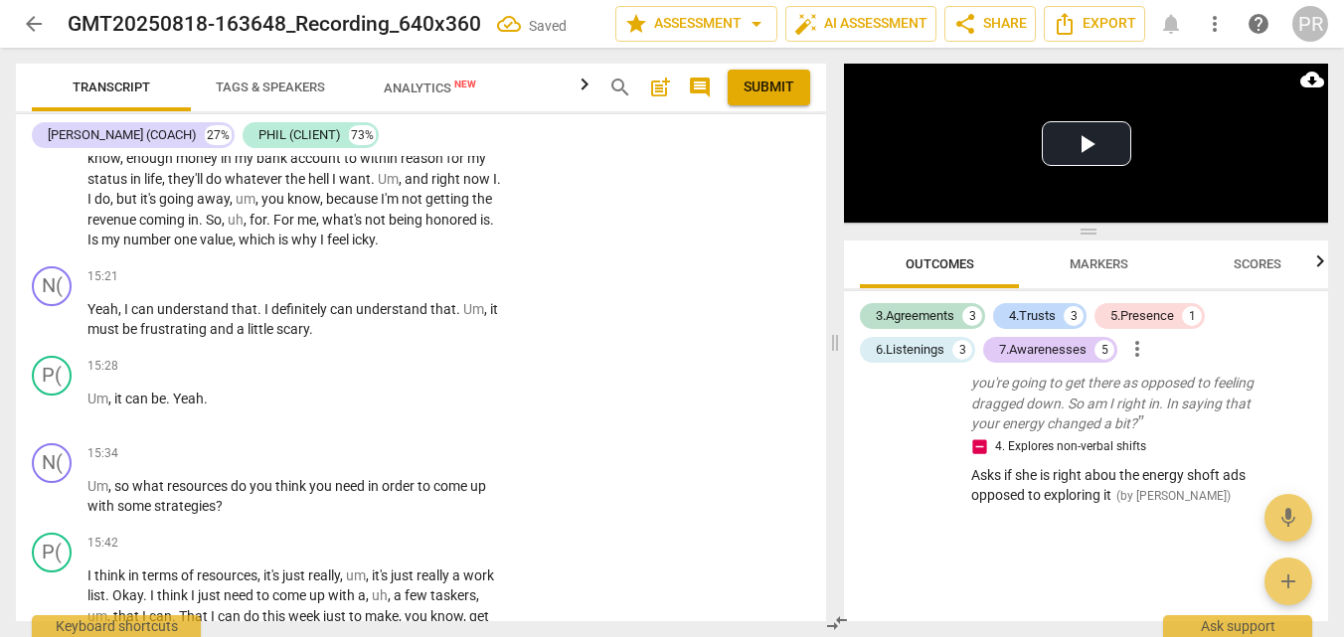
scroll to position [5650, 0]
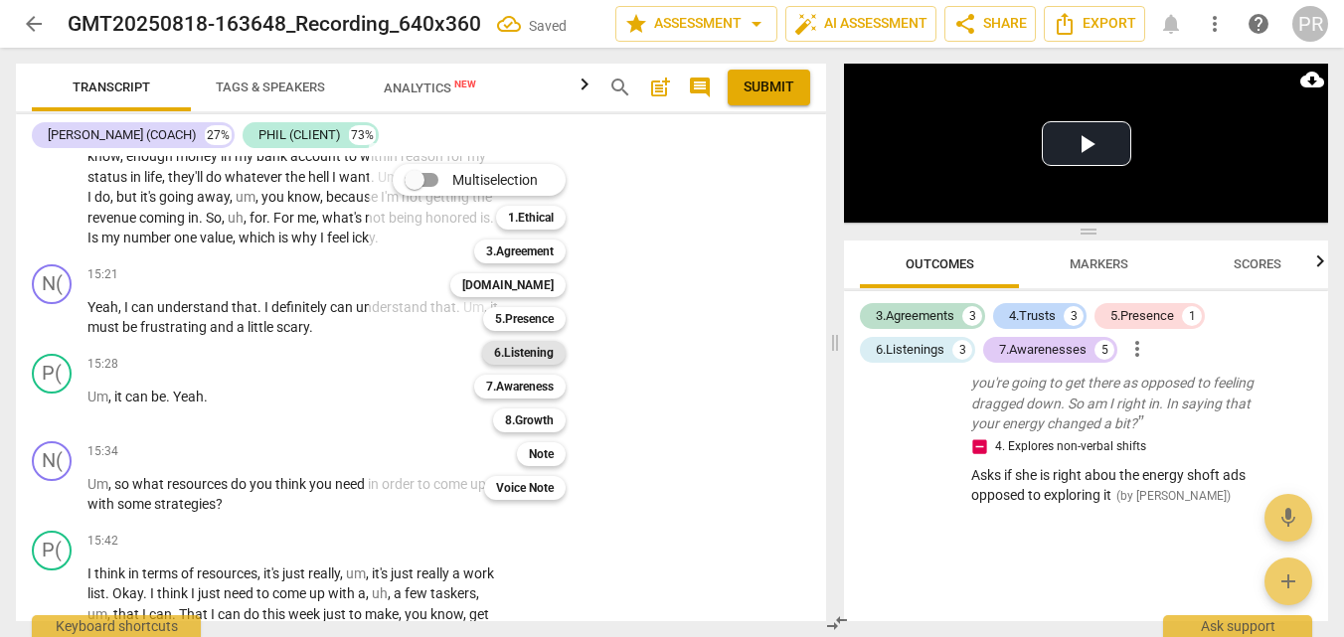
click at [554, 351] on b "6.Listening" at bounding box center [524, 353] width 60 height 24
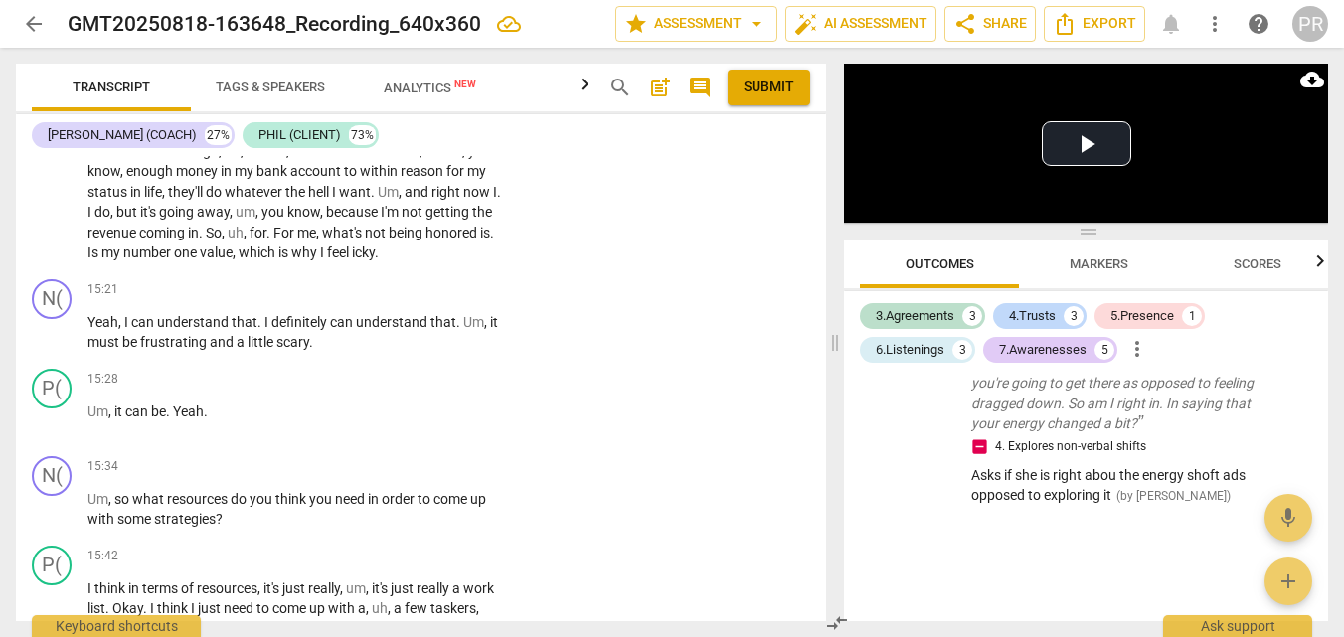
scroll to position [5638, 0]
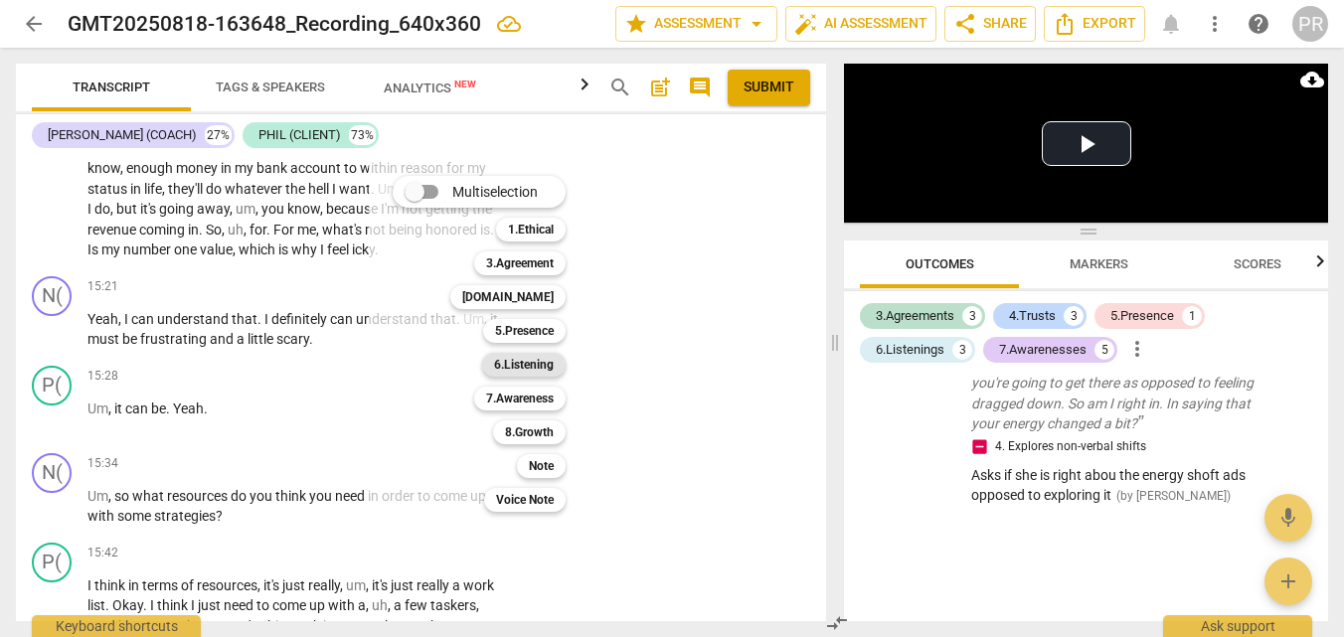
click at [536, 361] on b "6.Listening" at bounding box center [524, 365] width 60 height 24
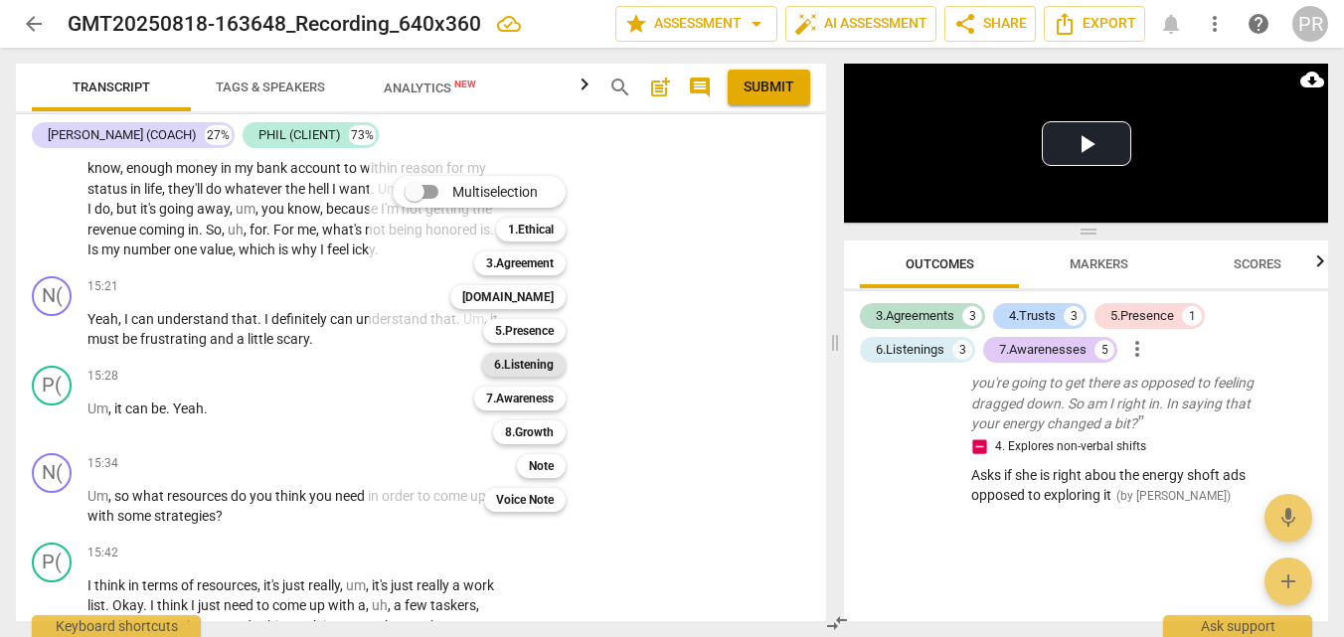
click at [518, 362] on b "6.Listening" at bounding box center [524, 365] width 60 height 24
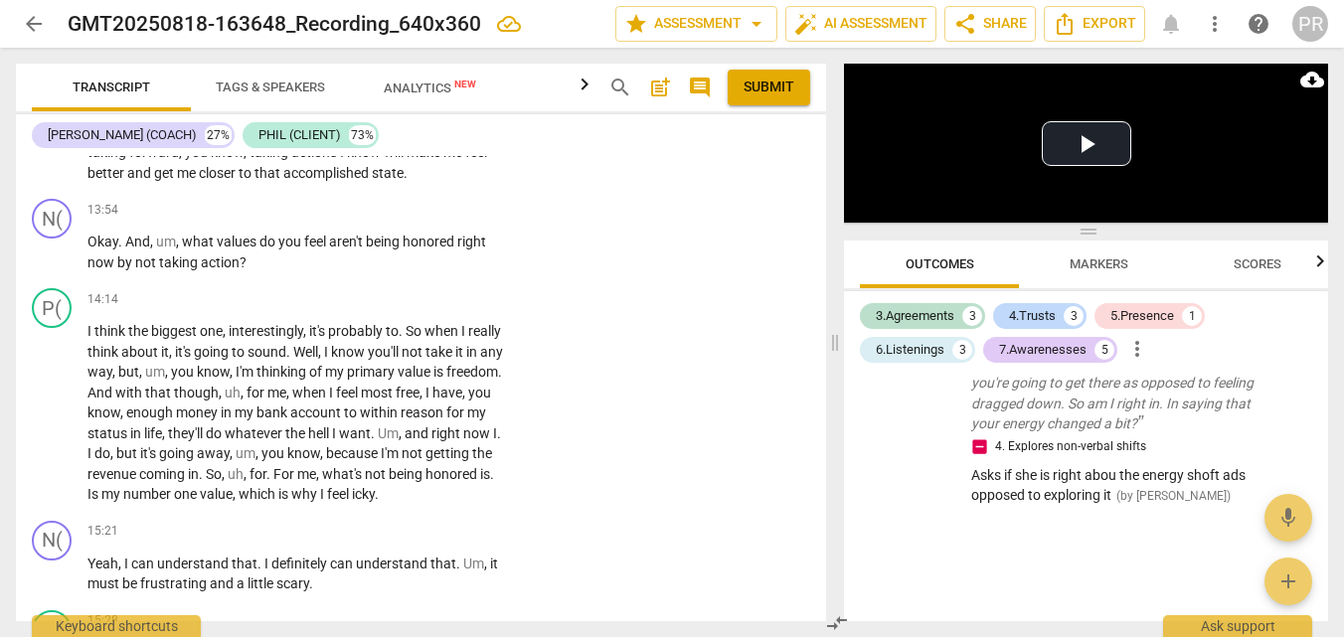
scroll to position [5388, 0]
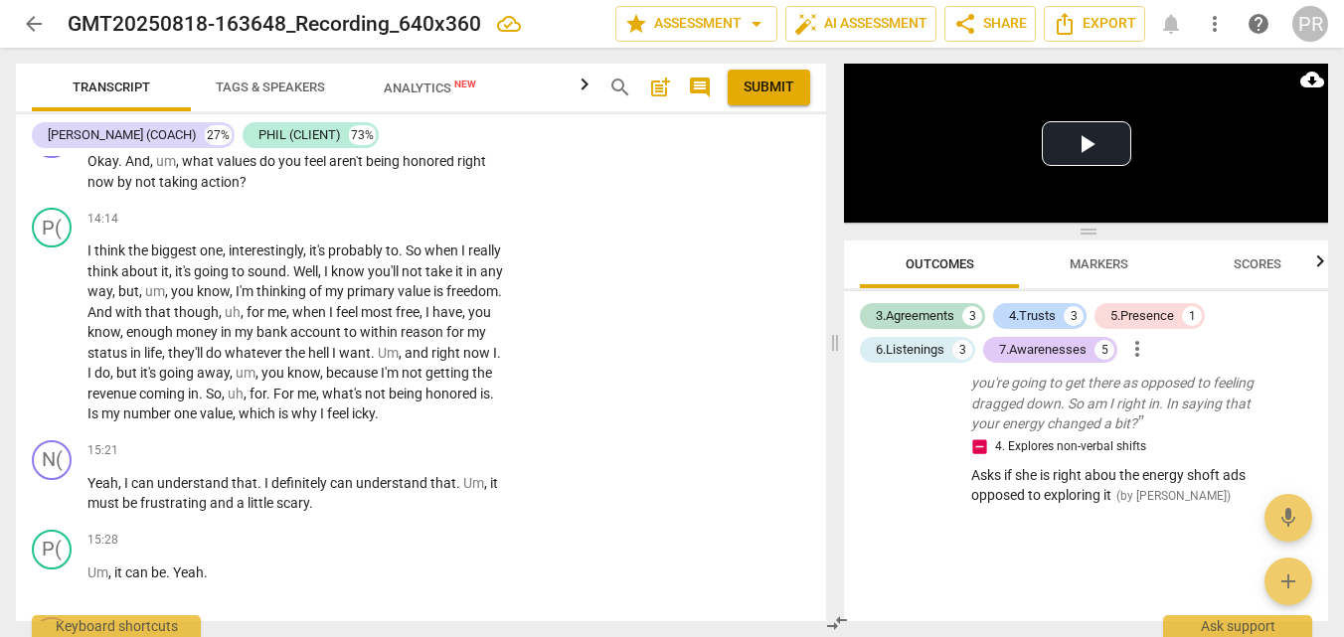
scroll to position [5523, 0]
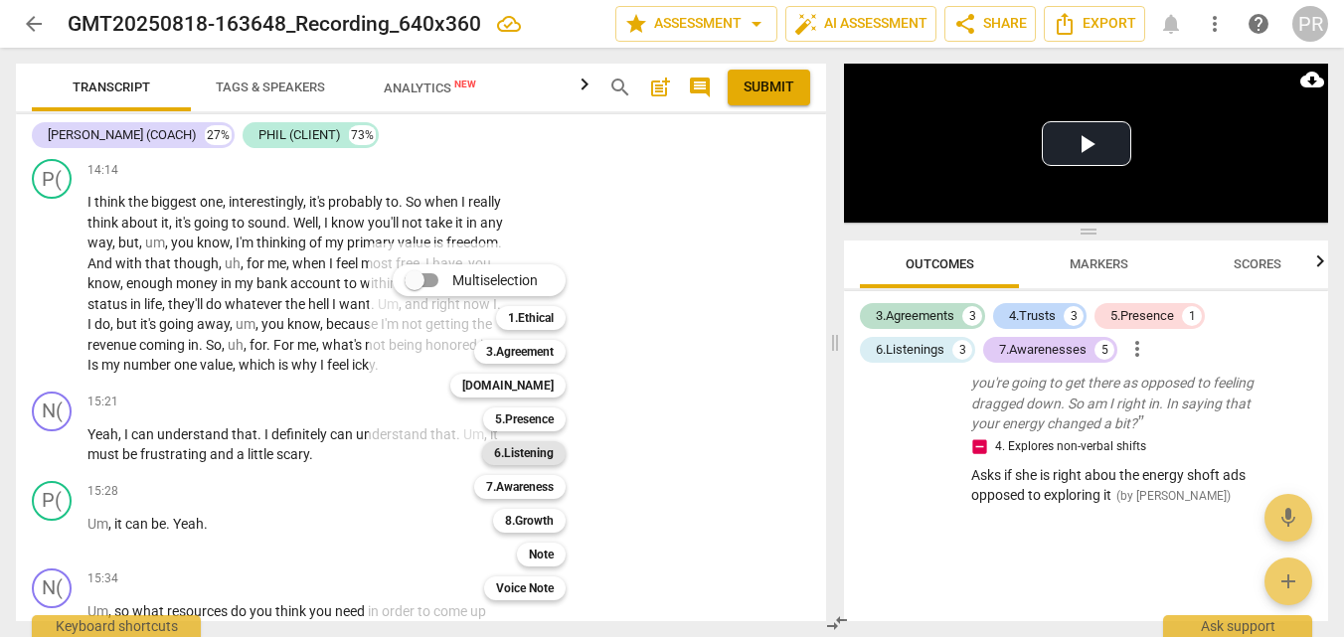
click at [553, 448] on b "6.Listening" at bounding box center [524, 453] width 60 height 24
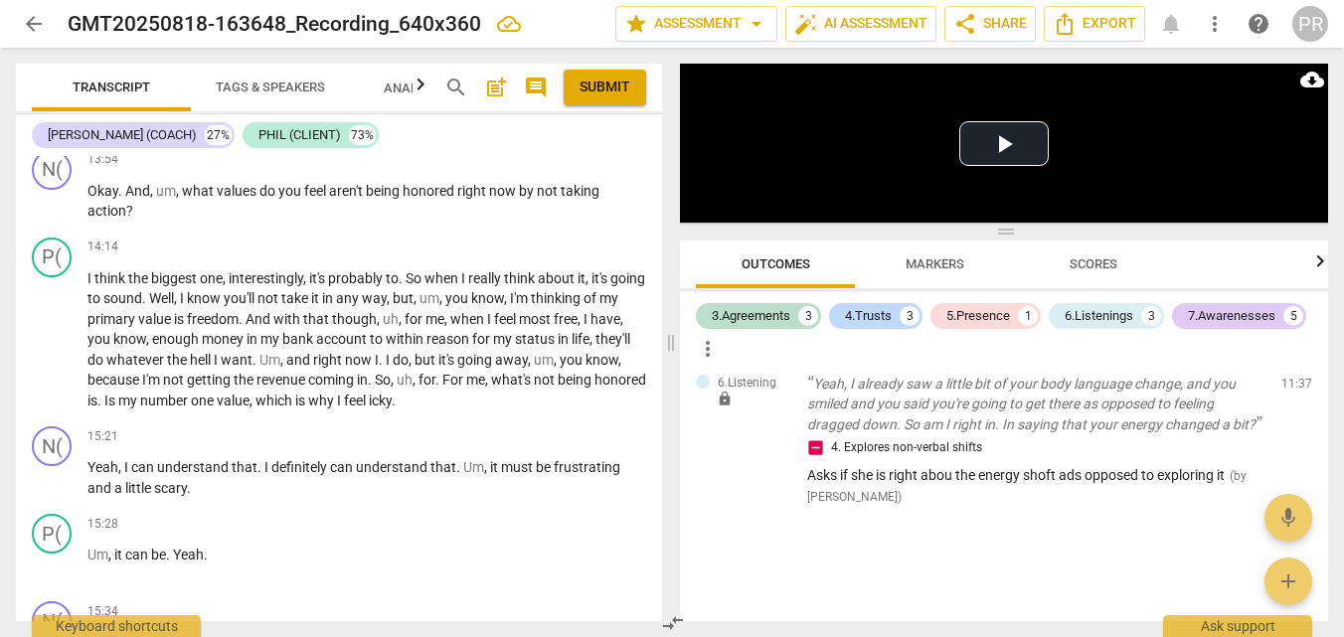
scroll to position [4814, 0]
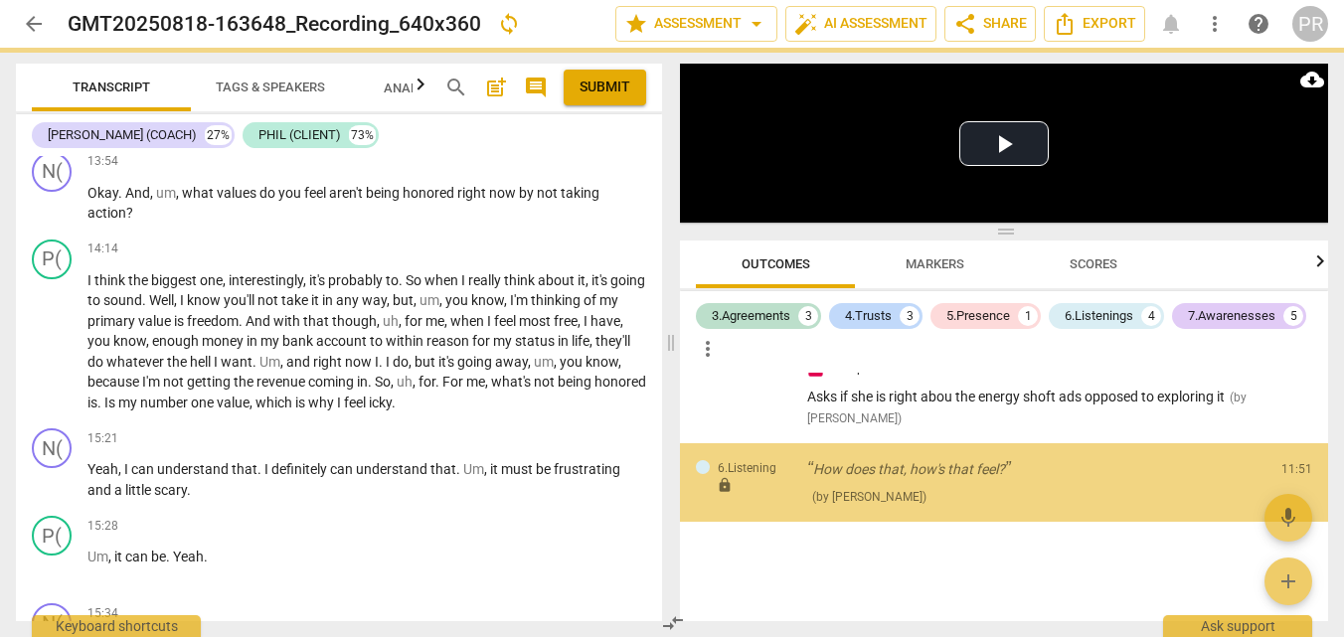
scroll to position [4815, 0]
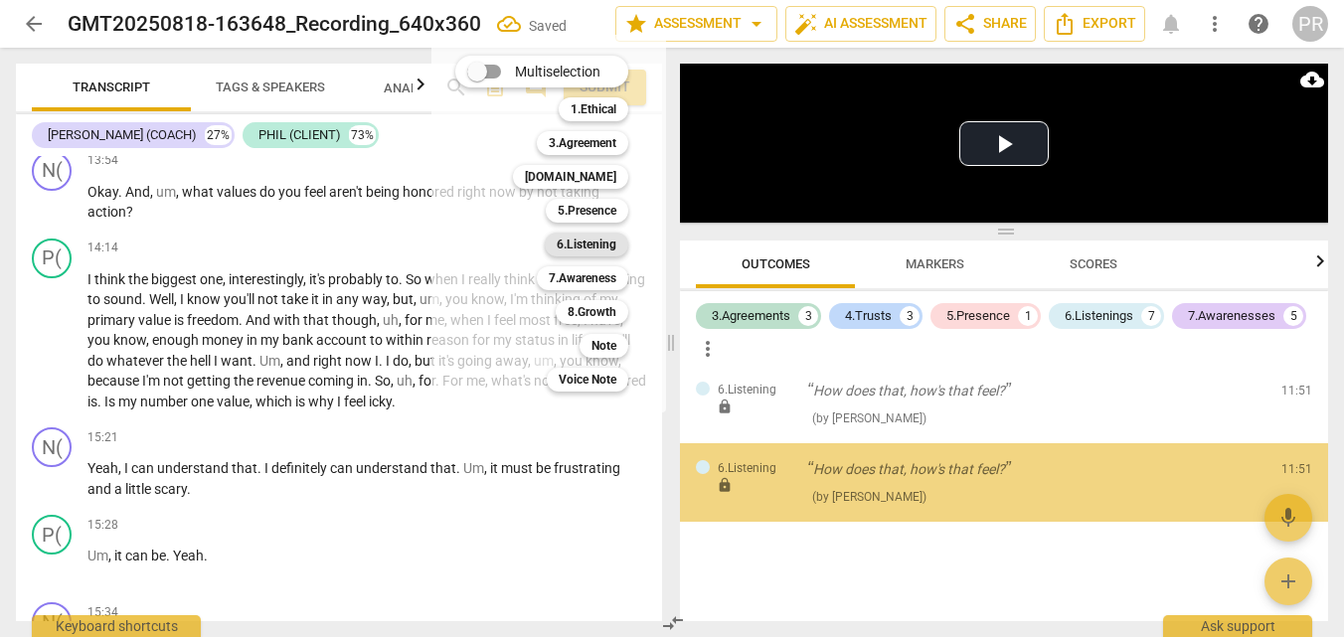
scroll to position [2628, 0]
click at [613, 244] on b "6.Listening" at bounding box center [587, 245] width 60 height 24
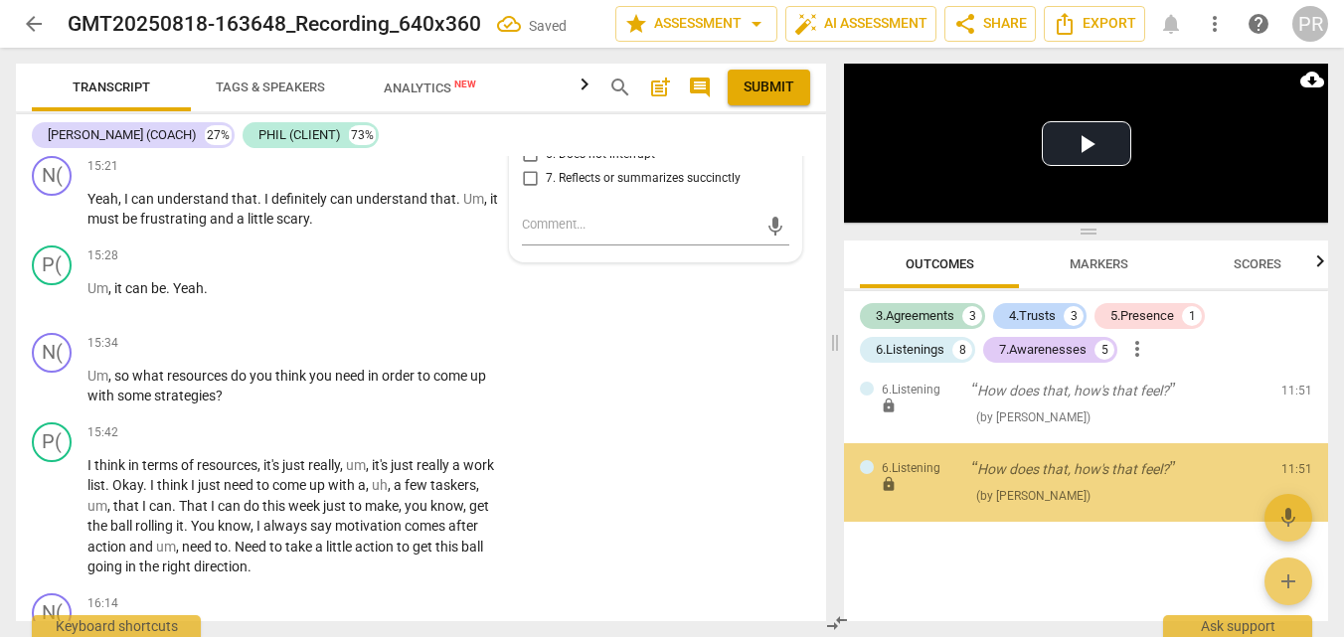
scroll to position [3439, 0]
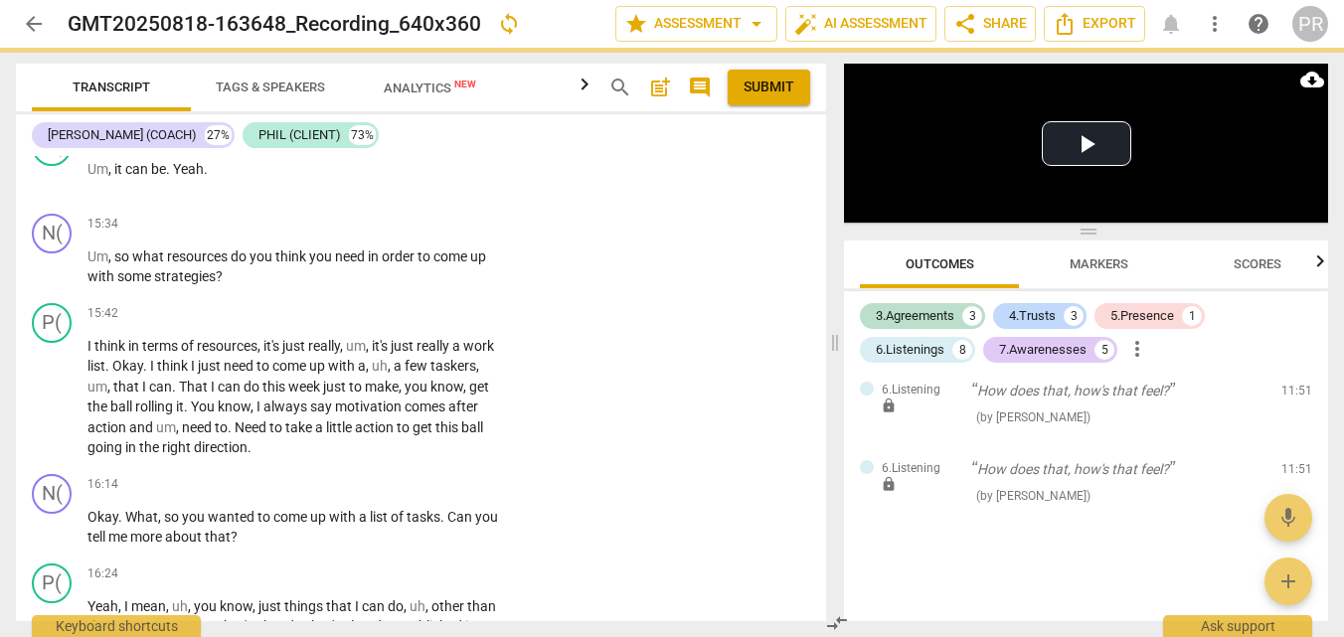
scroll to position [6020, 0]
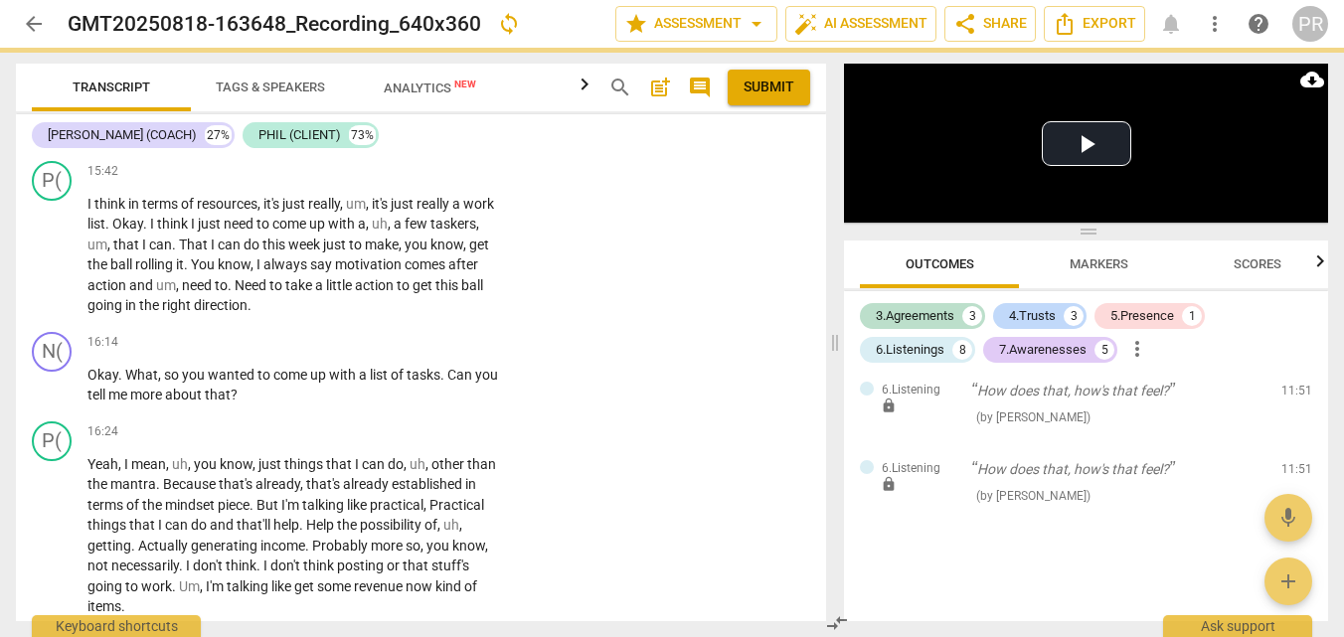
checkbox input "true"
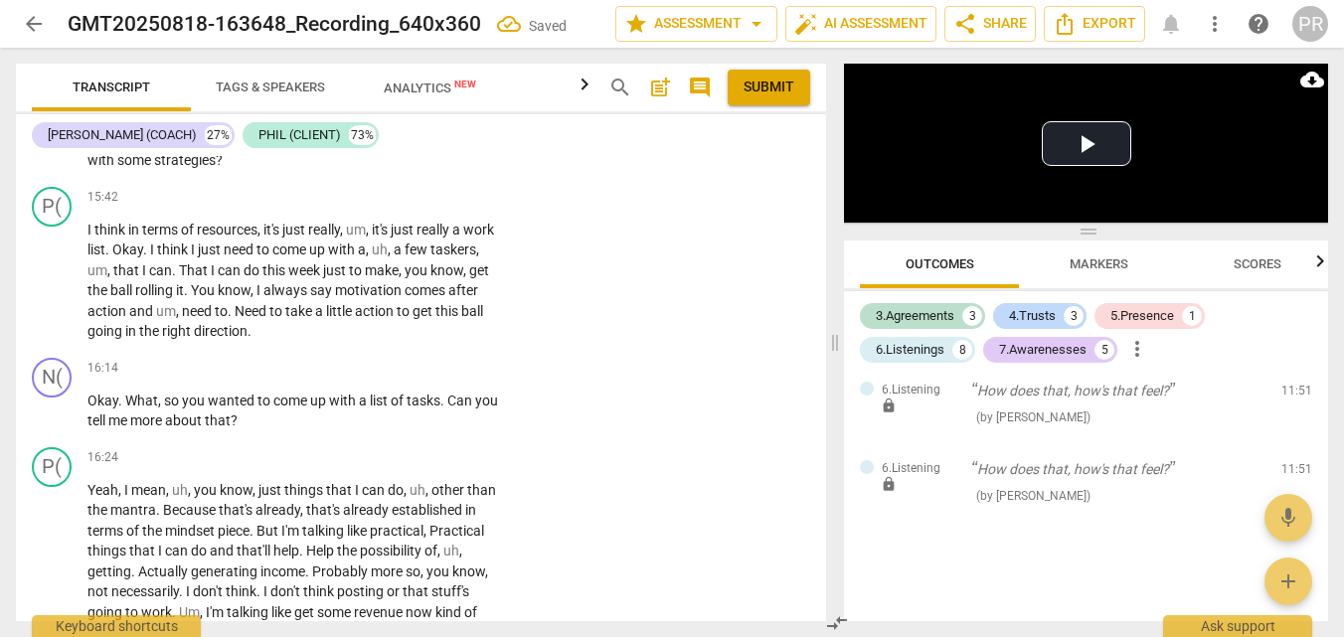
scroll to position [5989, 0]
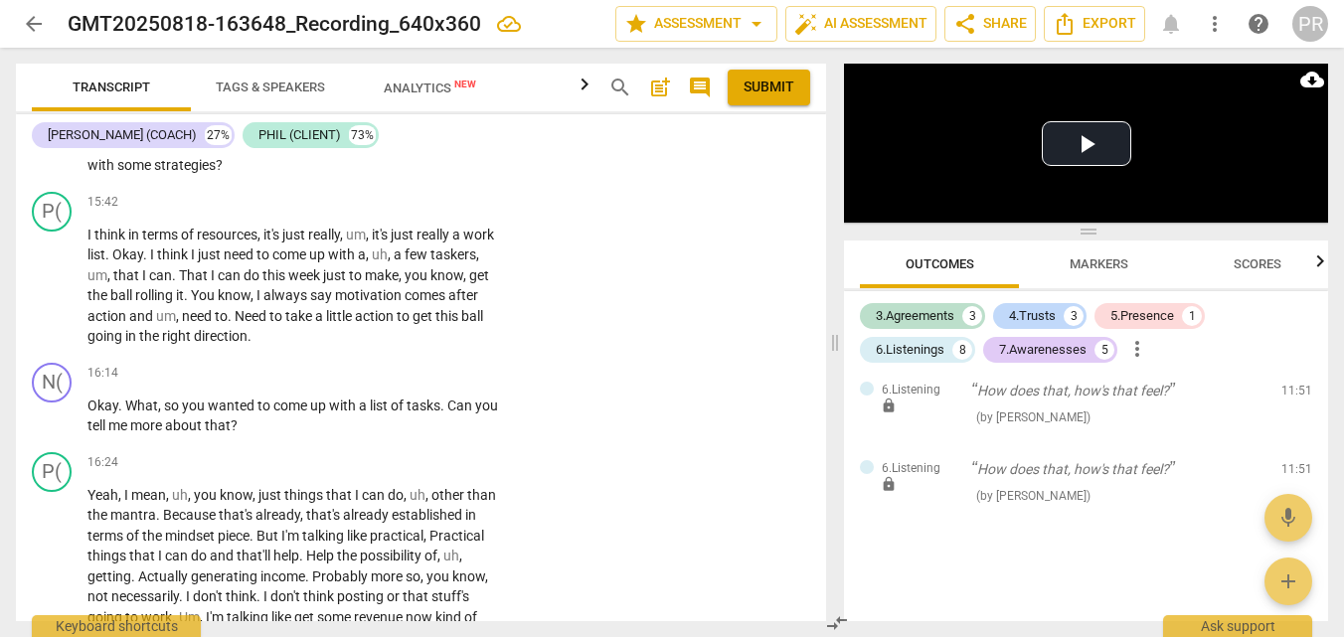
click at [788, 399] on li "Delete" at bounding box center [792, 391] width 69 height 38
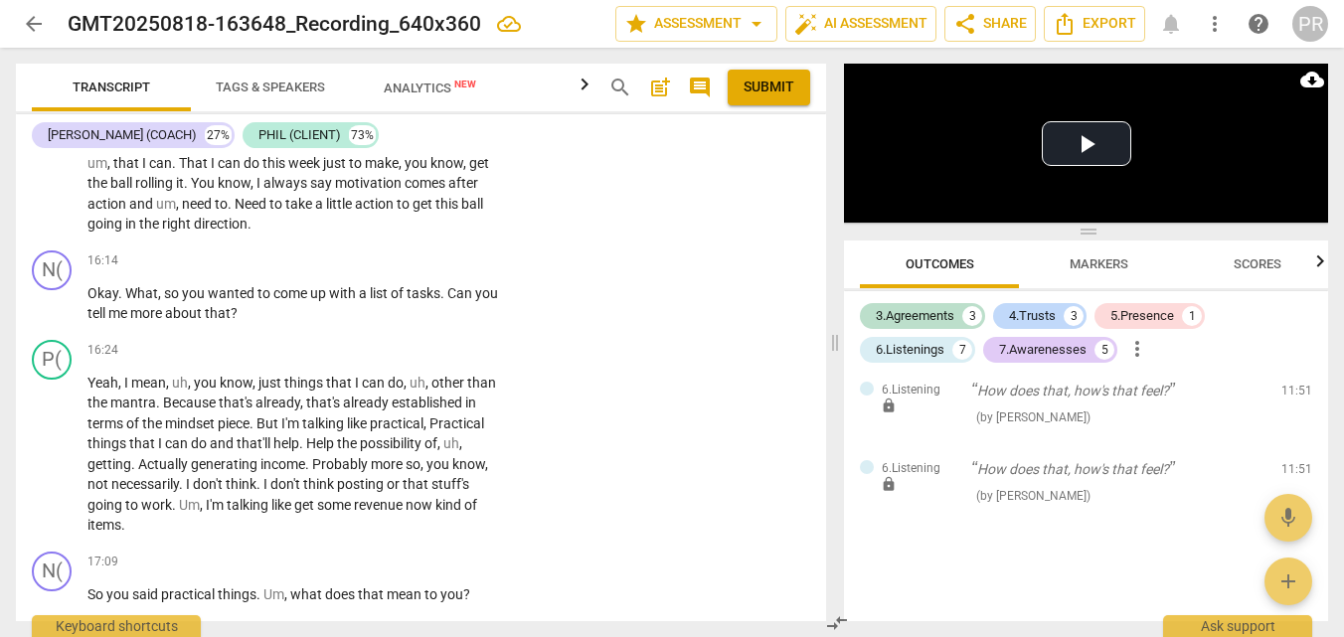
scroll to position [6109, 0]
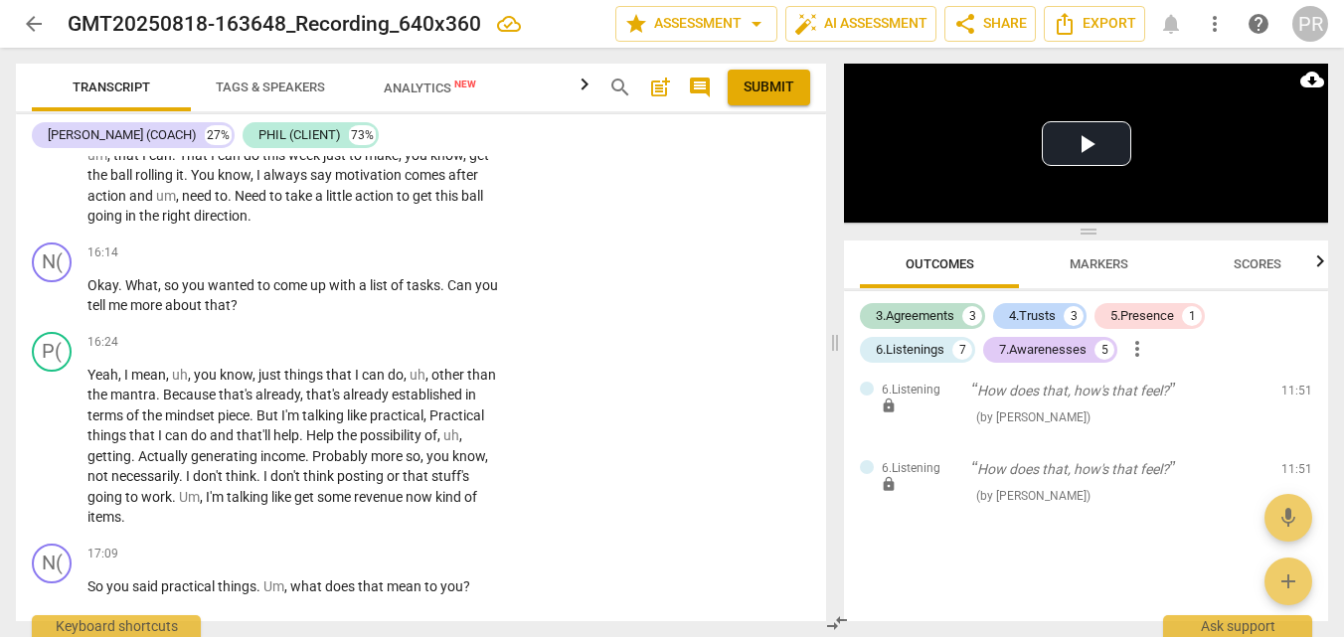
drag, startPoint x: 85, startPoint y: 290, endPoint x: 196, endPoint y: 397, distance: 153.2
drag, startPoint x: 212, startPoint y: 416, endPoint x: 84, endPoint y: 287, distance: 181.3
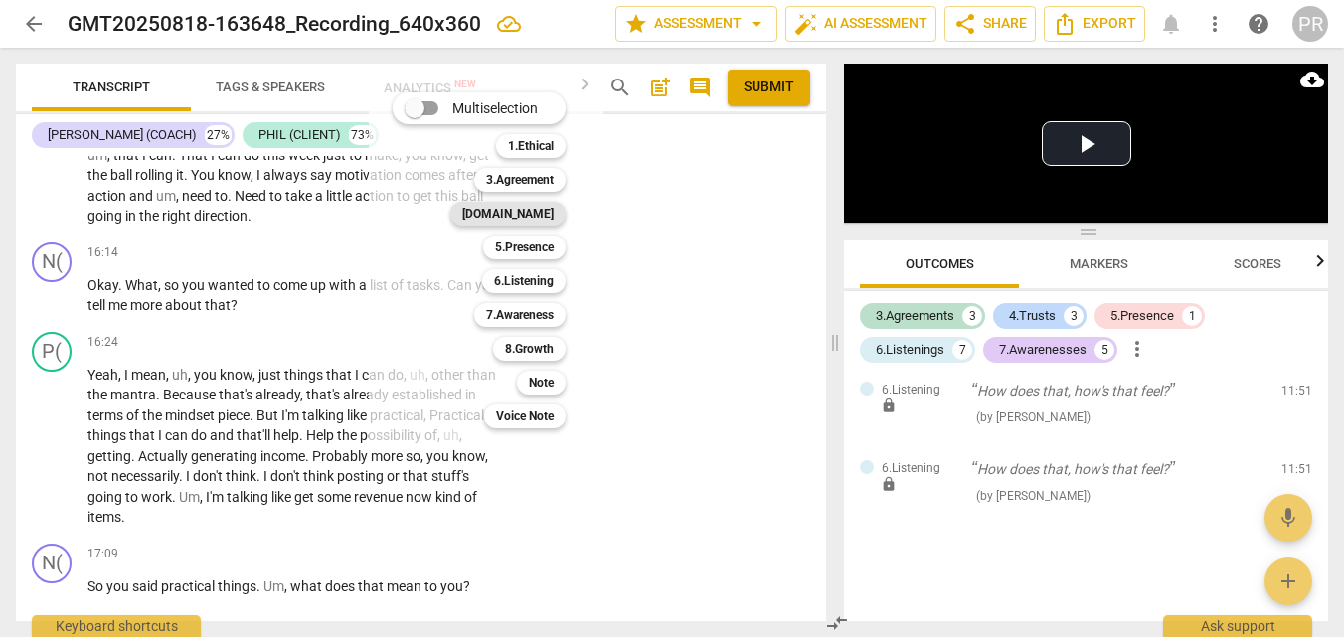
click at [566, 219] on div "[DOMAIN_NAME]" at bounding box center [507, 214] width 115 height 24
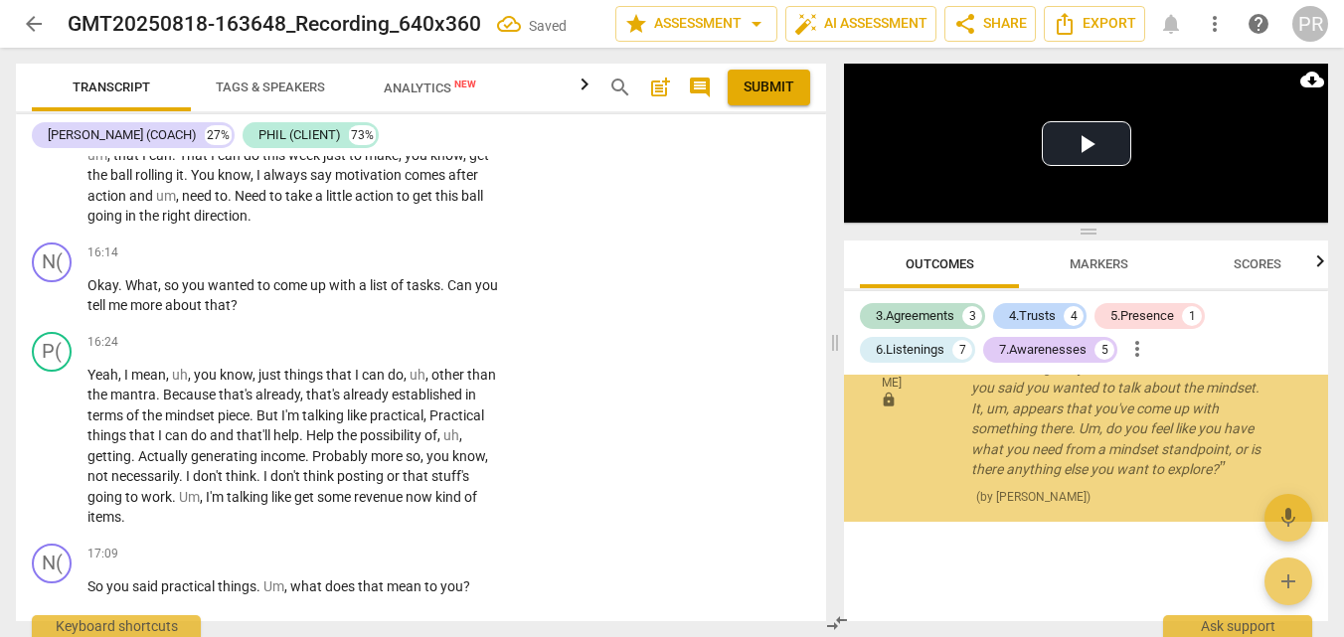
scroll to position [3553, 0]
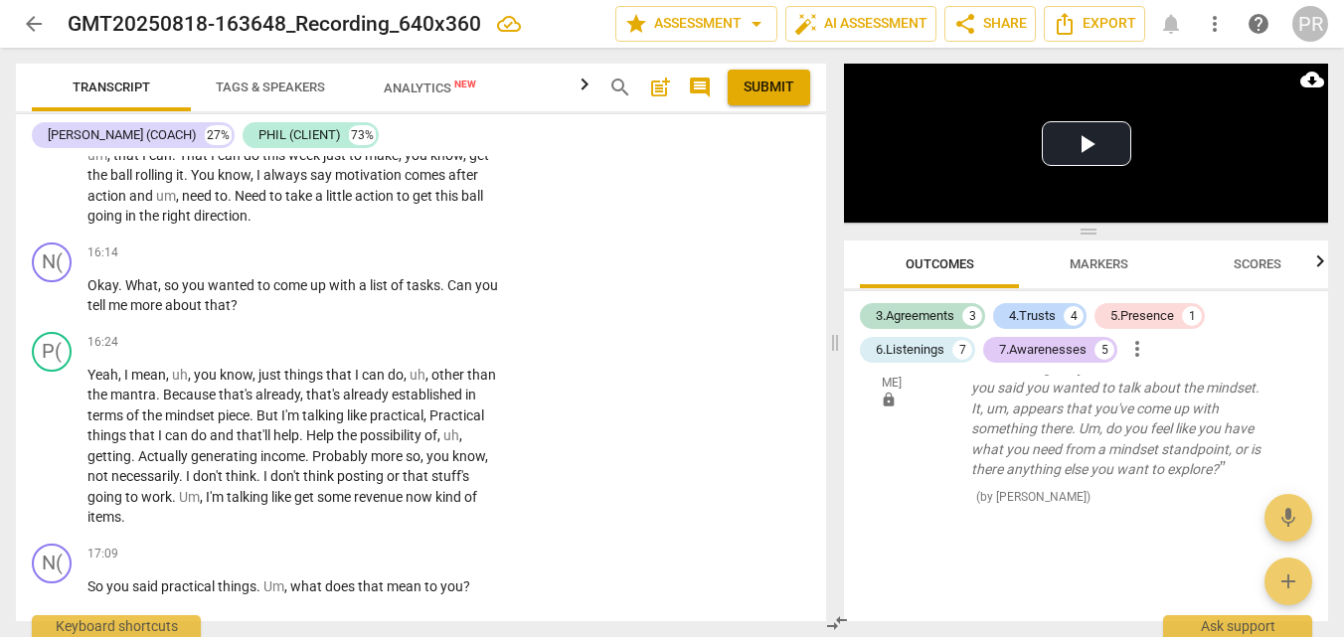
checkbox input "true"
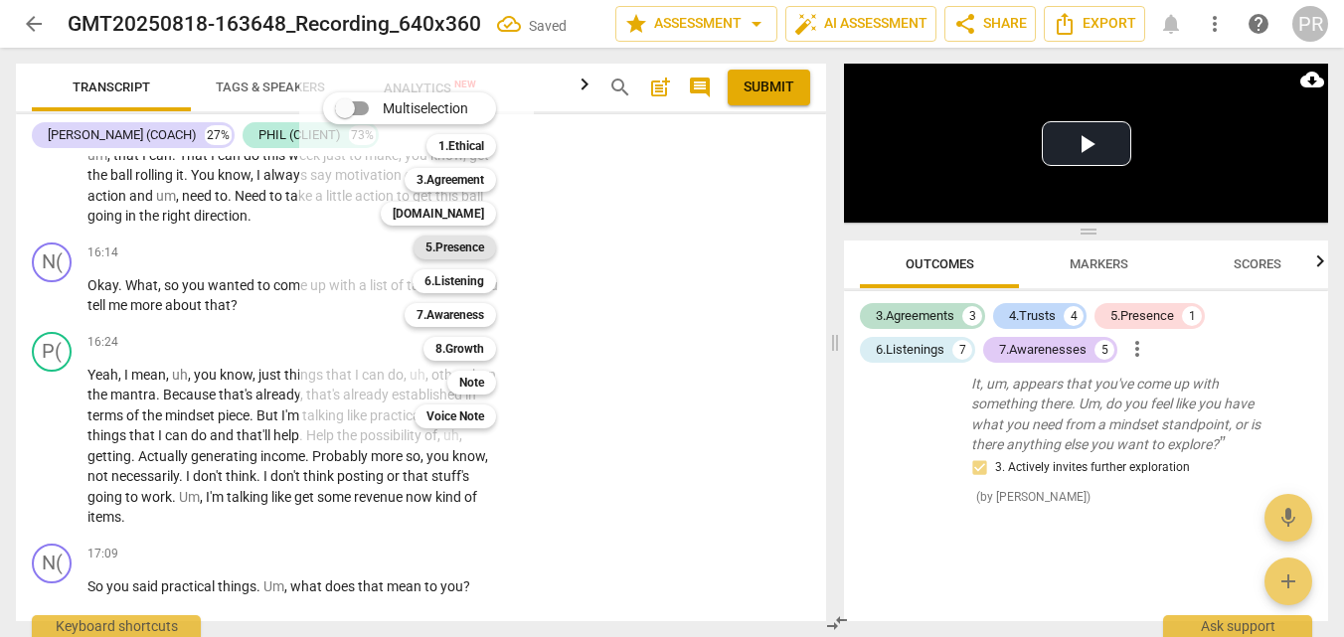
click at [484, 245] on b "5.Presence" at bounding box center [454, 248] width 59 height 24
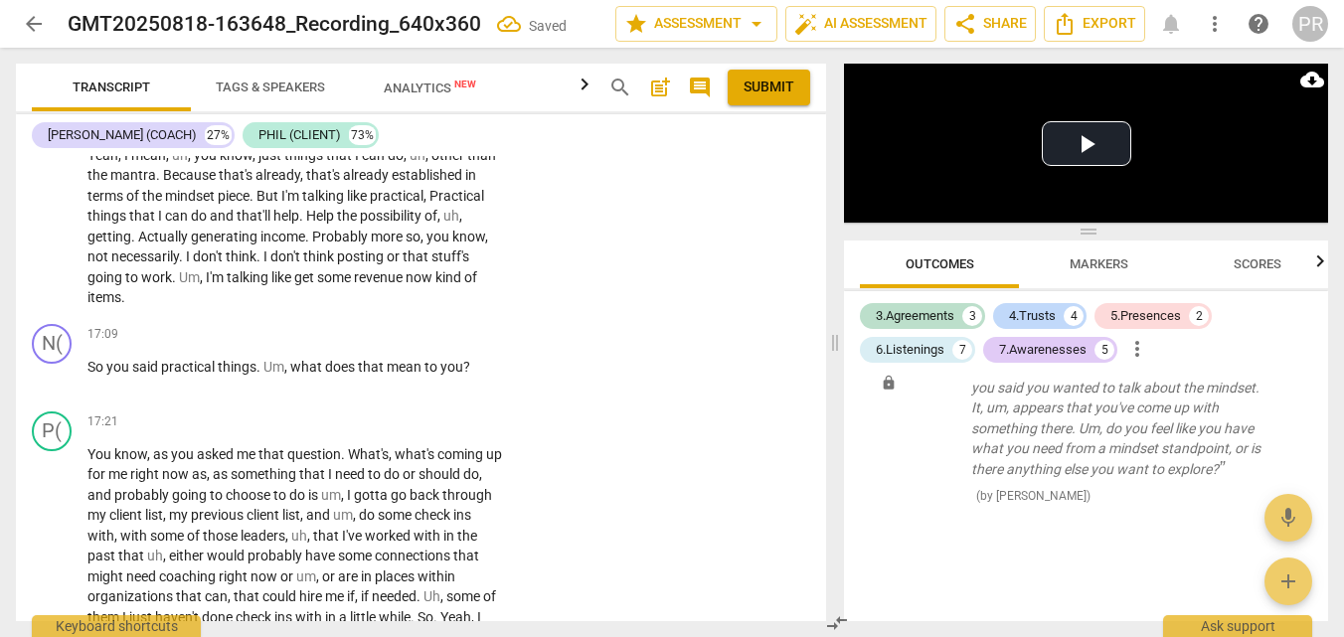
scroll to position [6338, 0]
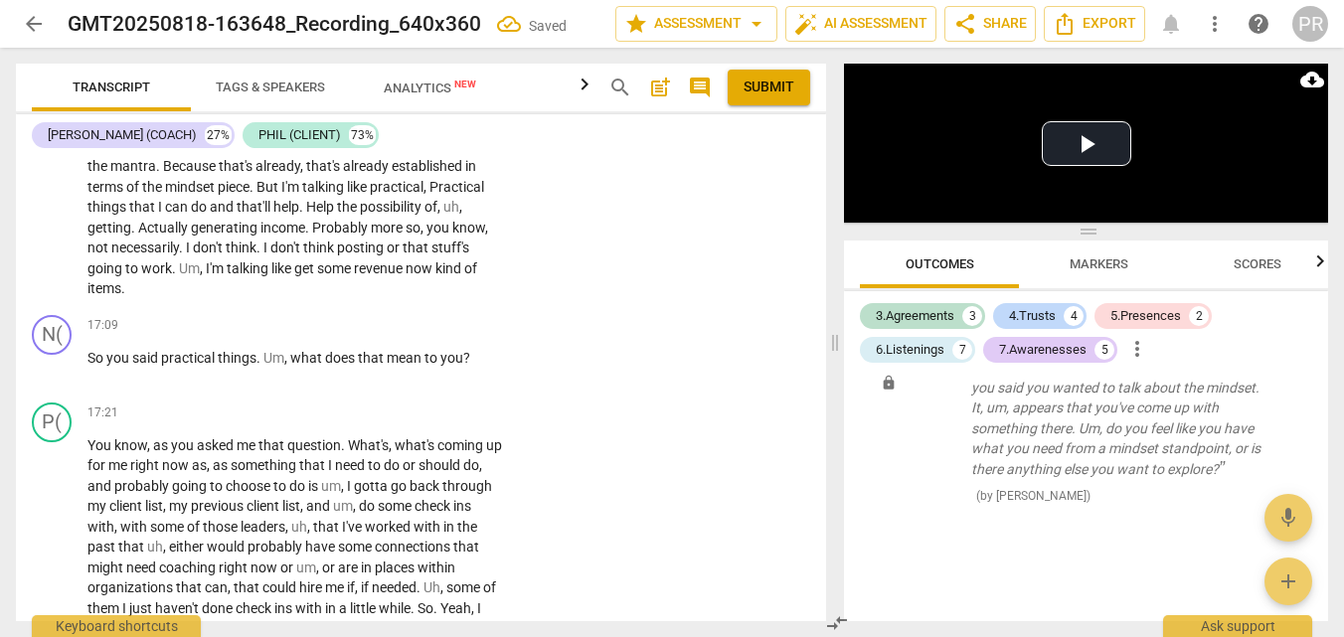
checkbox input "true"
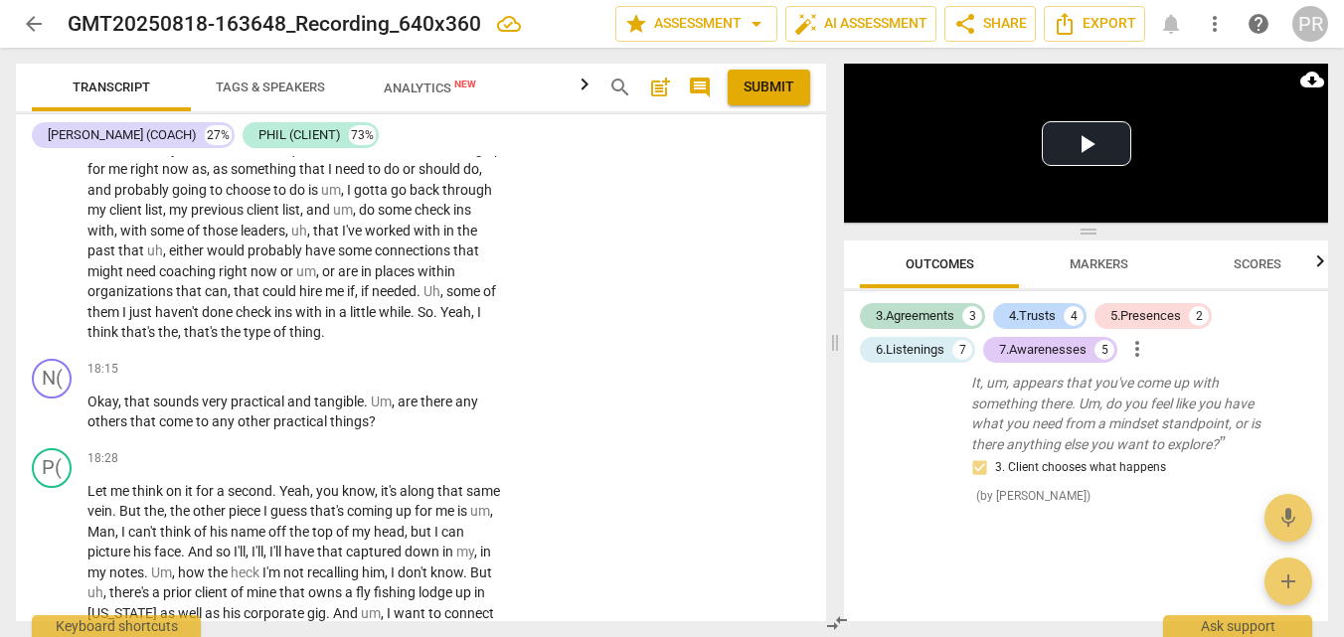
scroll to position [6638, 0]
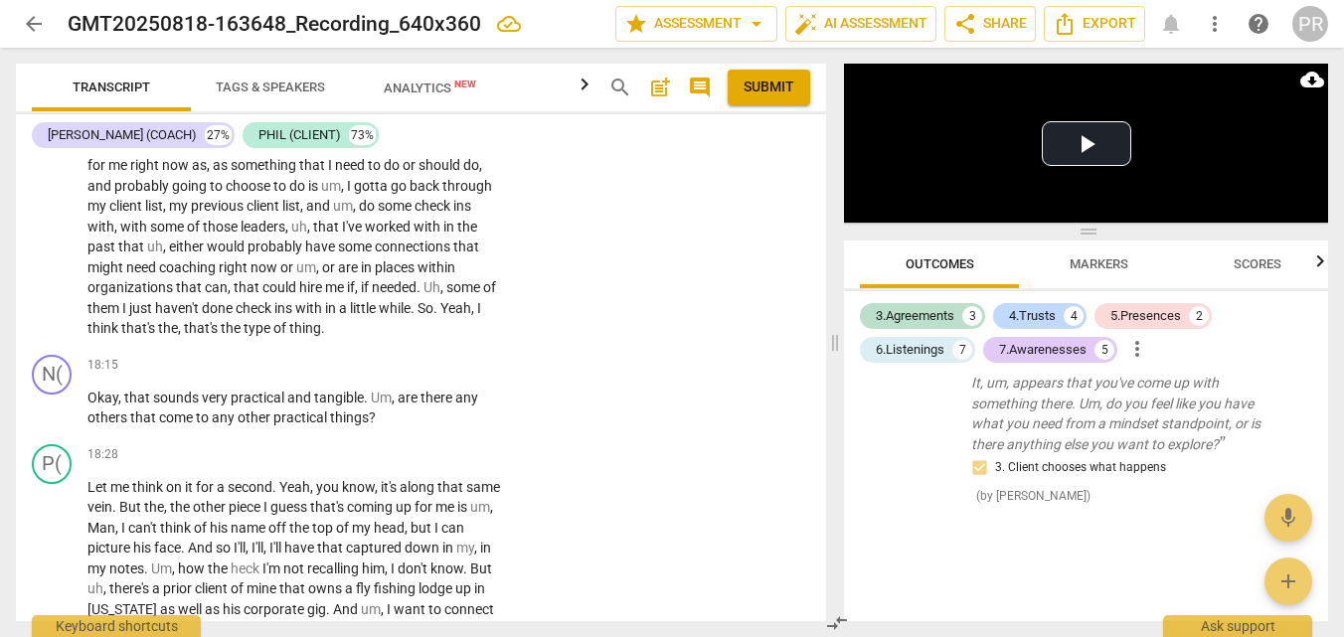
drag, startPoint x: 308, startPoint y: 401, endPoint x: 360, endPoint y: 427, distance: 58.2
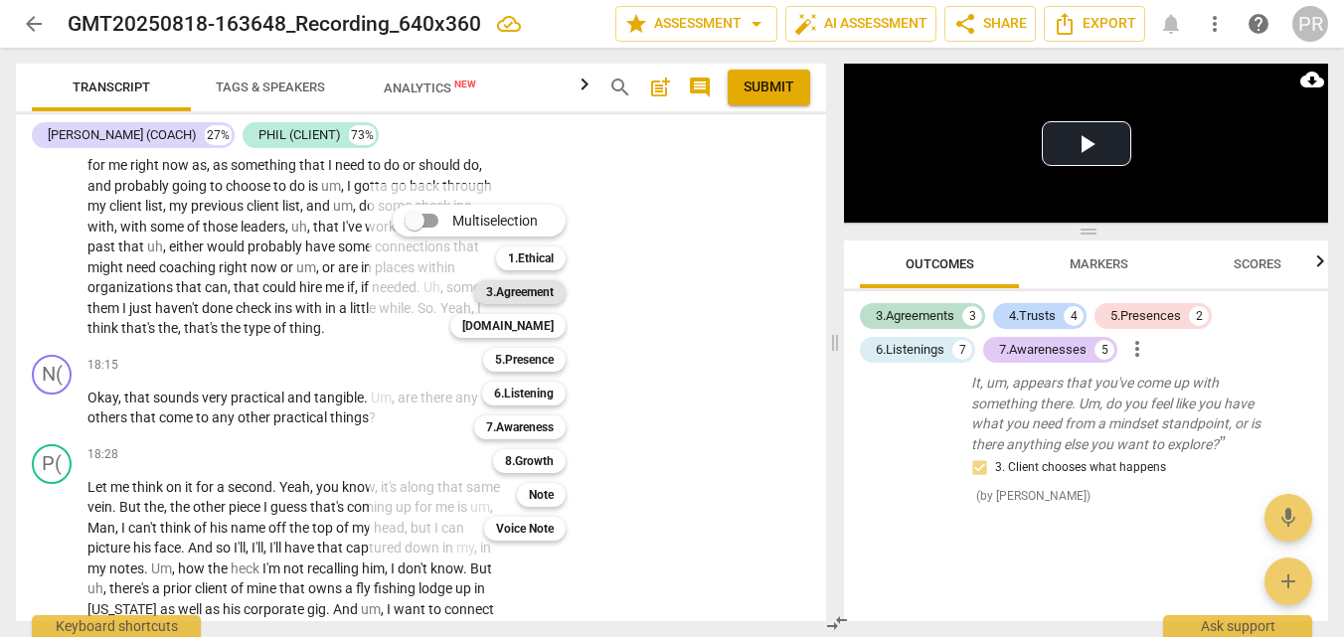
click at [554, 296] on b "3.Agreement" at bounding box center [520, 292] width 68 height 24
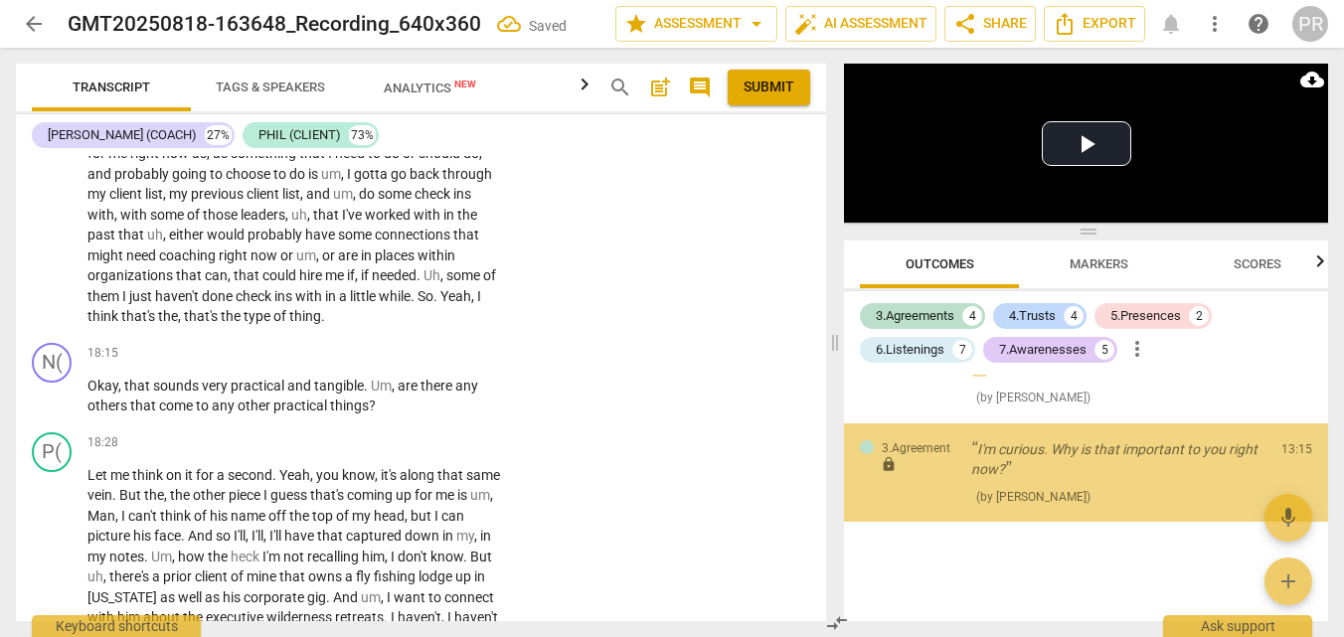
scroll to position [4060, 0]
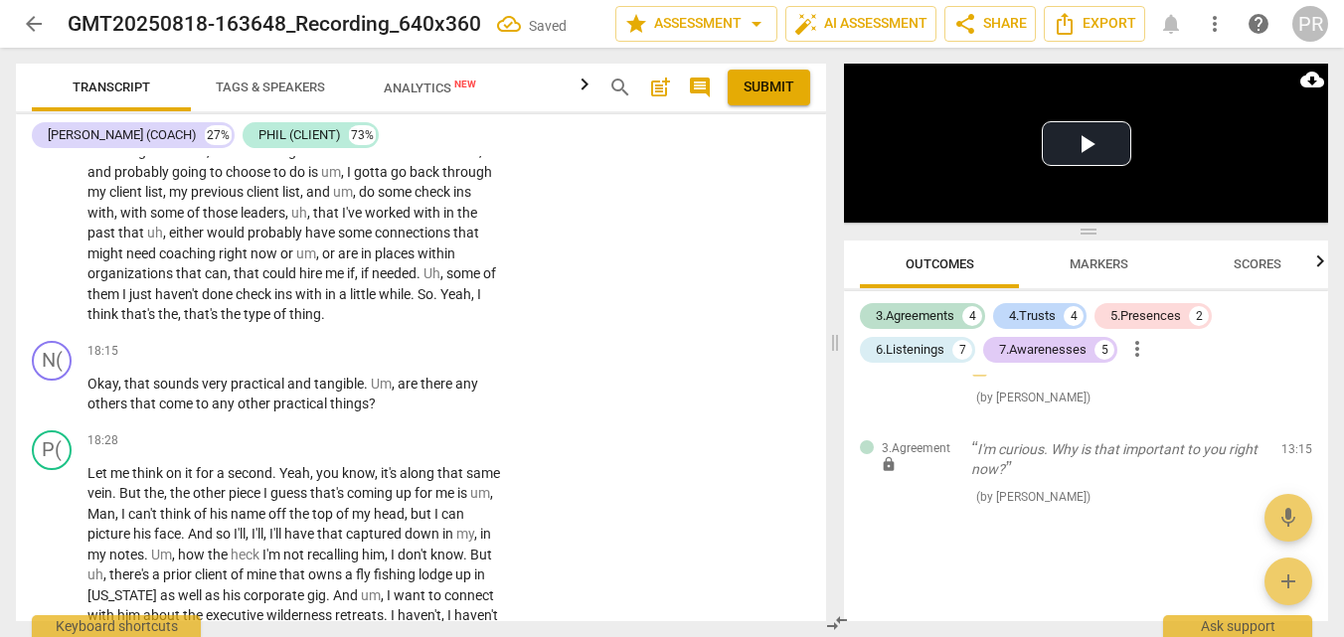
click at [531, 534] on div "N( play_arrow pause 00:03 + Add competency keyboard_arrow_right Hey , [PERSON_N…" at bounding box center [421, 388] width 810 height 465
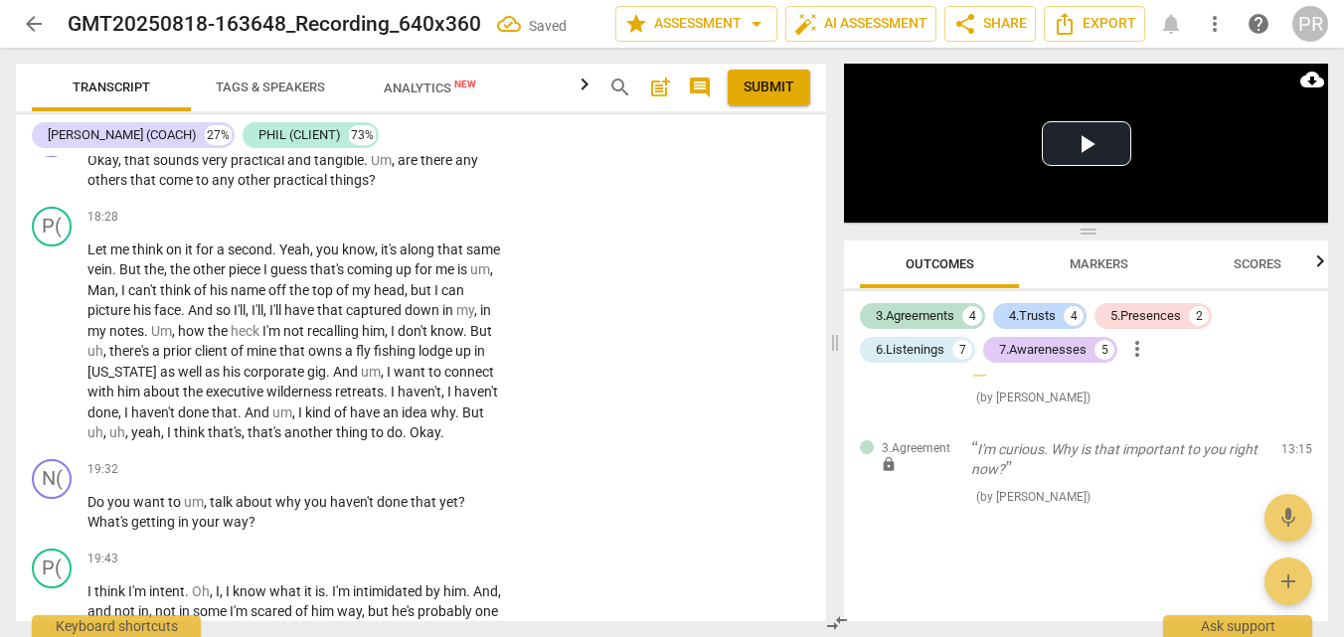
scroll to position [6872, 0]
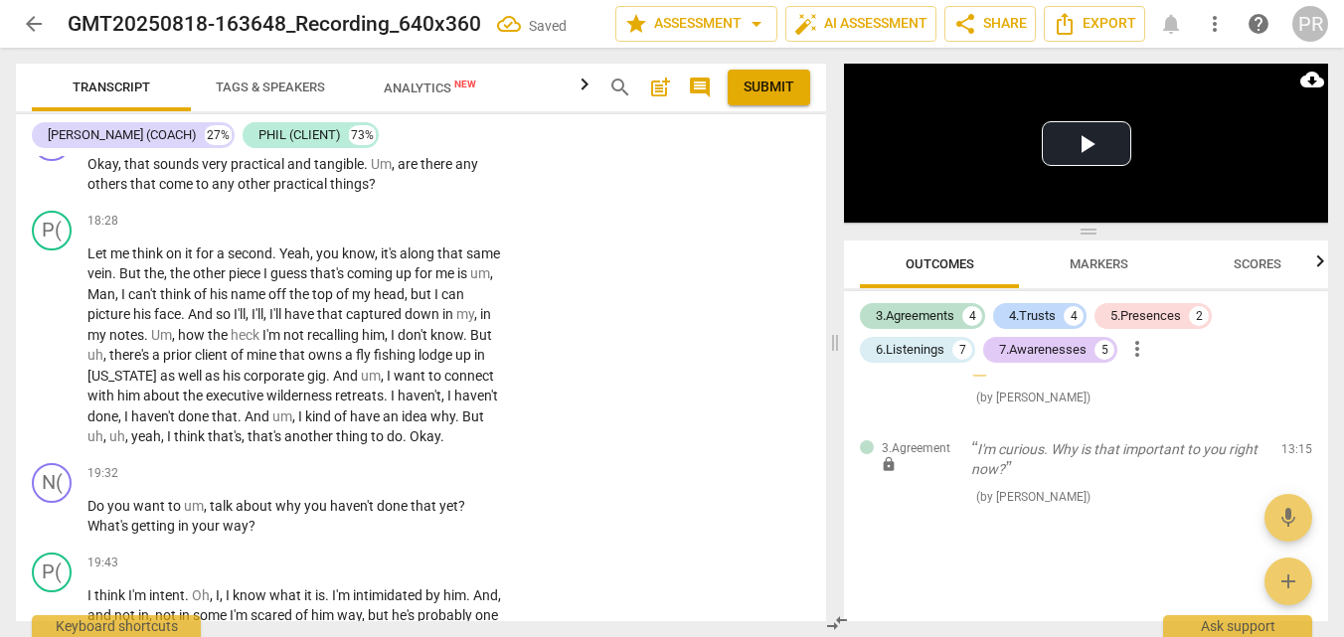
checkbox input "true"
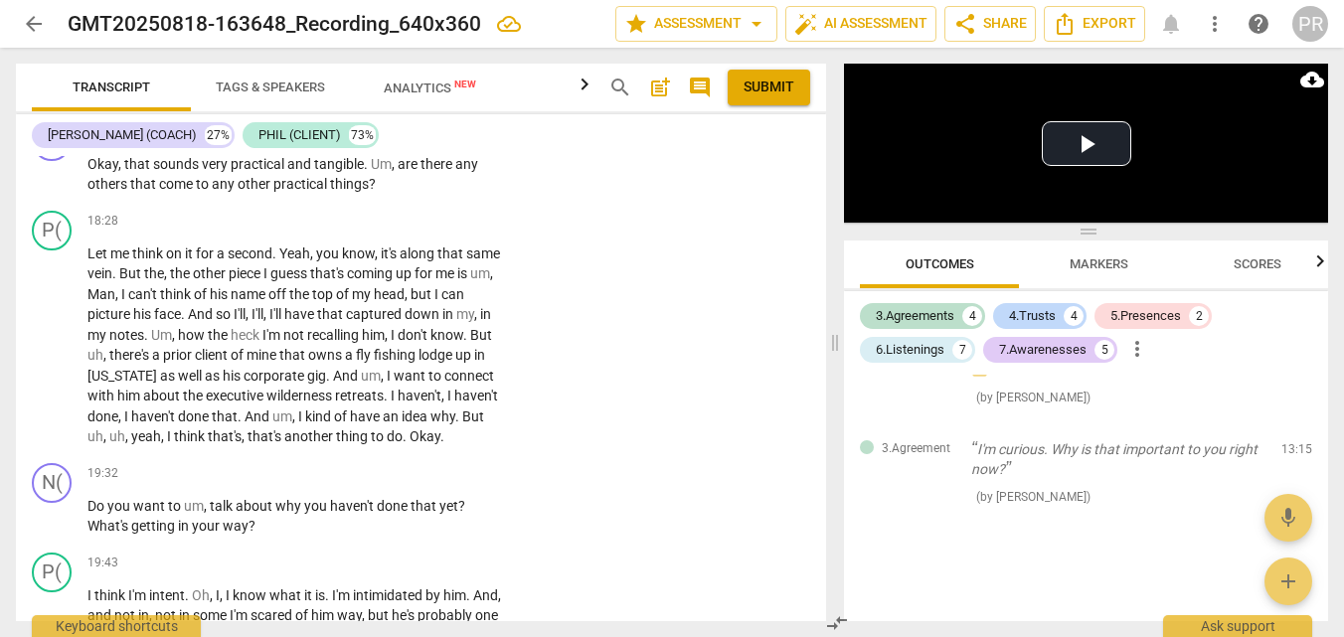
type textarea "R"
type textarea "Re"
type textarea "Rem"
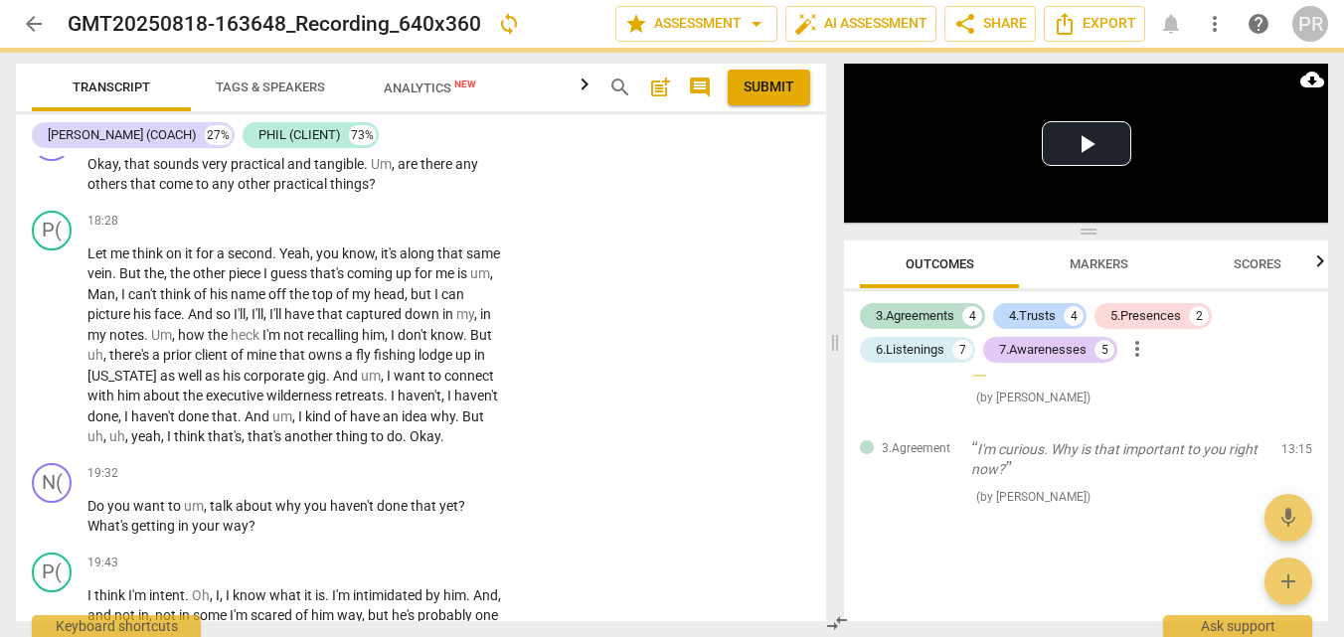
checkbox input "false"
type textarea "Reme"
type textarea "Remem"
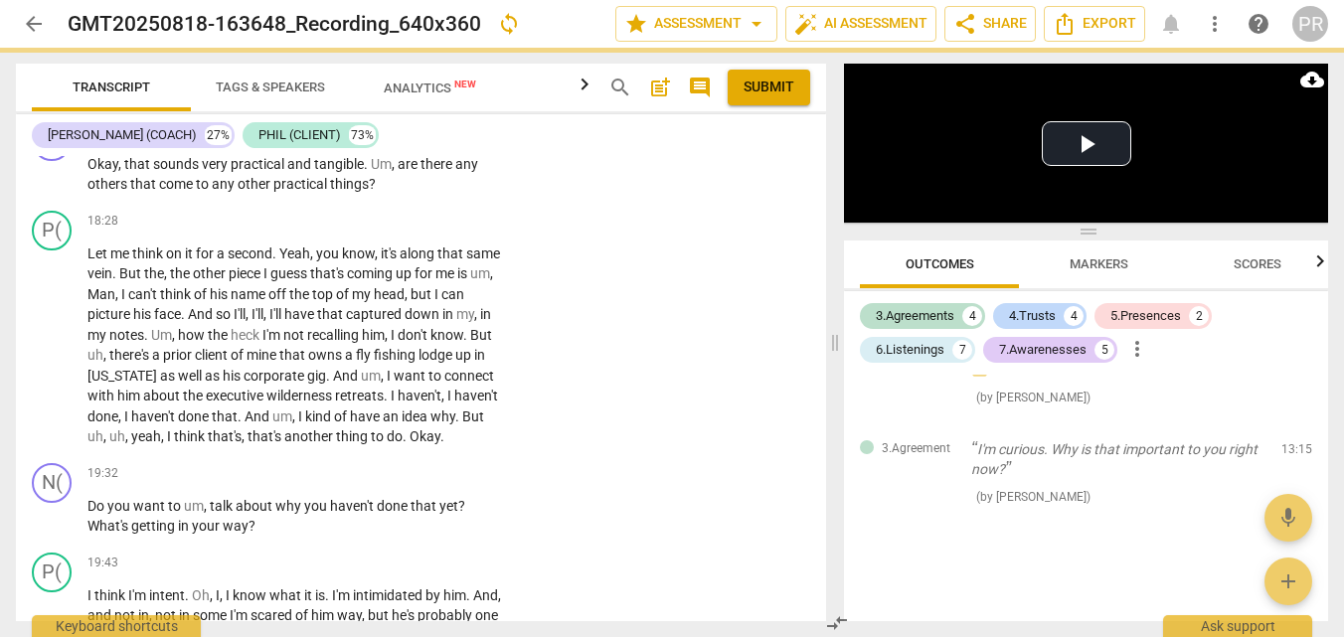
checkbox input "true"
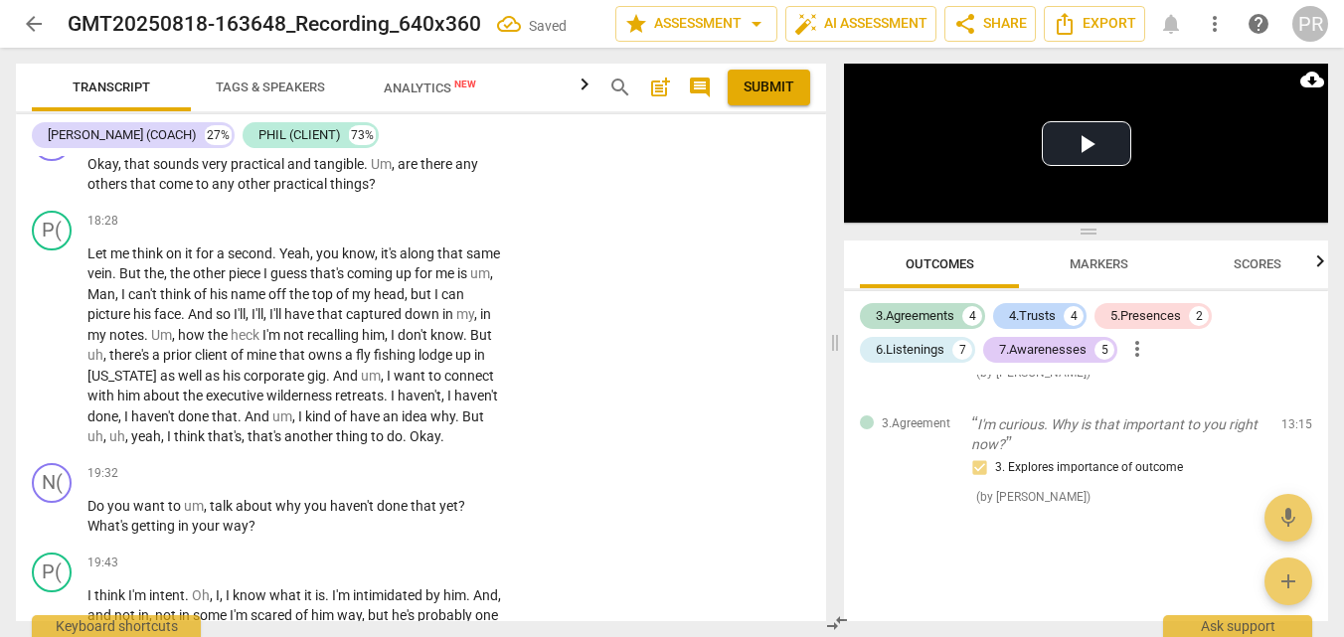
type textarea "Rememb"
type textarea "Remembe"
type textarea "Remember"
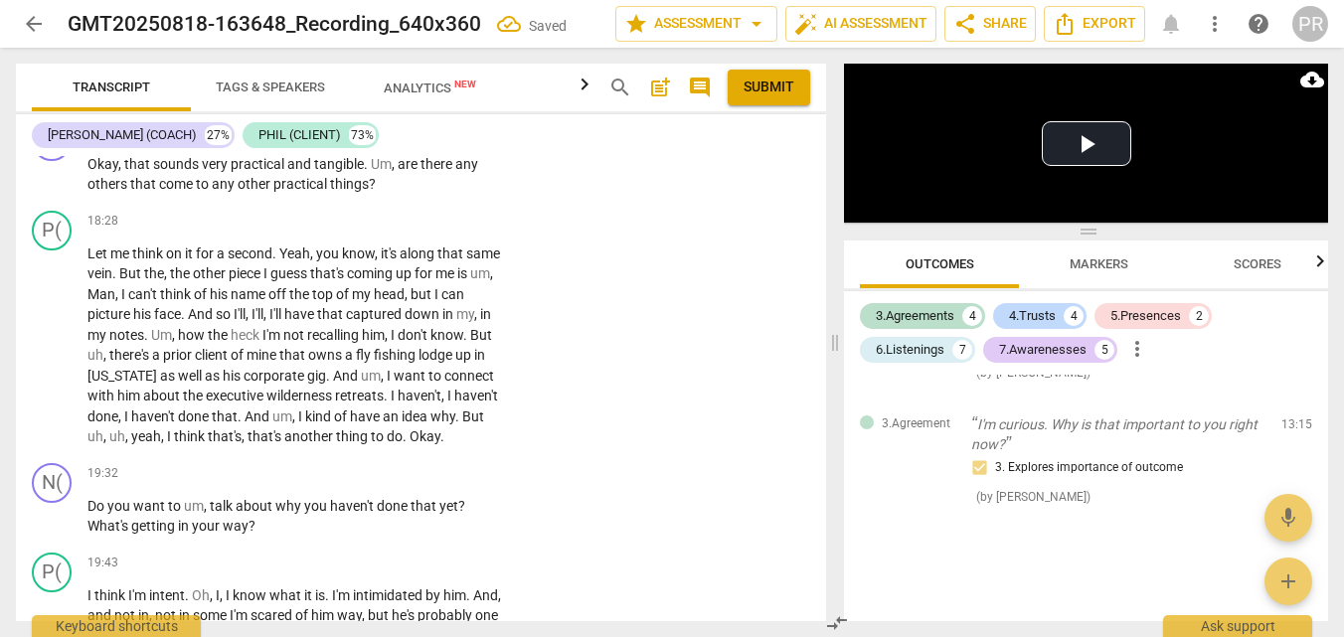
type textarea "Remember"
type textarea "Remember t"
type textarea "Remember to"
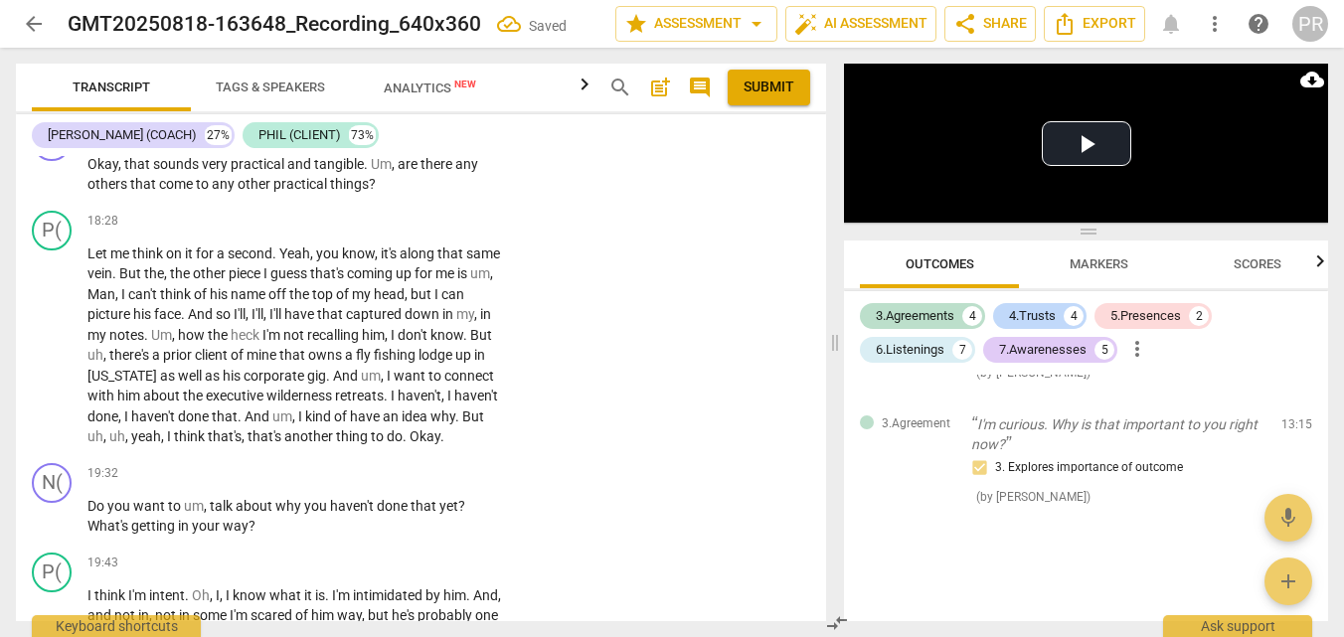
type textarea "Remember to c"
type textarea "Remember to cu"
type textarea "Remember to cus"
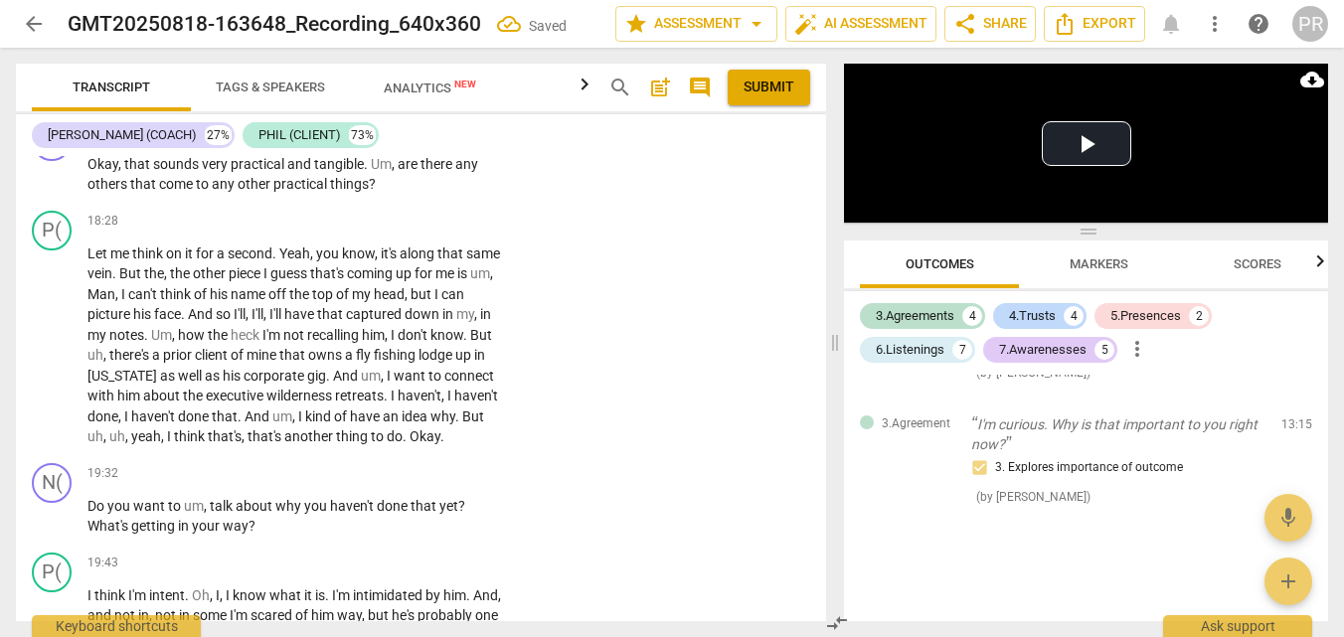
type textarea "Remember to cus"
type textarea "Remember to cust"
type textarea "Remember to custo"
type textarea "Remember to custom"
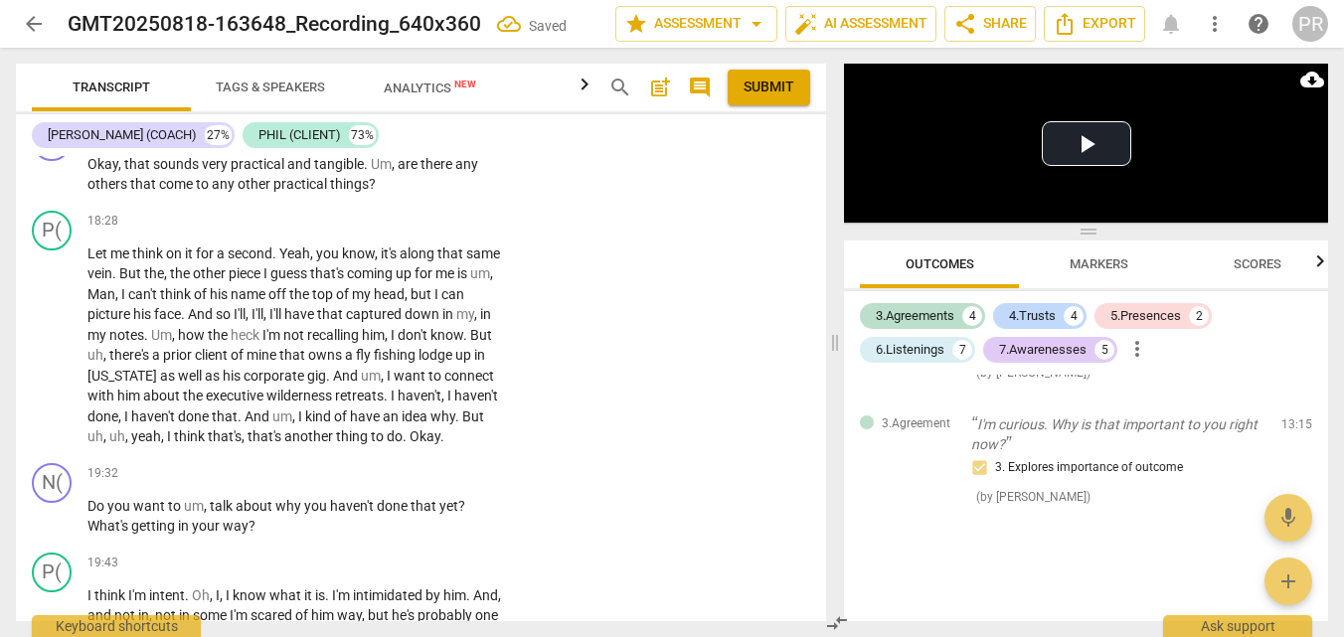
type textarea "Remember to customi"
type textarea "Remember to customiz"
type textarea "Remember to customize"
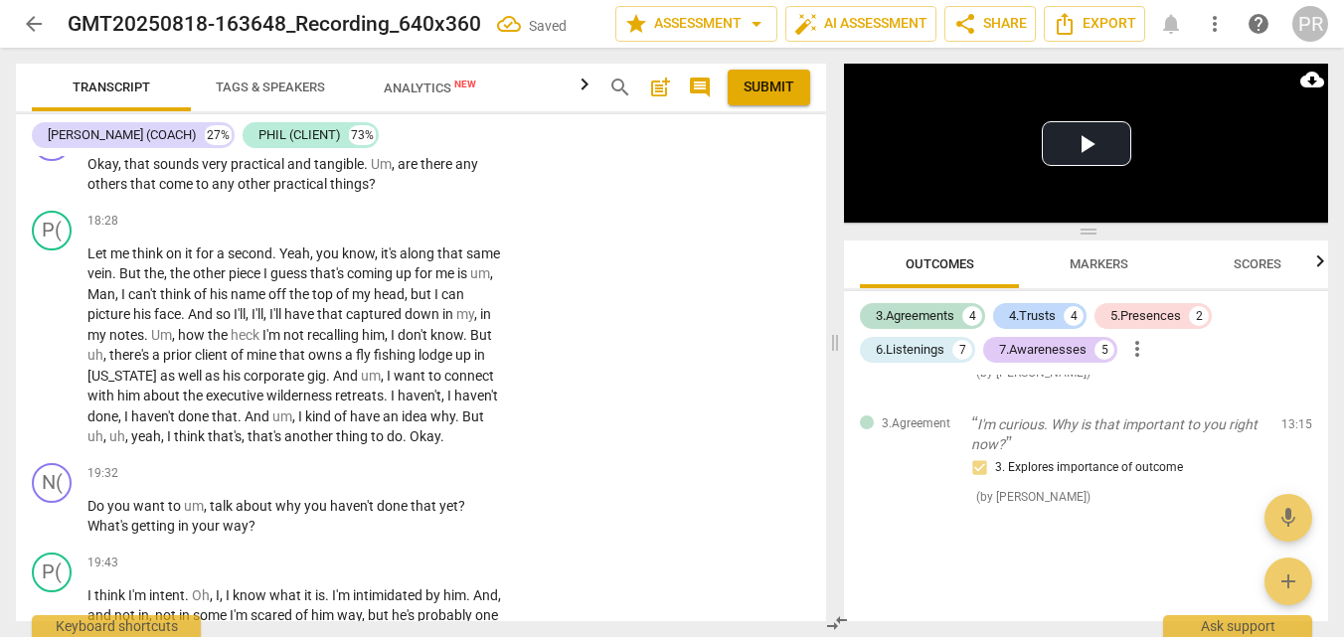
type textarea "Remember to customize"
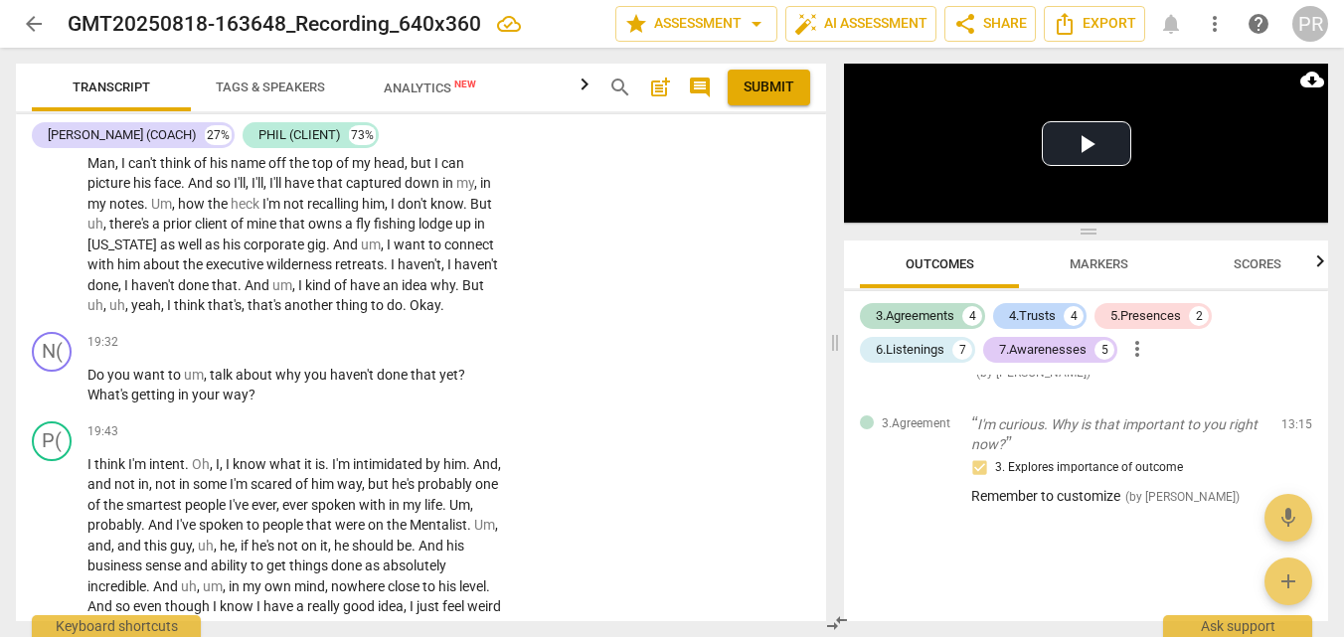
scroll to position [7026, 0]
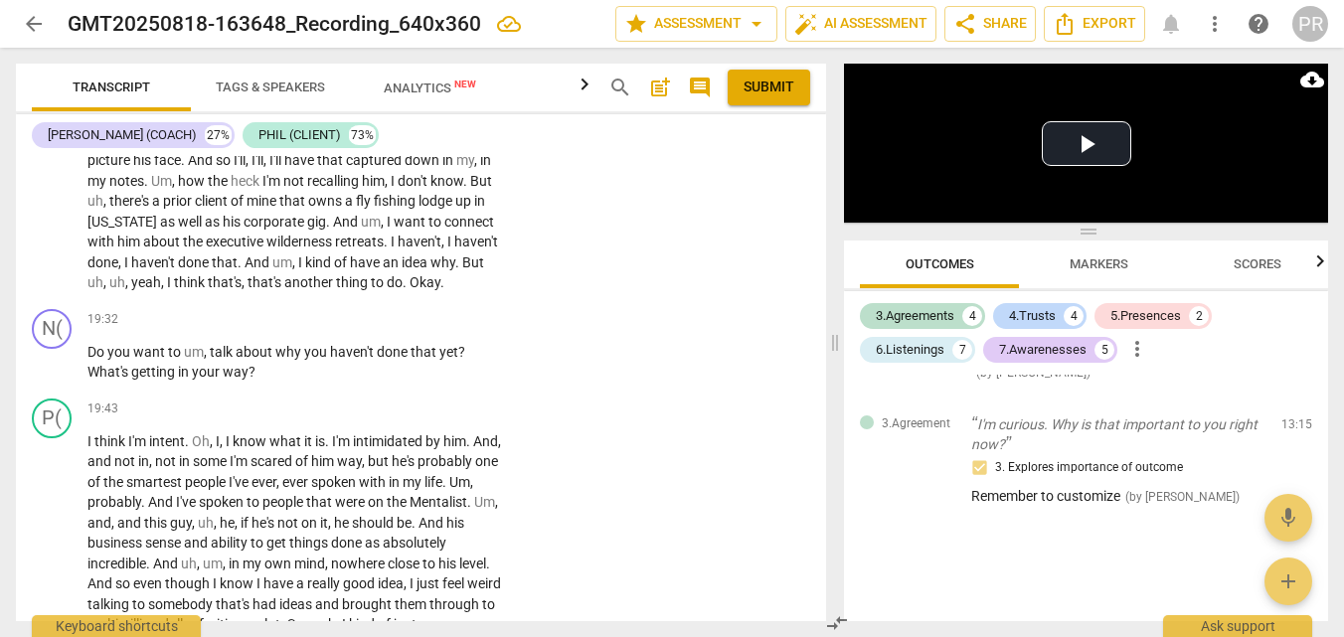
drag, startPoint x: 86, startPoint y: 370, endPoint x: 346, endPoint y: 406, distance: 261.9
drag, startPoint x: 399, startPoint y: 405, endPoint x: 79, endPoint y: 368, distance: 322.1
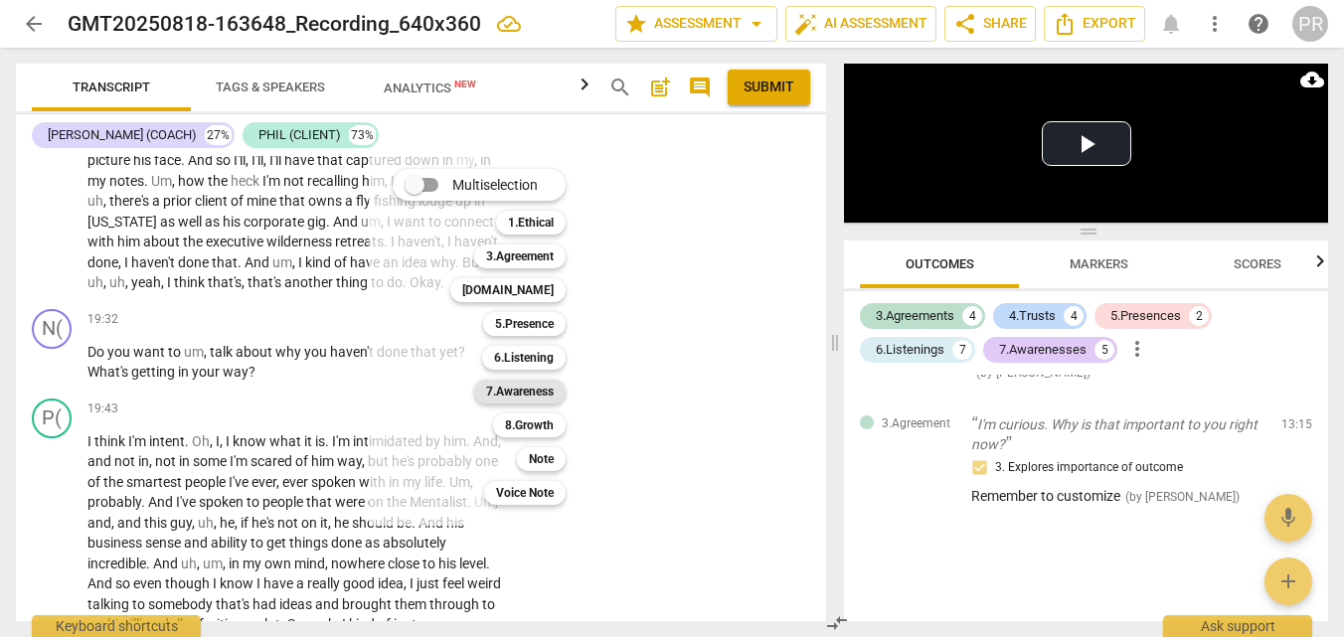
click at [554, 388] on b "7.Awareness" at bounding box center [520, 392] width 68 height 24
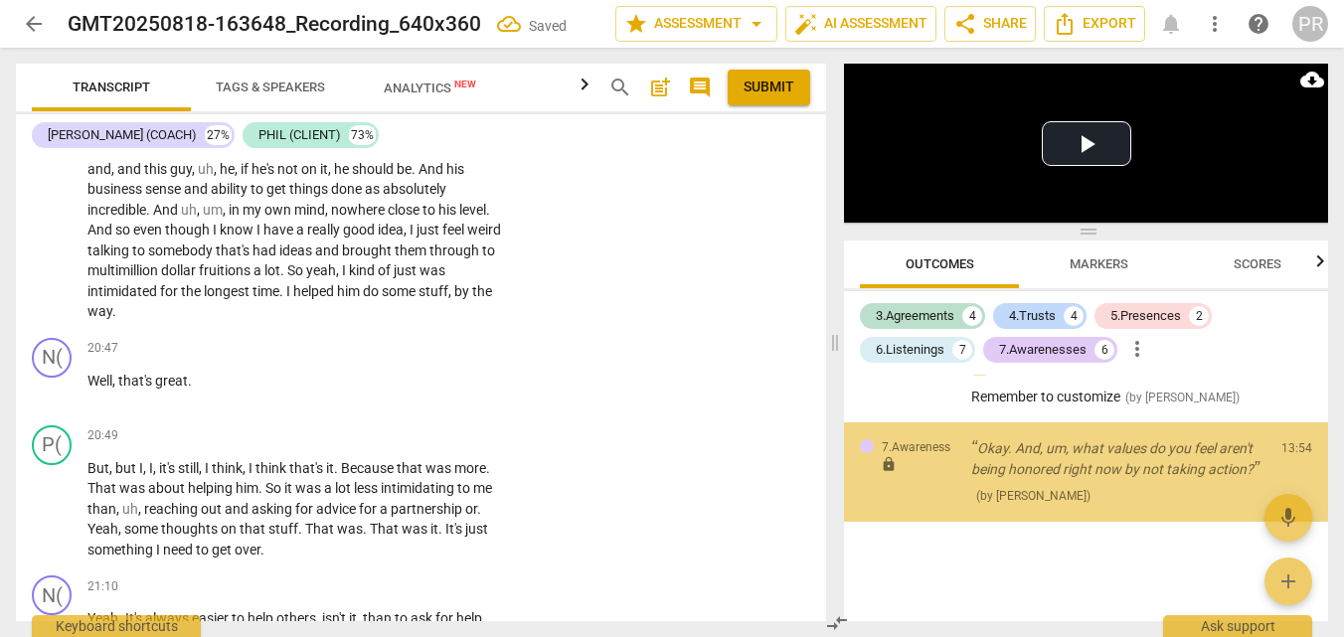
scroll to position [4238, 0]
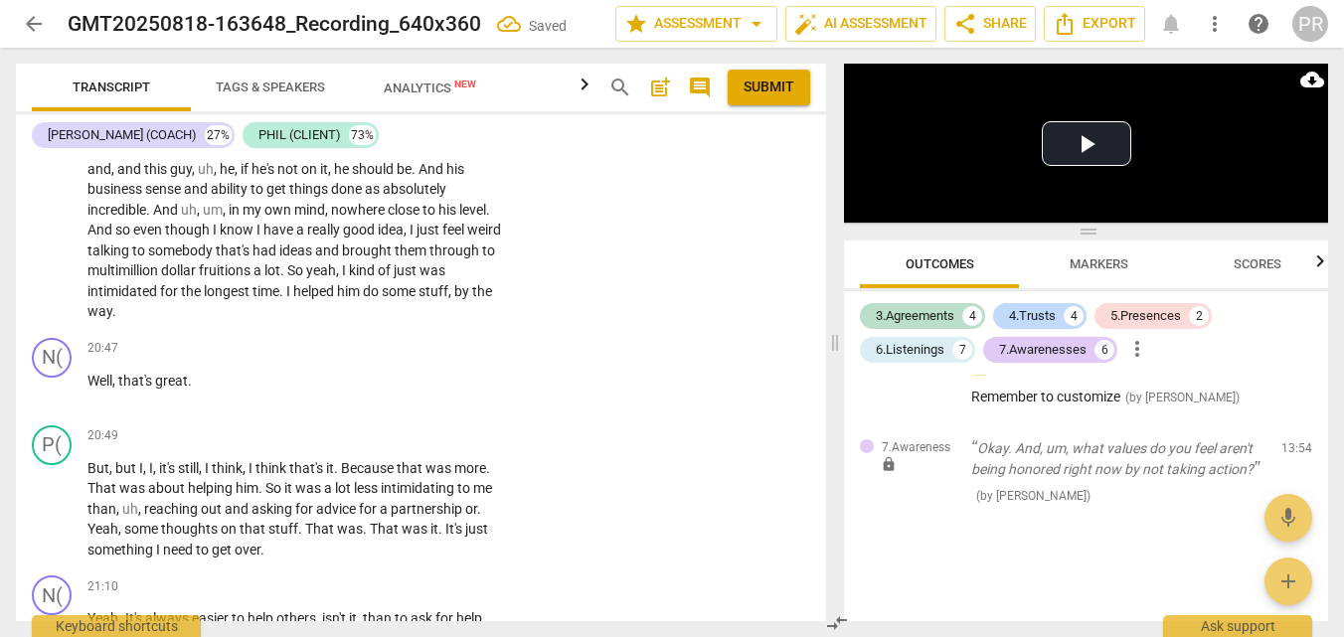
checkbox input "true"
type textarea "B"
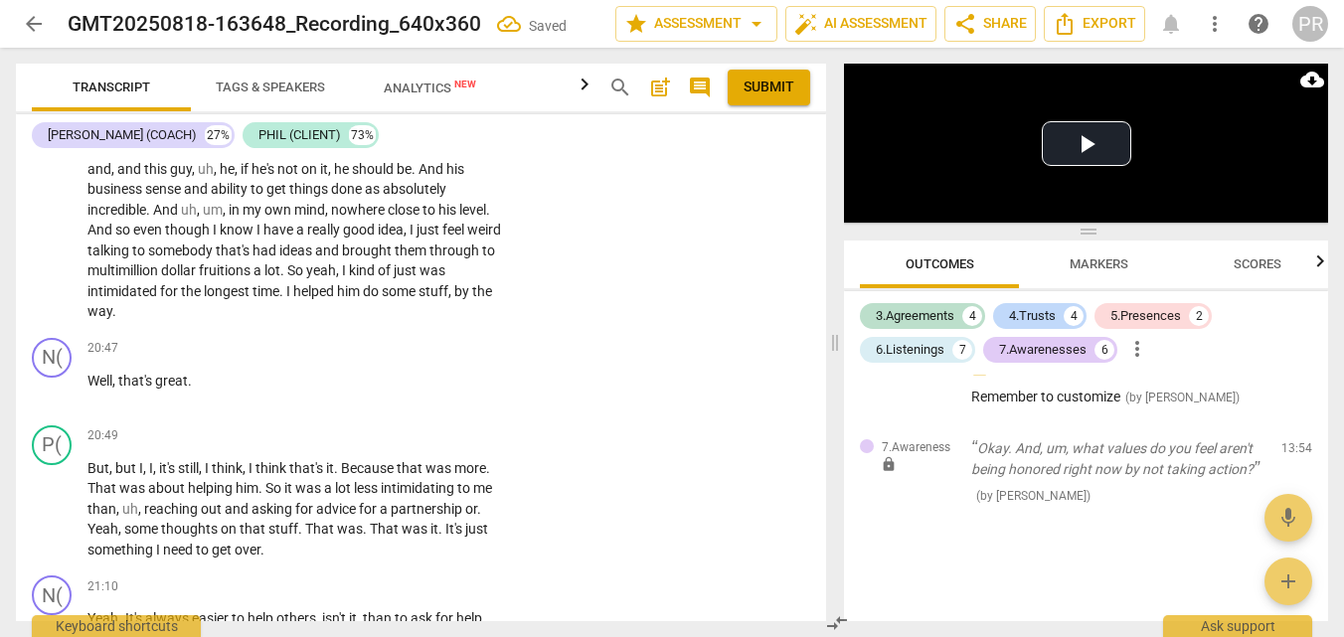
type textarea "BR"
type textarea "BRI"
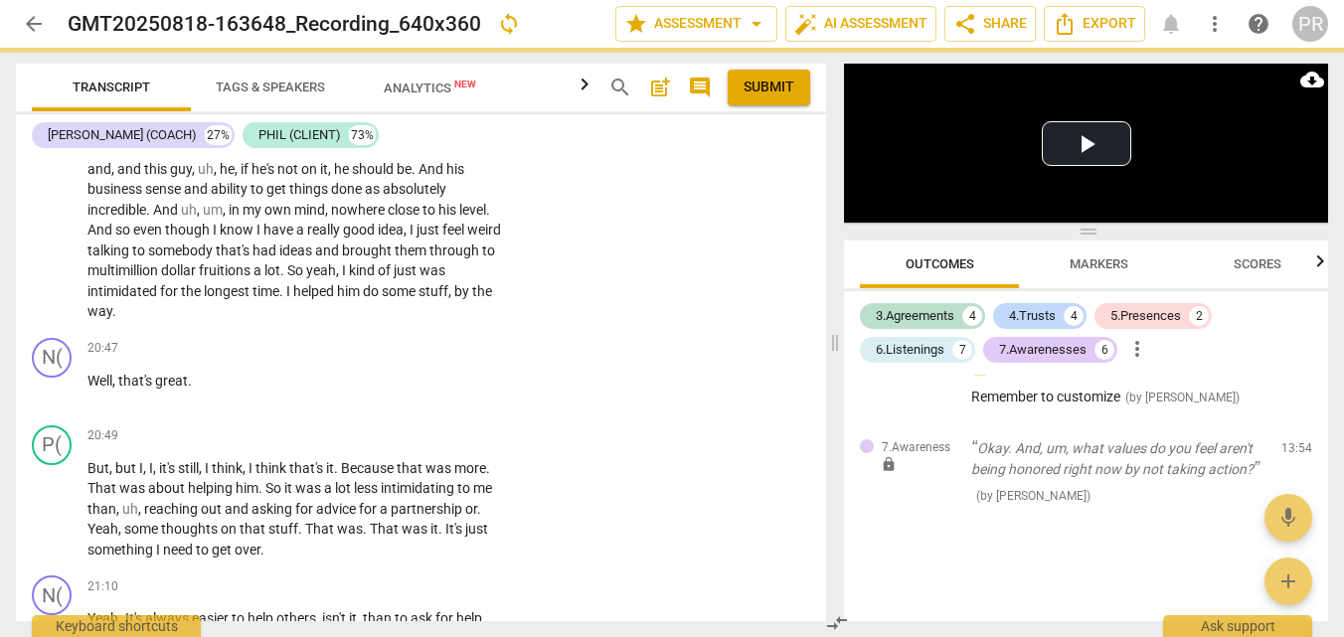
type textarea "BRIL"
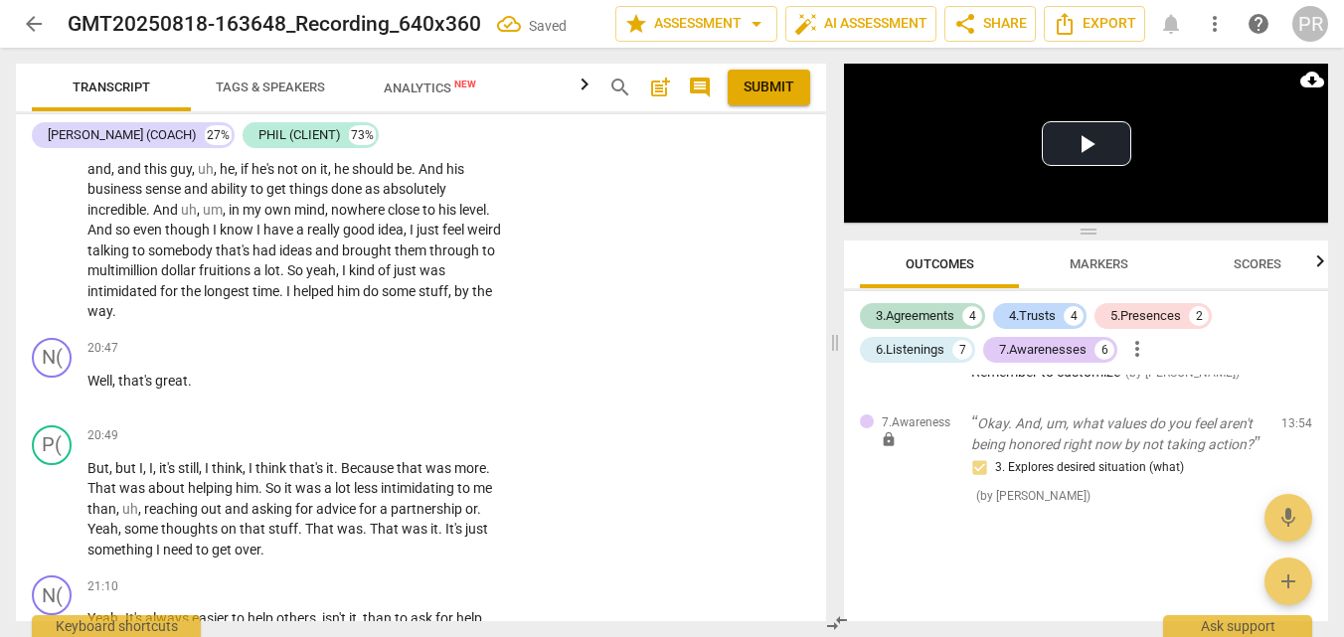
type textarea "BRILI"
type textarea "BRILIA"
type textarea "BRILIAN"
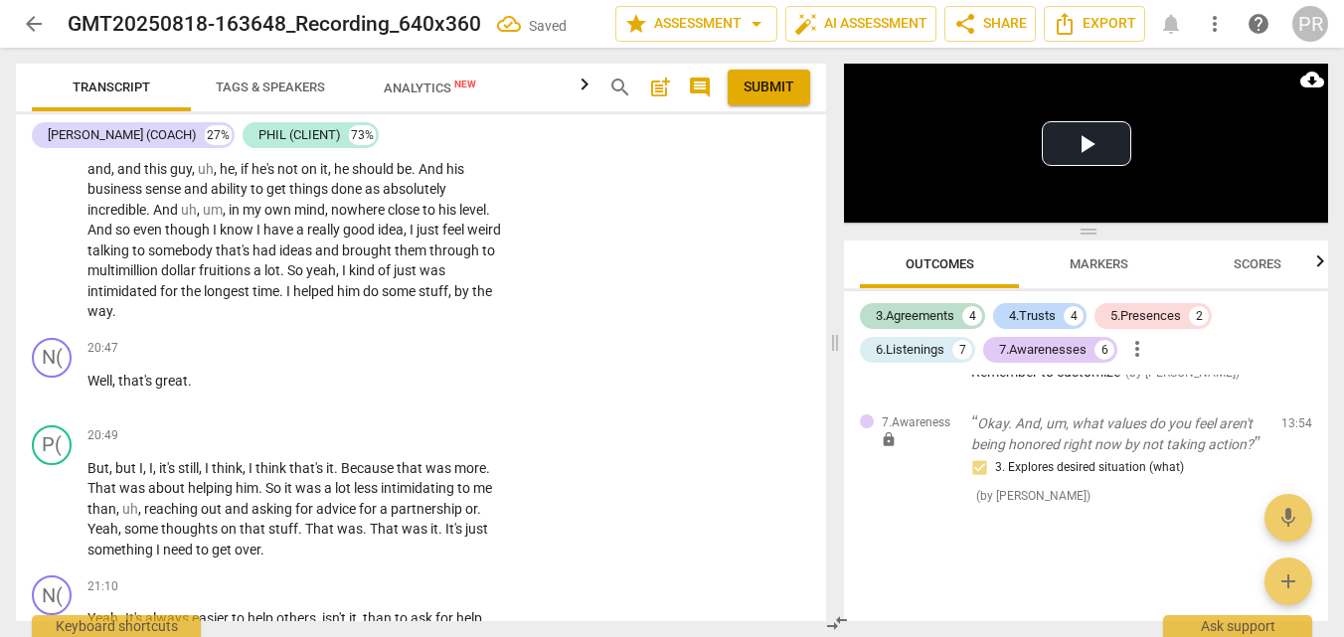
type textarea "BRILIAN"
type textarea "BRILIANT"
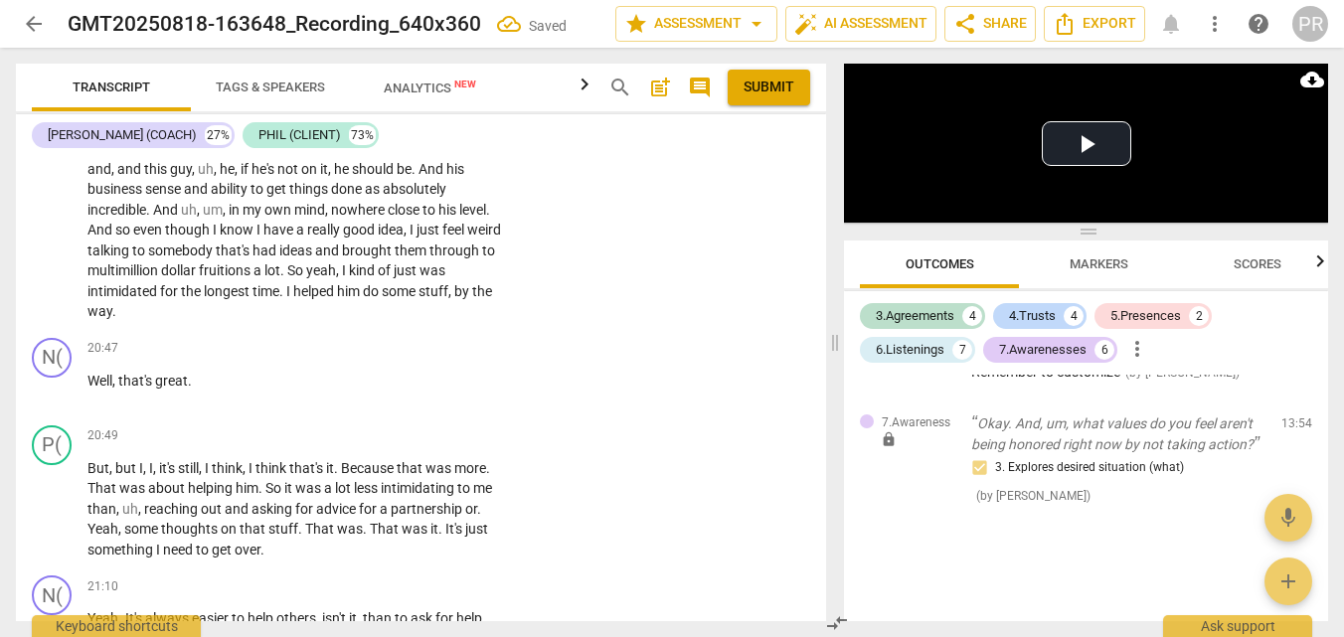
type textarea "BRILIANT Q"
type textarea "BRILIANT QU"
type textarea "BRILIANT QUE"
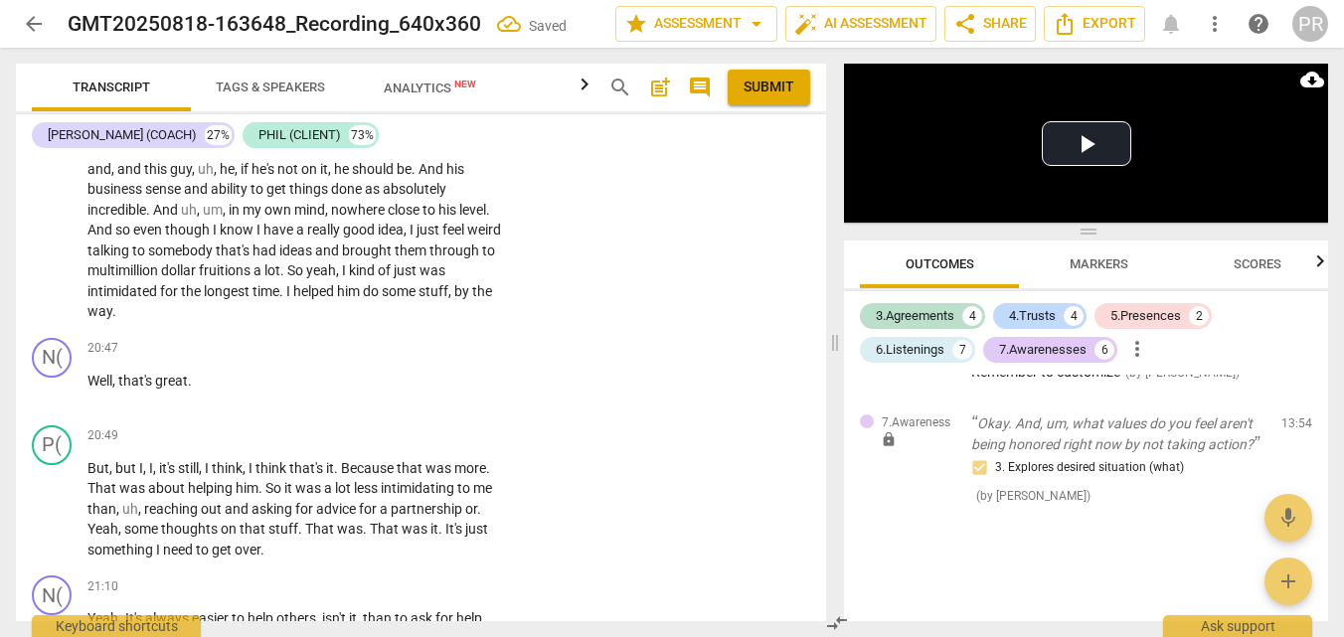
type textarea "BRILIANT QUE"
type textarea "BRILIANT QUES"
type textarea "BRILIANT QUEST"
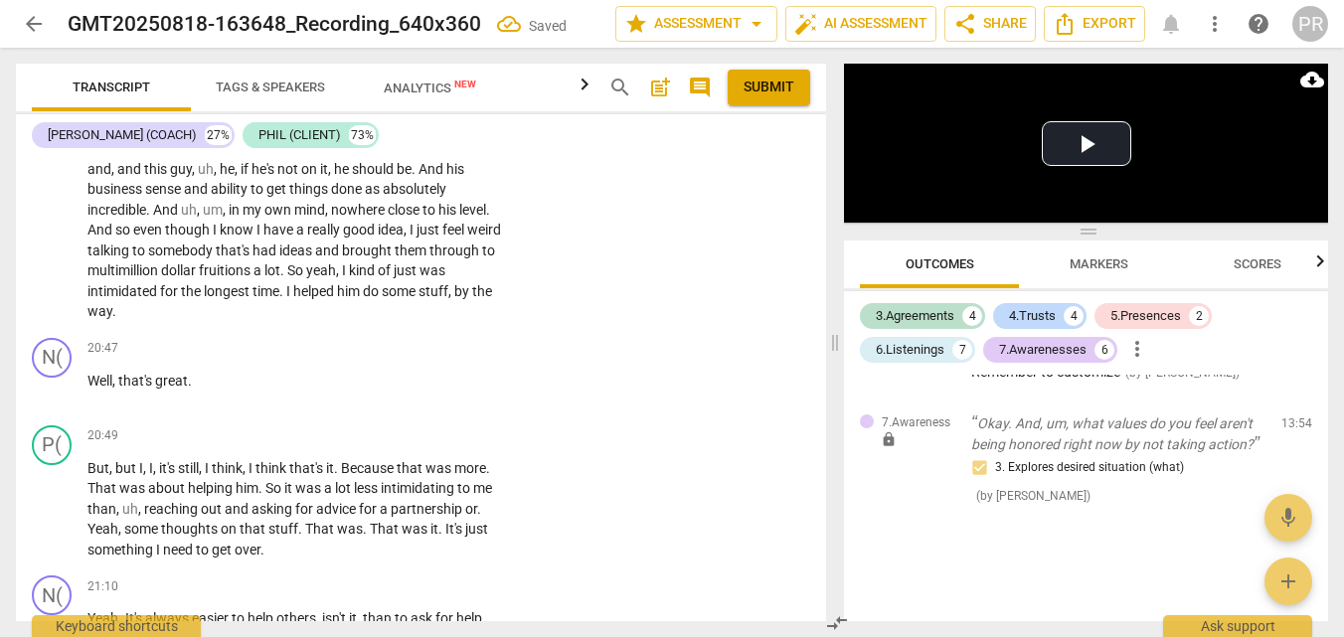
type textarea "BRILIANT QUESTI"
type textarea "BRILIANT QUESTIO"
type textarea "BRILIANT QUESTION"
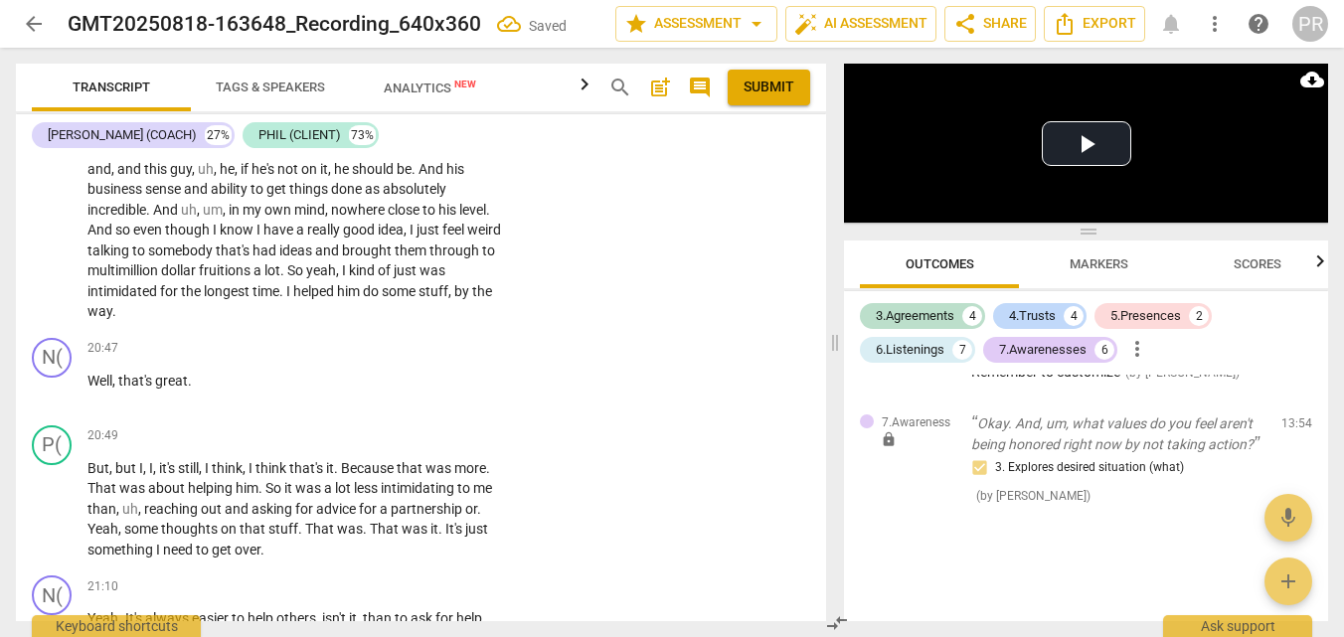
type textarea "BRILIANT QUESTION"
type textarea "BRILLIANT QUESTION"
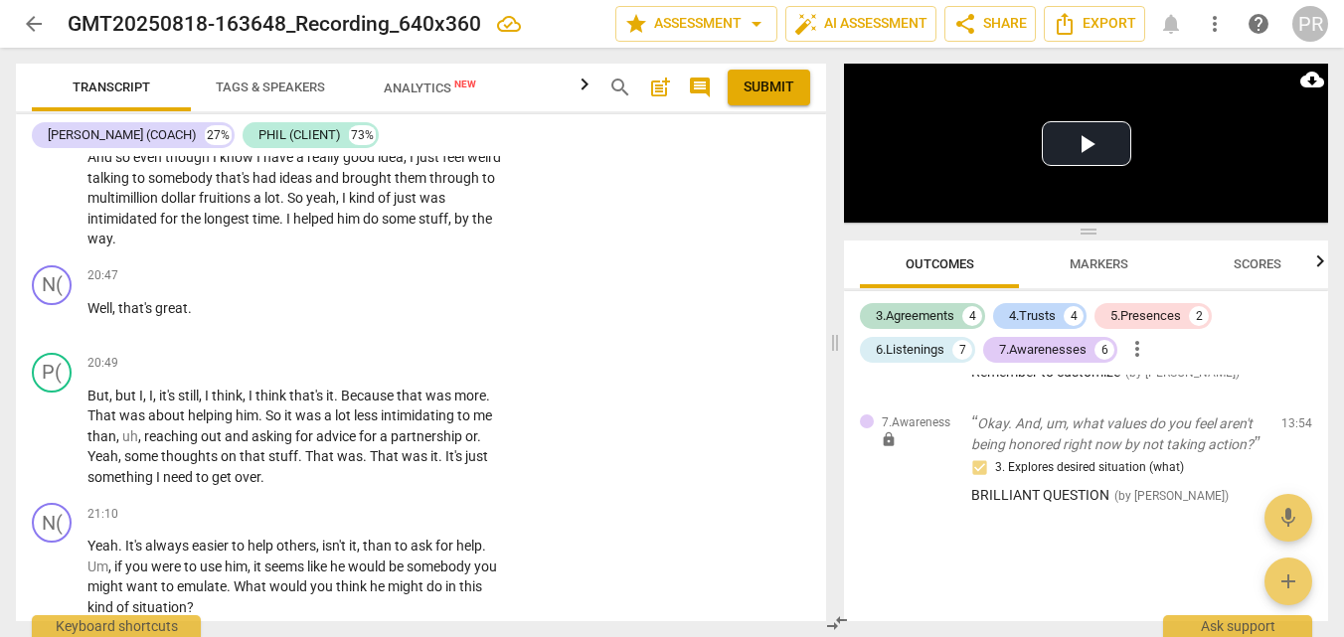
scroll to position [7457, 0]
